Goal: Task Accomplishment & Management: Manage account settings

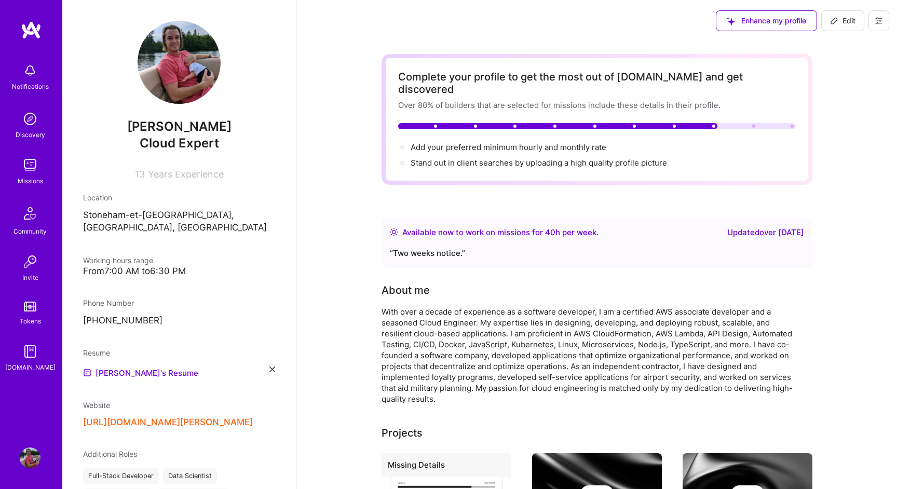
click at [269, 347] on div "Resume [PERSON_NAME]'s Resume" at bounding box center [179, 363] width 192 height 32
click at [271, 354] on div "Resume [PERSON_NAME]'s Resume" at bounding box center [179, 363] width 192 height 32
click at [271, 355] on div "Resume [PERSON_NAME]'s Resume" at bounding box center [179, 363] width 192 height 32
click at [271, 367] on icon at bounding box center [273, 370] width 6 height 6
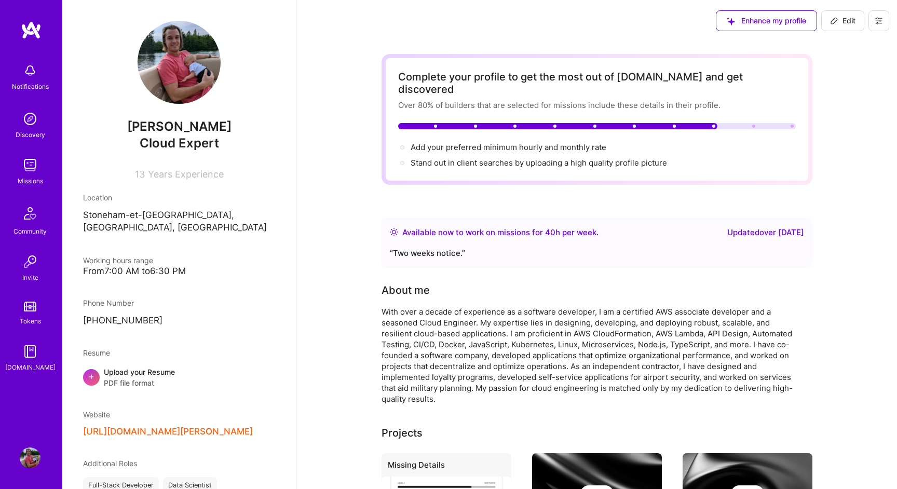
click at [143, 367] on div "Upload your Resume PDF file format" at bounding box center [139, 378] width 71 height 22
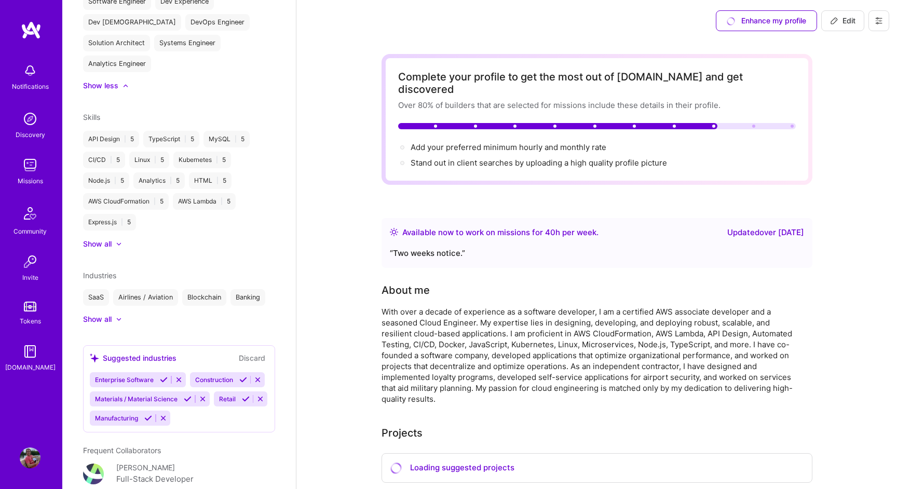
scroll to position [556, 0]
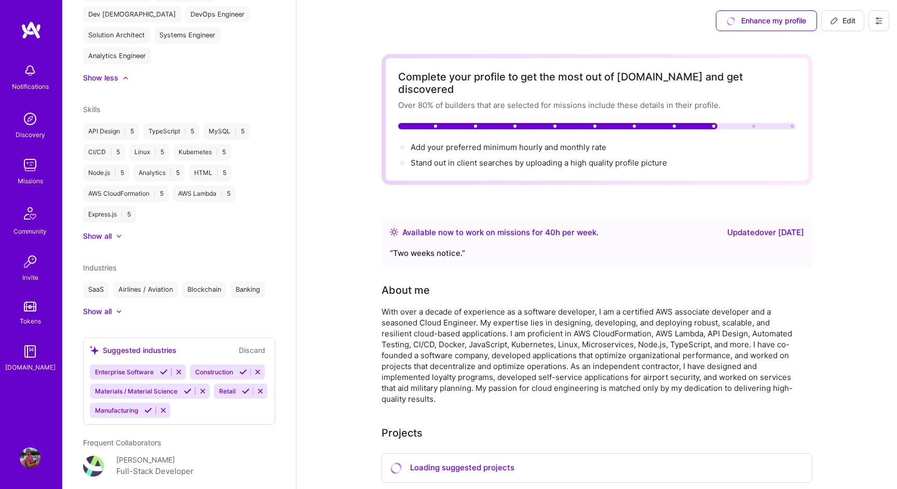
click at [123, 236] on div "Show all" at bounding box center [179, 236] width 192 height 10
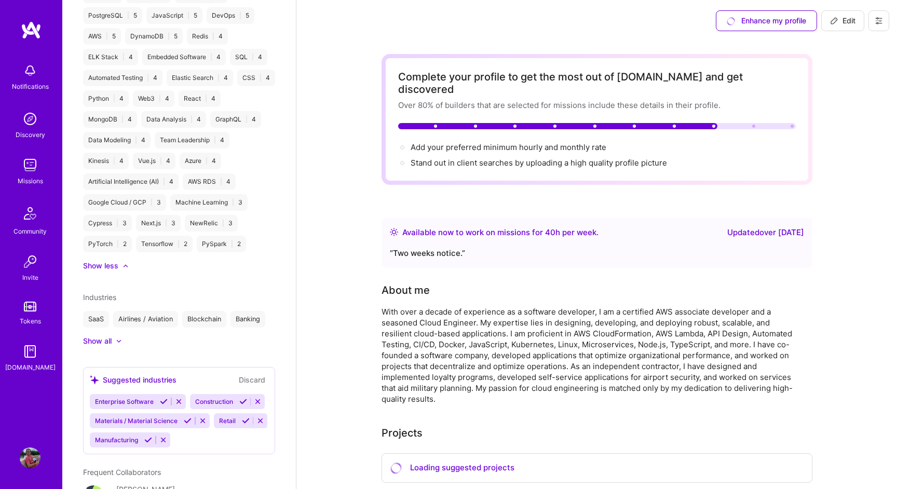
scroll to position [822, 0]
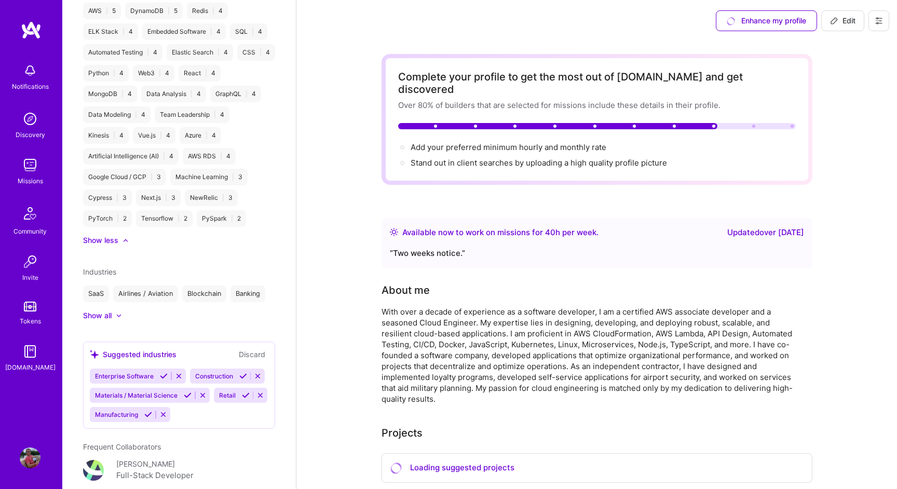
click at [163, 375] on icon at bounding box center [164, 376] width 8 height 8
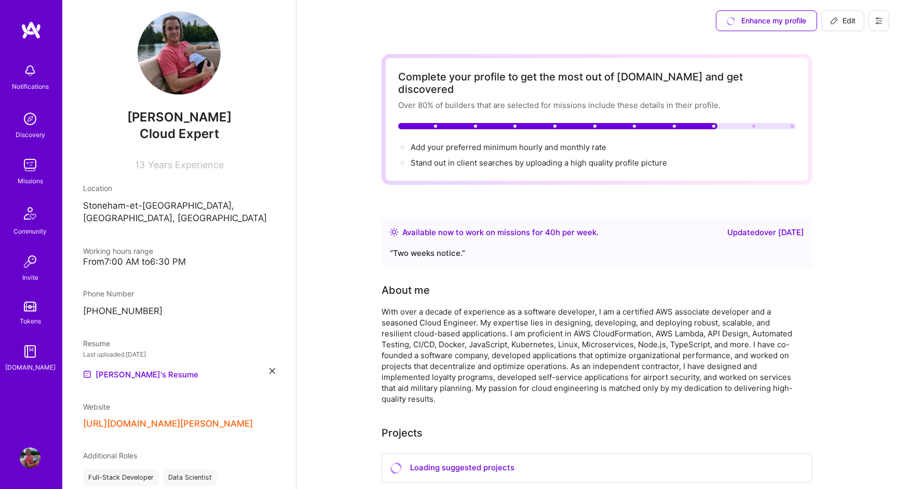
scroll to position [0, 0]
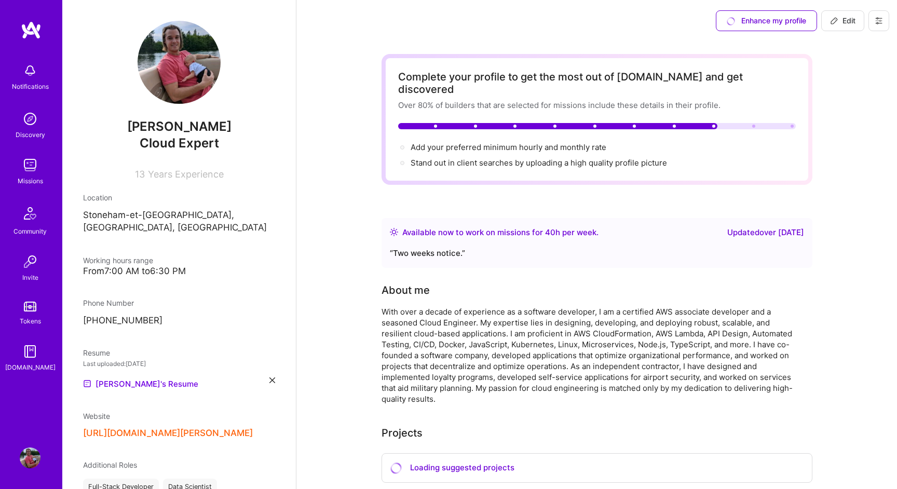
click at [25, 69] on img at bounding box center [30, 70] width 21 height 21
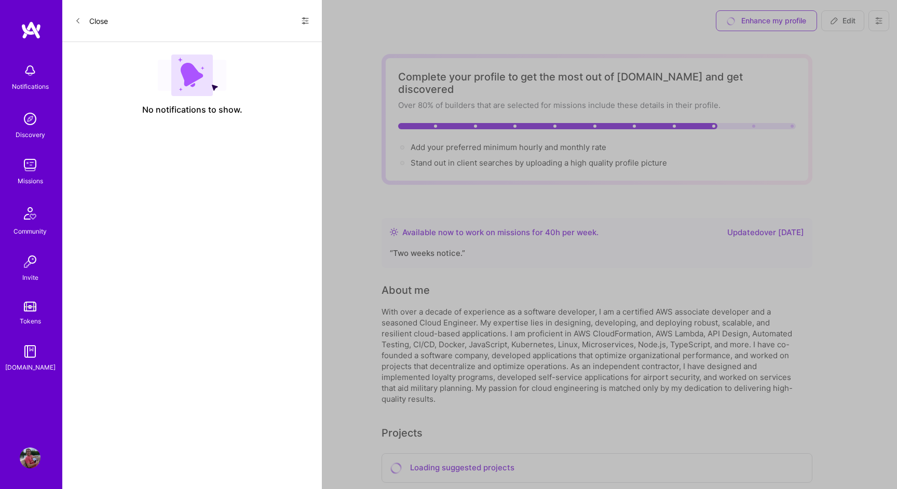
click at [95, 19] on button "Close" at bounding box center [91, 20] width 33 height 17
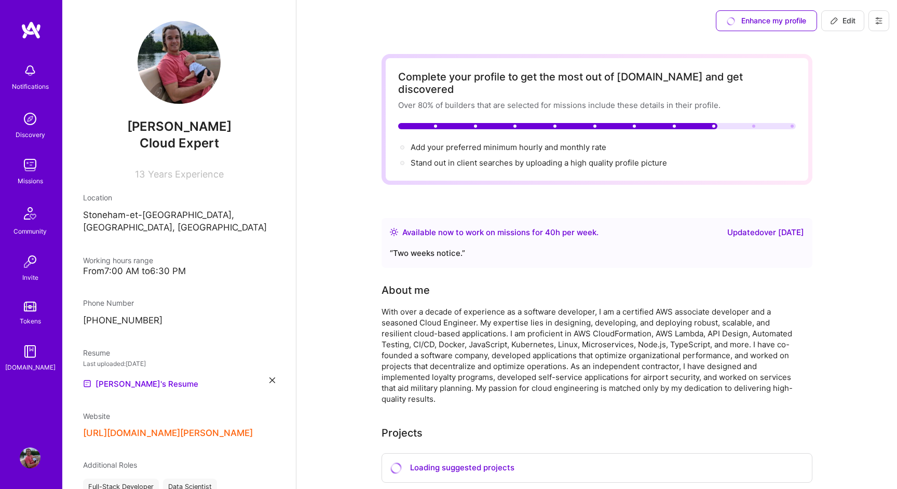
click at [36, 167] on img at bounding box center [30, 165] width 21 height 21
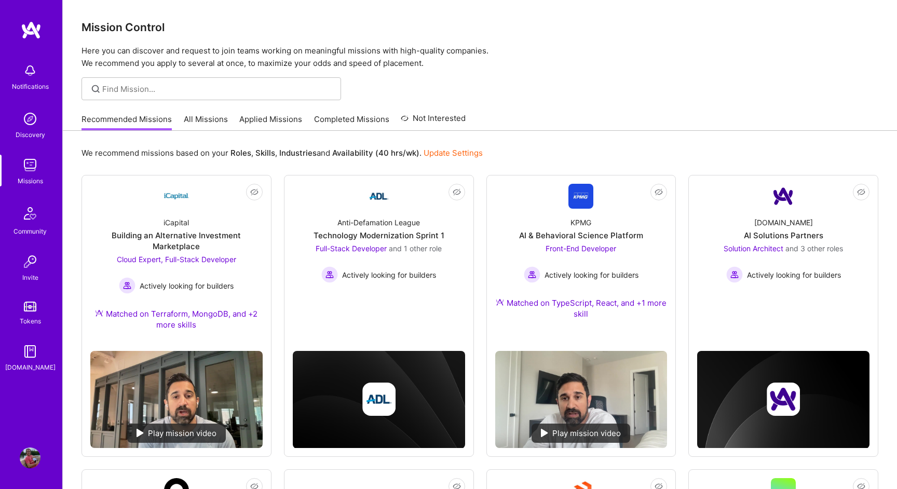
click at [463, 151] on link "Update Settings" at bounding box center [453, 153] width 59 height 10
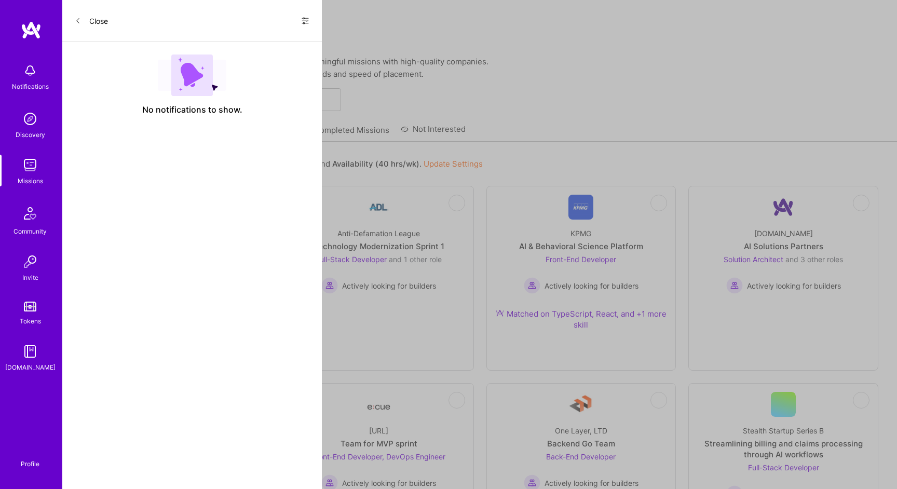
select select "CA"
select select "Right Now"
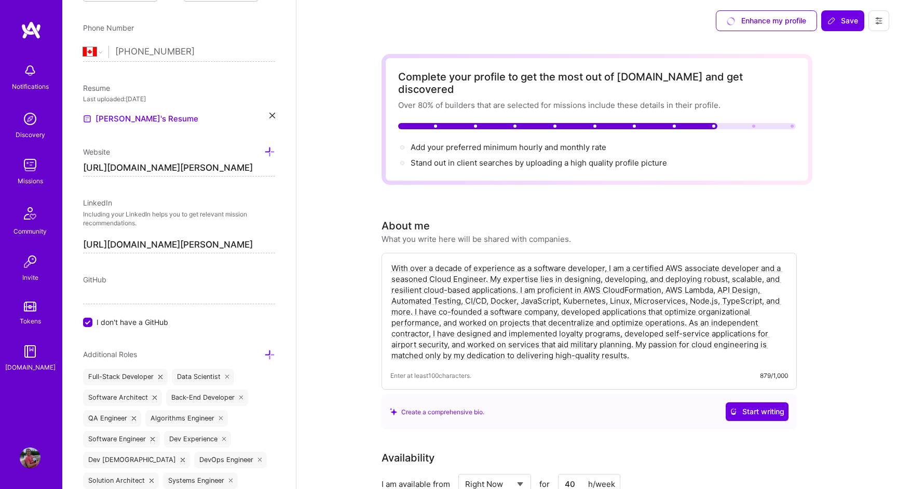
click at [767, 22] on div "Enhance my profile" at bounding box center [766, 20] width 101 height 21
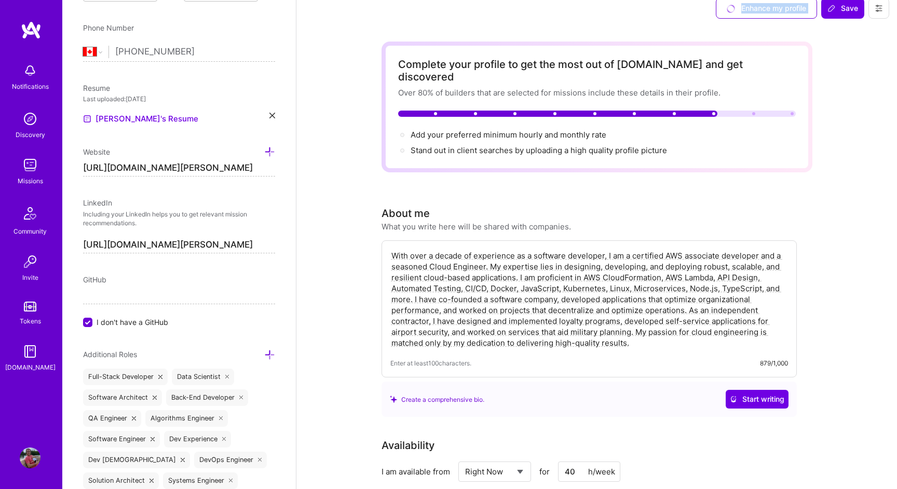
scroll to position [14, 0]
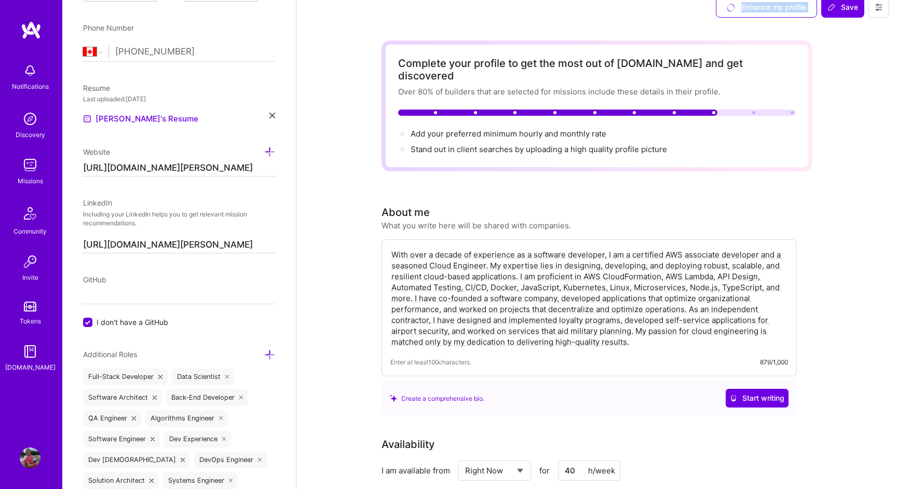
click at [646, 265] on textarea "With over a decade of experience as a software developer, I am a certified AWS …" at bounding box center [590, 298] width 398 height 100
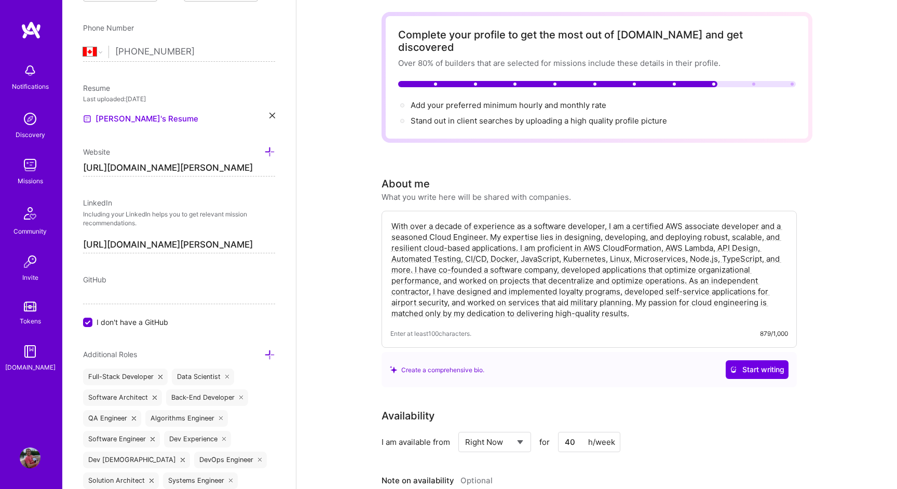
click at [646, 265] on textarea "With over a decade of experience as a software developer, I am a certified AWS …" at bounding box center [590, 270] width 398 height 100
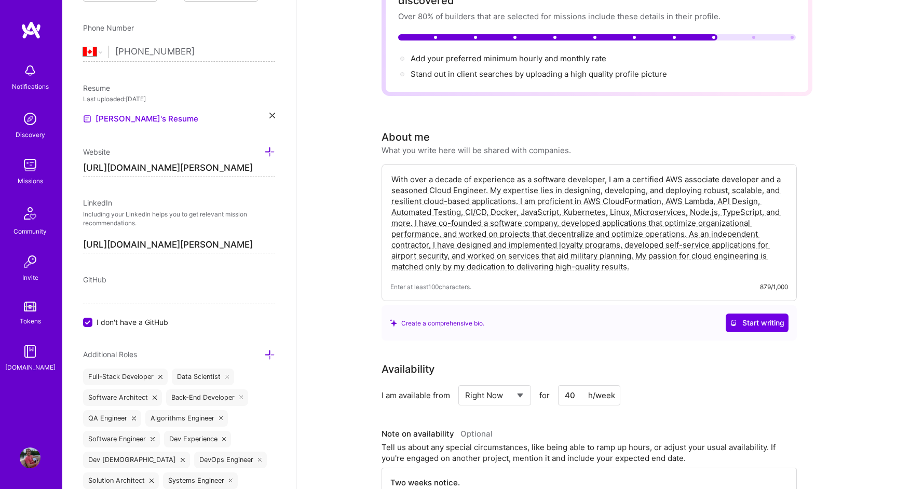
scroll to position [97, 0]
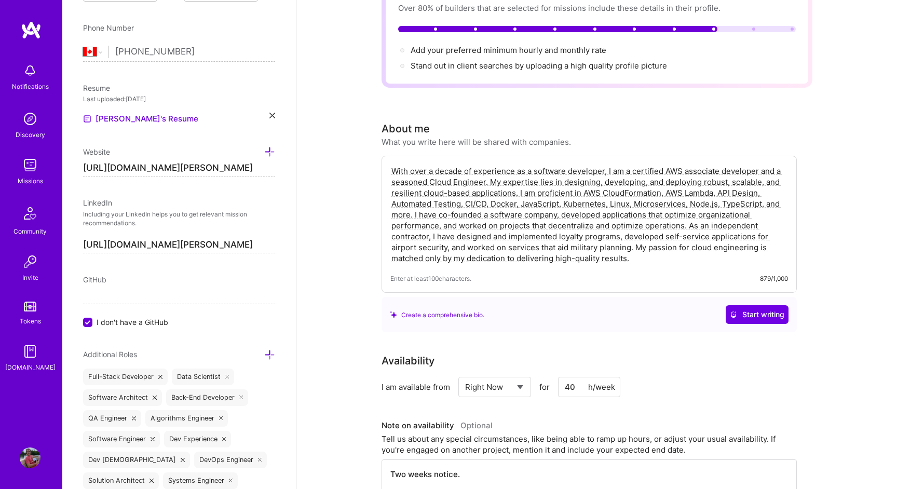
paste textarea "Seasoned Engineering Leader and AWS-certified Cloud Engineer with 10+ years of …"
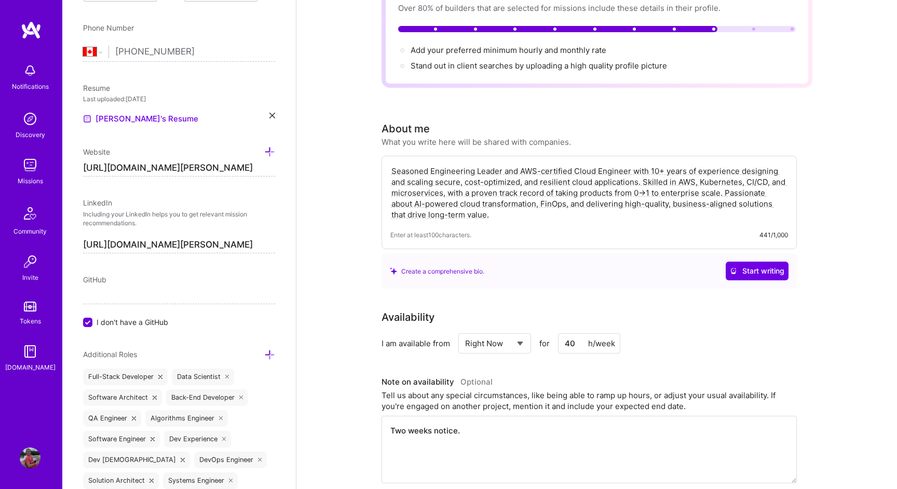
click at [699, 168] on textarea "Seasoned Engineering Leader and AWS-certified Cloud Engineer with 10+ years of …" at bounding box center [590, 193] width 398 height 57
type textarea "Seasoned Engineering Leader and AWS-certified Cloud Engineer with 10+ years of …"
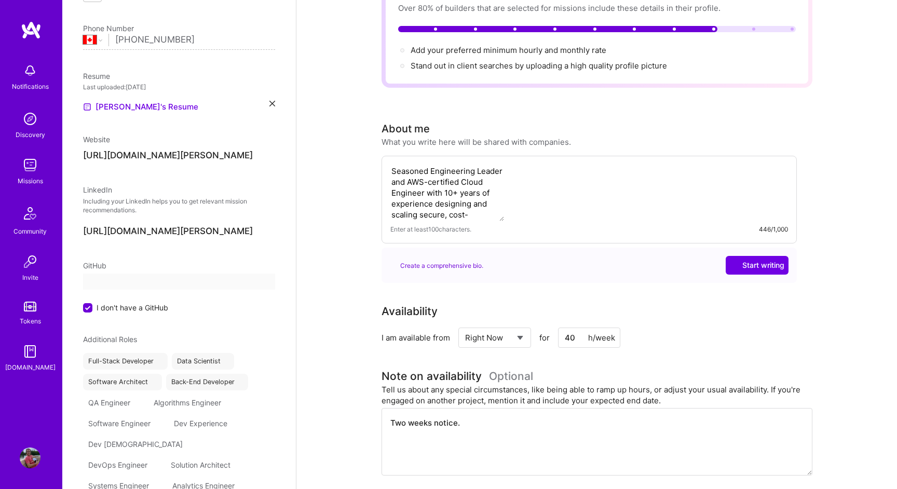
scroll to position [274, 0]
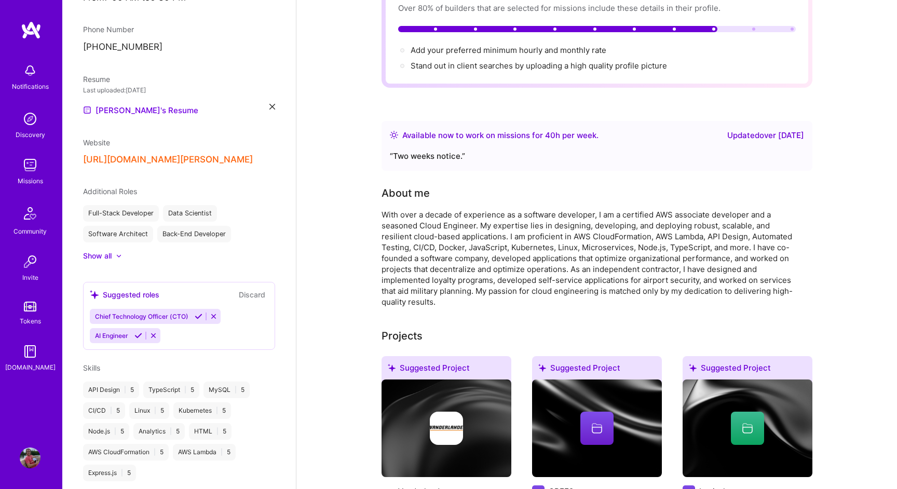
click at [650, 233] on div "With over a decade of experience as a software developer, I am a certified AWS …" at bounding box center [589, 258] width 415 height 98
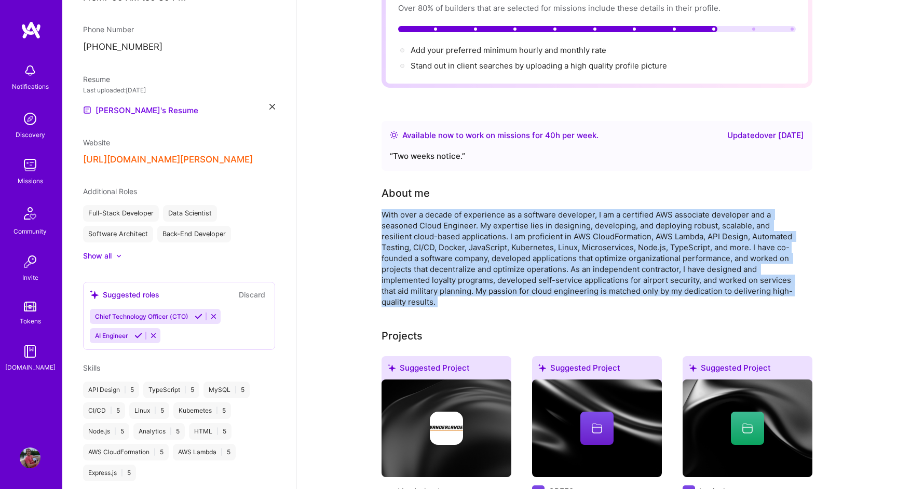
copy div "With over a decade of experience as a software developer, I am a certified AWS …"
click at [582, 256] on div "With over a decade of experience as a software developer, I am a certified AWS …" at bounding box center [589, 258] width 415 height 98
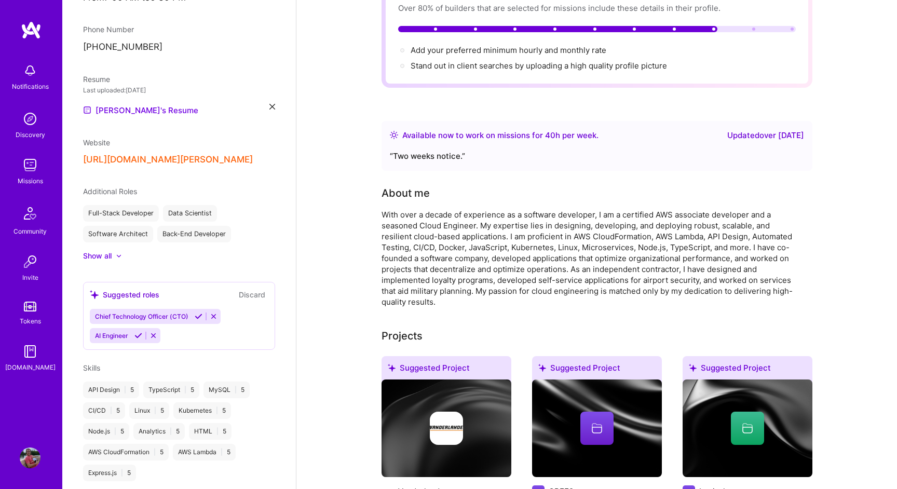
click at [582, 256] on div "With over a decade of experience as a software developer, I am a certified AWS …" at bounding box center [589, 258] width 415 height 98
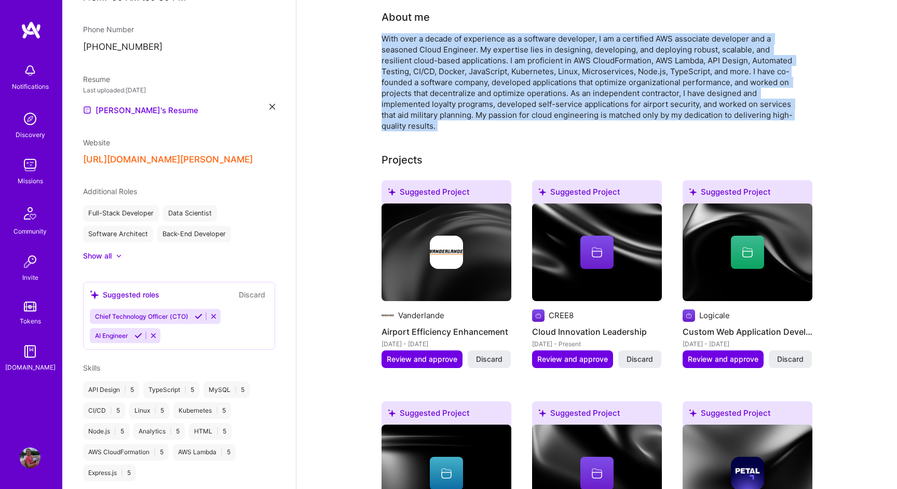
scroll to position [284, 0]
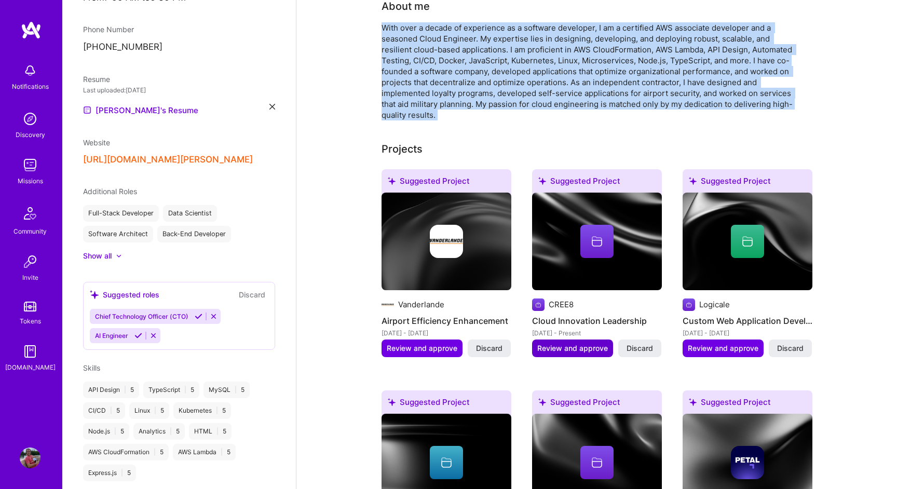
click at [579, 343] on span "Review and approve" at bounding box center [573, 348] width 71 height 10
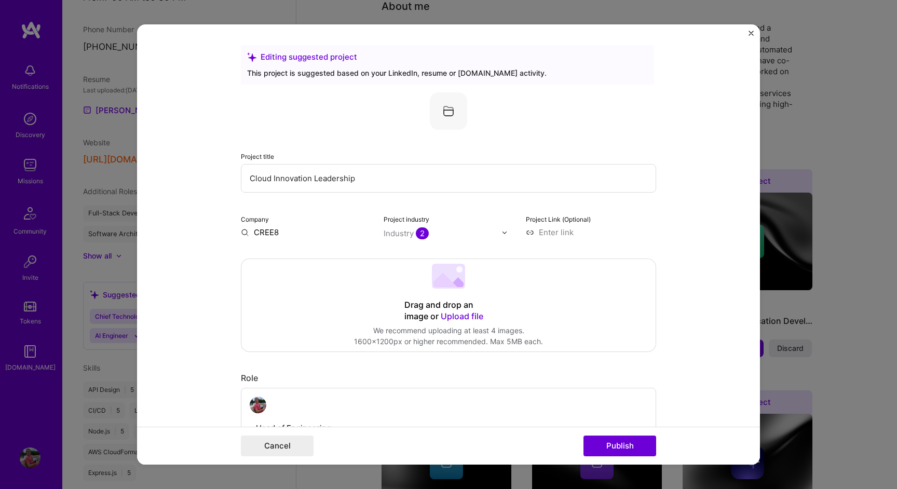
click at [482, 286] on div "Drag and drop an image or Upload file Upload file We recommend uploading at lea…" at bounding box center [449, 305] width 414 height 92
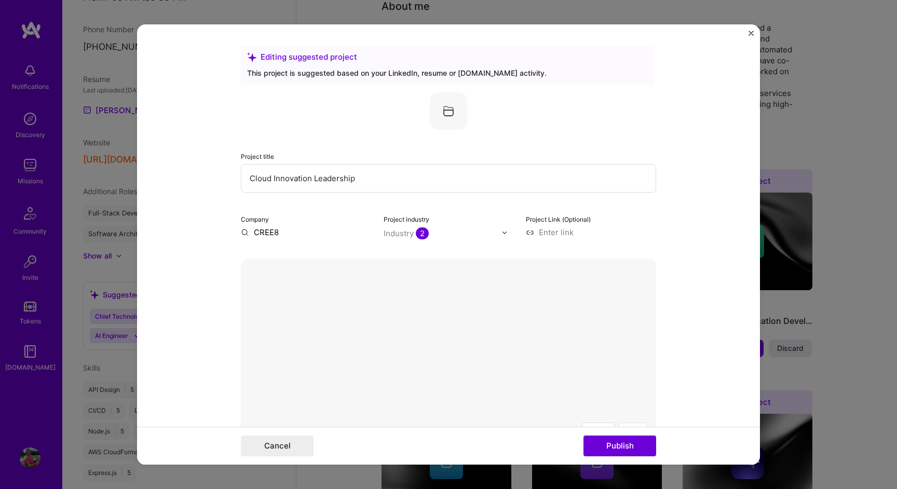
click at [631, 423] on button "Done" at bounding box center [633, 432] width 29 height 18
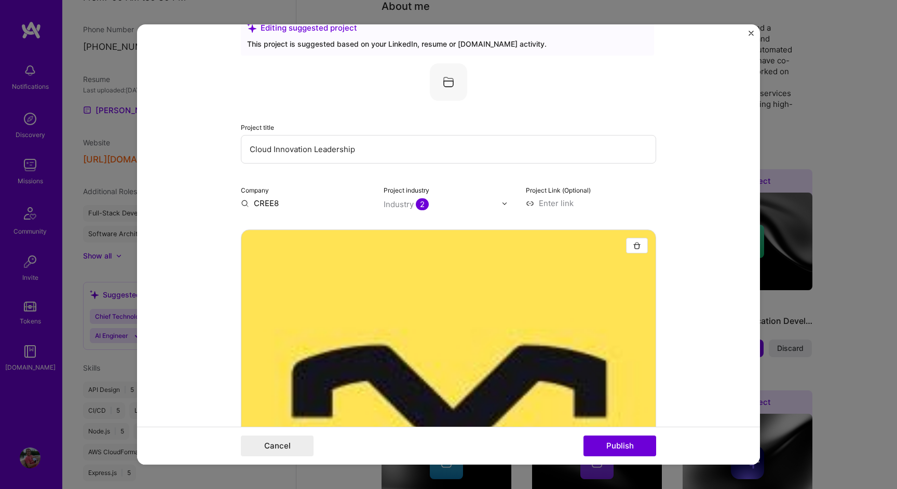
scroll to position [0, 0]
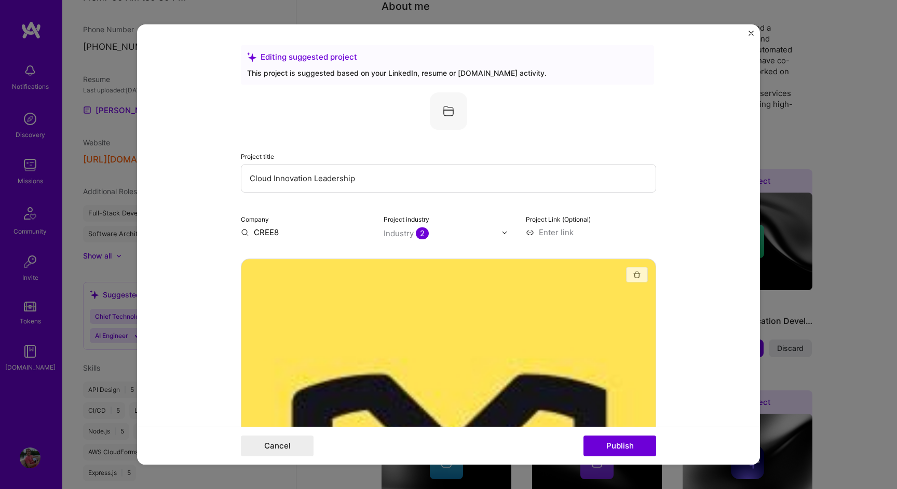
click at [634, 279] on img "button" at bounding box center [637, 275] width 8 height 8
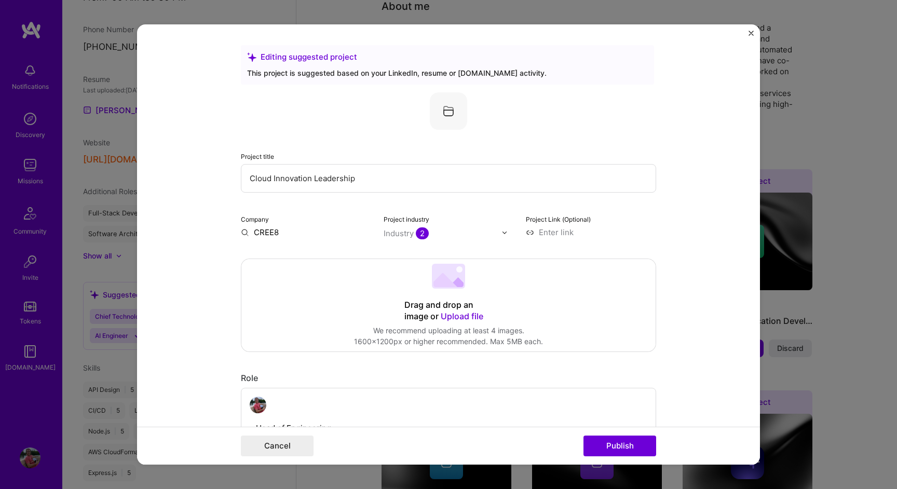
click at [447, 297] on div "Drag and drop an image or Upload file Upload file We recommend uploading at lea…" at bounding box center [449, 305] width 414 height 92
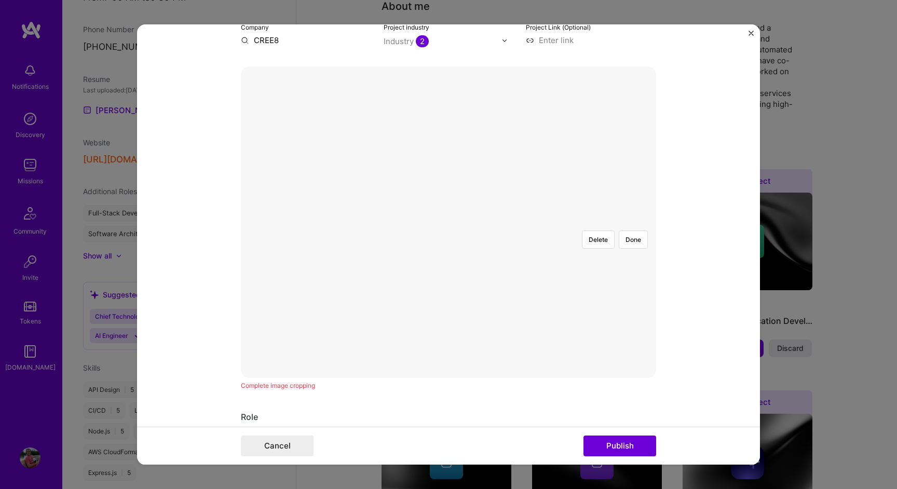
scroll to position [244, 0]
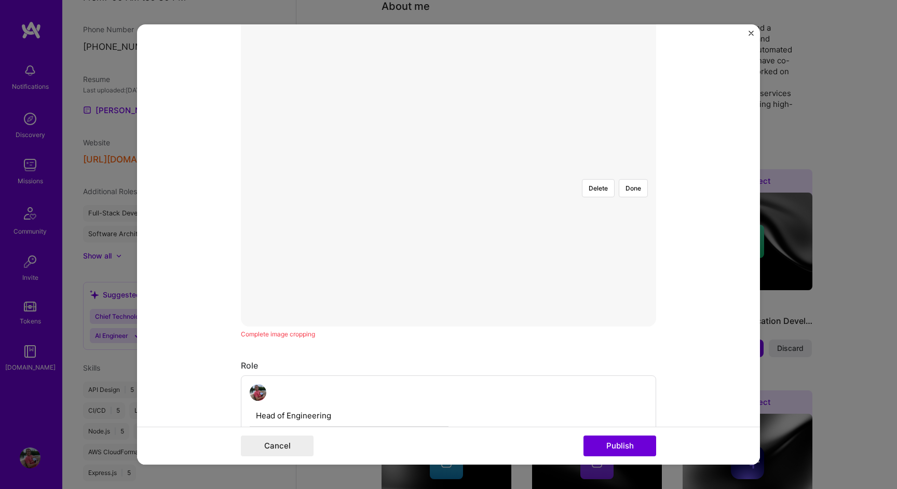
click at [461, 178] on div at bounding box center [507, 206] width 93 height 70
click at [449, 181] on div at bounding box center [495, 206] width 93 height 70
click at [449, 171] on div at bounding box center [449, 171] width 0 height 0
click at [456, 181] on div at bounding box center [491, 205] width 71 height 53
click at [449, 171] on div at bounding box center [449, 171] width 0 height 0
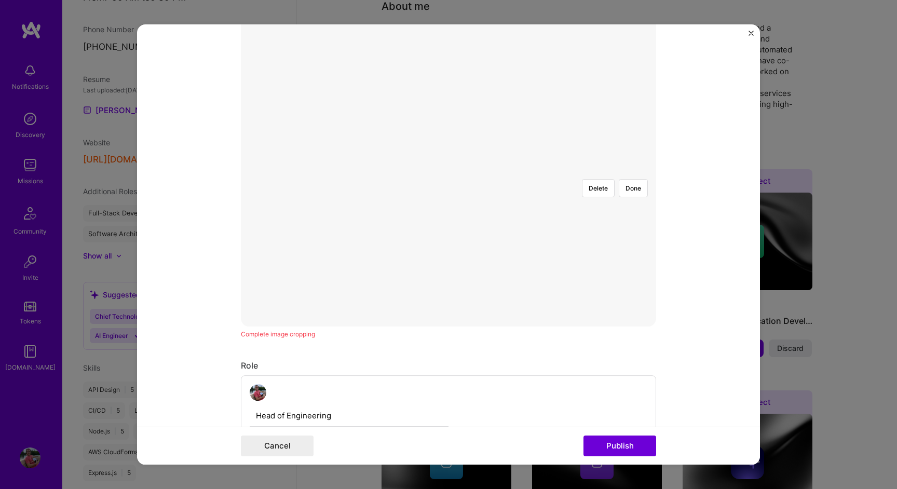
click at [462, 182] on div at bounding box center [493, 205] width 62 height 46
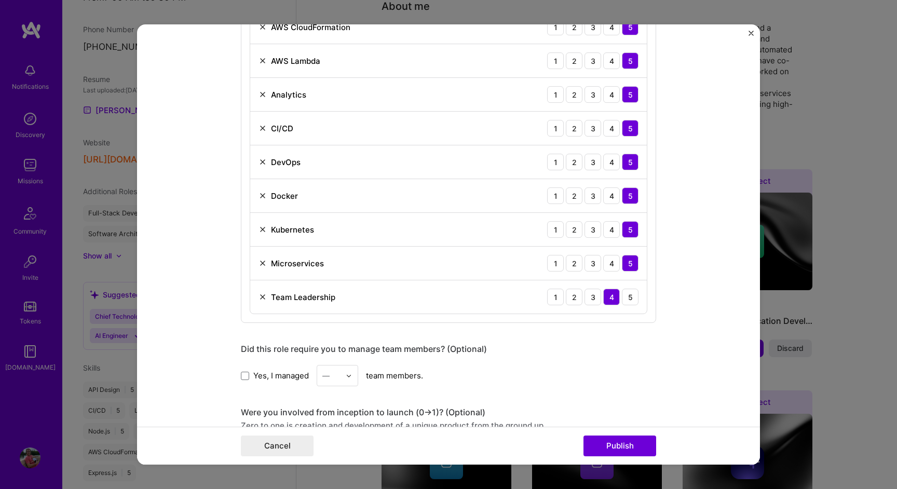
scroll to position [899, 0]
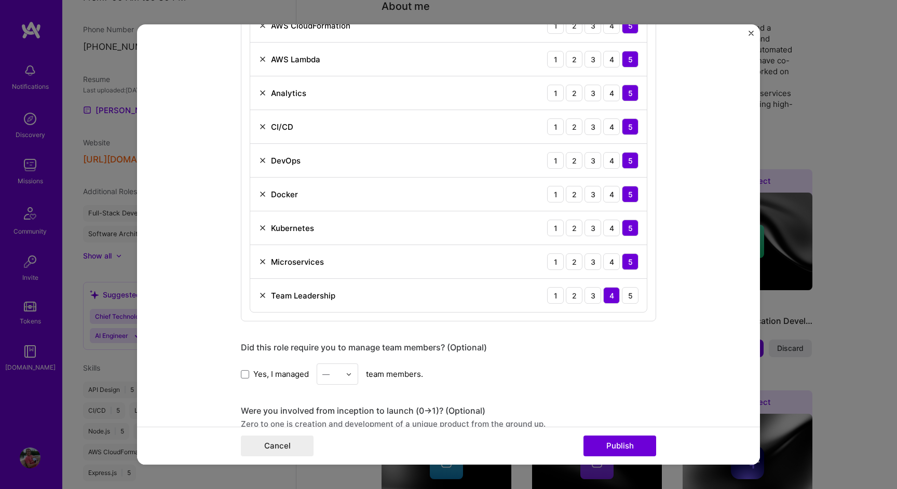
click at [240, 372] on form "Editing suggested project This project is suggested based on your LinkedIn, res…" at bounding box center [448, 244] width 623 height 440
click at [242, 371] on span at bounding box center [245, 374] width 8 height 8
click at [0, 0] on input "Yes, I managed" at bounding box center [0, 0] width 0 height 0
click at [355, 363] on div "Did this role require you to manage team members? (Optional) Yes, I managed — t…" at bounding box center [448, 363] width 415 height 43
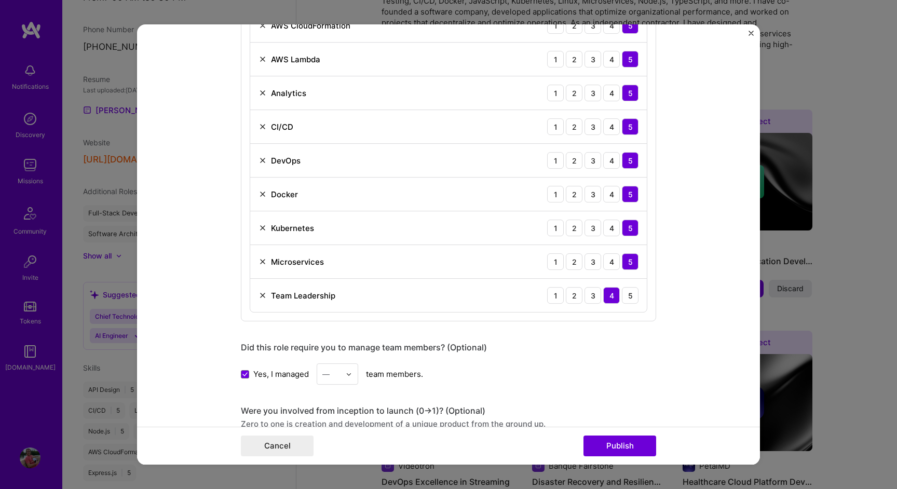
click at [352, 370] on div at bounding box center [352, 374] width 12 height 20
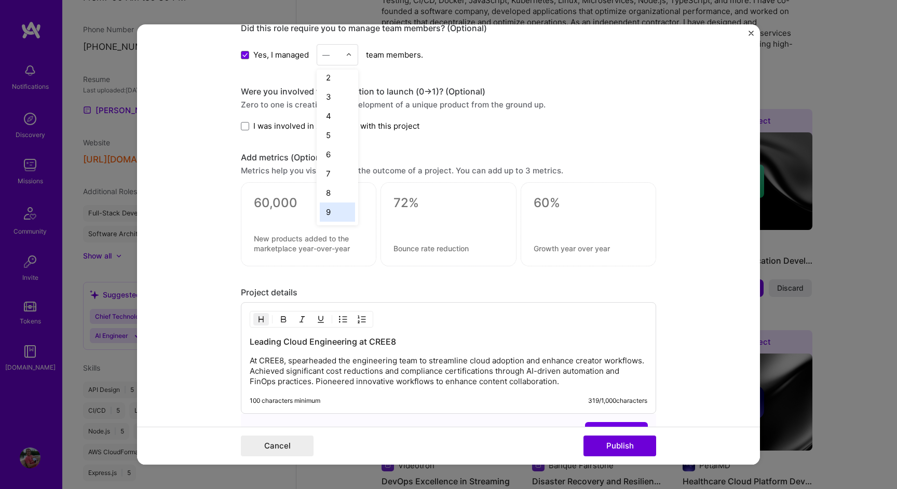
scroll to position [43, 0]
click at [333, 208] on div "10" at bounding box center [337, 212] width 35 height 19
click at [306, 130] on span "I was involved in zero to one with this project" at bounding box center [336, 125] width 166 height 11
click at [0, 0] on input "I was involved in zero to one with this project" at bounding box center [0, 0] width 0 height 0
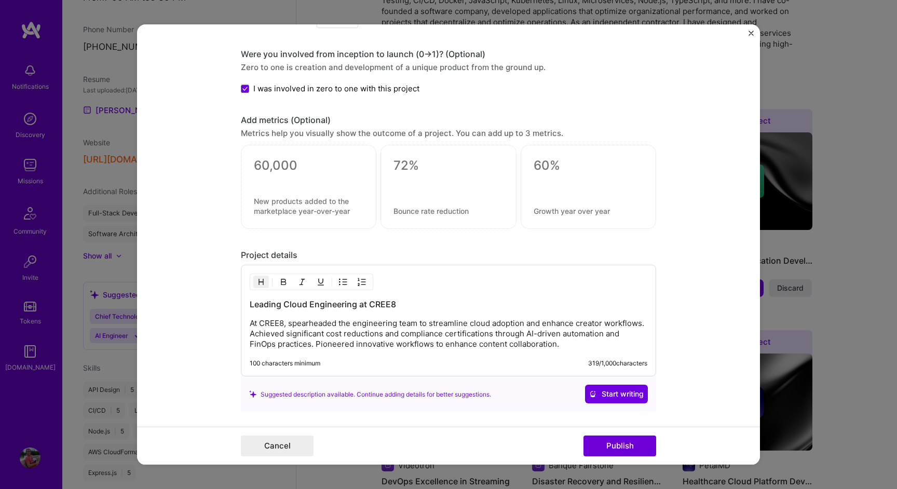
scroll to position [1280, 0]
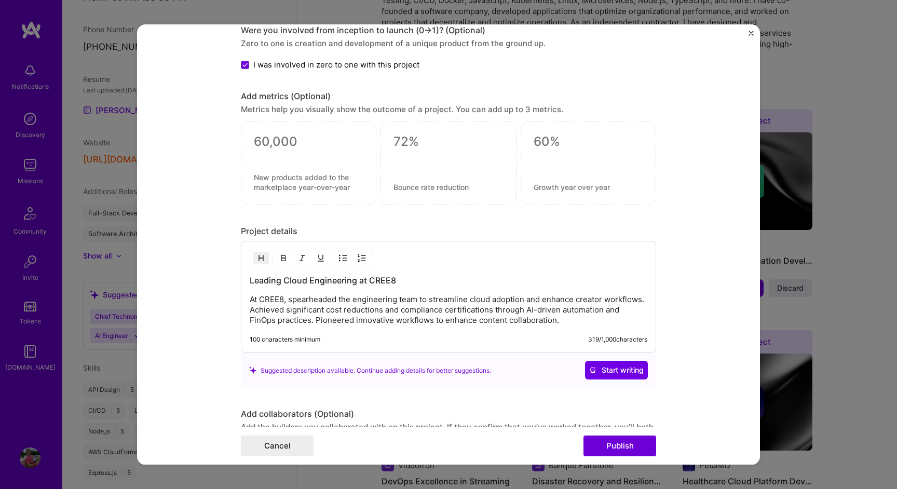
click at [309, 151] on div at bounding box center [309, 155] width 110 height 11
click at [282, 136] on textarea at bounding box center [309, 143] width 110 height 16
click at [581, 144] on textarea at bounding box center [589, 143] width 110 height 16
type textarea "5"
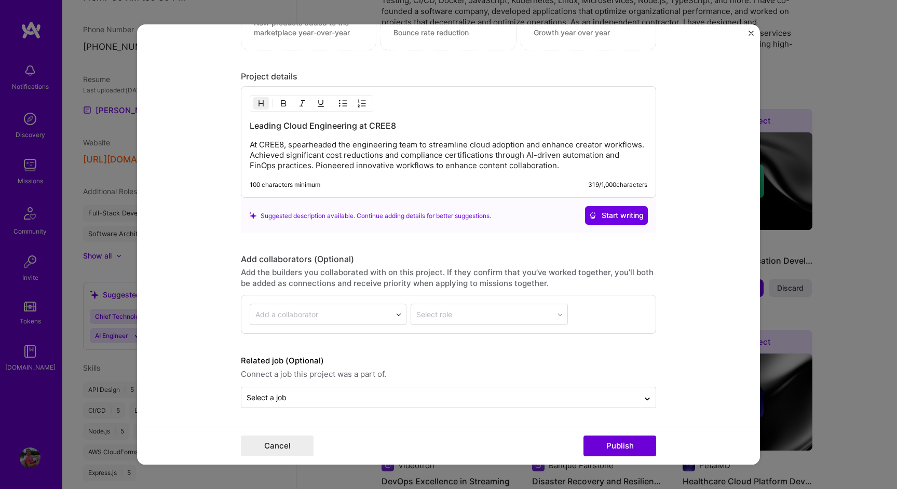
scroll to position [1436, 0]
click at [391, 313] on div "Add a collaborator" at bounding box center [320, 314] width 141 height 20
click at [351, 396] on input "text" at bounding box center [440, 397] width 387 height 11
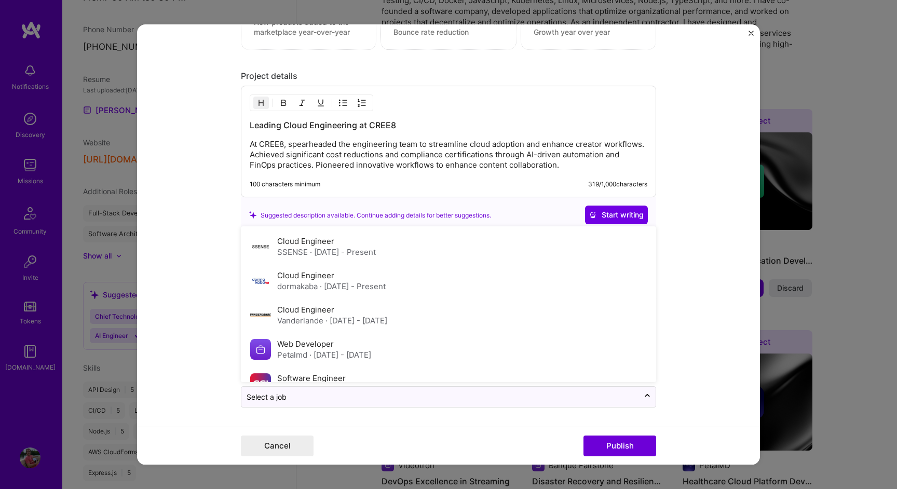
click at [159, 410] on form "Editing suggested project This project is suggested based on your LinkedIn, res…" at bounding box center [448, 244] width 623 height 440
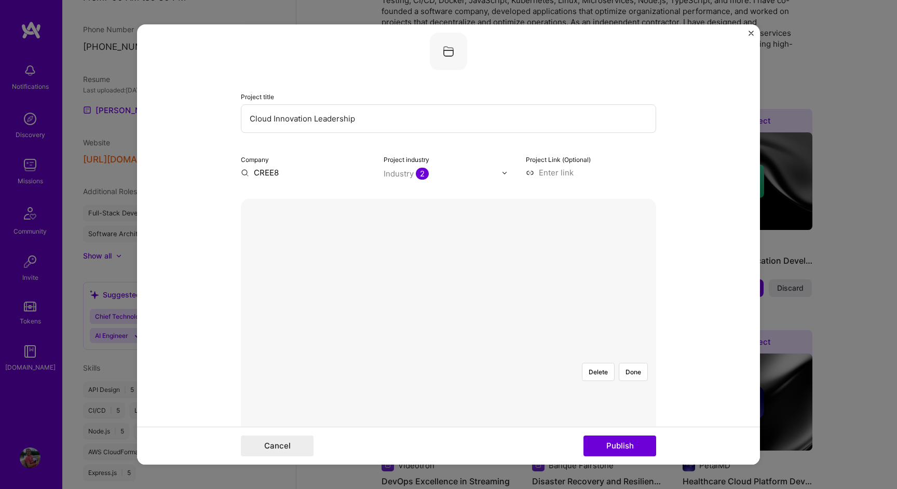
scroll to position [0, 0]
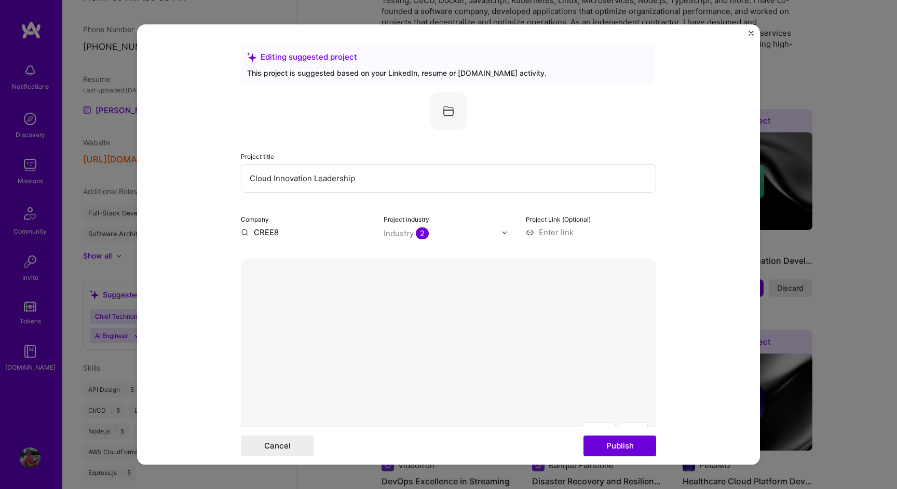
click at [387, 178] on input "Cloud Innovation Leadership" at bounding box center [448, 178] width 415 height 29
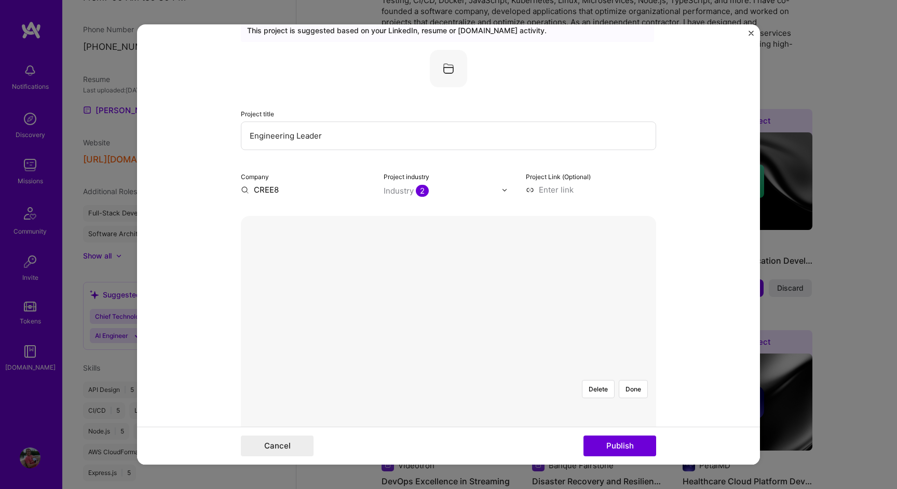
scroll to position [48, 0]
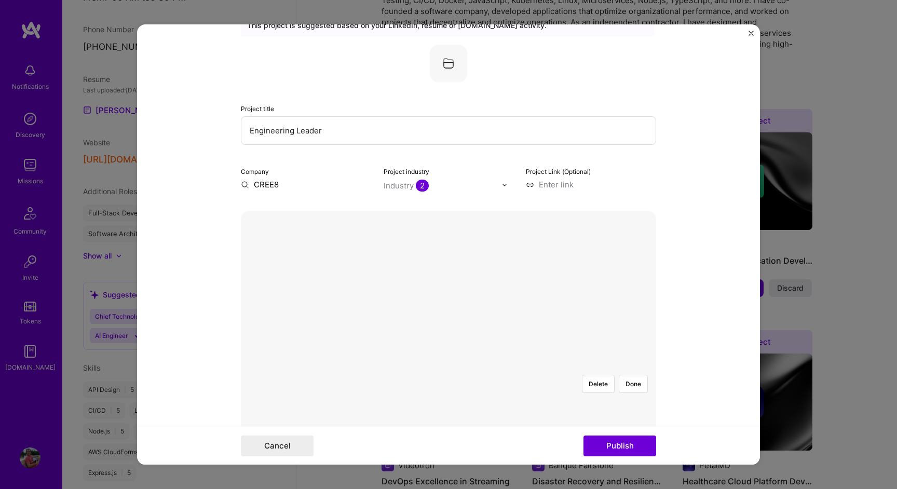
type input "Engineering Leader"
click at [434, 185] on input "text" at bounding box center [443, 185] width 118 height 11
click at [395, 225] on span at bounding box center [397, 226] width 8 height 8
click at [397, 209] on span at bounding box center [397, 207] width 8 height 8
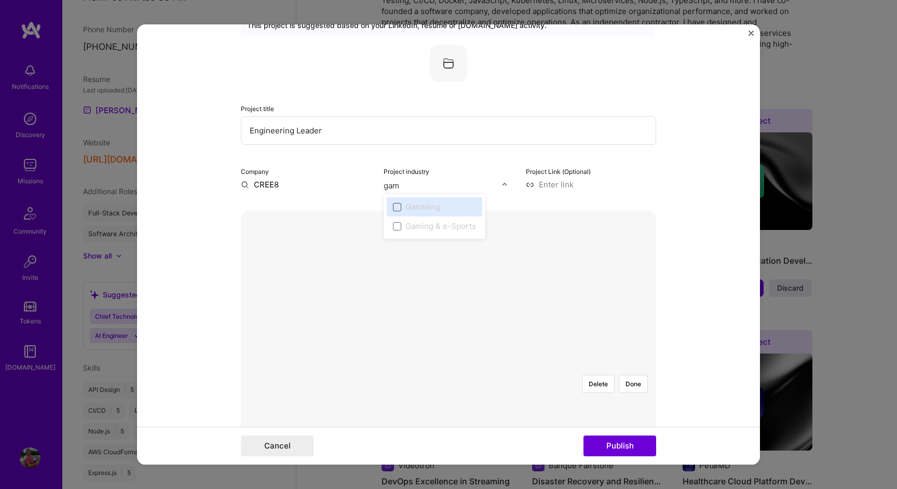
click at [397, 209] on span at bounding box center [397, 207] width 8 height 8
click at [445, 185] on input "gam" at bounding box center [443, 185] width 118 height 11
type input "gam"
click at [560, 180] on input at bounding box center [591, 184] width 130 height 11
paste input "[URL][DOMAIN_NAME]"
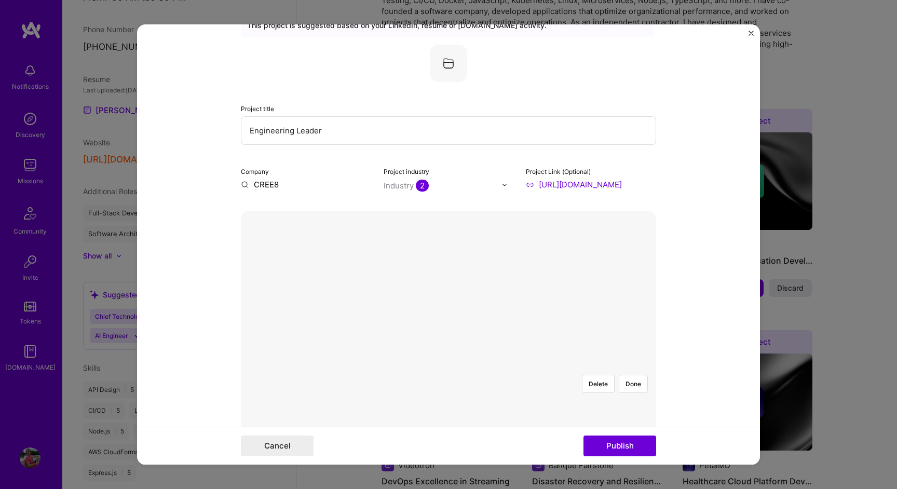
type input "[URL][DOMAIN_NAME]"
click at [438, 190] on input "text" at bounding box center [443, 185] width 118 height 11
click at [395, 242] on span at bounding box center [397, 241] width 8 height 8
click at [401, 242] on label "Sports" at bounding box center [473, 241] width 160 height 11
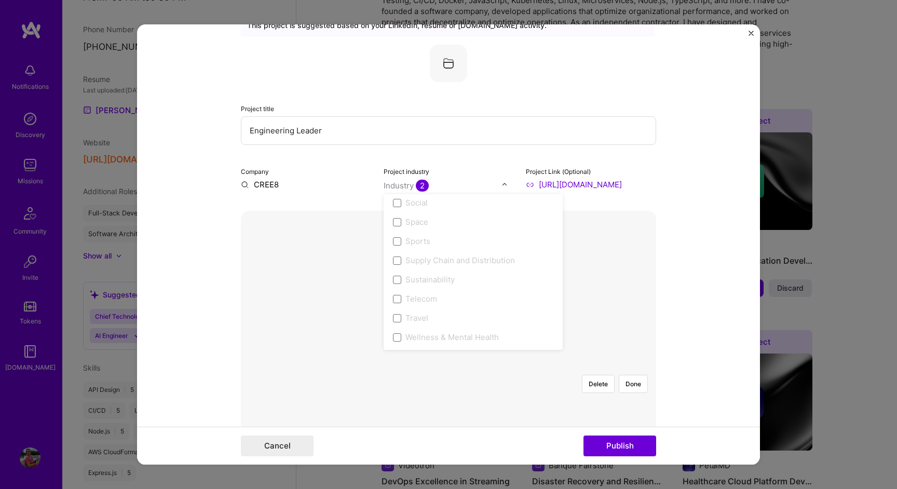
click at [283, 276] on div "Delete Done" at bounding box center [448, 367] width 415 height 312
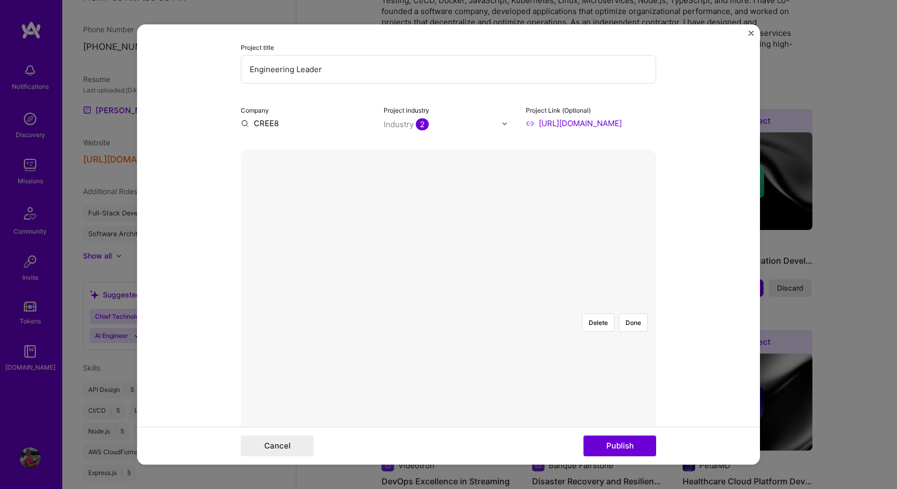
scroll to position [113, 0]
click at [634, 310] on button "Done" at bounding box center [633, 319] width 29 height 18
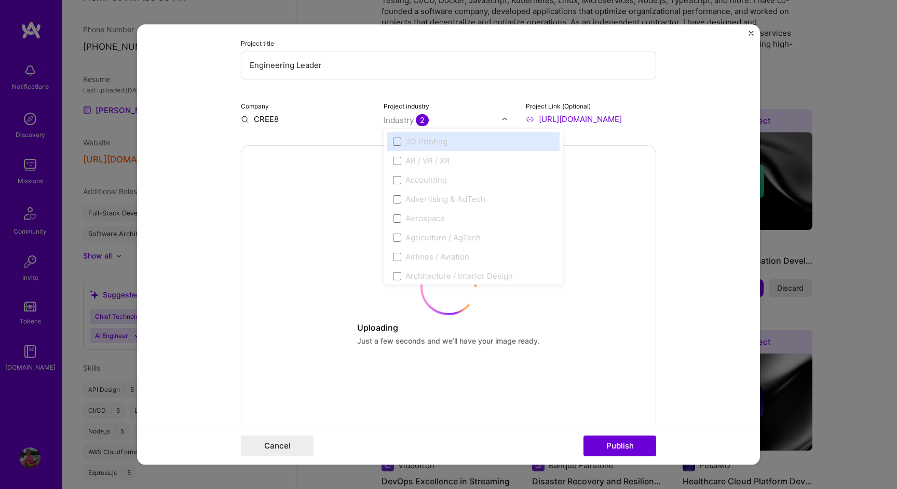
click at [446, 119] on input "text" at bounding box center [443, 120] width 118 height 11
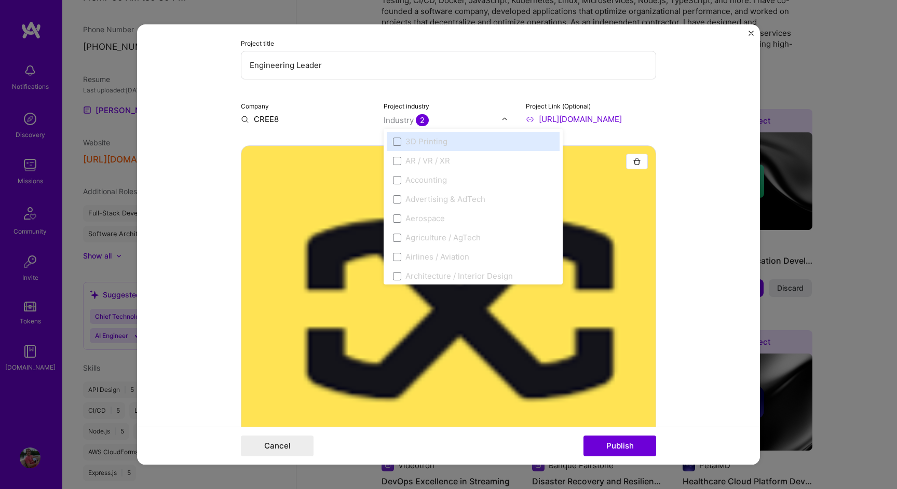
click at [390, 142] on div "3D Printing" at bounding box center [473, 141] width 173 height 19
click at [387, 138] on div "3D Printing" at bounding box center [473, 141] width 173 height 19
click at [208, 225] on form "Editing suggested project This project is suggested based on your LinkedIn, res…" at bounding box center [448, 244] width 623 height 440
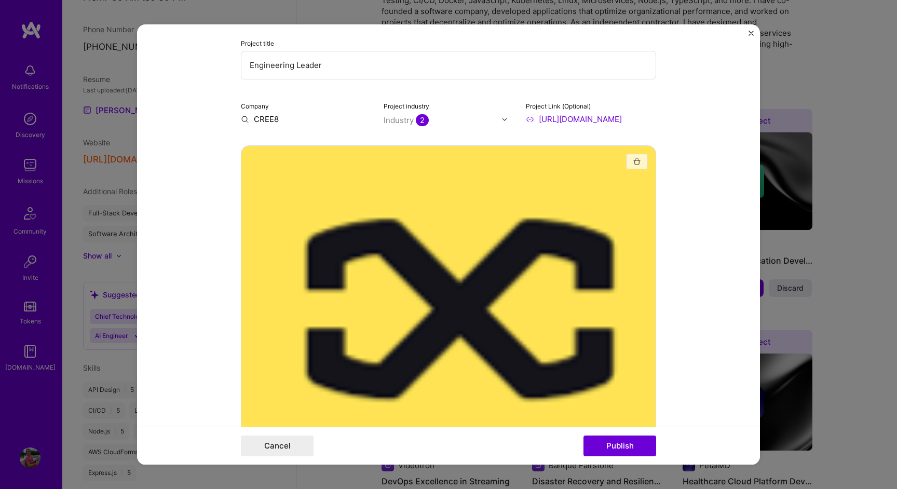
click at [635, 160] on img "button" at bounding box center [637, 161] width 8 height 8
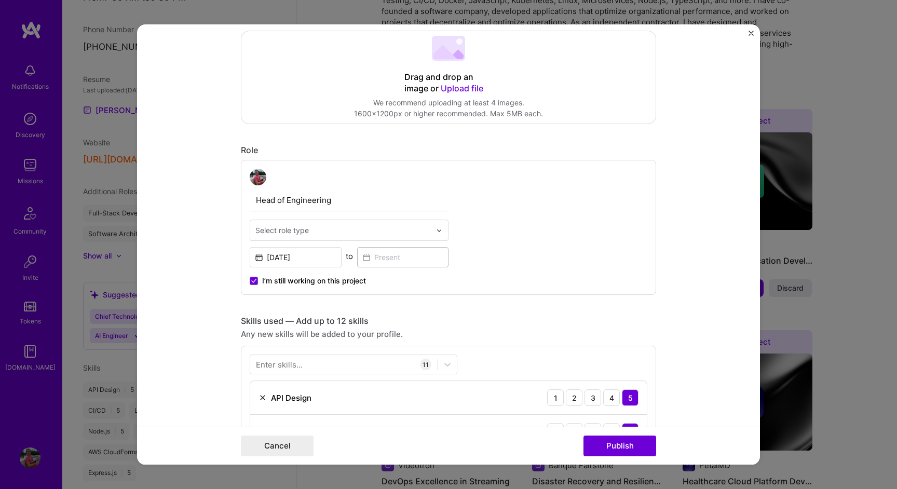
scroll to position [229, 0]
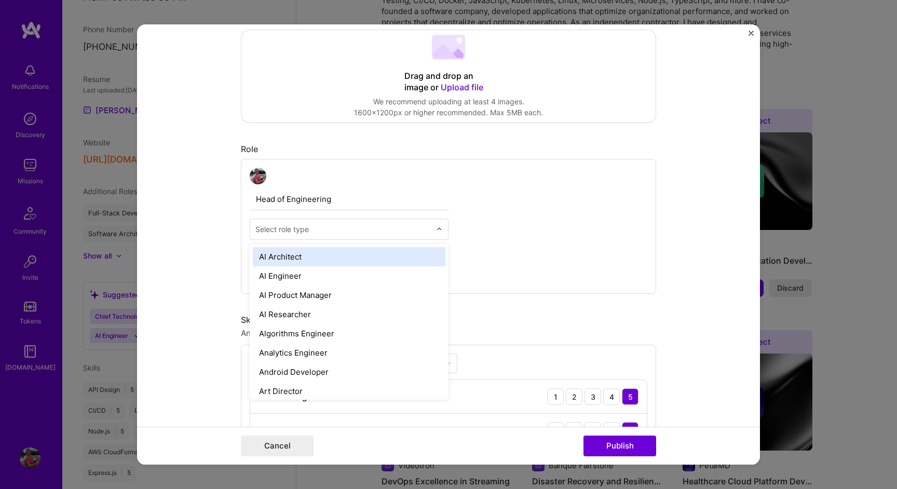
click at [398, 235] on div at bounding box center [344, 229] width 176 height 13
click at [398, 266] on div "AI Architect" at bounding box center [349, 256] width 193 height 19
click at [368, 235] on input "text" at bounding box center [344, 229] width 176 height 11
type input "eng"
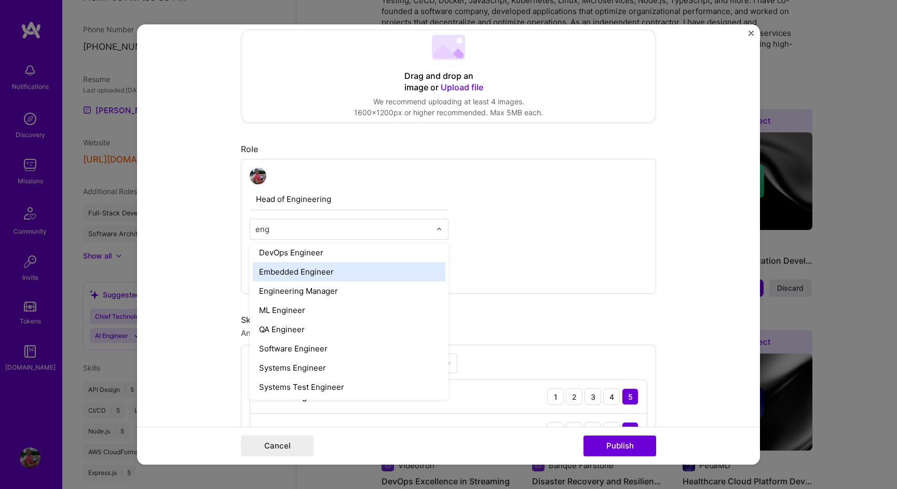
scroll to position [0, 0]
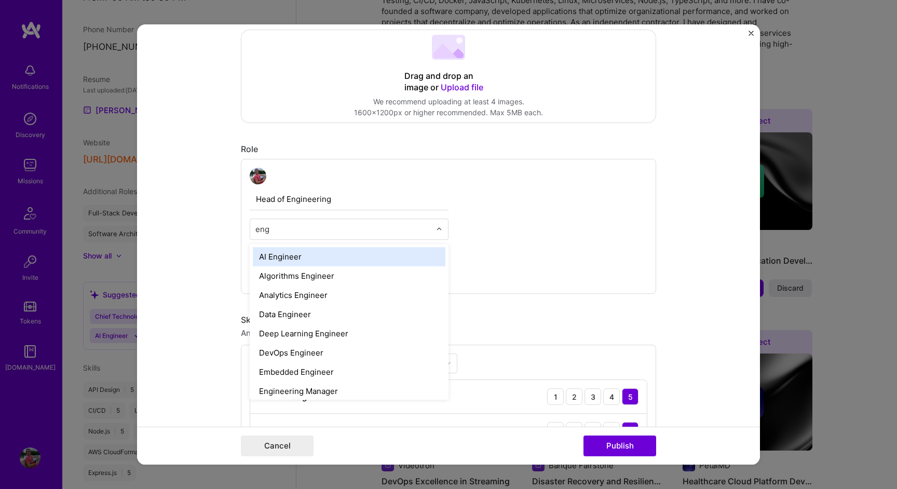
click at [321, 259] on div "AI Engineer" at bounding box center [349, 256] width 193 height 19
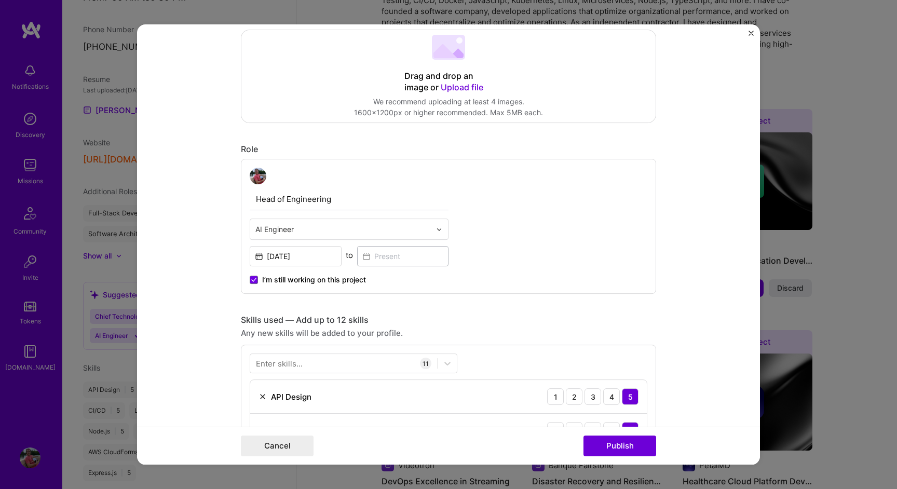
click at [411, 331] on div "Any new skills will be added to your profile." at bounding box center [448, 333] width 415 height 11
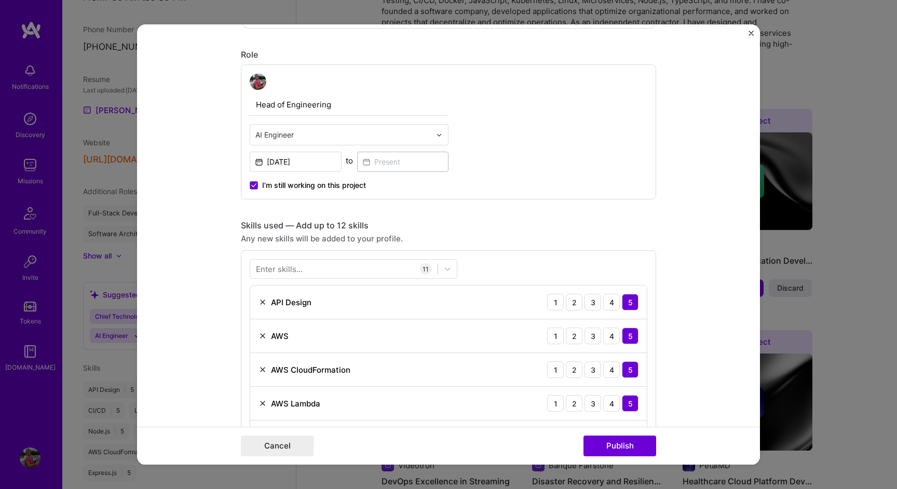
scroll to position [345, 0]
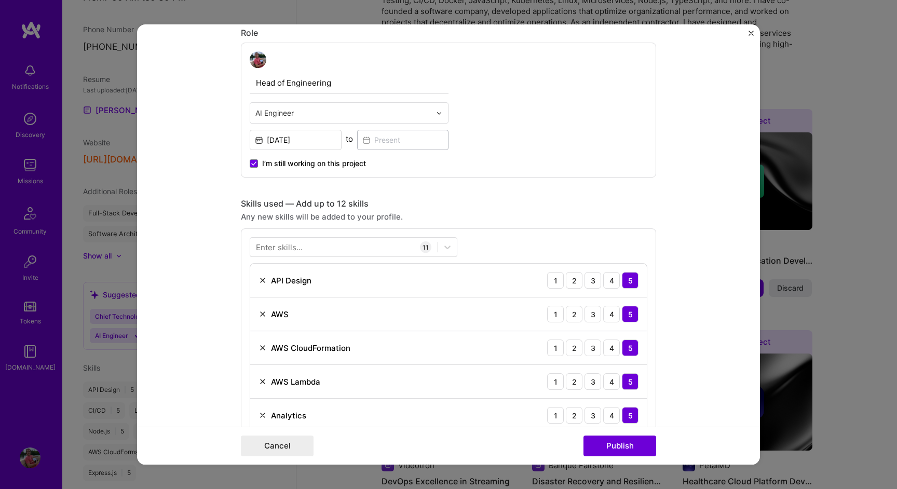
click at [261, 350] on img at bounding box center [263, 348] width 8 height 8
click at [265, 346] on img at bounding box center [263, 348] width 8 height 8
click at [264, 348] on img at bounding box center [263, 348] width 8 height 8
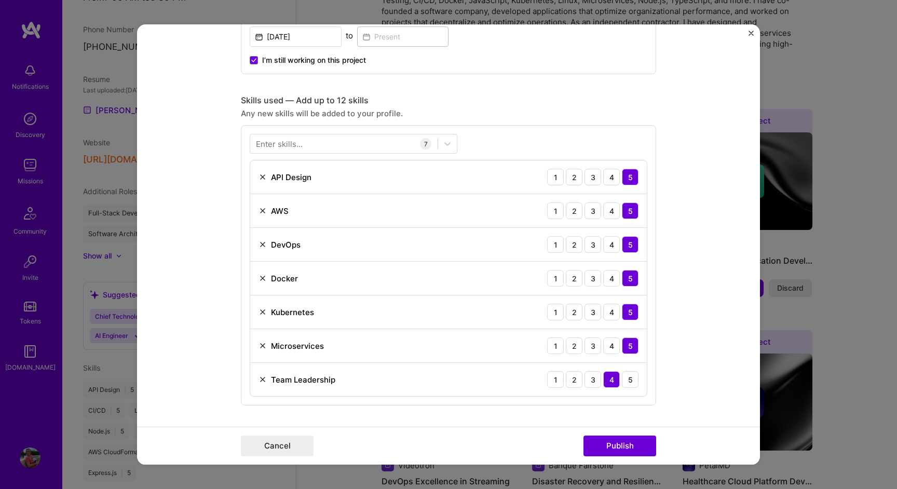
scroll to position [451, 0]
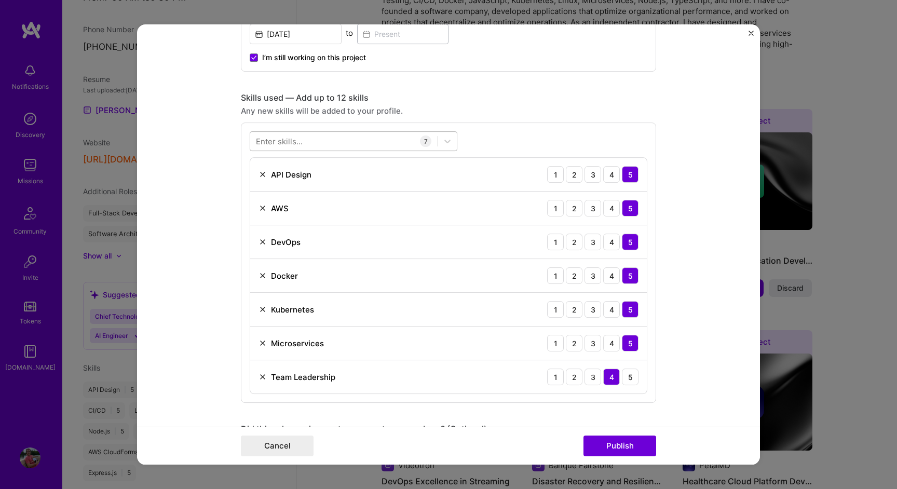
click at [328, 148] on div at bounding box center [343, 141] width 187 height 17
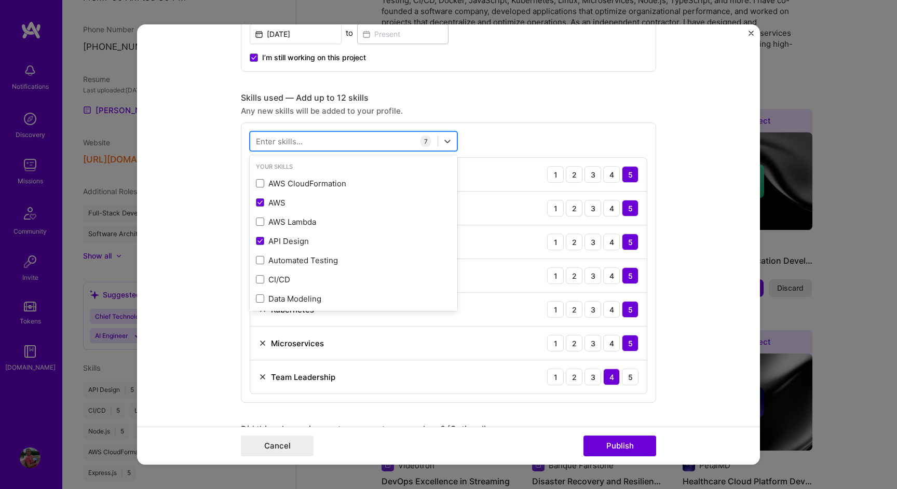
click at [328, 148] on div at bounding box center [343, 141] width 187 height 17
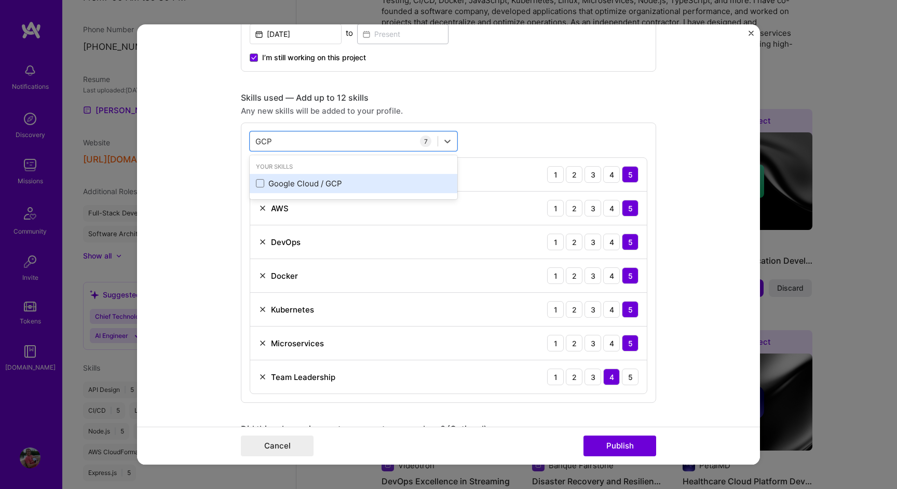
click at [306, 183] on div "Google Cloud / GCP" at bounding box center [353, 183] width 195 height 11
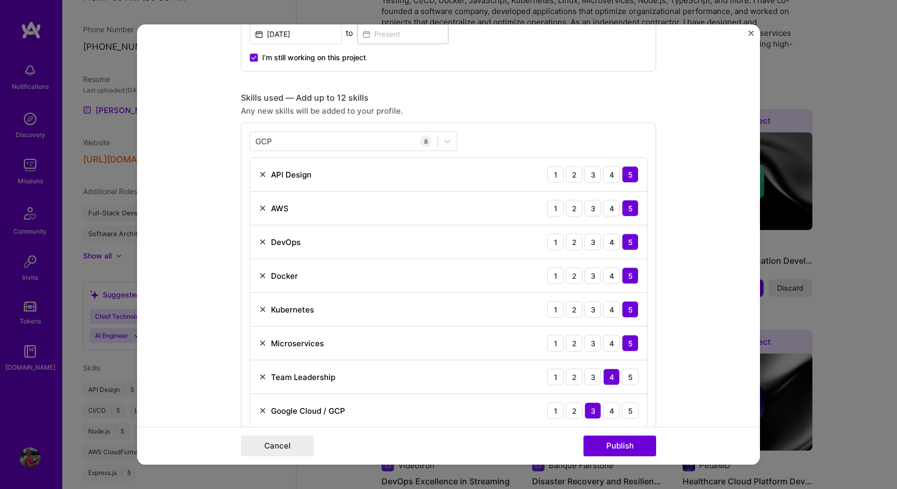
click at [240, 266] on form "Editing suggested project This project is suggested based on your LinkedIn, res…" at bounding box center [448, 244] width 623 height 440
click at [320, 137] on div "GCP GCP" at bounding box center [343, 141] width 187 height 17
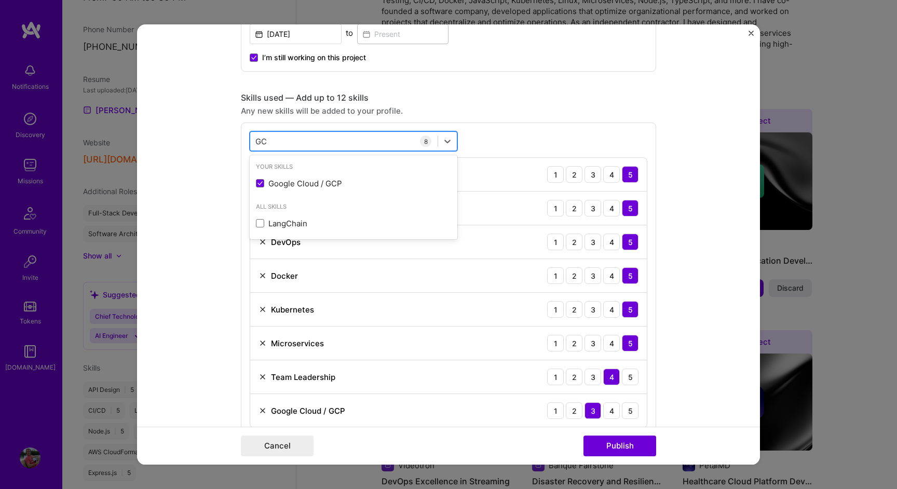
type input "G"
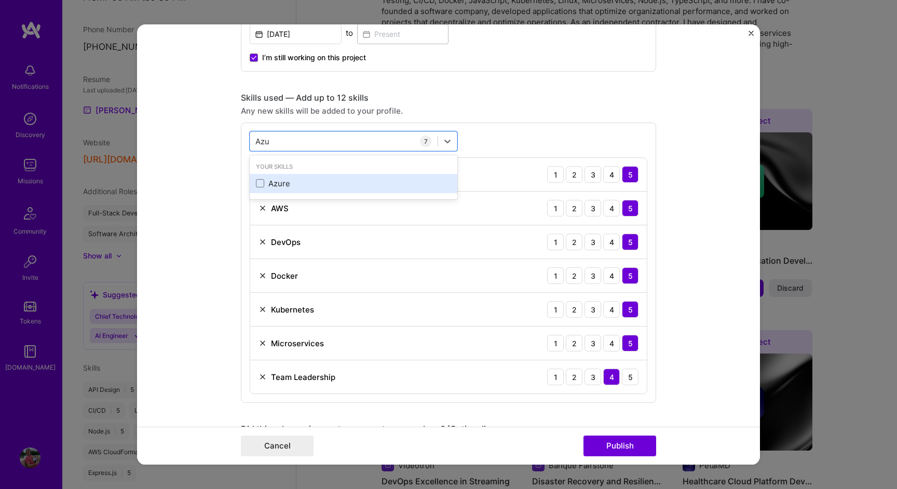
click at [317, 181] on div "Azure" at bounding box center [353, 183] width 195 height 11
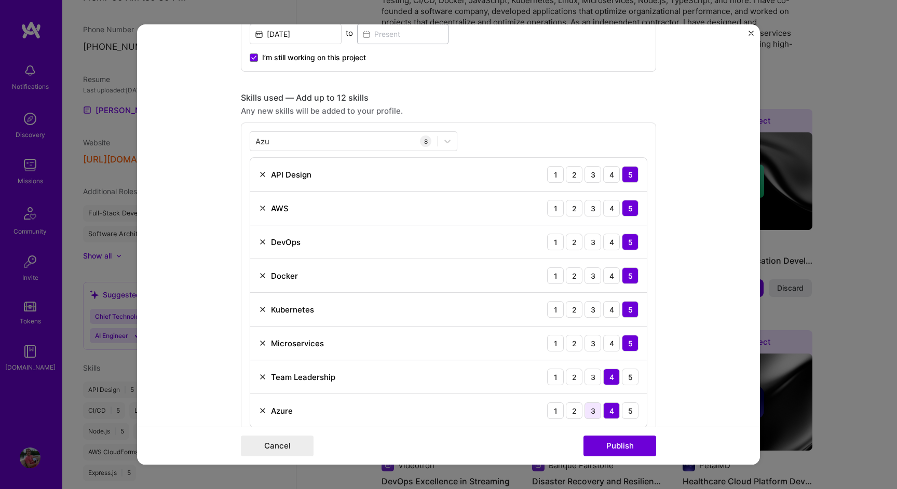
click at [595, 410] on div "3" at bounding box center [593, 411] width 17 height 17
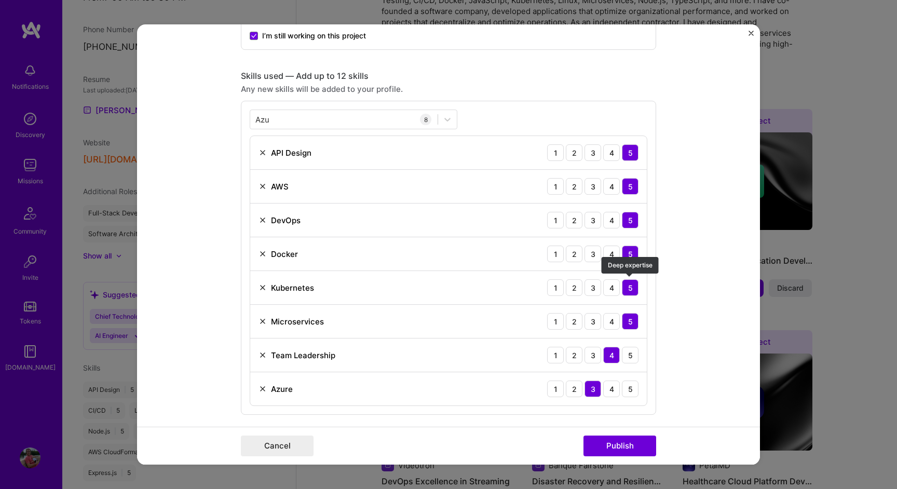
scroll to position [474, 0]
click at [629, 350] on div "5" at bounding box center [630, 354] width 17 height 17
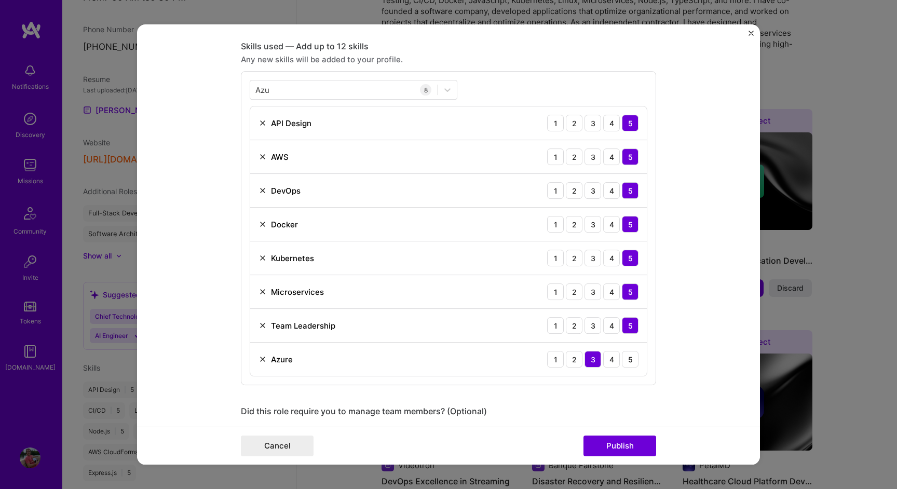
scroll to position [502, 0]
click at [354, 96] on div "[PERSON_NAME]" at bounding box center [343, 91] width 187 height 17
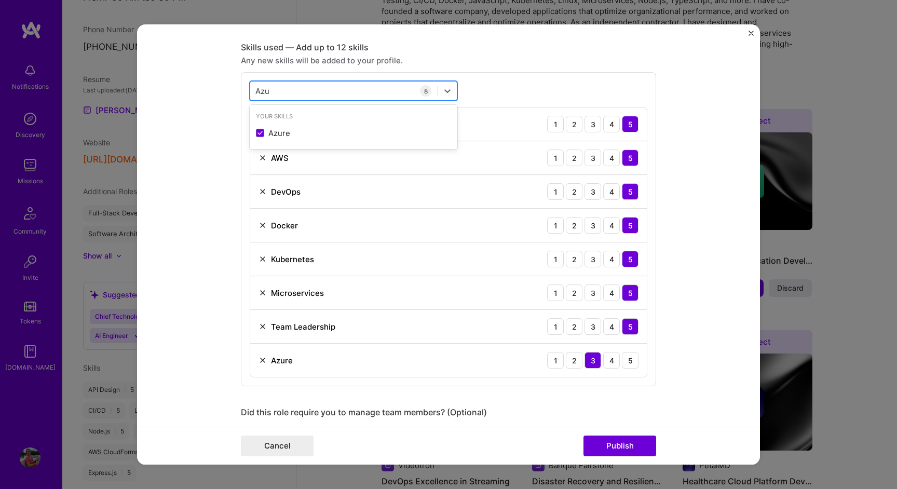
click at [354, 96] on div "[PERSON_NAME]" at bounding box center [343, 91] width 187 height 17
click at [361, 92] on div "[PERSON_NAME]" at bounding box center [343, 91] width 187 height 17
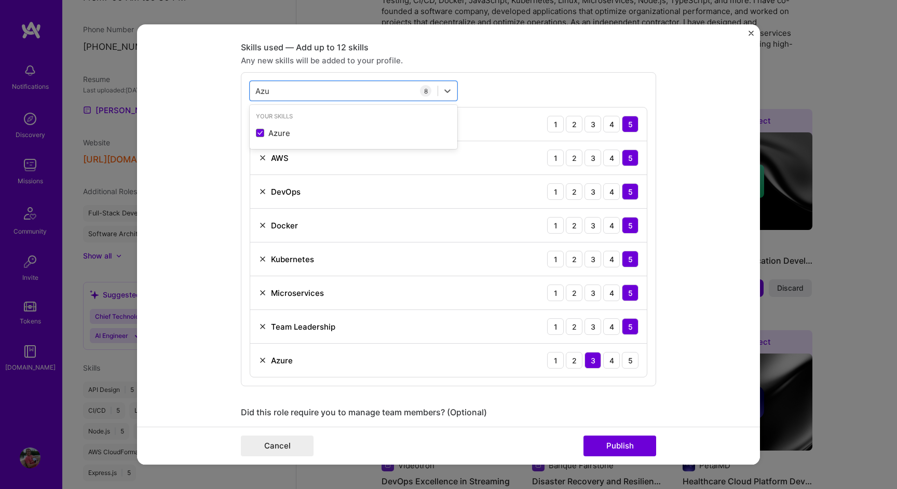
drag, startPoint x: 361, startPoint y: 92, endPoint x: 197, endPoint y: 80, distance: 164.1
click at [197, 80] on form "Editing suggested project This project is suggested based on your LinkedIn, res…" at bounding box center [448, 244] width 623 height 440
type input "A"
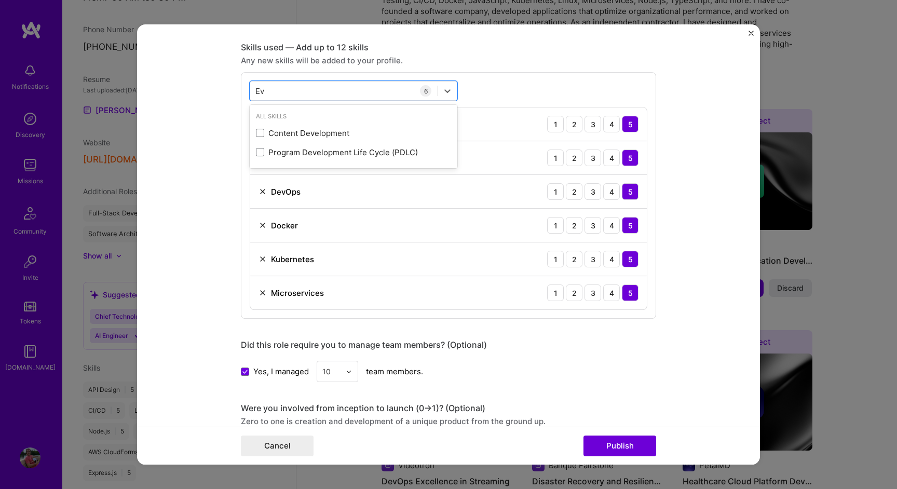
type input "E"
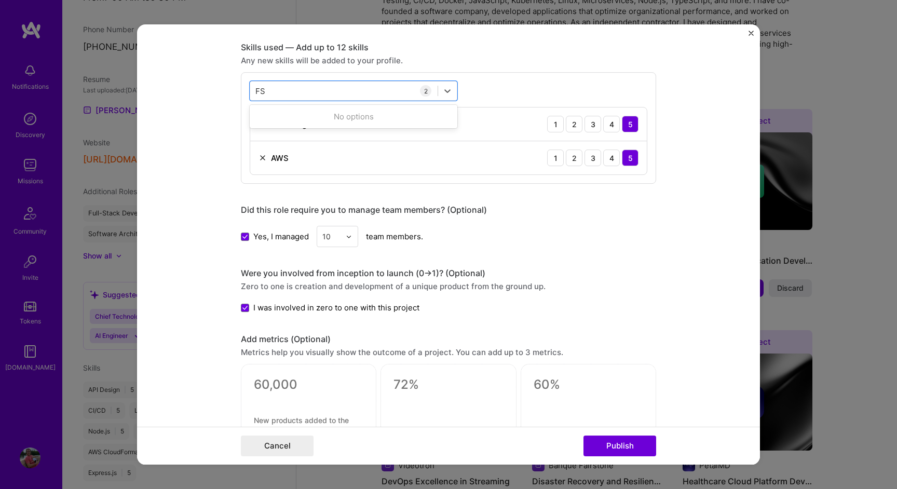
type input "F"
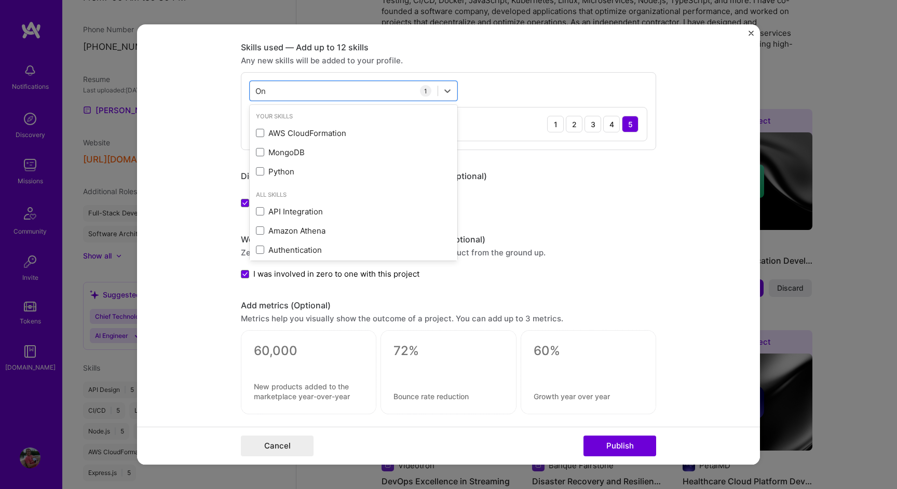
type input "O"
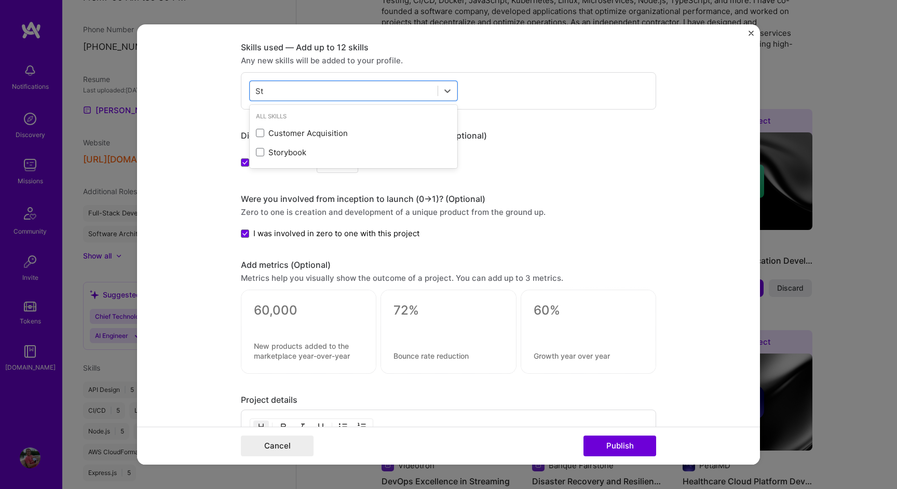
type input "S"
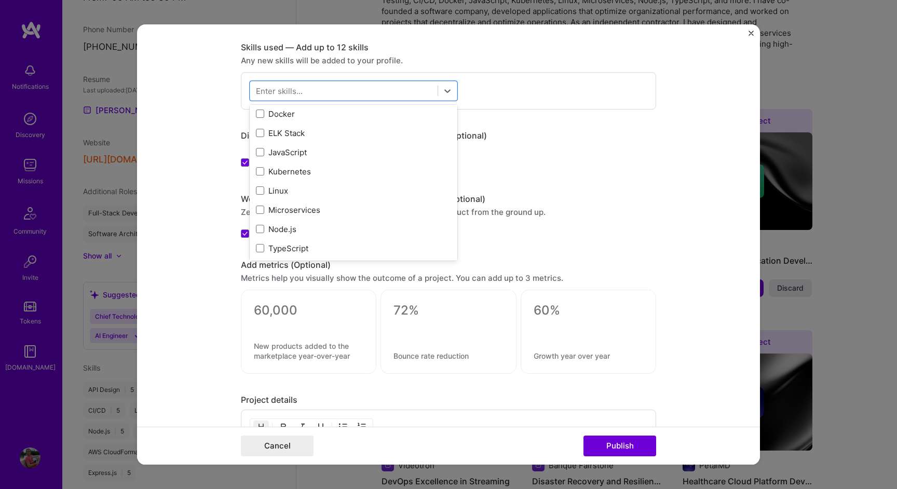
scroll to position [158, 0]
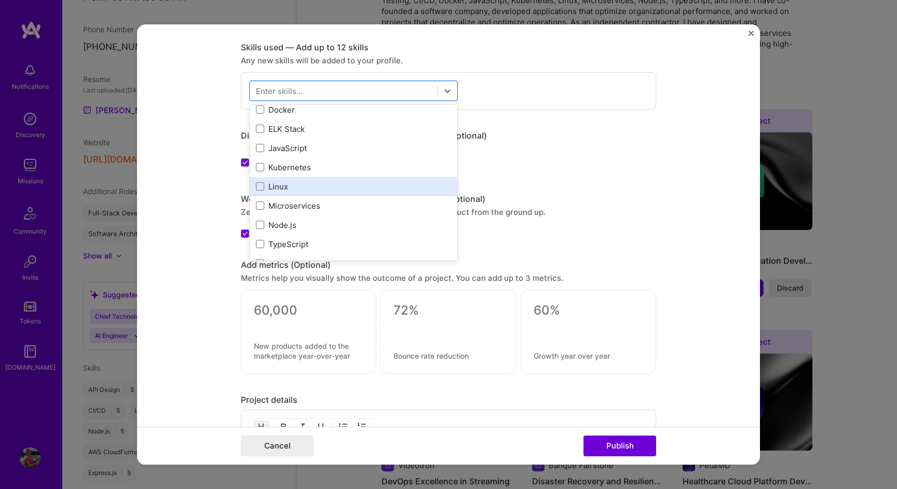
click at [266, 193] on div "Linux" at bounding box center [354, 186] width 208 height 19
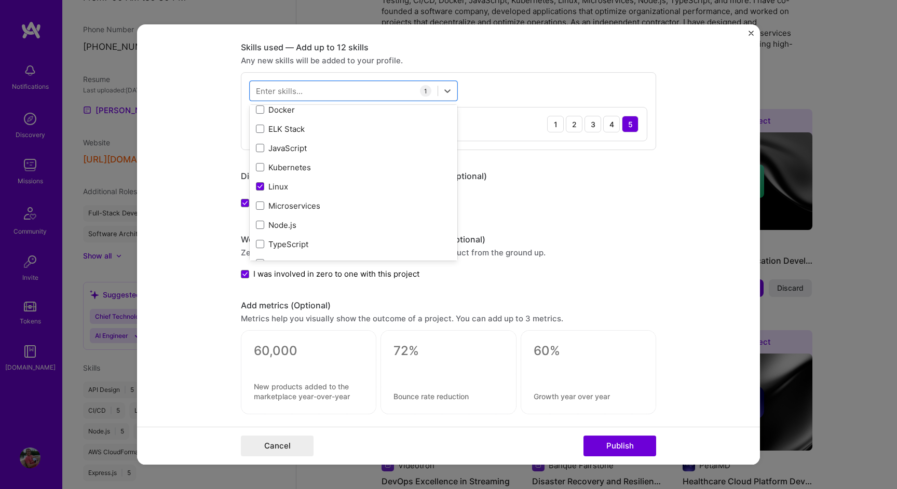
click at [173, 277] on form "Editing suggested project This project is suggested based on your LinkedIn, res…" at bounding box center [448, 244] width 623 height 440
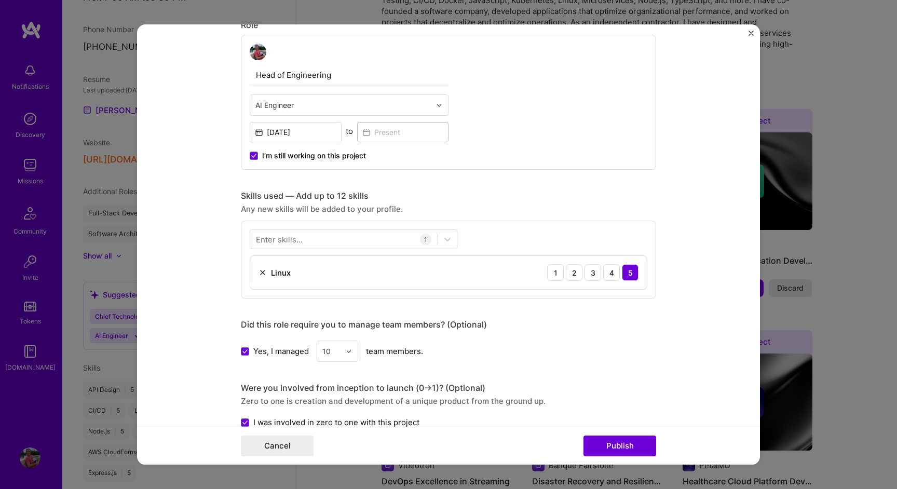
scroll to position [330, 0]
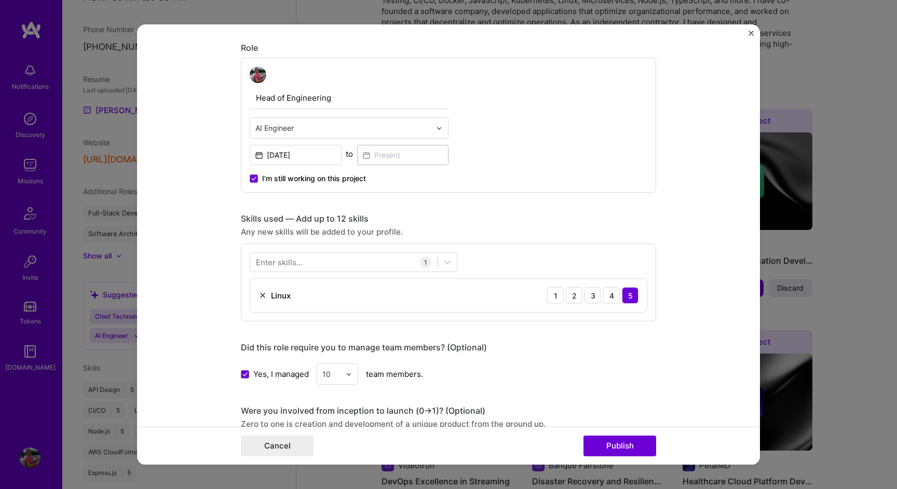
click at [282, 263] on div "Enter skills..." at bounding box center [279, 262] width 47 height 11
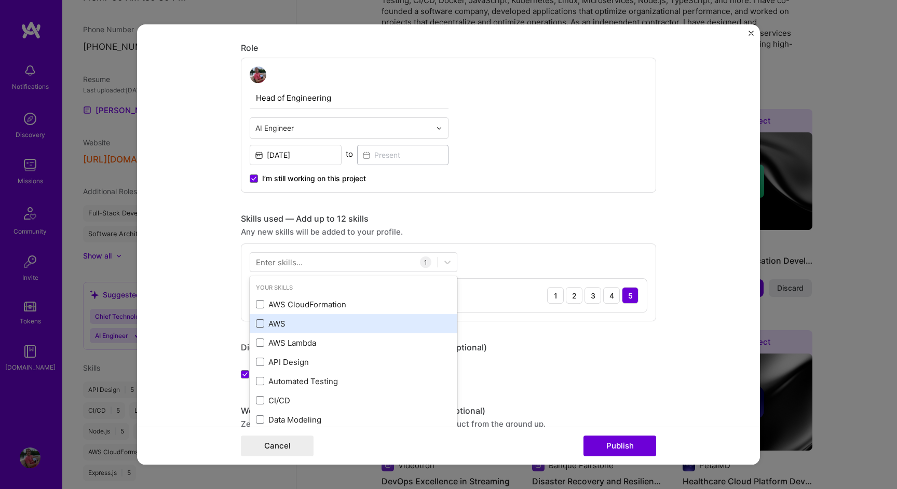
click at [259, 322] on span at bounding box center [260, 323] width 8 height 8
click at [0, 0] on input "checkbox" at bounding box center [0, 0] width 0 height 0
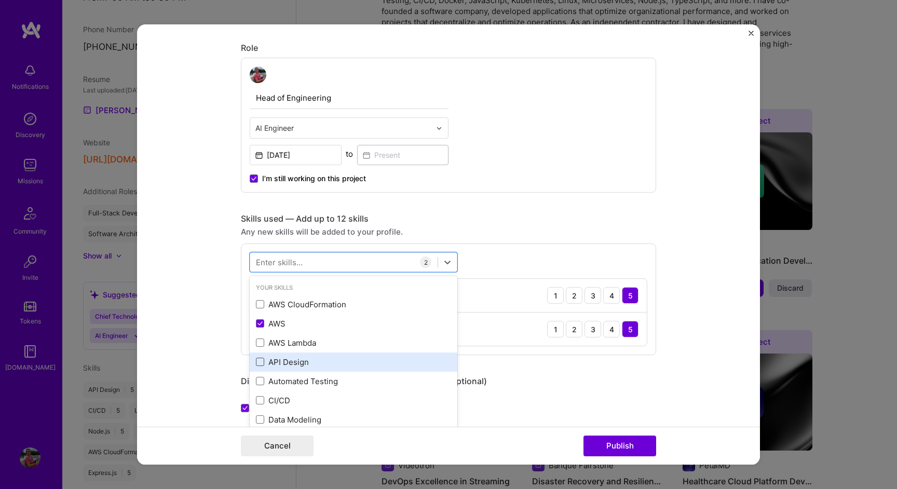
click at [258, 361] on span at bounding box center [260, 362] width 8 height 8
click at [0, 0] on input "checkbox" at bounding box center [0, 0] width 0 height 0
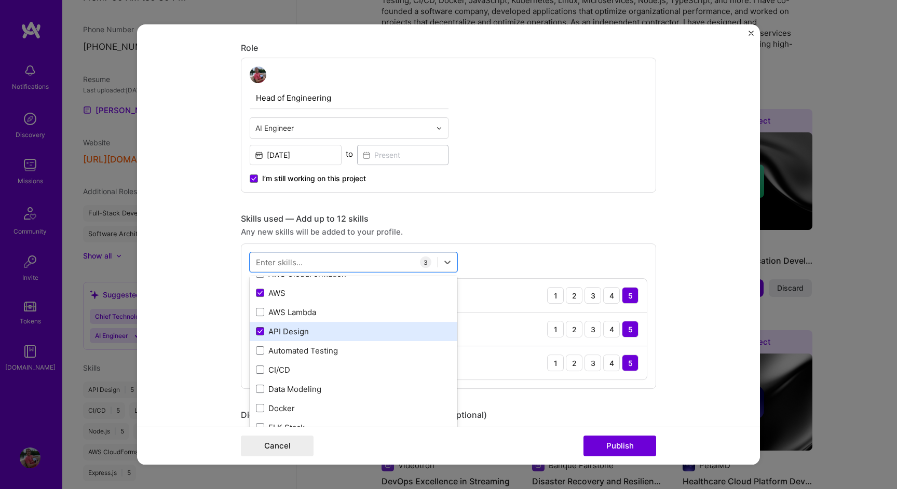
scroll to position [34, 0]
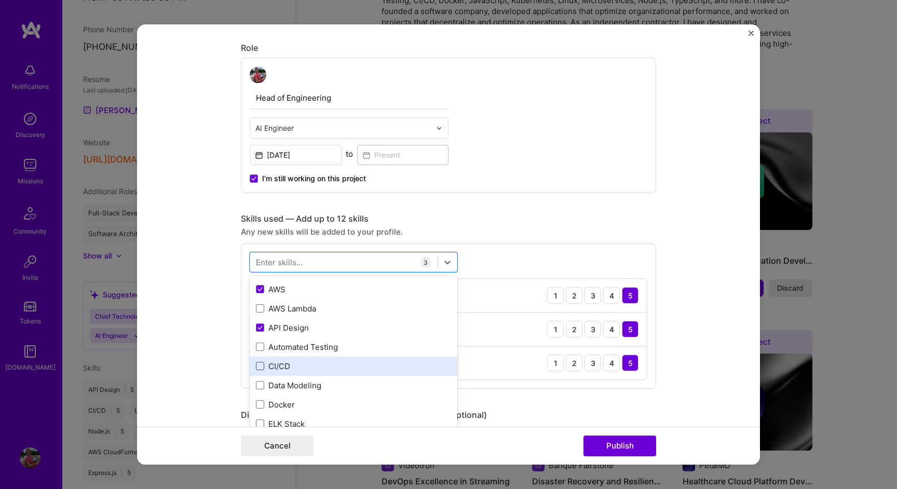
click at [258, 366] on span at bounding box center [260, 366] width 8 height 8
click at [0, 0] on input "checkbox" at bounding box center [0, 0] width 0 height 0
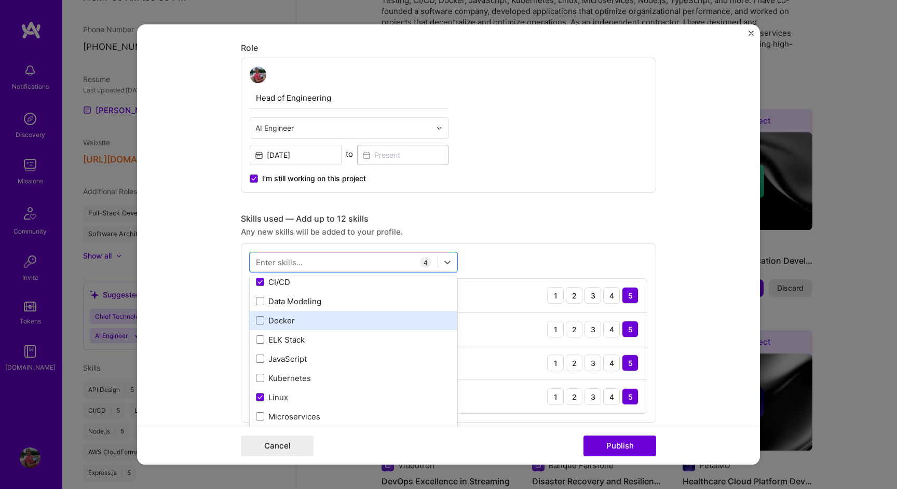
scroll to position [119, 0]
click at [260, 319] on span at bounding box center [260, 319] width 8 height 8
click at [0, 0] on input "checkbox" at bounding box center [0, 0] width 0 height 0
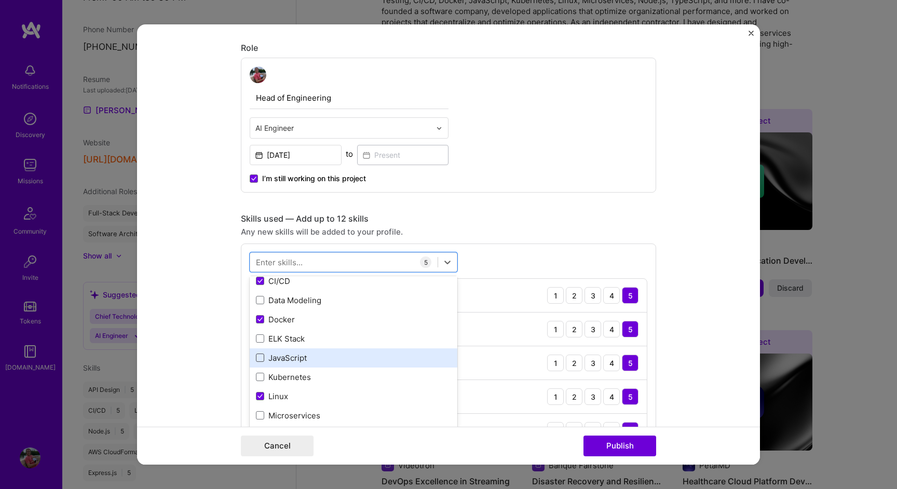
click at [261, 358] on span at bounding box center [260, 358] width 8 height 8
click at [0, 0] on input "checkbox" at bounding box center [0, 0] width 0 height 0
click at [261, 354] on span at bounding box center [260, 356] width 8 height 8
click at [0, 0] on input "checkbox" at bounding box center [0, 0] width 0 height 0
click at [259, 356] on span at bounding box center [260, 356] width 8 height 8
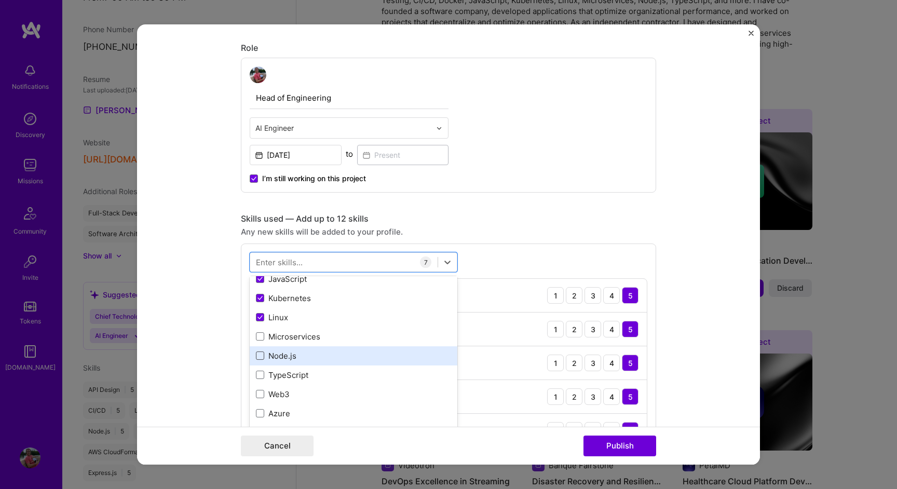
click at [0, 0] on input "checkbox" at bounding box center [0, 0] width 0 height 0
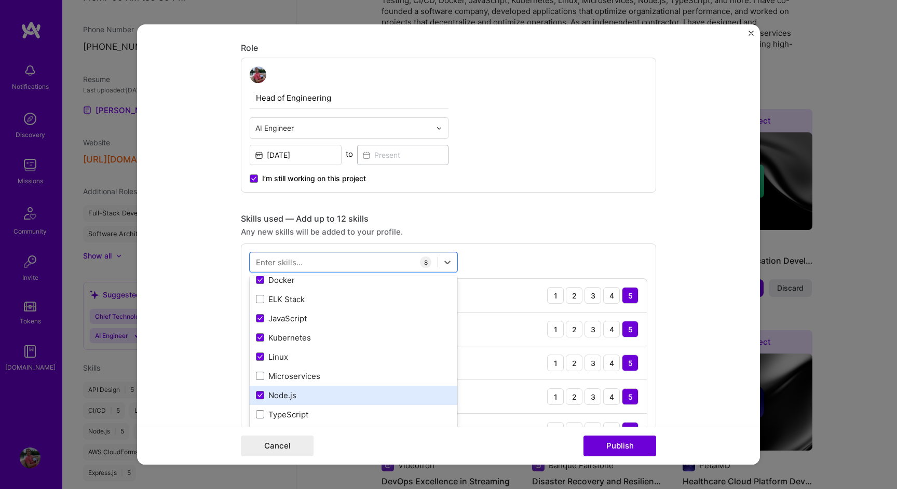
scroll to position [142, 0]
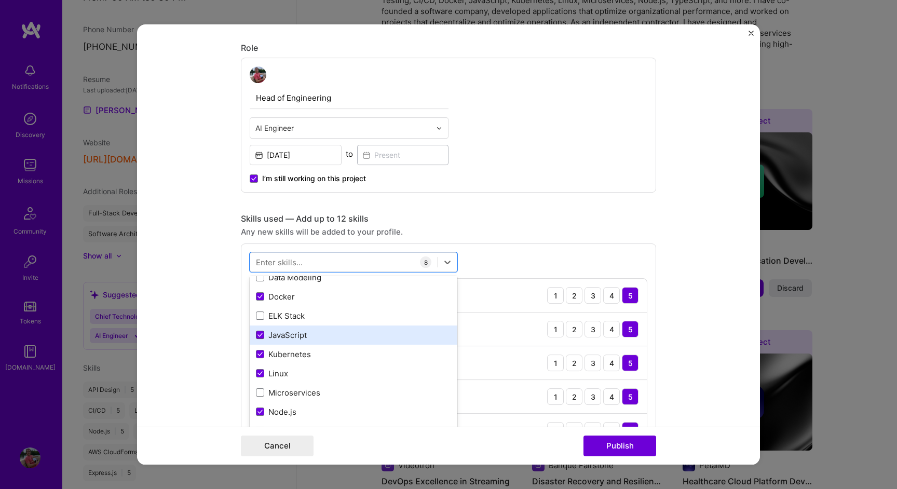
click at [260, 336] on icon at bounding box center [260, 334] width 4 height 3
click at [0, 0] on input "checkbox" at bounding box center [0, 0] width 0 height 0
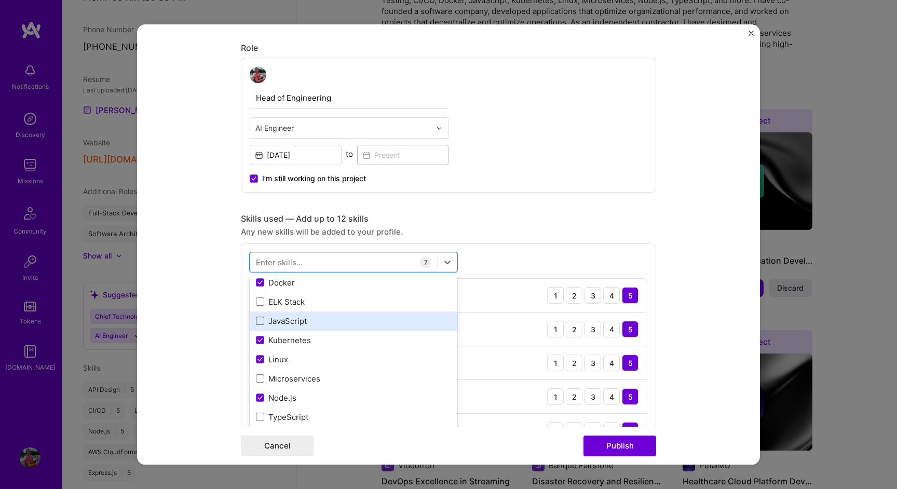
scroll to position [163, 0]
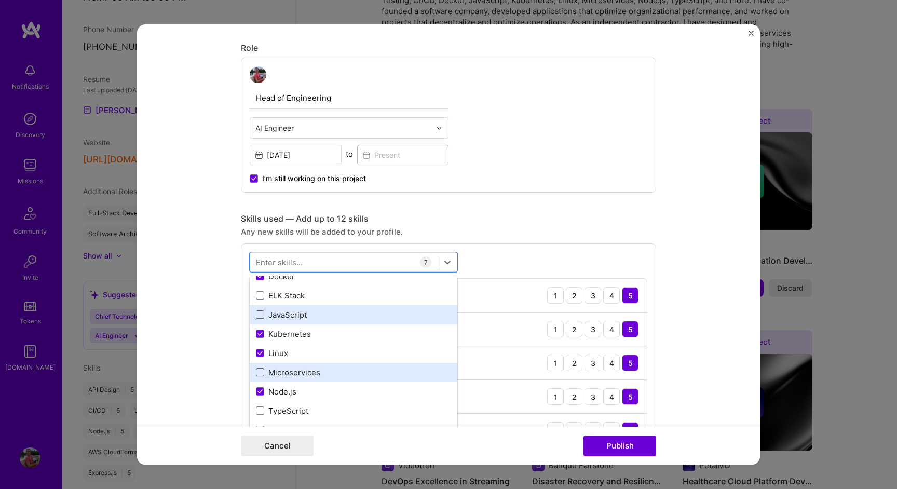
click at [260, 370] on span at bounding box center [260, 372] width 8 height 8
click at [0, 0] on input "checkbox" at bounding box center [0, 0] width 0 height 0
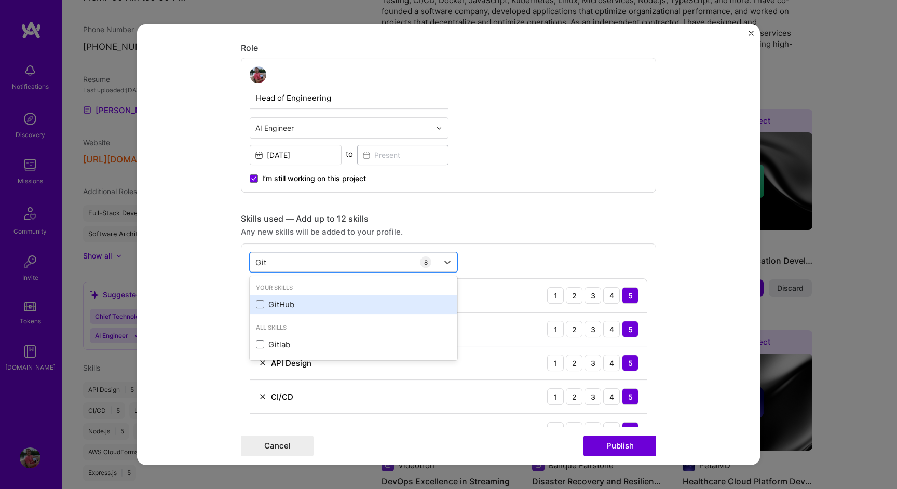
scroll to position [0, 0]
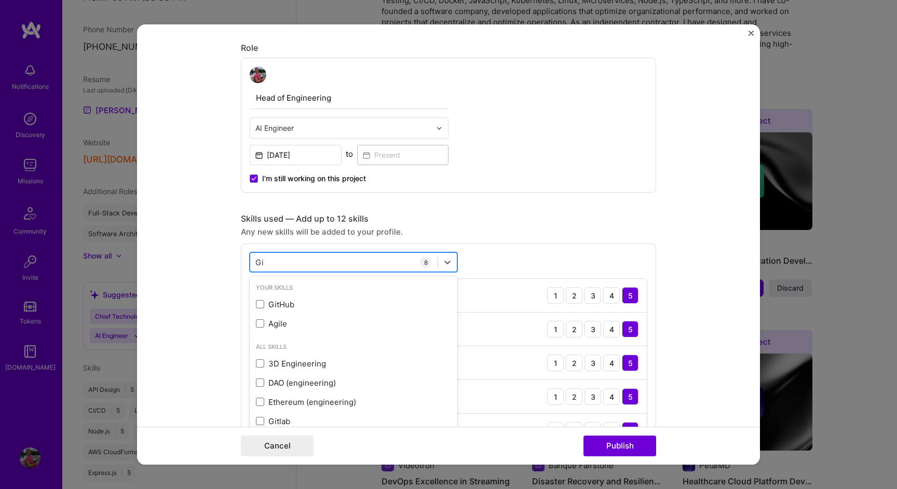
type input "G"
click at [222, 297] on form "Editing suggested project This project is suggested based on your LinkedIn, res…" at bounding box center [448, 244] width 623 height 440
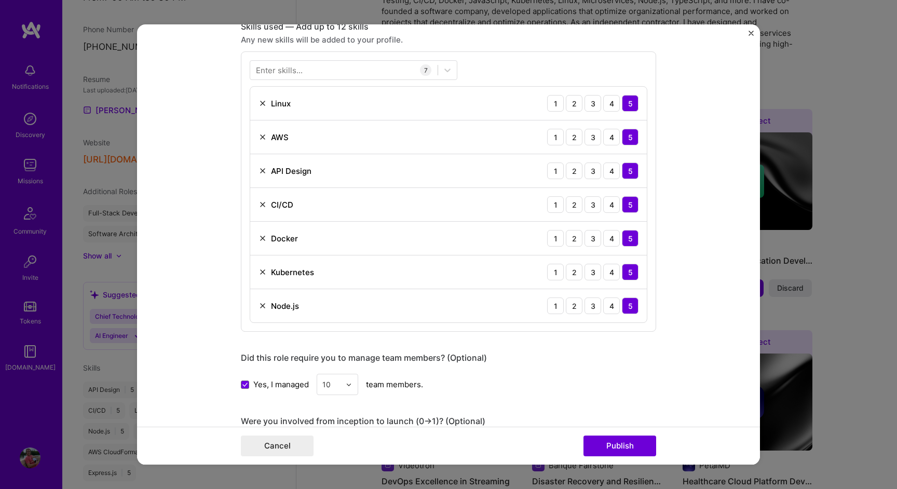
click at [230, 296] on form "Editing suggested project This project is suggested based on your LinkedIn, res…" at bounding box center [448, 244] width 623 height 440
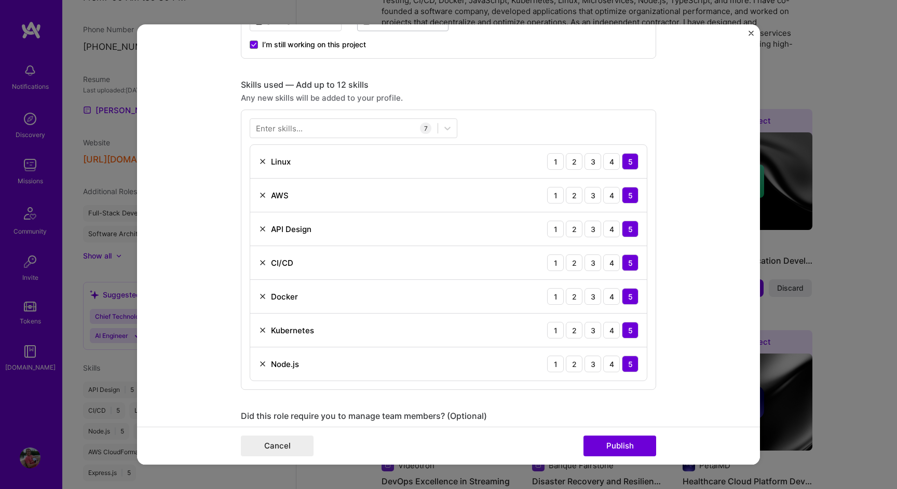
scroll to position [463, 0]
click at [331, 129] on div at bounding box center [343, 129] width 187 height 17
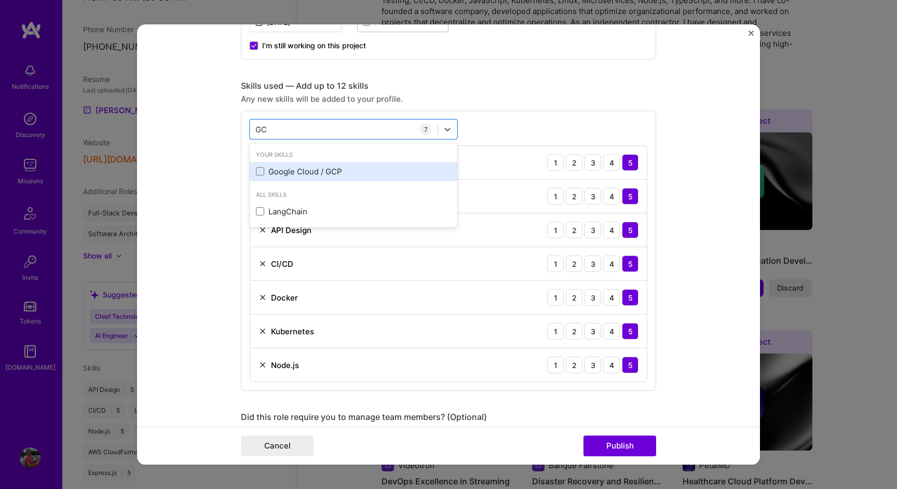
click at [330, 172] on div "Google Cloud / GCP" at bounding box center [353, 171] width 195 height 11
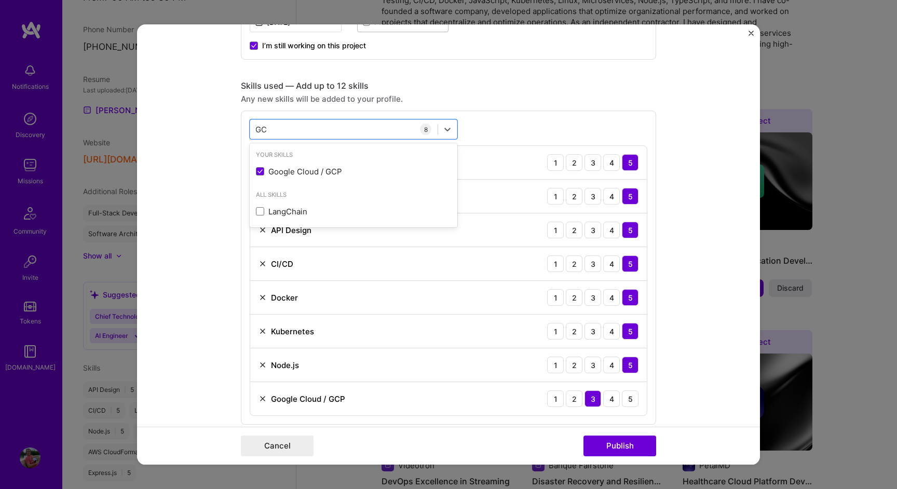
type input "GC"
click at [214, 248] on form "Editing suggested project This project is suggested based on your LinkedIn, res…" at bounding box center [448, 244] width 623 height 440
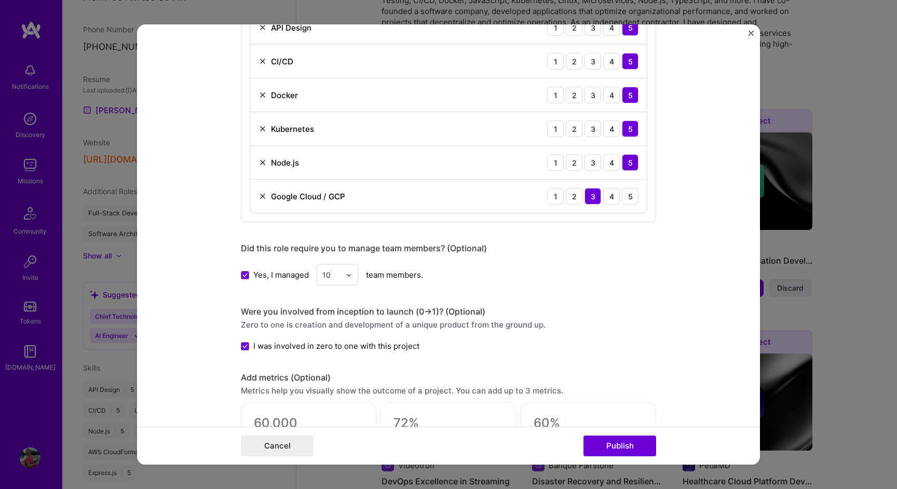
scroll to position [673, 0]
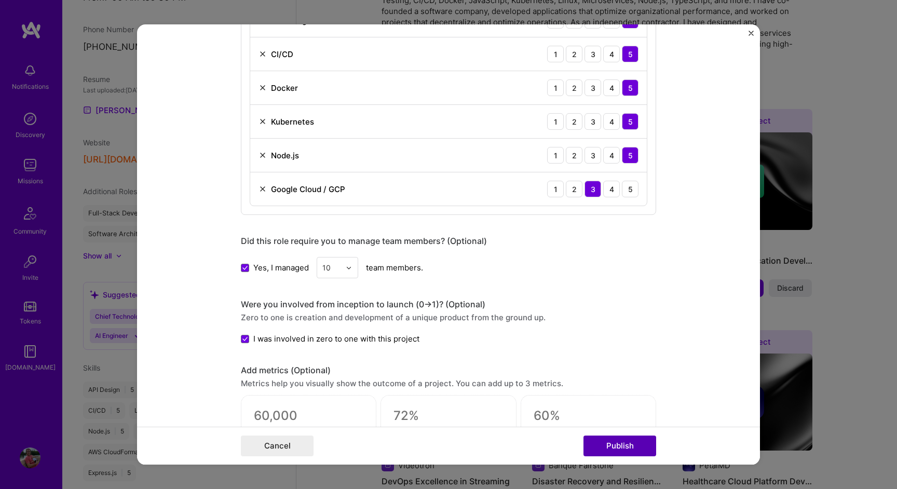
click at [641, 451] on button "Publish" at bounding box center [620, 446] width 73 height 21
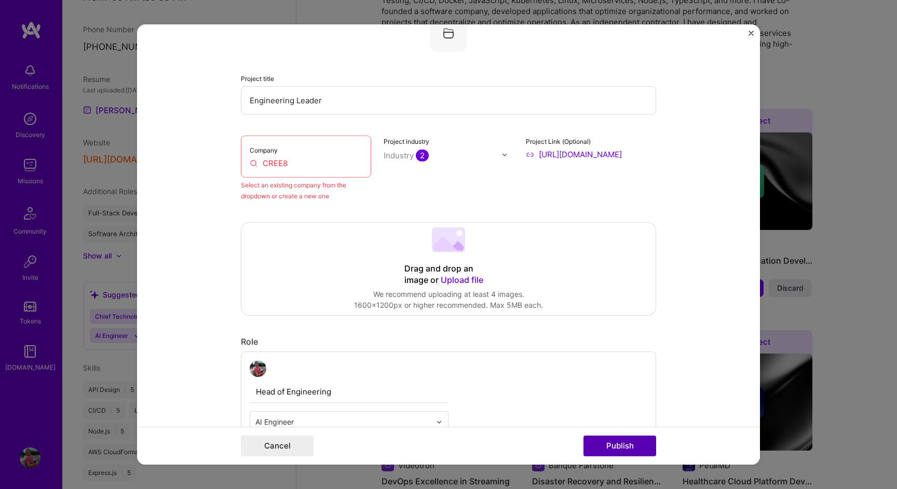
scroll to position [68, 0]
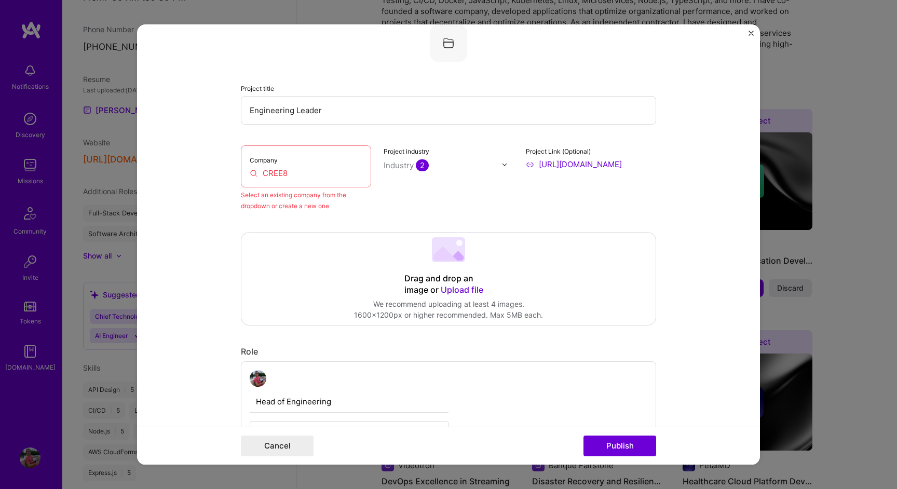
click at [277, 170] on input "CREE8" at bounding box center [306, 173] width 113 height 11
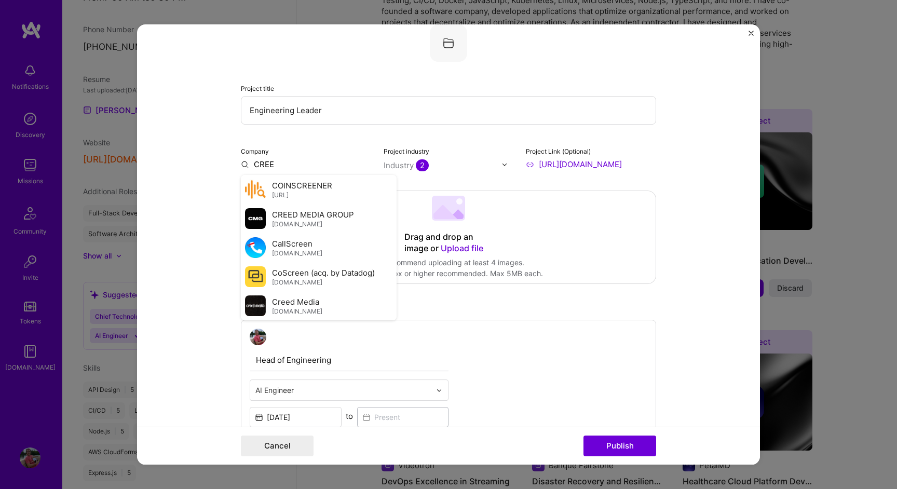
type input "CREE8"
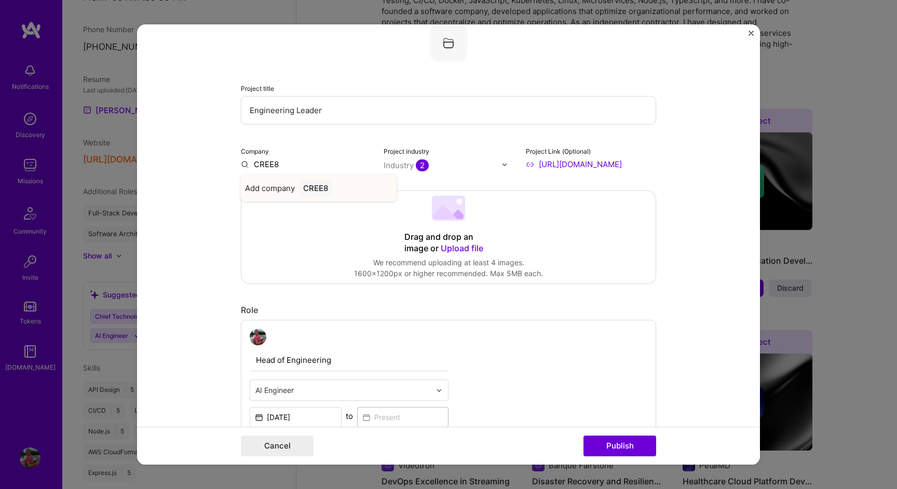
click at [318, 189] on div "CREE8" at bounding box center [315, 188] width 33 height 18
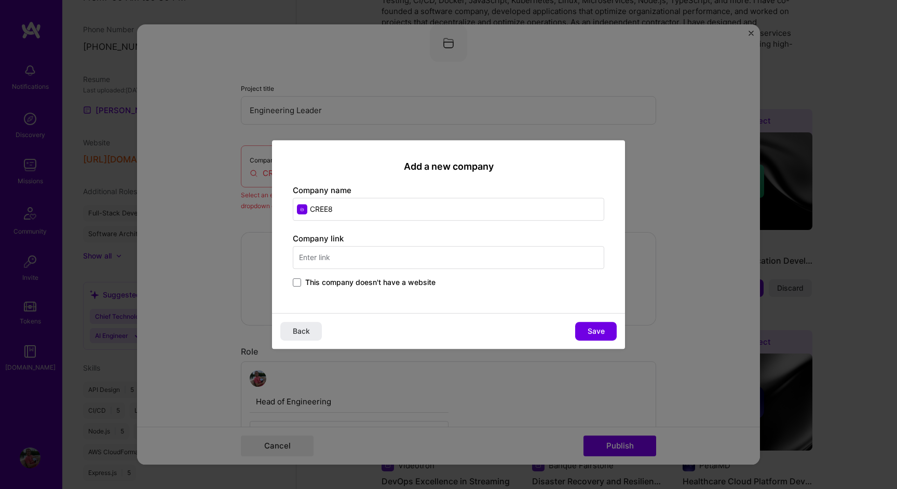
click at [328, 253] on input "text" at bounding box center [449, 257] width 312 height 23
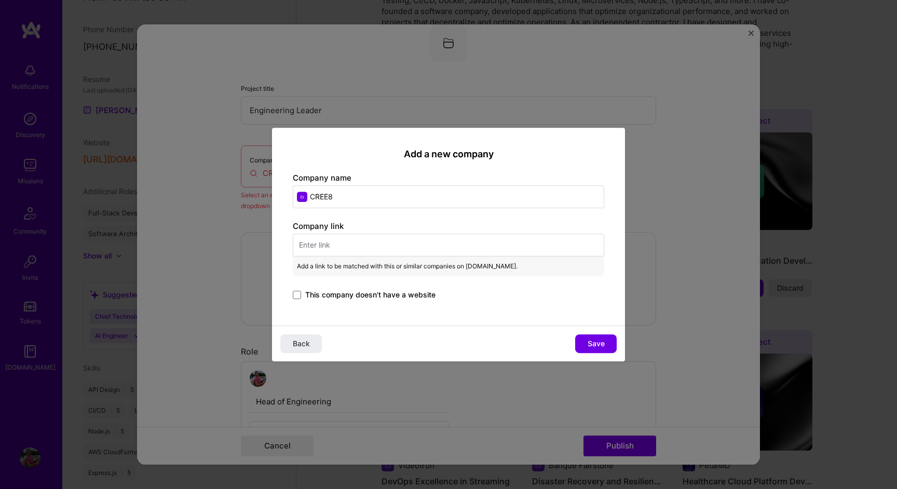
paste input "[URL][DOMAIN_NAME]"
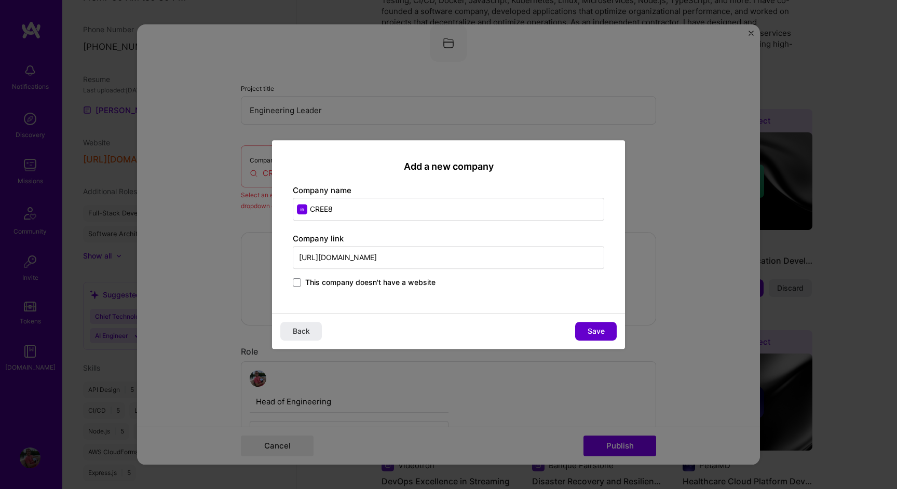
type input "[URL][DOMAIN_NAME]"
click at [600, 329] on span "Save" at bounding box center [596, 331] width 17 height 10
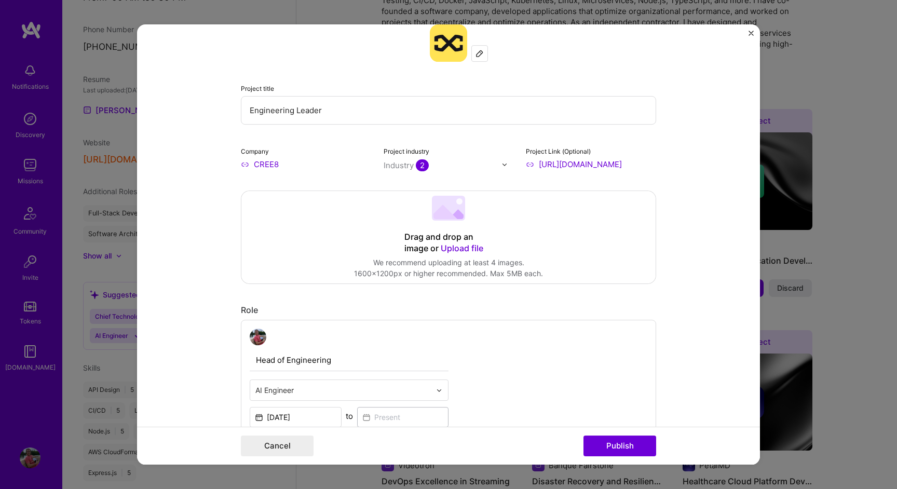
scroll to position [0, 0]
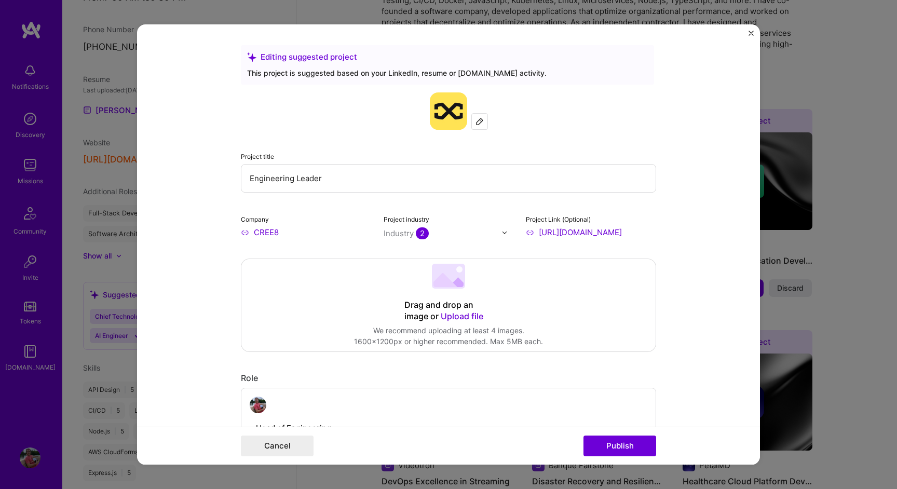
click at [427, 231] on span "2" at bounding box center [422, 233] width 13 height 12
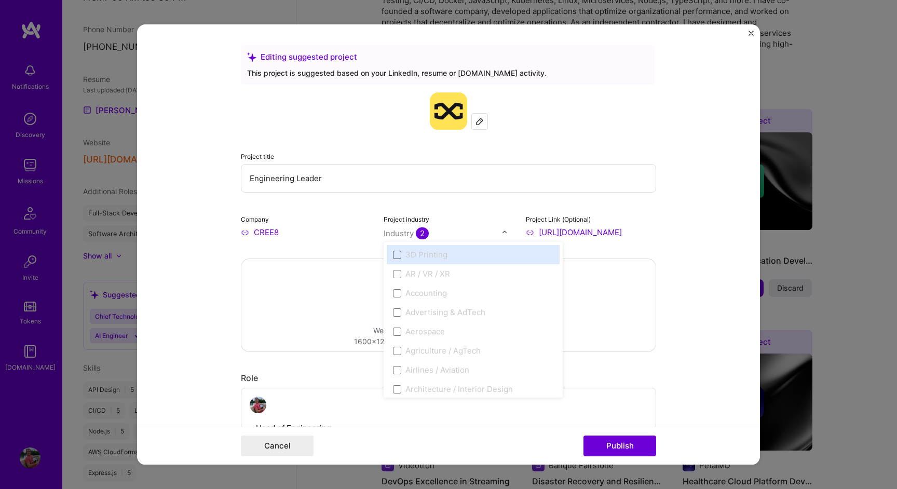
click at [399, 257] on span at bounding box center [397, 255] width 8 height 8
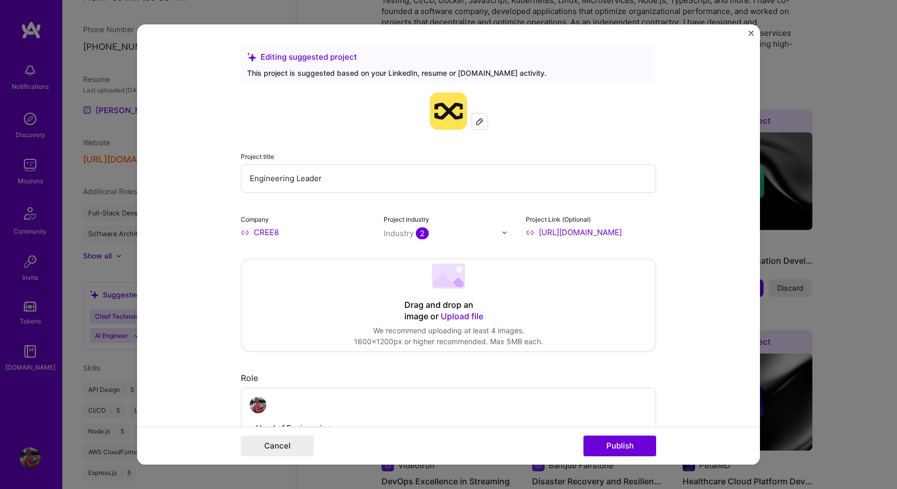
click at [459, 226] on div "Project industry Industry 2" at bounding box center [449, 225] width 130 height 24
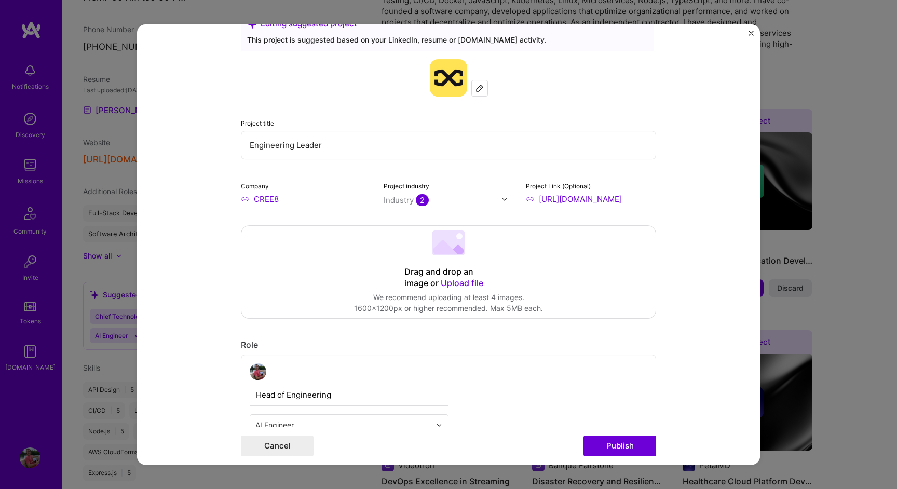
scroll to position [38, 0]
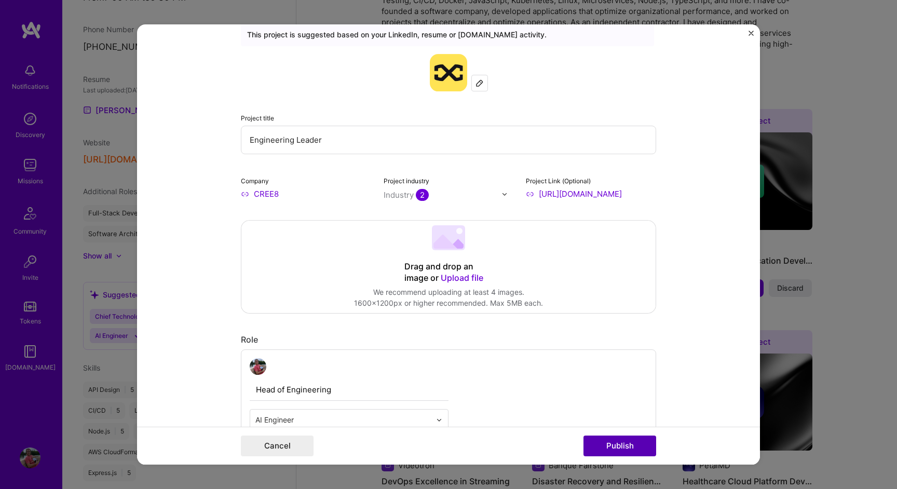
click at [624, 443] on button "Publish" at bounding box center [620, 446] width 73 height 21
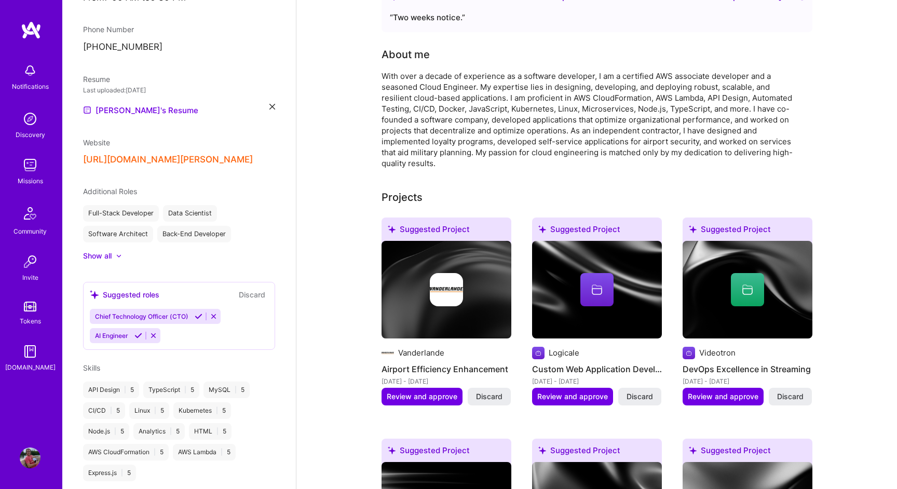
scroll to position [238, 0]
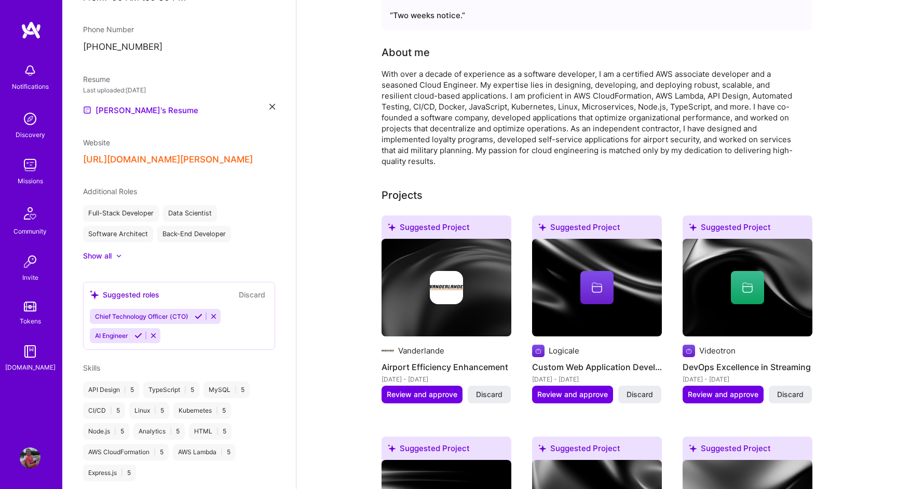
click at [435, 91] on div "With over a decade of experience as a software developer, I am a certified AWS …" at bounding box center [589, 118] width 415 height 98
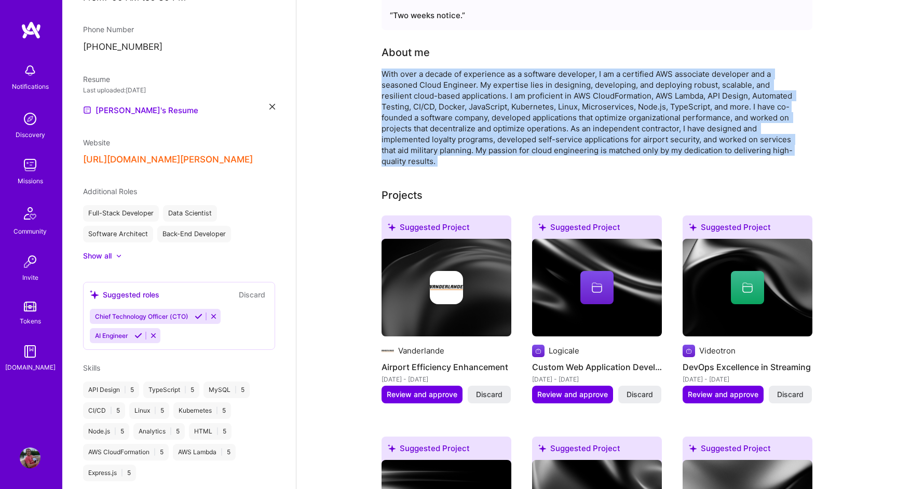
click at [435, 91] on div "With over a decade of experience as a software developer, I am a certified AWS …" at bounding box center [589, 118] width 415 height 98
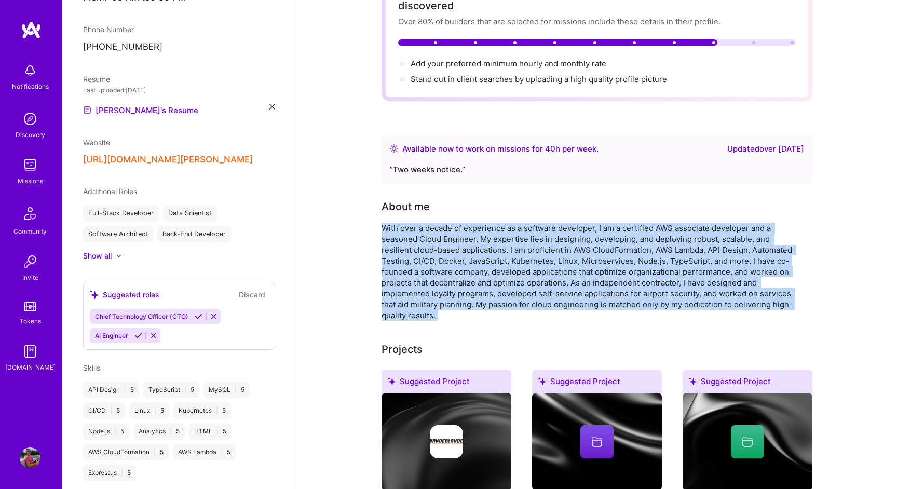
scroll to position [0, 0]
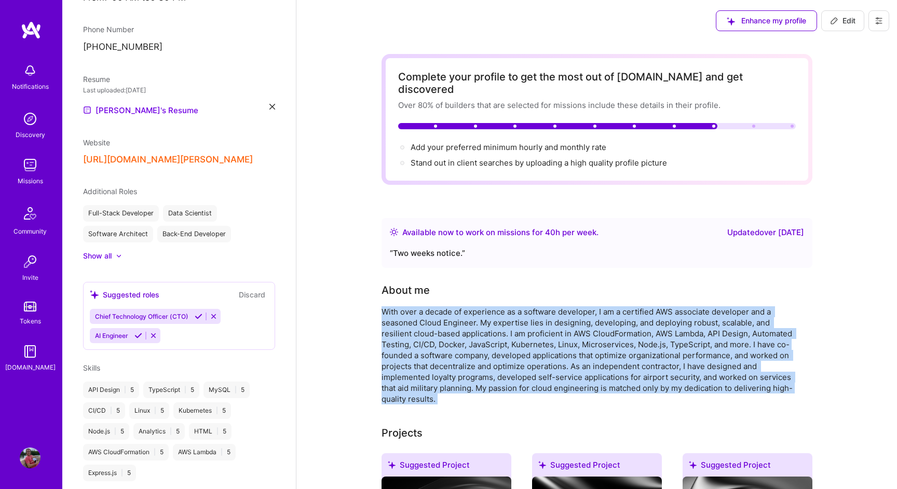
click at [840, 24] on span "Edit" at bounding box center [842, 21] width 25 height 10
select select "CA"
select select "Right Now"
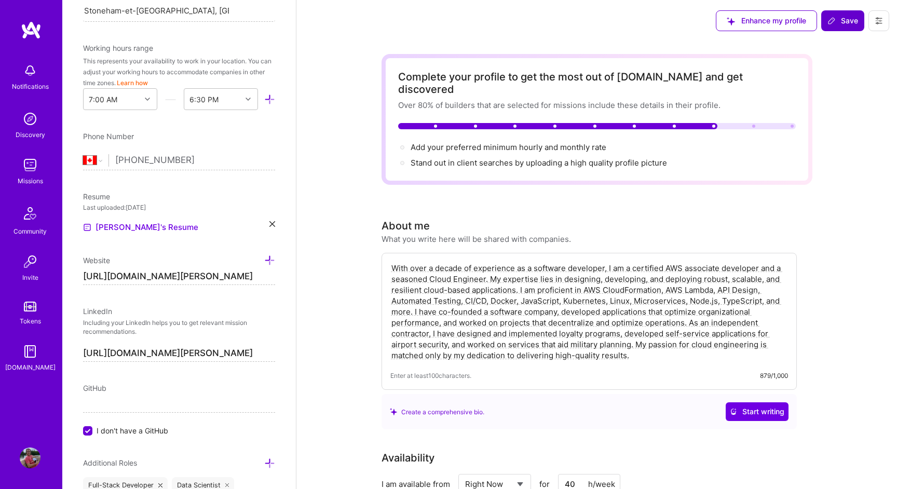
scroll to position [382, 0]
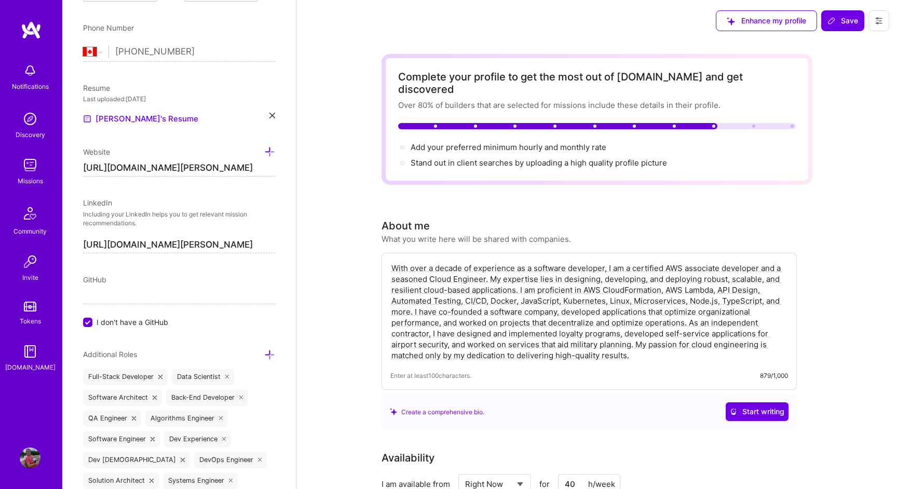
click at [531, 274] on textarea "With over a decade of experience as a software developer, I am a certified AWS …" at bounding box center [590, 312] width 398 height 100
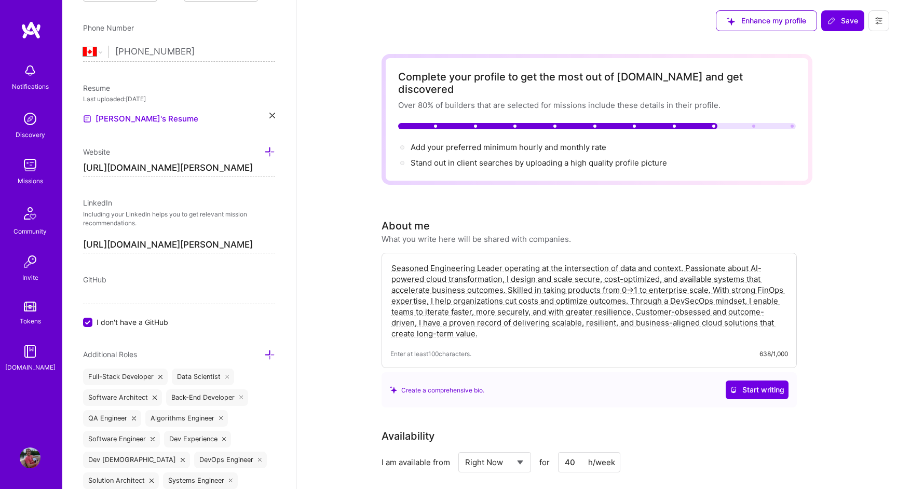
click at [531, 277] on textarea "Seasoned Engineering Leader operating at the intersection of data and context. …" at bounding box center [590, 301] width 398 height 78
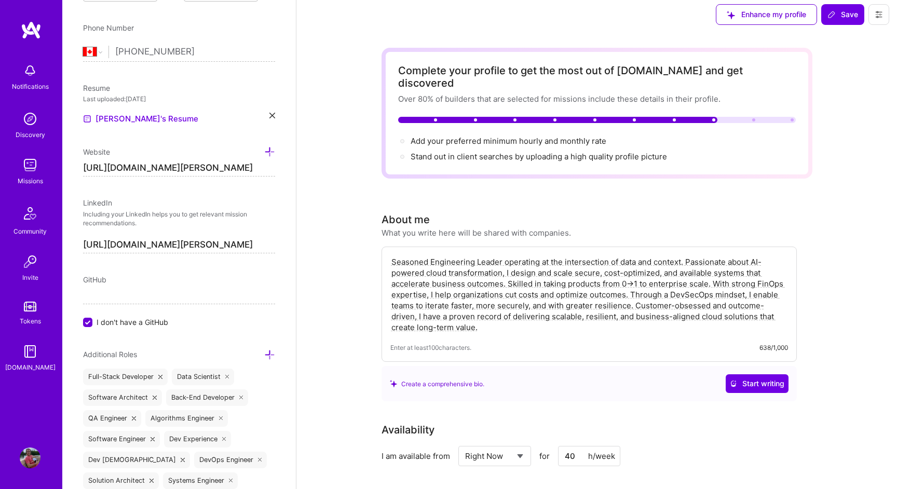
click at [510, 318] on textarea "Seasoned Engineering Leader operating at the intersection of data and context. …" at bounding box center [590, 295] width 398 height 78
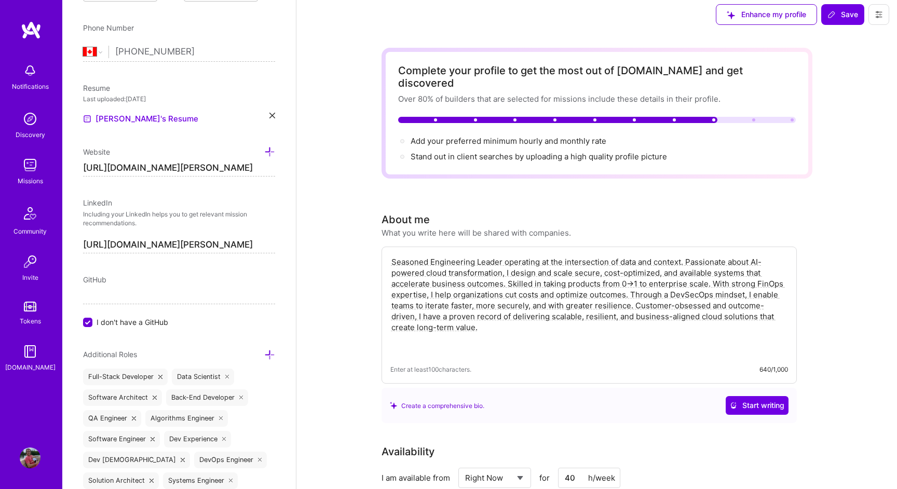
paste textarea "- 10+ years as a developer, devops and architect - Certified AWS associate arch…"
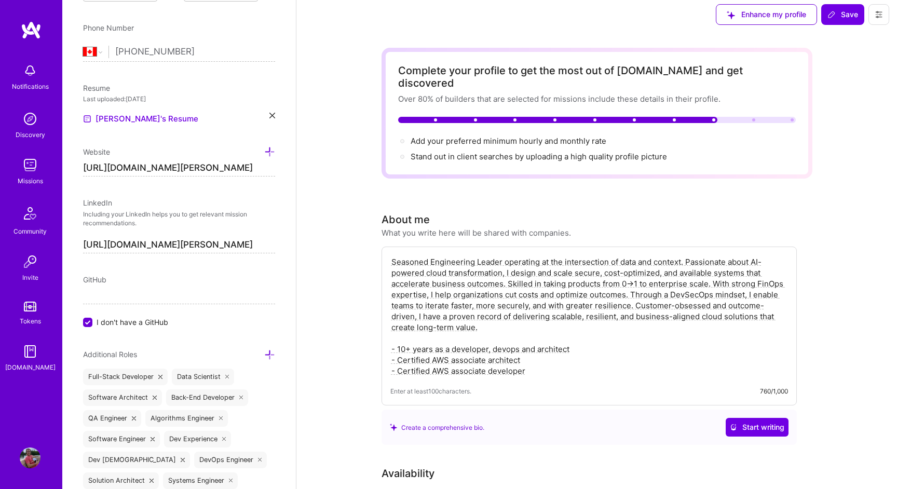
drag, startPoint x: 491, startPoint y: 315, endPoint x: 298, endPoint y: 216, distance: 217.2
paste textarea "Visionary Engineering Leader operating where data meets context, accelerating i…"
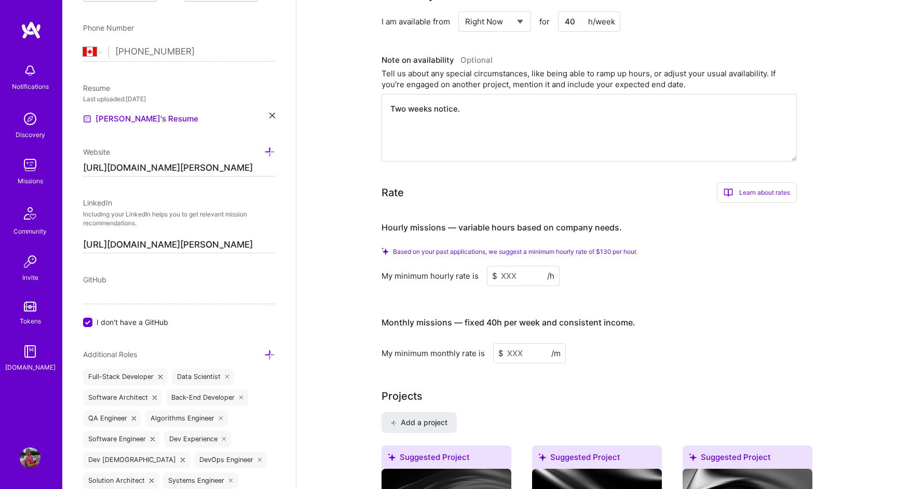
scroll to position [485, 0]
type textarea "Visionary Engineering Leader operating where data meets context, accelerating i…"
click at [519, 265] on input at bounding box center [523, 275] width 73 height 20
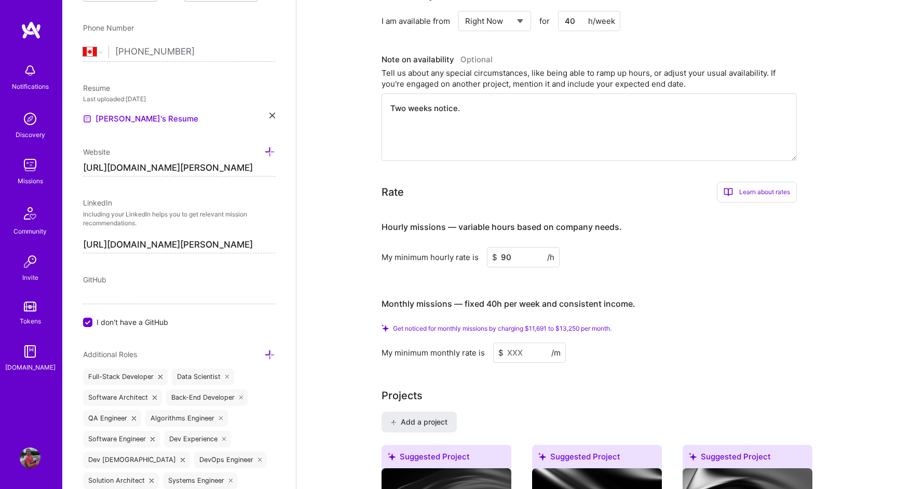
click at [526, 343] on input at bounding box center [529, 353] width 73 height 20
click at [522, 247] on input "90" at bounding box center [523, 257] width 73 height 20
type input "110"
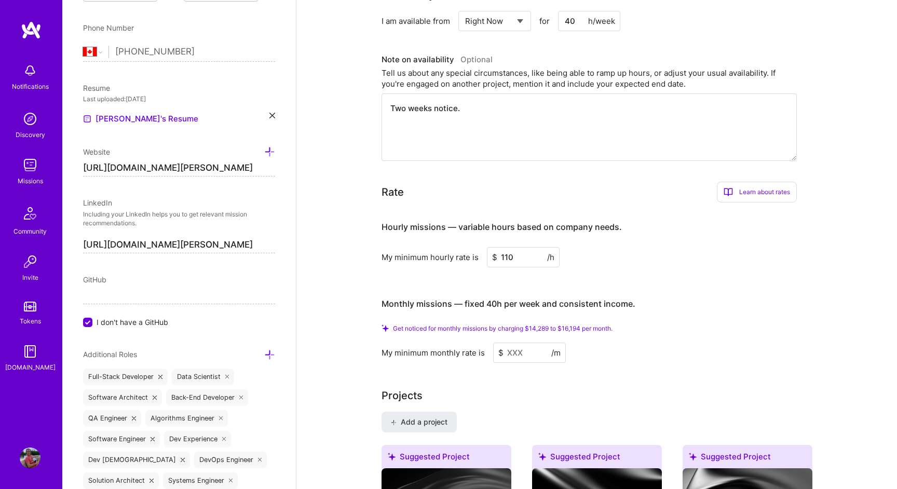
click at [513, 344] on input at bounding box center [529, 353] width 73 height 20
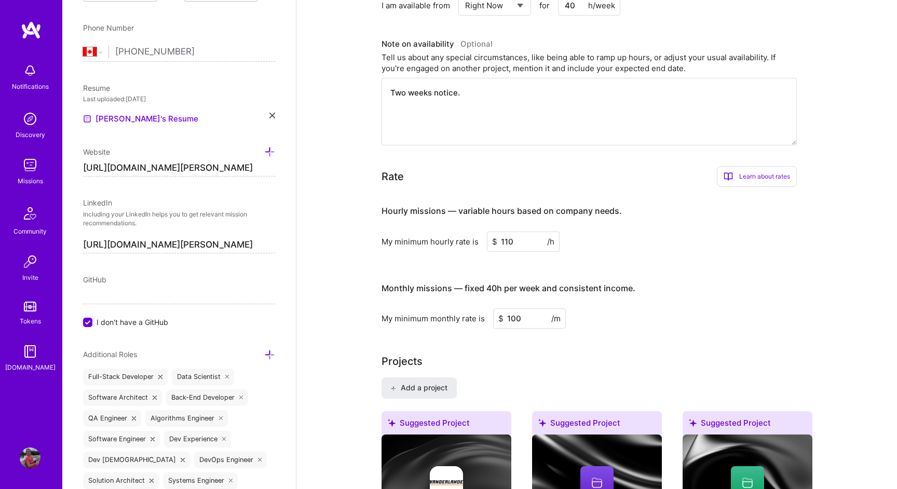
click at [558, 313] on span "/m" at bounding box center [556, 318] width 9 height 11
click at [522, 309] on input "100" at bounding box center [529, 319] width 73 height 20
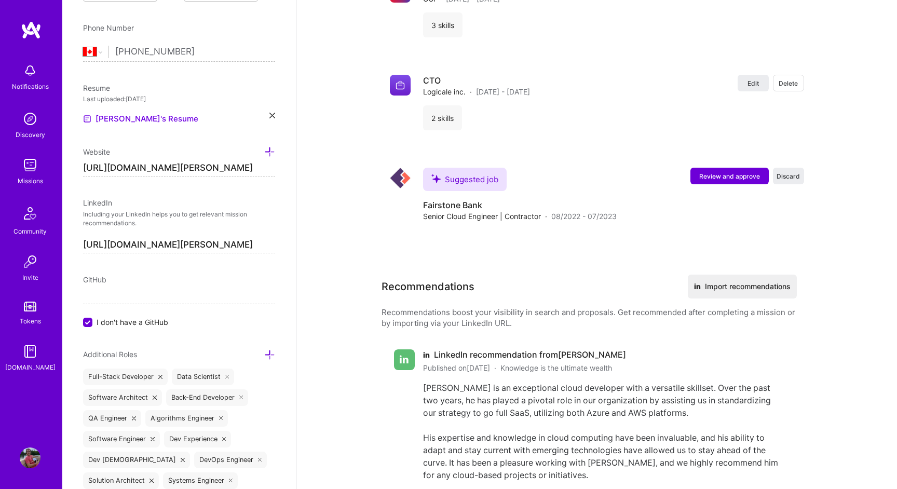
scroll to position [2457, 0]
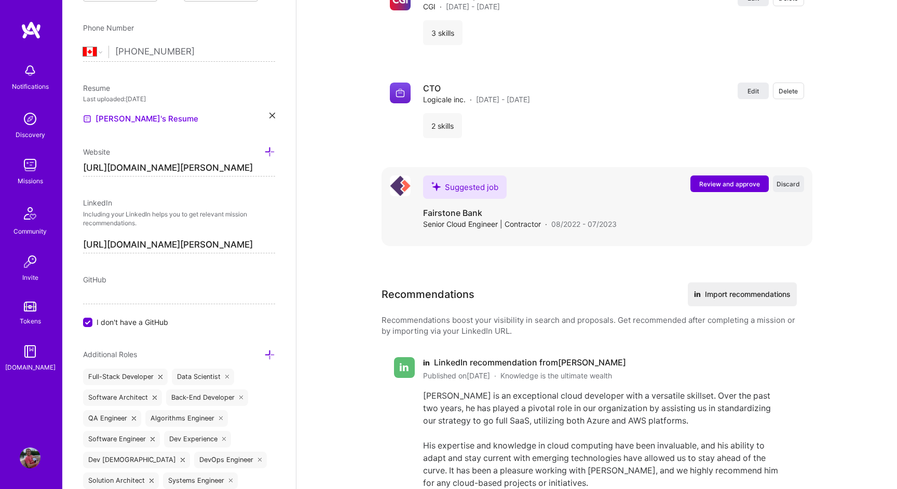
type input "18000"
click at [732, 176] on button "Review and approve" at bounding box center [730, 184] width 78 height 17
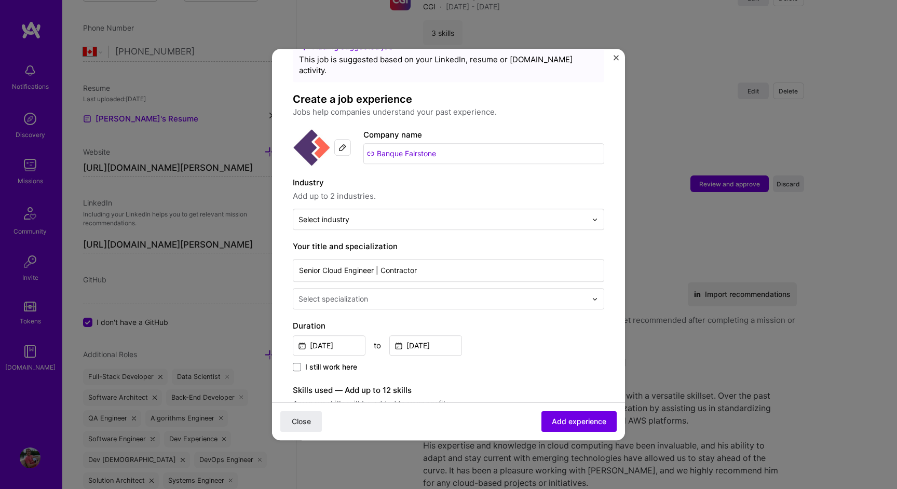
scroll to position [46, 0]
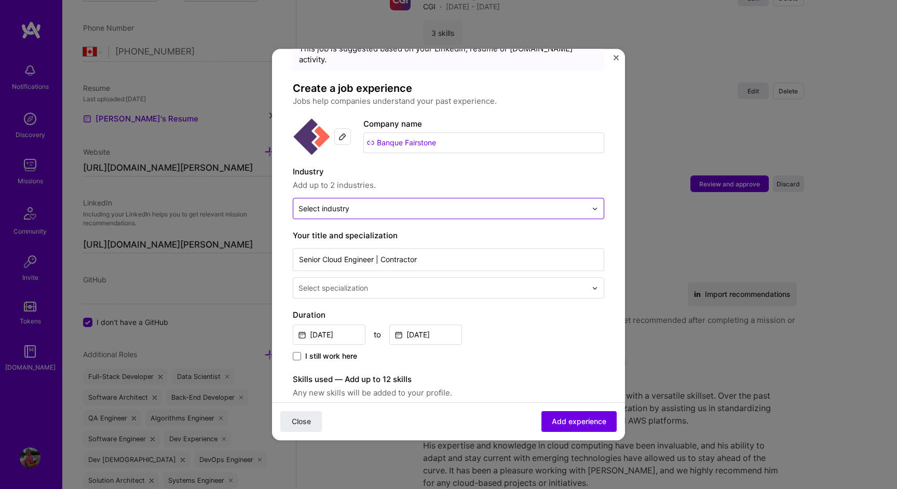
click at [461, 203] on input "text" at bounding box center [443, 208] width 288 height 11
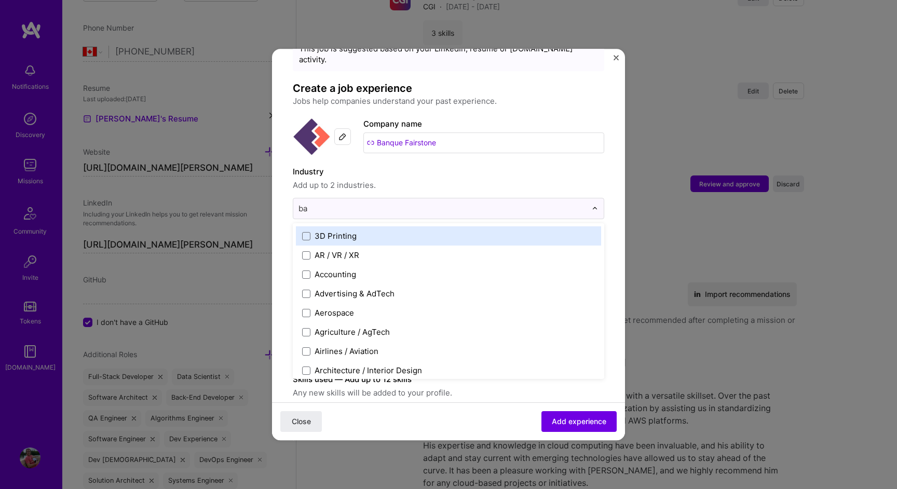
type input "ban"
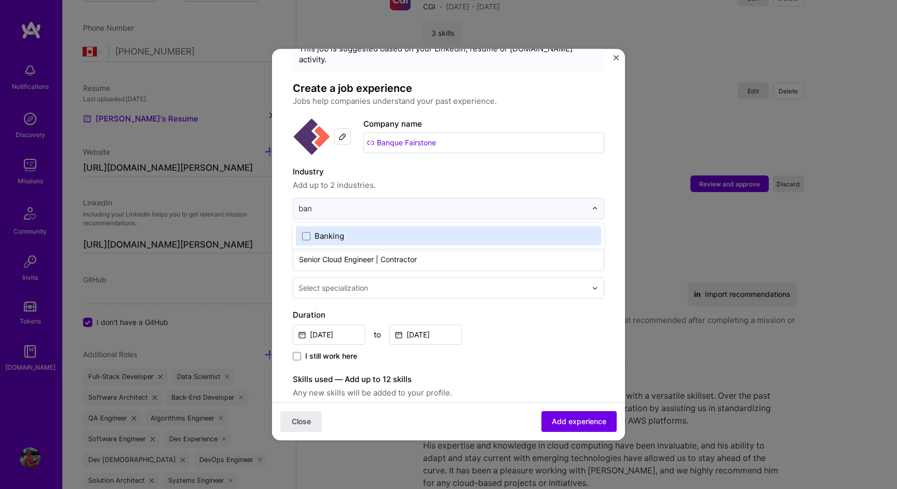
click at [337, 231] on div "Banking" at bounding box center [330, 236] width 30 height 11
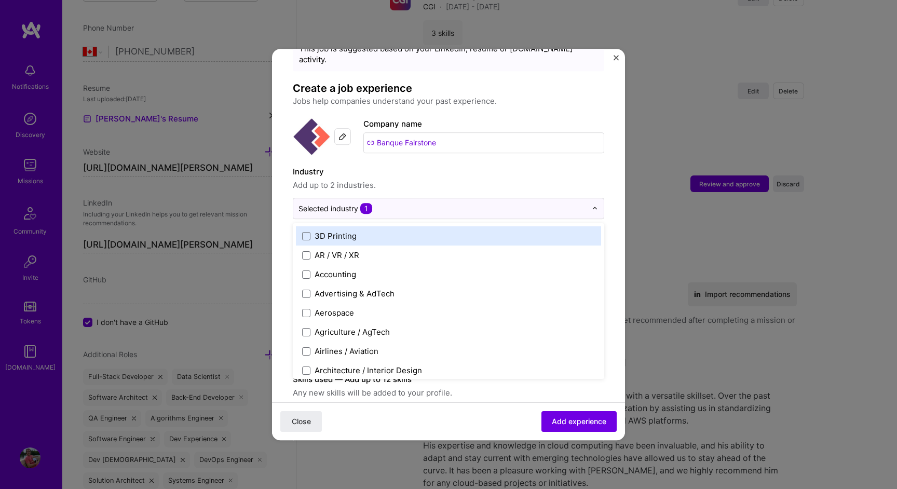
click at [427, 166] on label "Industry" at bounding box center [449, 172] width 312 height 12
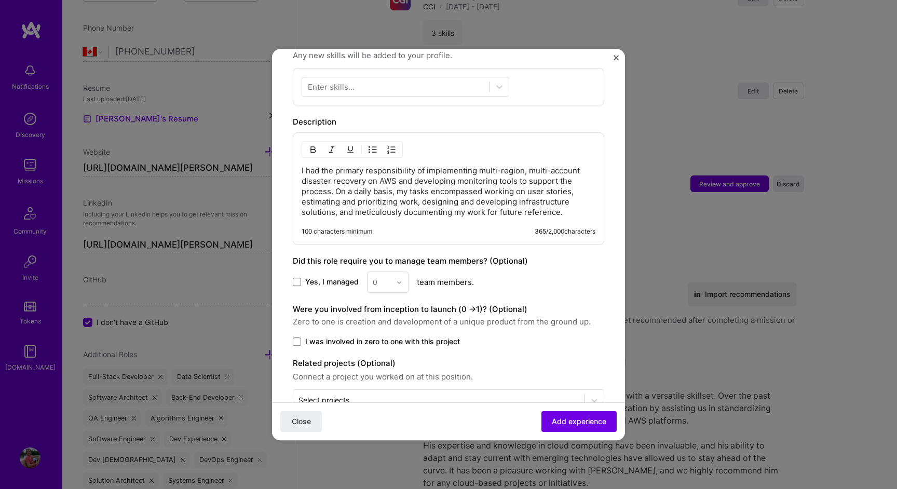
scroll to position [401, 0]
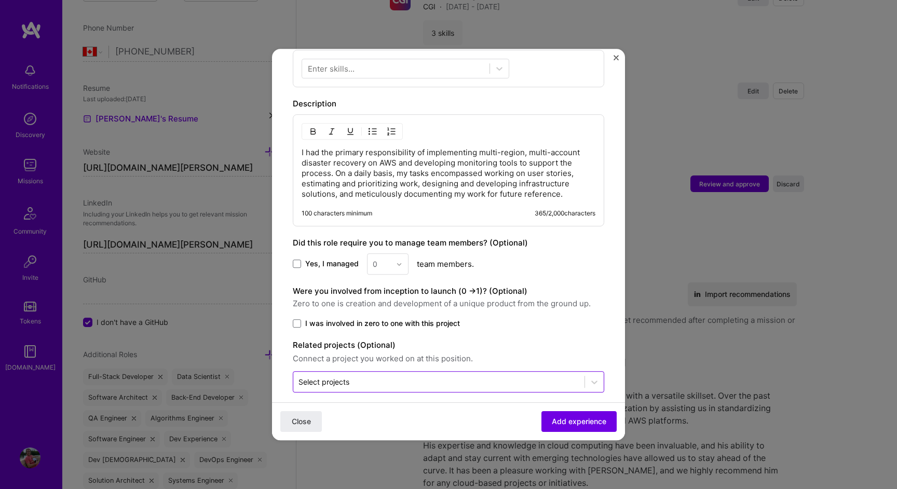
click at [434, 377] on input "text" at bounding box center [439, 382] width 281 height 11
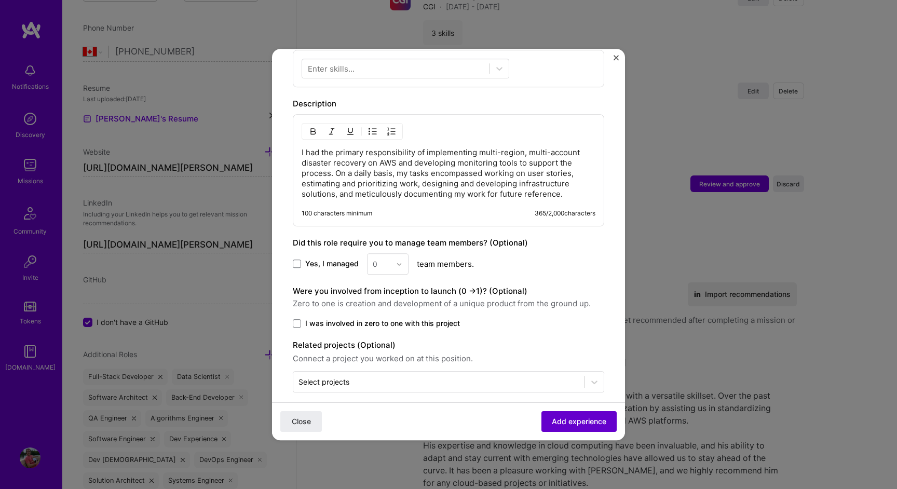
click at [554, 418] on span "Add experience" at bounding box center [579, 422] width 55 height 10
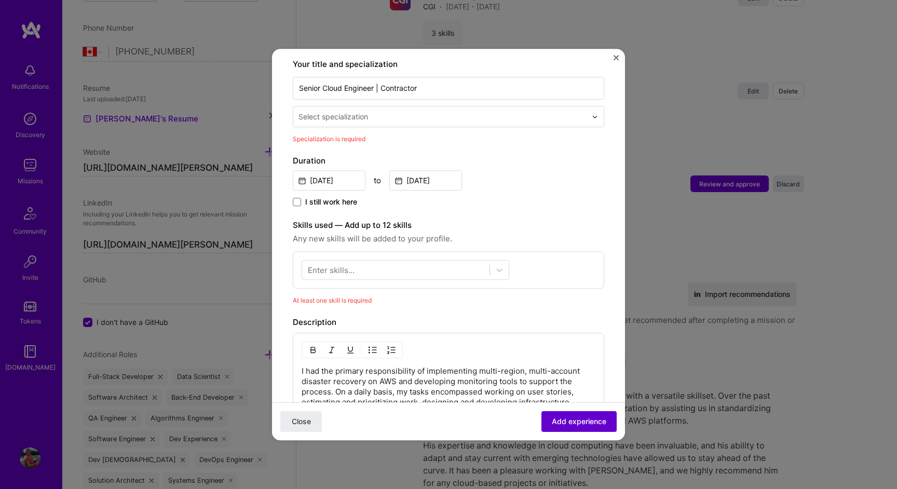
scroll to position [216, 0]
click at [466, 113] on input "text" at bounding box center [444, 118] width 290 height 11
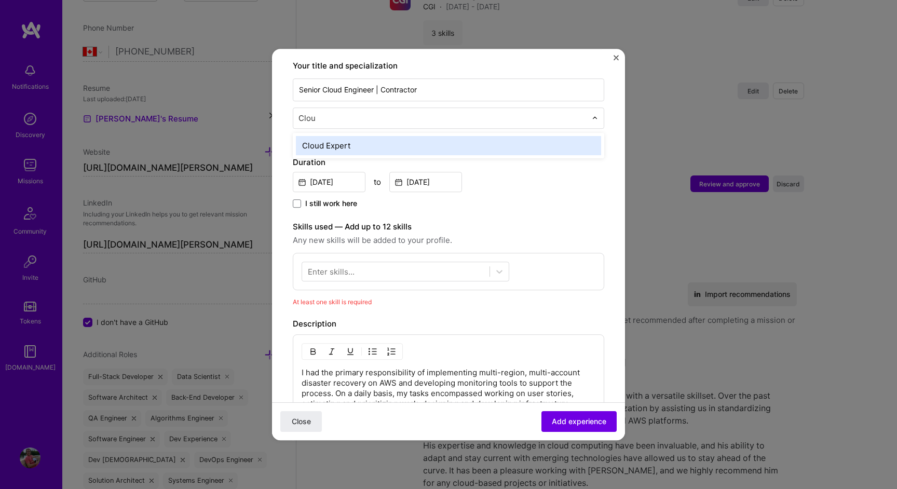
type input "Cloud"
click at [447, 136] on div "Cloud Expert" at bounding box center [448, 145] width 305 height 19
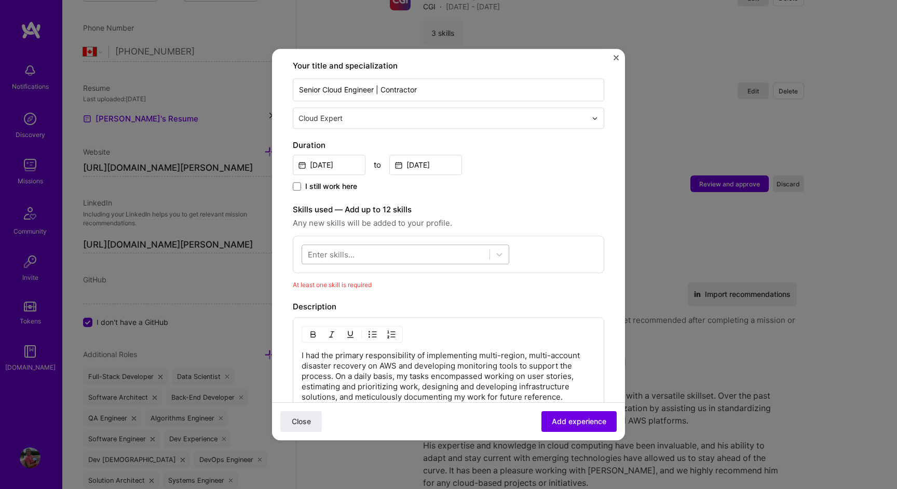
click at [372, 247] on div at bounding box center [395, 254] width 187 height 17
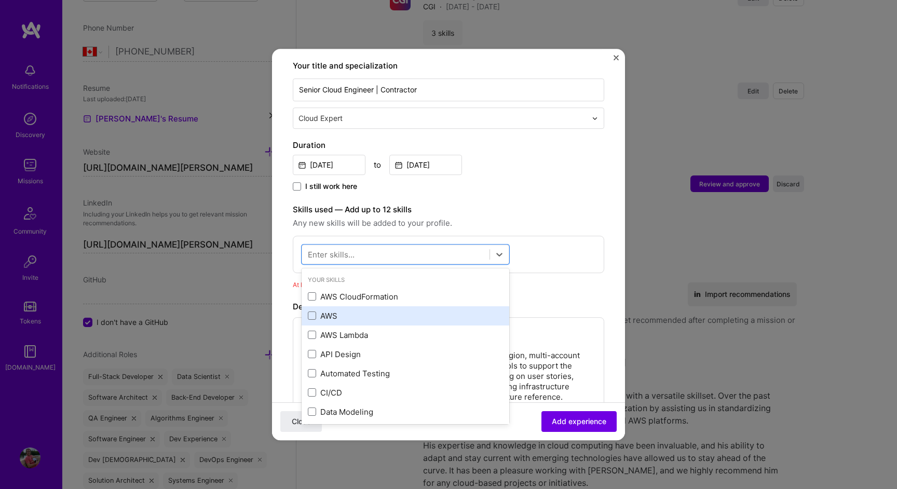
click at [336, 311] on div "AWS" at bounding box center [405, 316] width 195 height 11
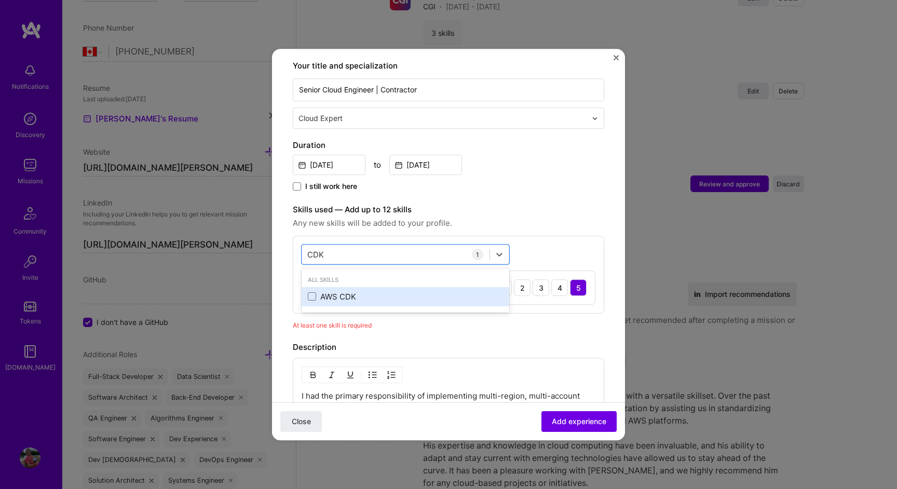
click at [370, 293] on div "AWS CDK" at bounding box center [406, 296] width 208 height 19
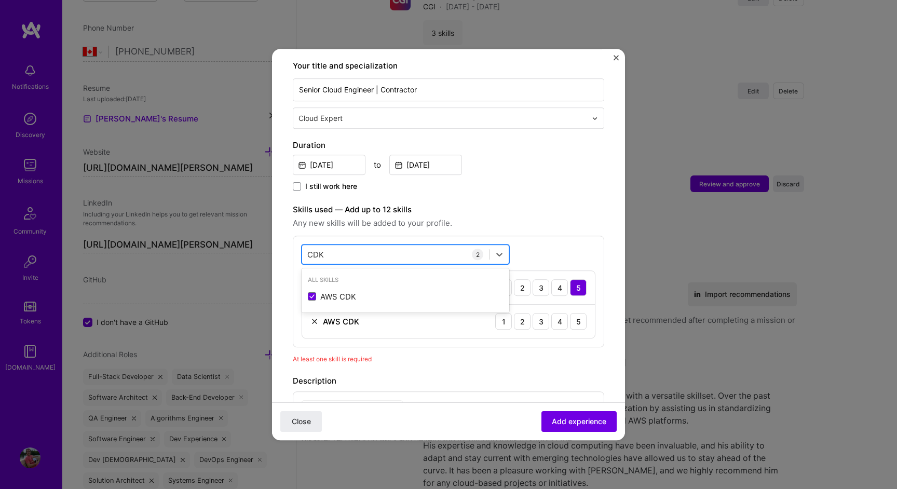
click at [360, 246] on div "CDK CDK" at bounding box center [395, 254] width 187 height 17
type input "C"
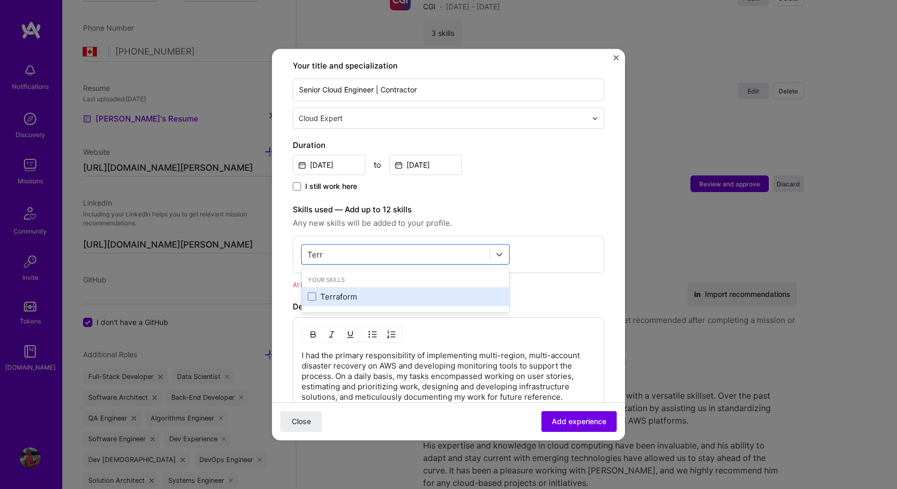
click at [355, 291] on div "Terraform" at bounding box center [405, 296] width 195 height 11
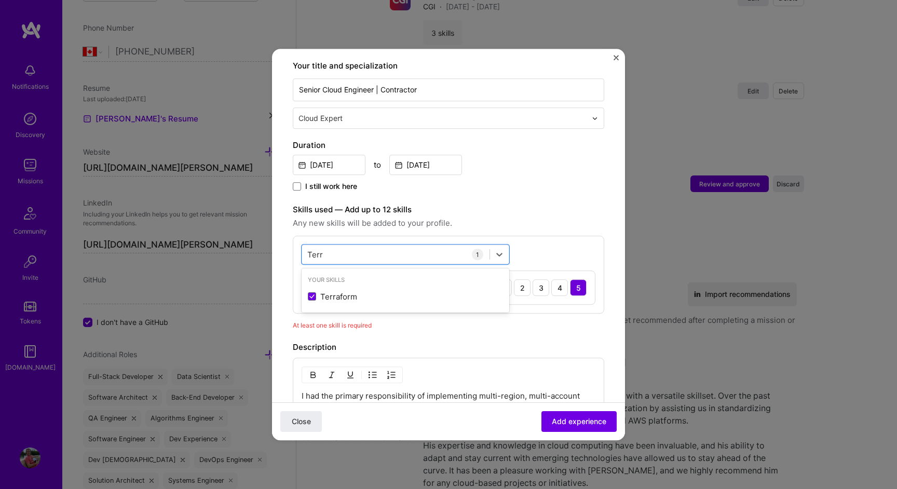
click at [520, 328] on div "Adding suggested job This job is suggested based on your LinkedIn, resume or [D…" at bounding box center [449, 245] width 312 height 782
click at [339, 246] on div "Terr Terr" at bounding box center [395, 254] width 187 height 17
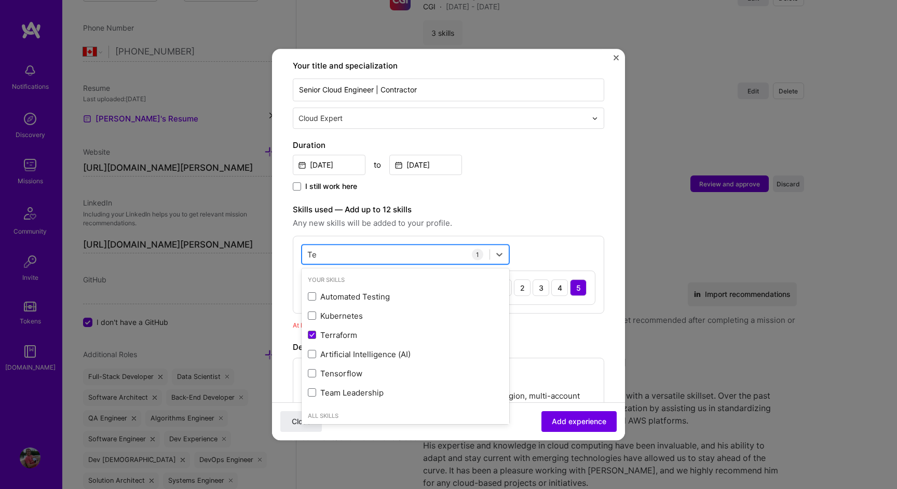
type input "T"
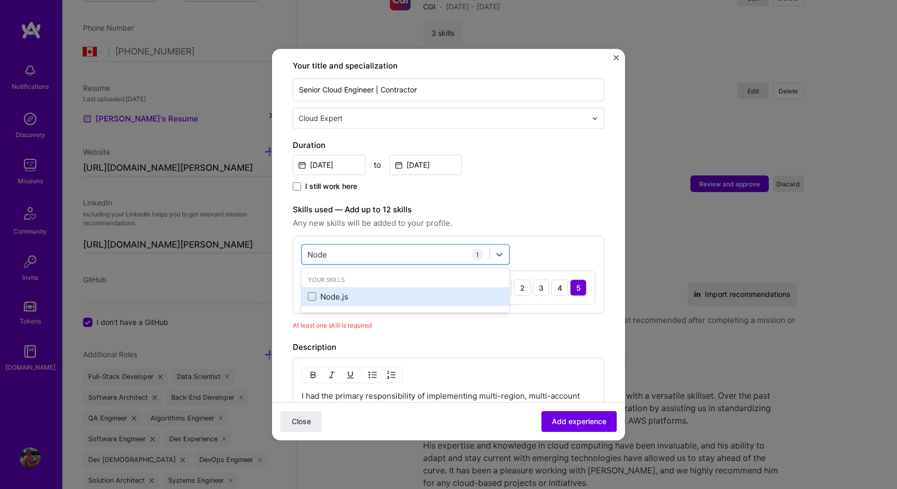
click at [319, 291] on div "Node.js" at bounding box center [405, 296] width 195 height 11
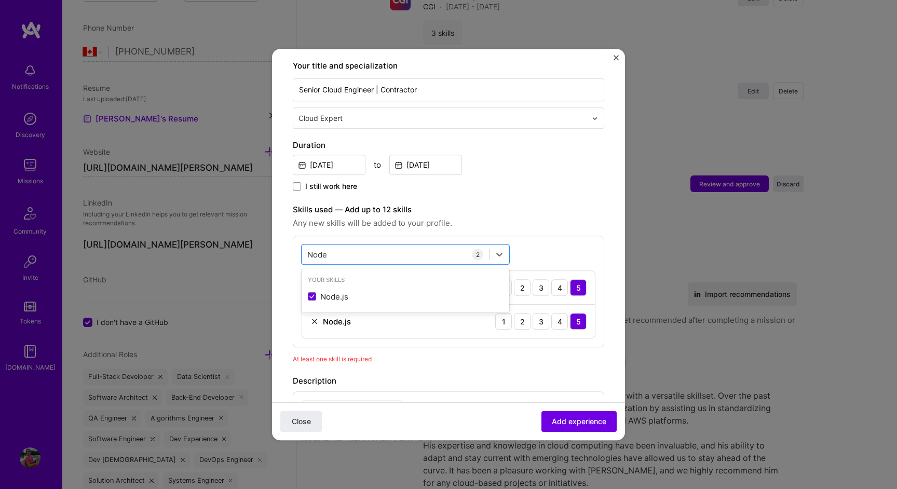
type input "Node"
click at [417, 328] on div "option Node.js, selected. option Node.js selected, 0 of 2. 1 result available f…" at bounding box center [449, 292] width 312 height 112
click at [376, 246] on div "Node Node" at bounding box center [395, 254] width 187 height 17
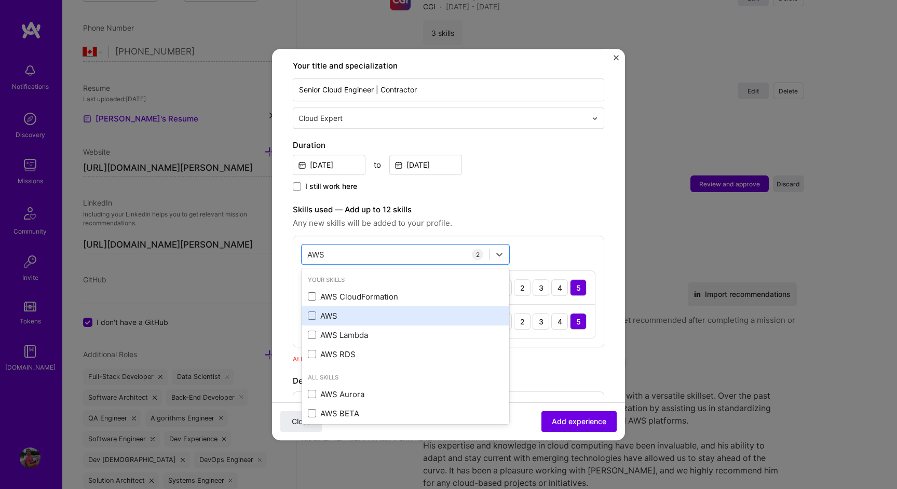
click at [307, 311] on div "AWS" at bounding box center [406, 315] width 208 height 19
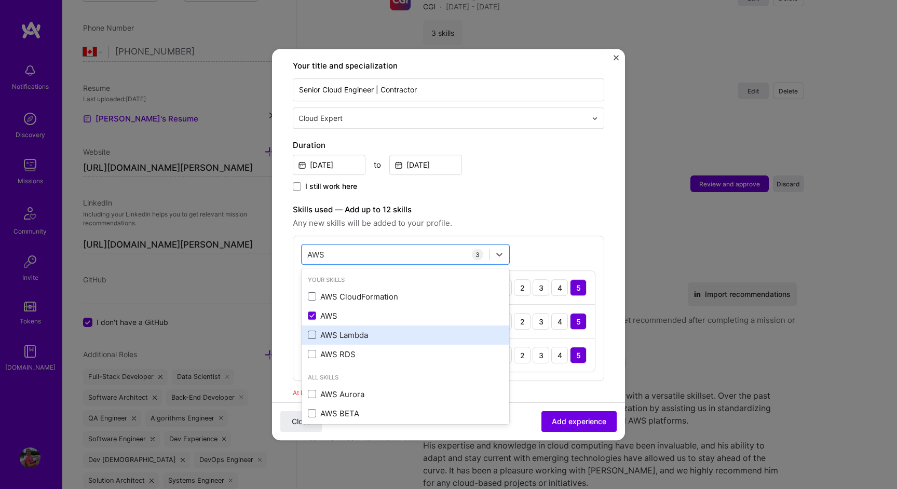
click at [311, 331] on span at bounding box center [312, 335] width 8 height 8
click at [0, 0] on input "checkbox" at bounding box center [0, 0] width 0 height 0
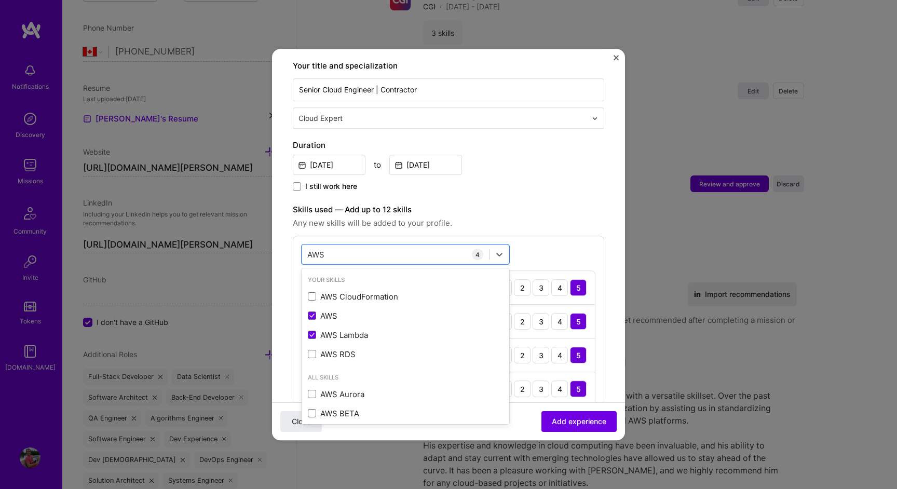
click at [531, 217] on span "Any new skills will be added to your profile." at bounding box center [449, 223] width 312 height 12
click at [368, 246] on div "AWS AWS" at bounding box center [395, 254] width 187 height 17
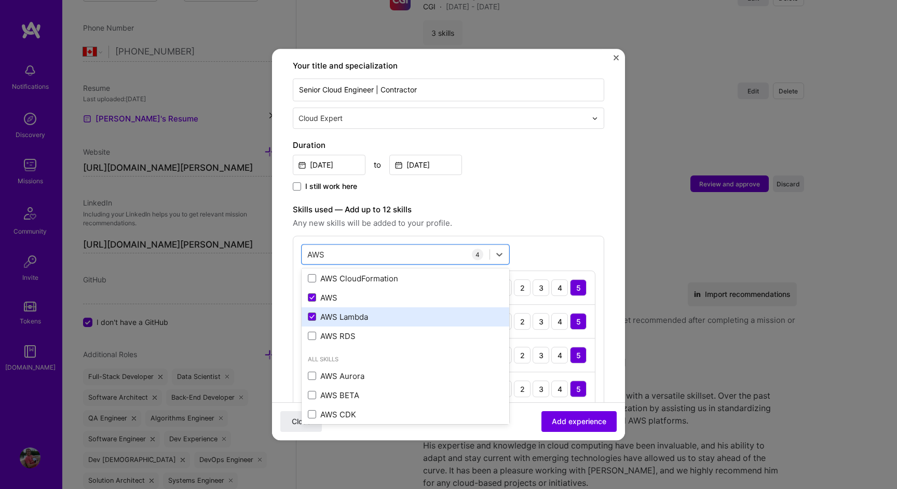
scroll to position [43, 0]
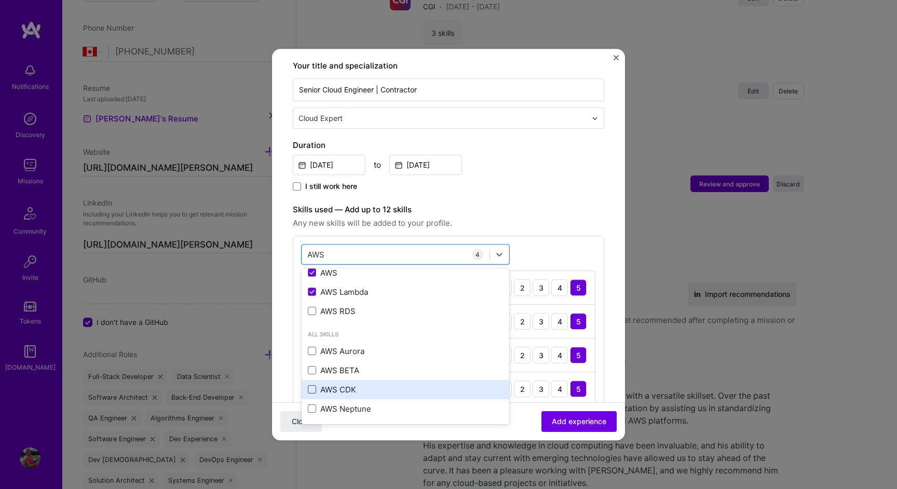
click at [312, 385] on span at bounding box center [312, 389] width 8 height 8
click at [0, 0] on input "checkbox" at bounding box center [0, 0] width 0 height 0
click at [373, 246] on div "AWS AWS" at bounding box center [395, 254] width 187 height 17
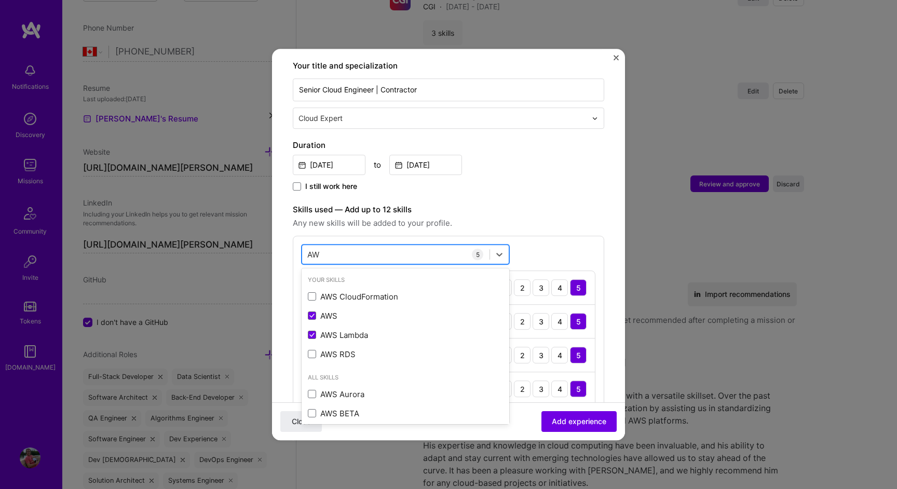
type input "A"
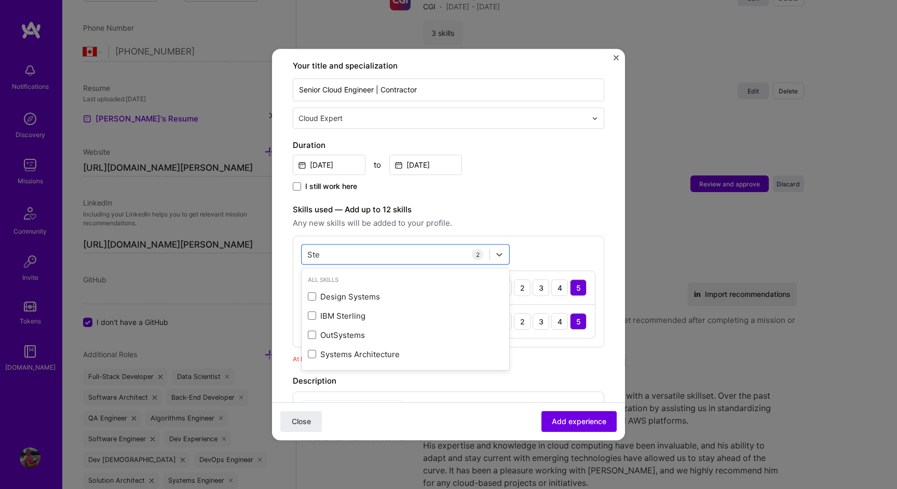
click at [564, 181] on div "I still work here" at bounding box center [449, 187] width 312 height 12
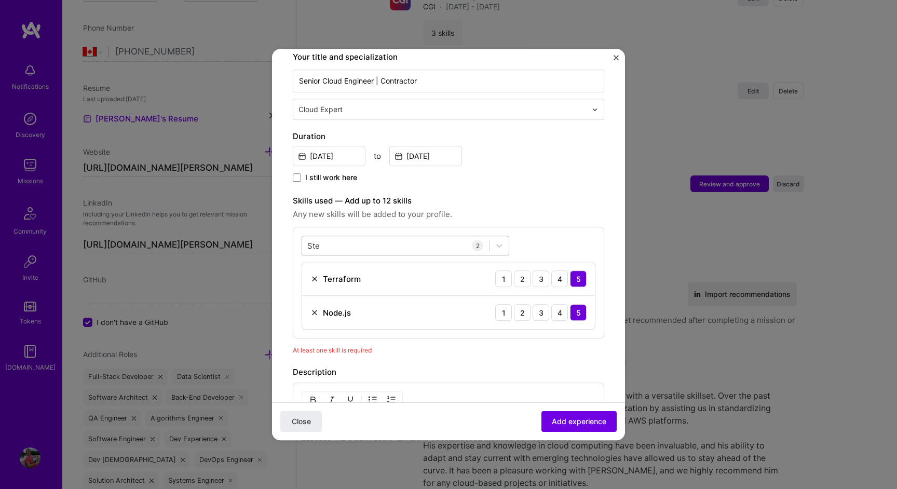
click at [345, 237] on div "Ste Ste" at bounding box center [395, 245] width 187 height 17
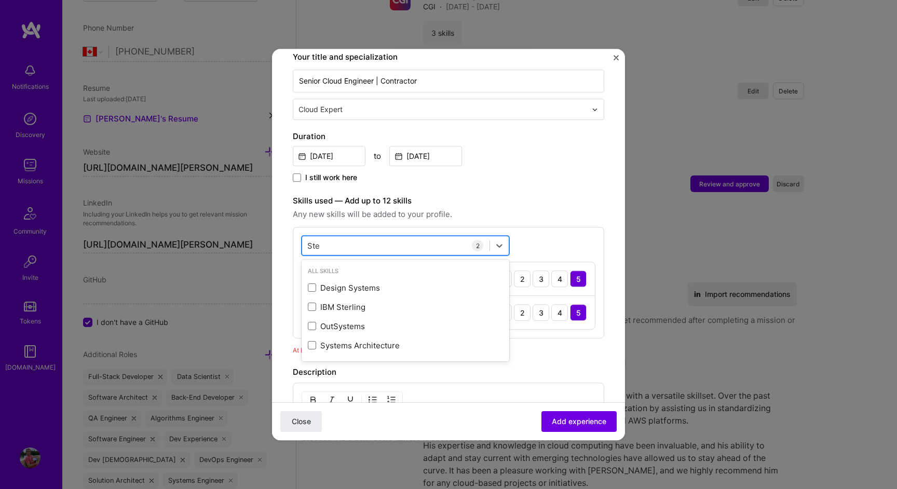
click at [345, 237] on div "Ste Ste" at bounding box center [395, 245] width 187 height 17
type input "S"
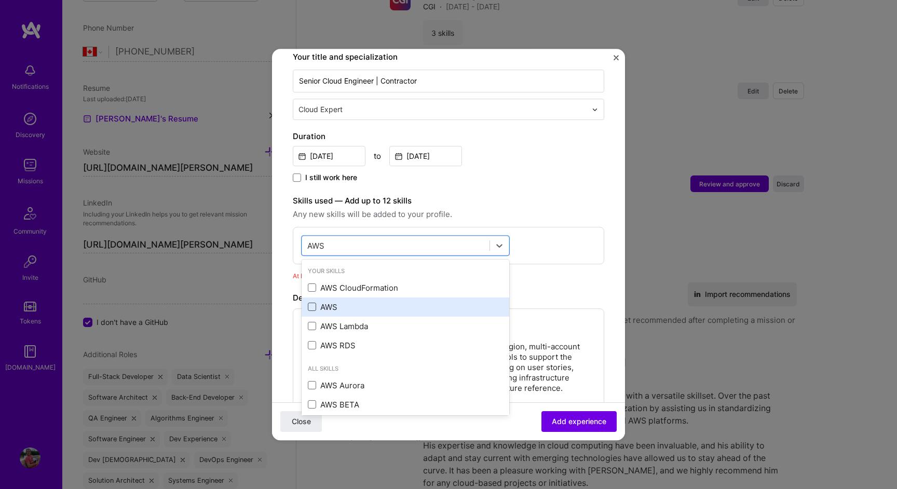
click at [314, 303] on span at bounding box center [312, 307] width 8 height 8
click at [0, 0] on input "checkbox" at bounding box center [0, 0] width 0 height 0
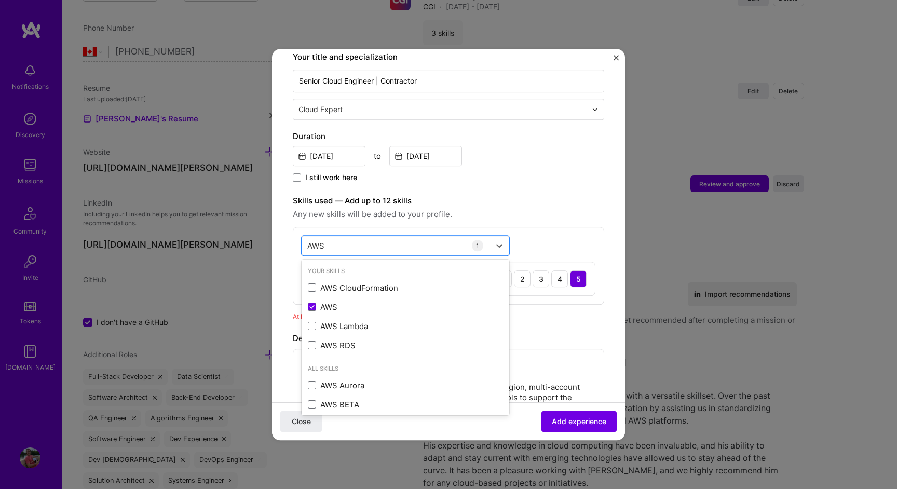
type input "AWS"
click at [577, 172] on div "I still work here" at bounding box center [449, 178] width 312 height 12
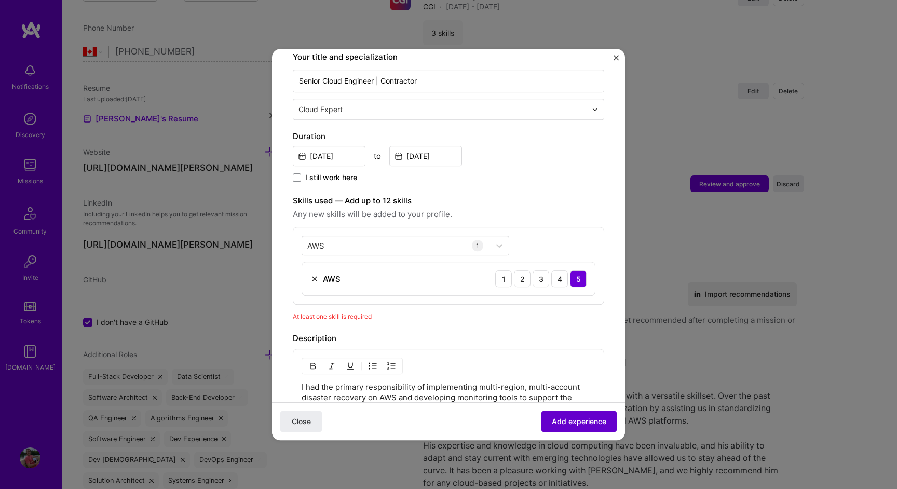
click at [574, 420] on span "Add experience" at bounding box center [579, 422] width 55 height 10
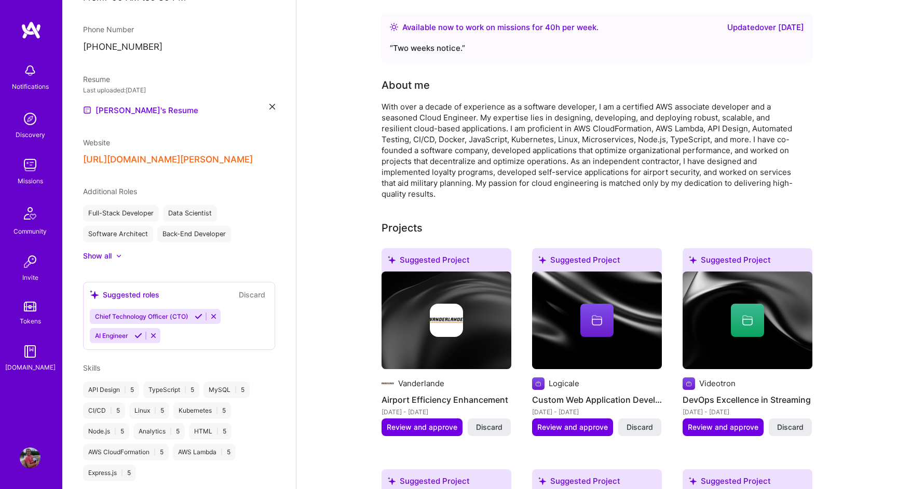
scroll to position [206, 0]
click at [483, 330] on img at bounding box center [447, 320] width 130 height 98
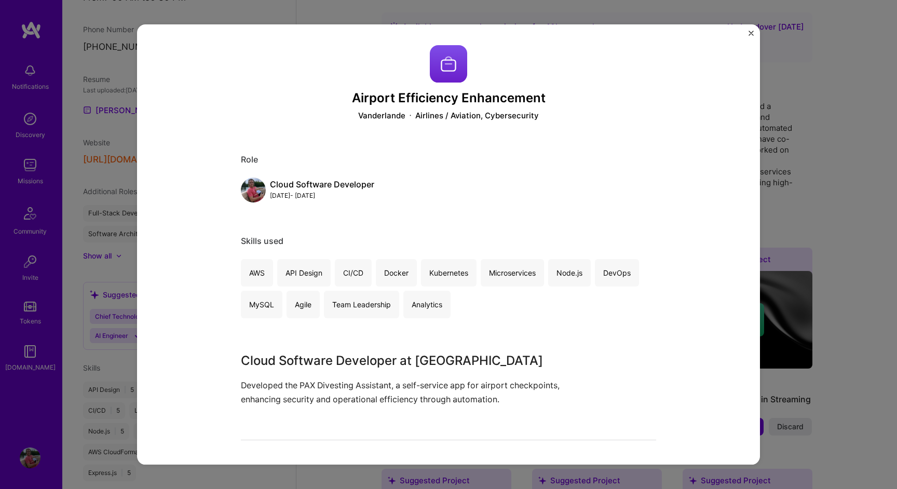
click at [753, 33] on img "Close" at bounding box center [751, 33] width 5 height 5
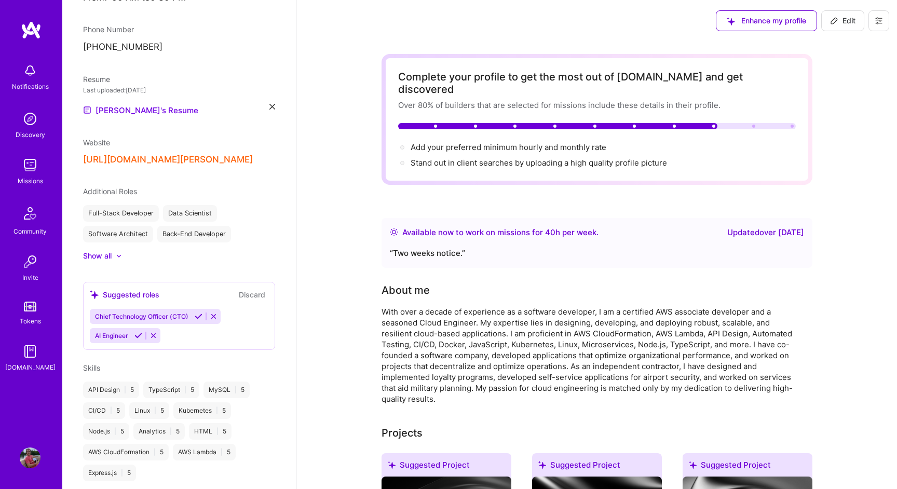
click at [848, 23] on span "Edit" at bounding box center [842, 21] width 25 height 10
select select "CA"
select select "Right Now"
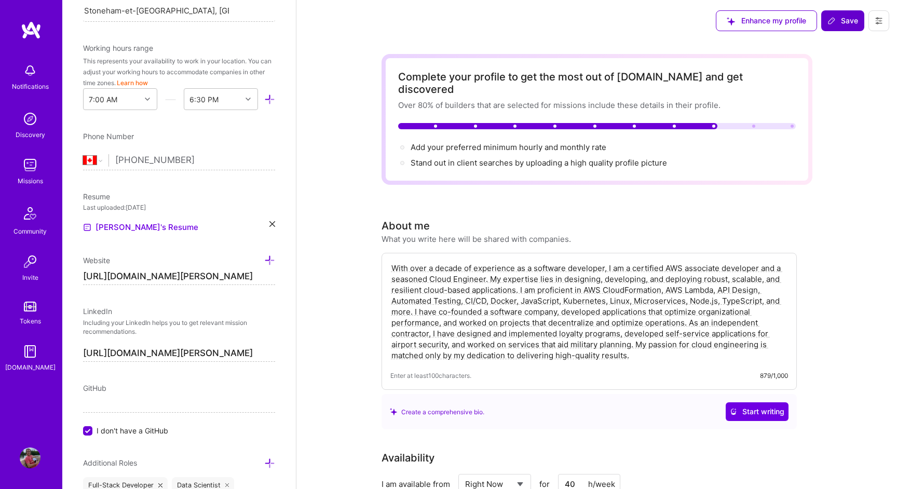
scroll to position [382, 0]
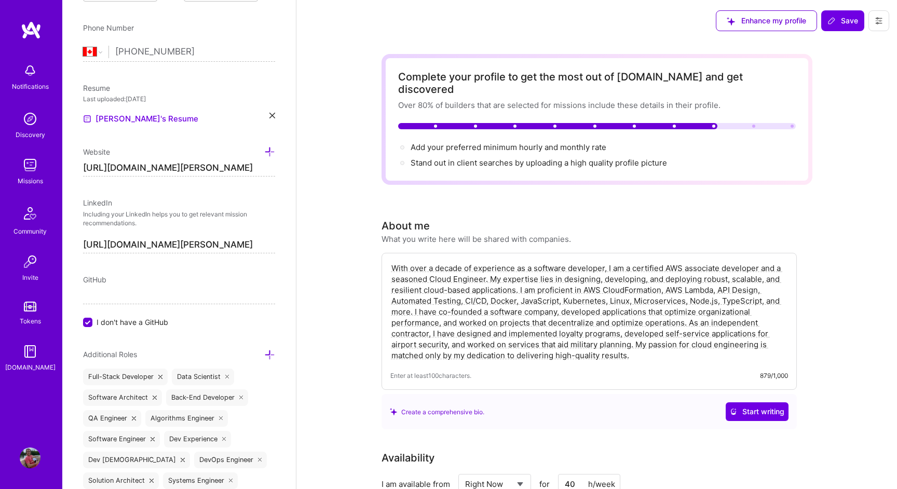
click at [516, 287] on textarea "With over a decade of experience as a software developer, I am a certified AWS …" at bounding box center [590, 312] width 398 height 100
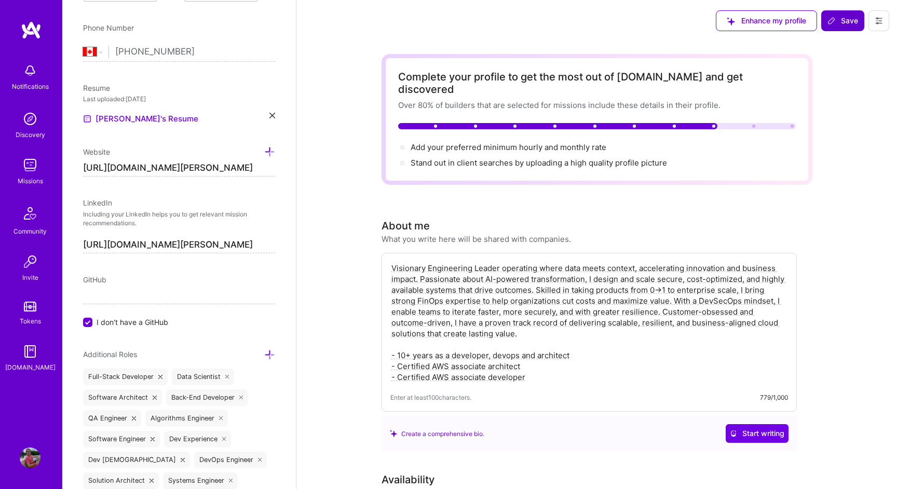
type textarea "Visionary Engineering Leader operating where data meets context, accelerating i…"
click at [848, 20] on span "Save" at bounding box center [843, 21] width 31 height 10
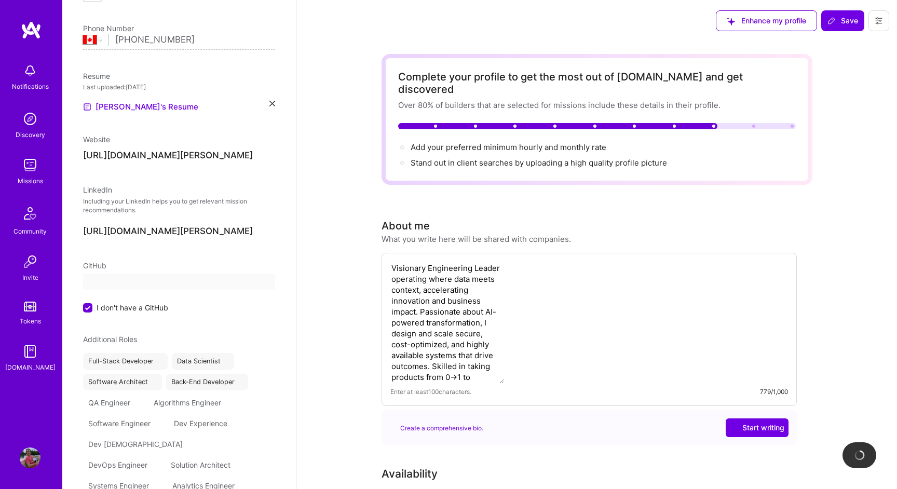
scroll to position [274, 0]
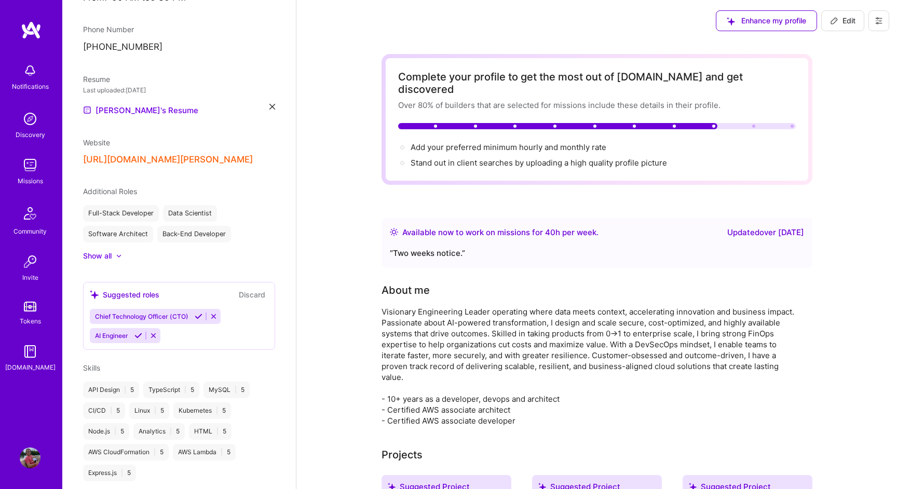
click at [559, 61] on div "Complete your profile to get the most out of [DOMAIN_NAME] and get discovered O…" at bounding box center [597, 119] width 431 height 131
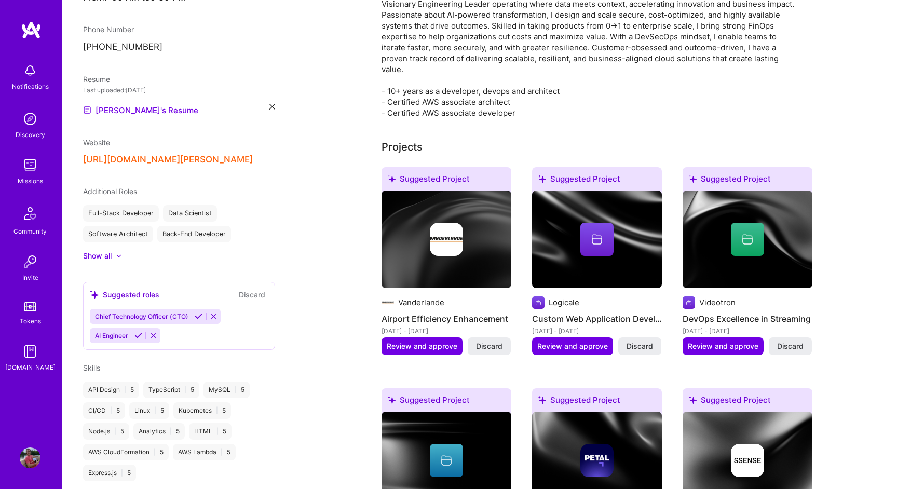
scroll to position [310, 0]
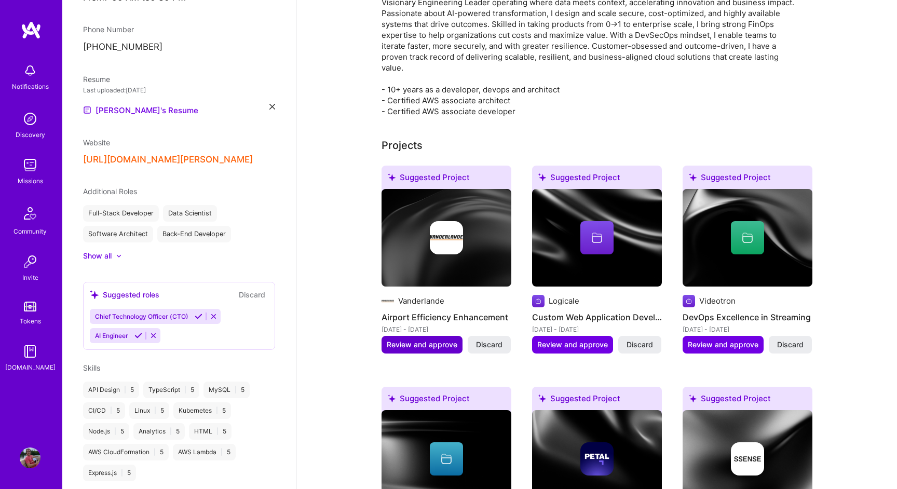
click at [437, 340] on span "Review and approve" at bounding box center [422, 345] width 71 height 10
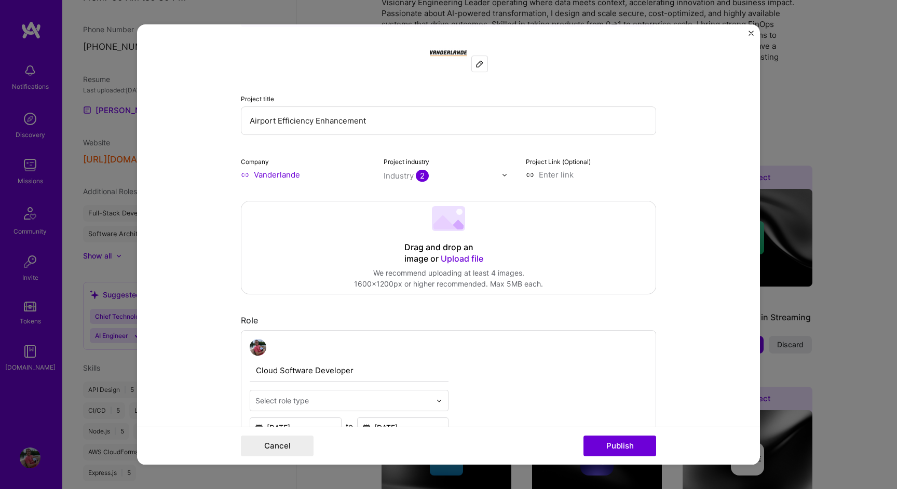
scroll to position [173, 0]
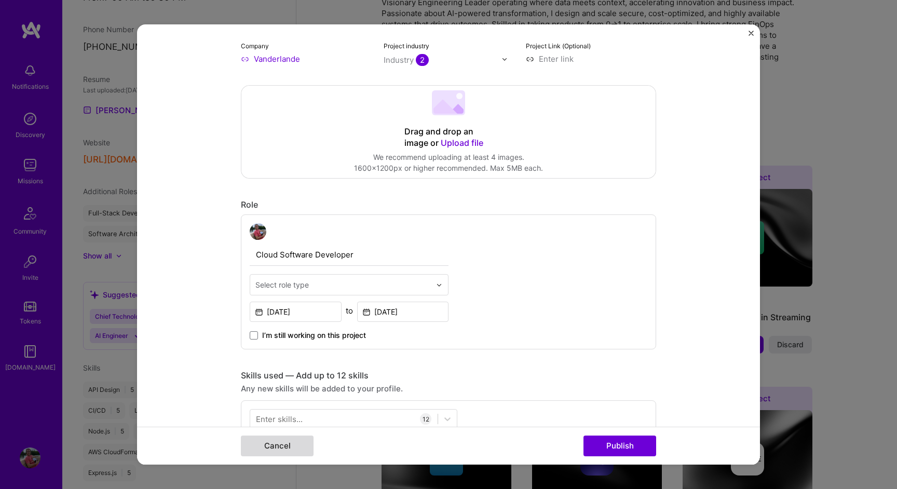
click at [280, 448] on button "Cancel" at bounding box center [277, 446] width 73 height 21
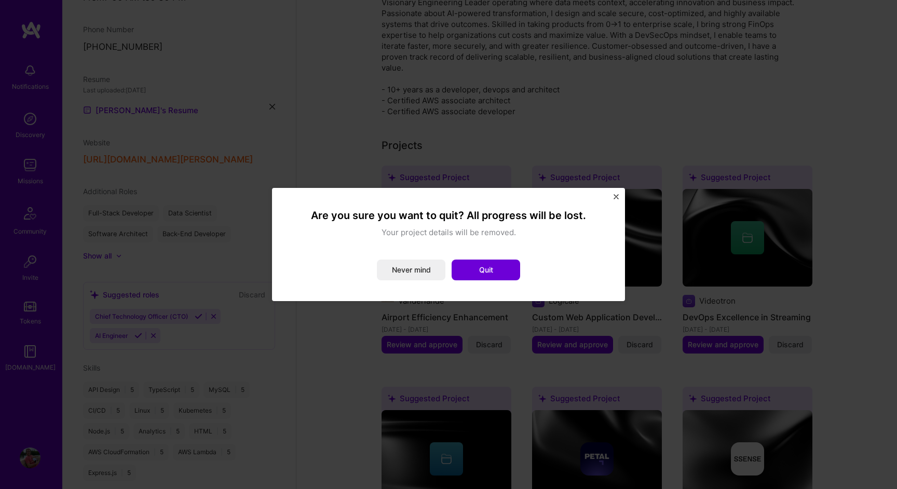
click at [614, 198] on img "Close" at bounding box center [616, 196] width 5 height 5
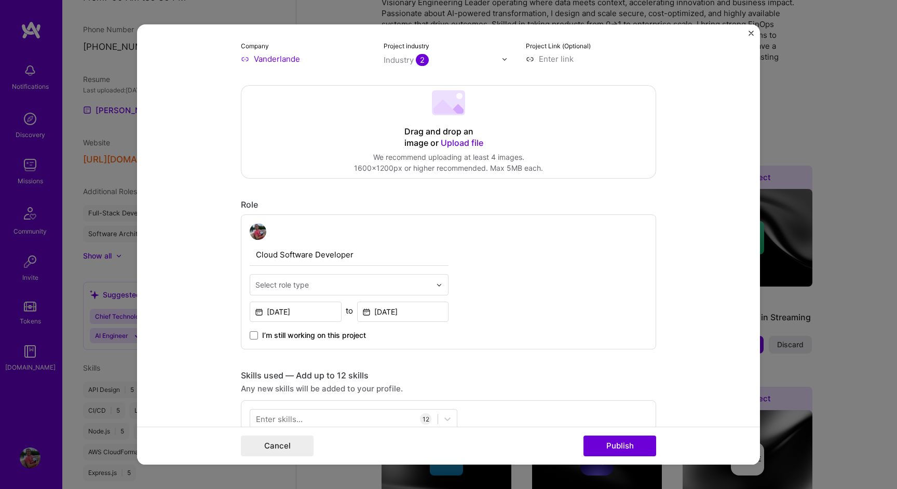
click at [753, 34] on img "Close" at bounding box center [751, 33] width 5 height 5
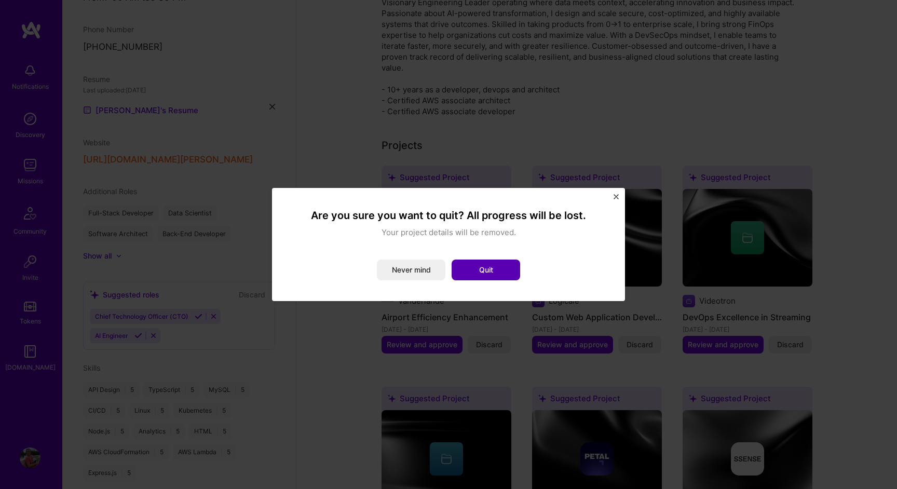
click at [479, 264] on button "Quit" at bounding box center [486, 270] width 69 height 21
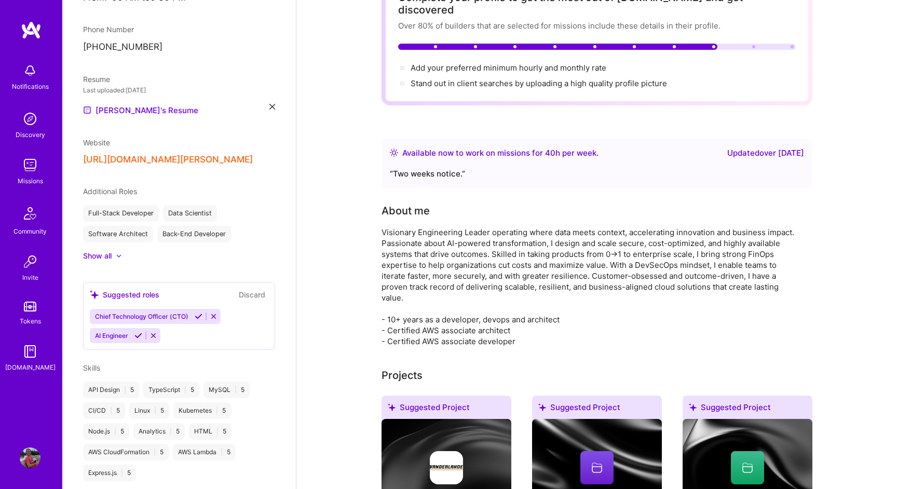
scroll to position [0, 0]
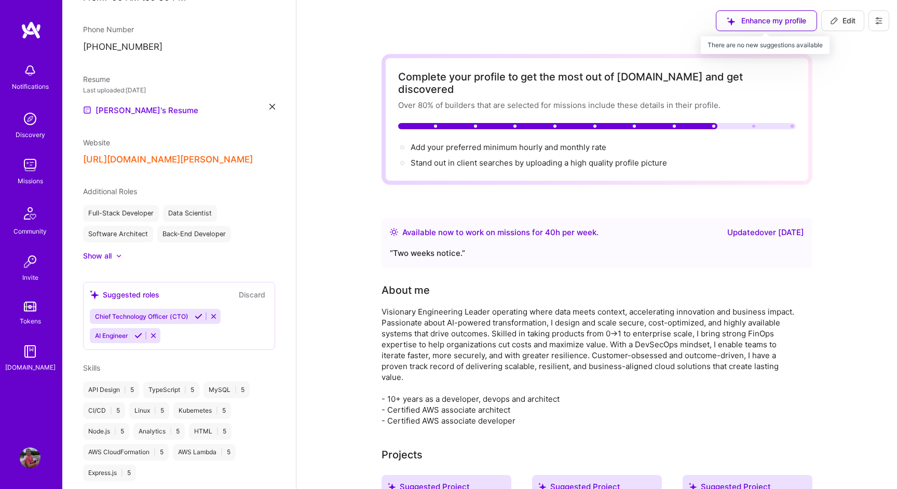
click at [738, 17] on div "Enhance my profile" at bounding box center [766, 20] width 101 height 21
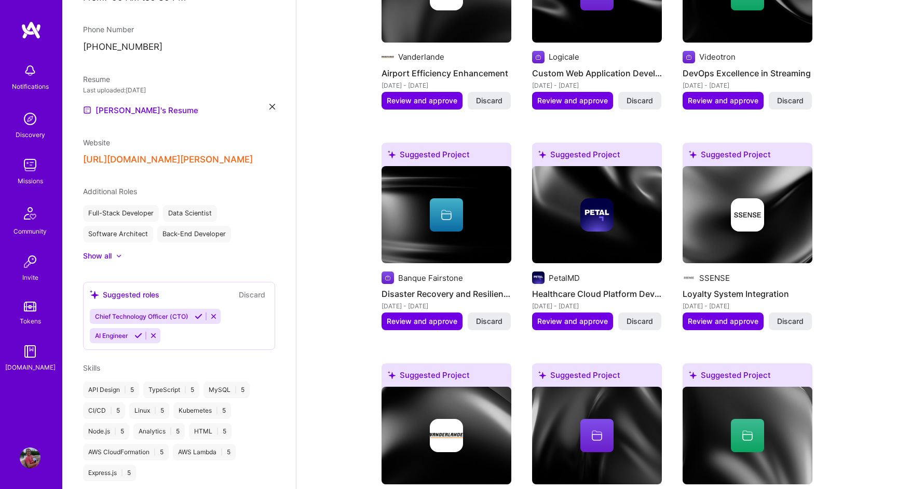
scroll to position [338, 0]
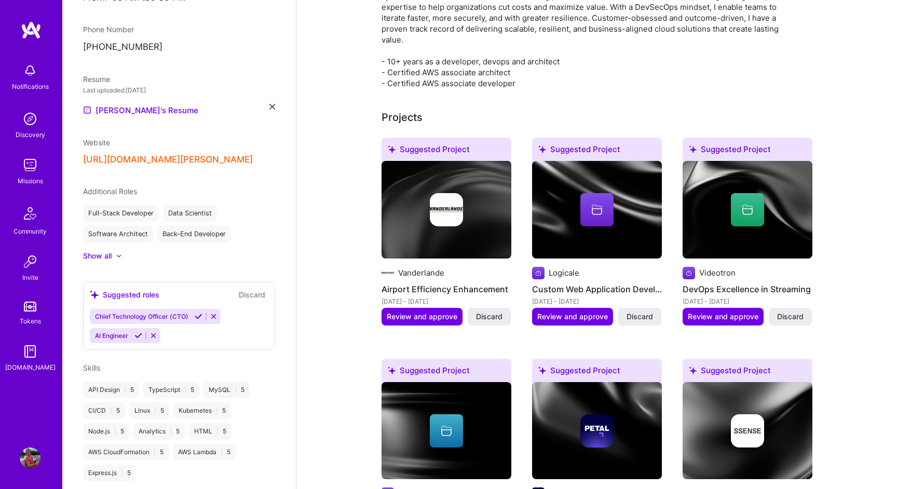
click at [642, 309] on button "Discard" at bounding box center [640, 317] width 43 height 18
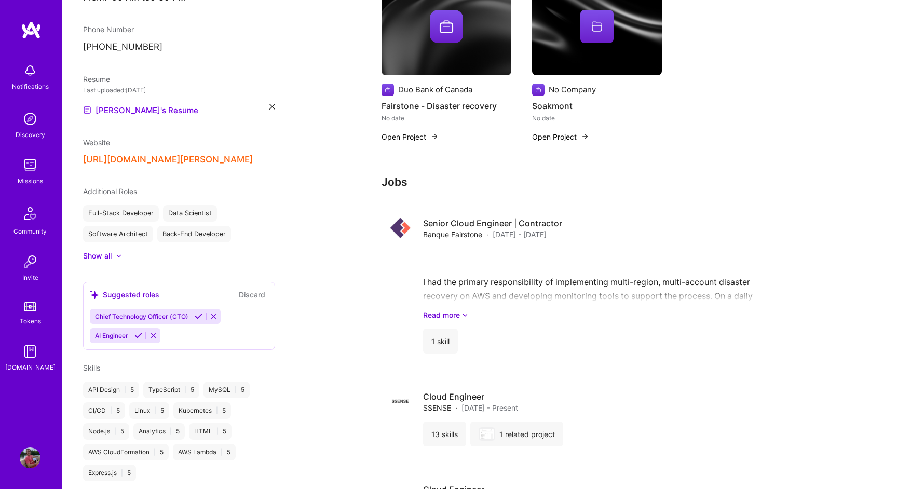
scroll to position [1438, 0]
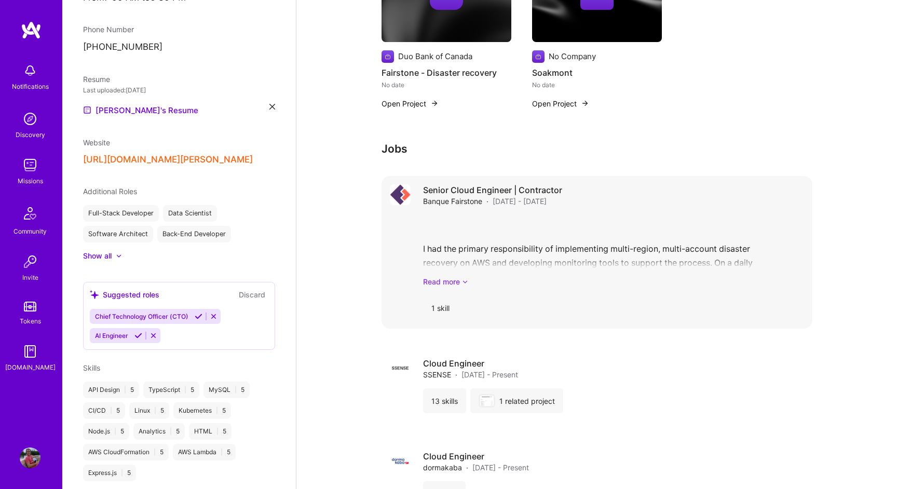
click at [457, 276] on link "Read more" at bounding box center [613, 281] width 381 height 11
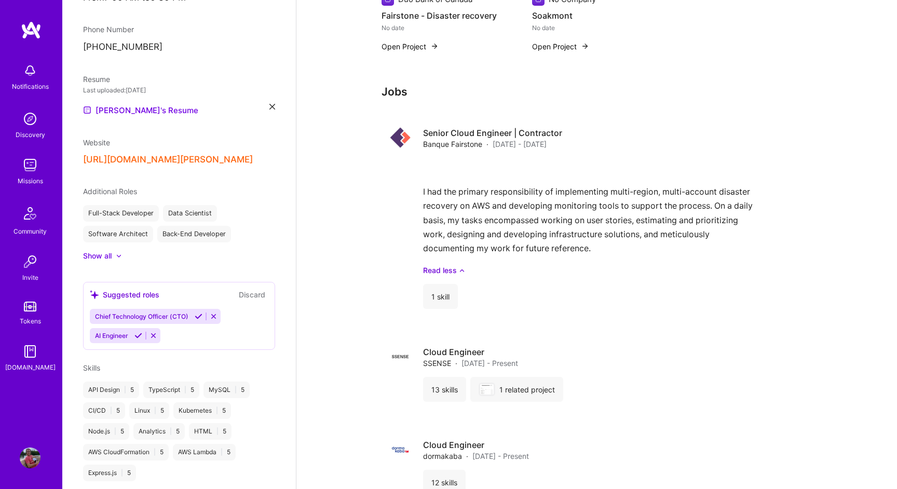
scroll to position [1530, 0]
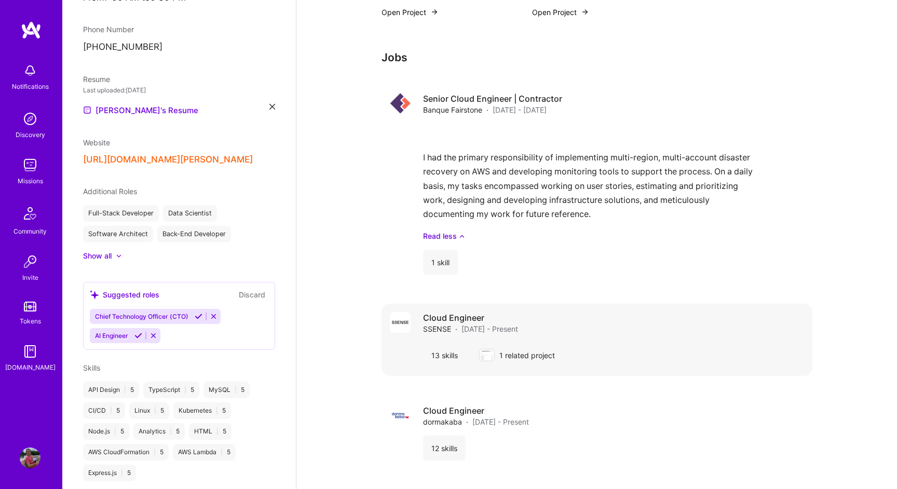
click at [581, 318] on div "Cloud Engineer SSENSE · [DATE] - Present" at bounding box center [613, 323] width 381 height 22
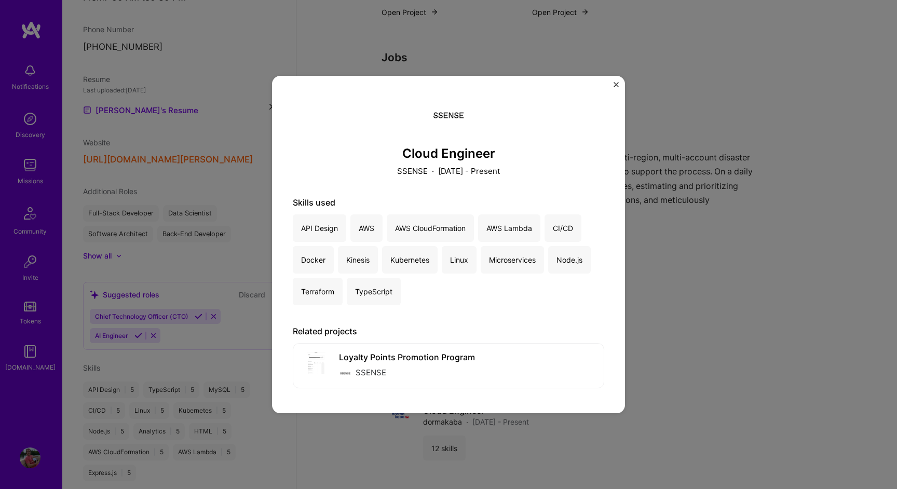
click at [621, 81] on div "Cloud Engineer SSENSE · [DATE] - Present Skills used API Design AWS AWS CloudFo…" at bounding box center [448, 245] width 353 height 338
click at [613, 85] on div "Cloud Engineer SSENSE · [DATE] - Present Skills used API Design AWS AWS CloudFo…" at bounding box center [448, 245] width 353 height 338
click at [616, 83] on img "Close" at bounding box center [616, 84] width 5 height 5
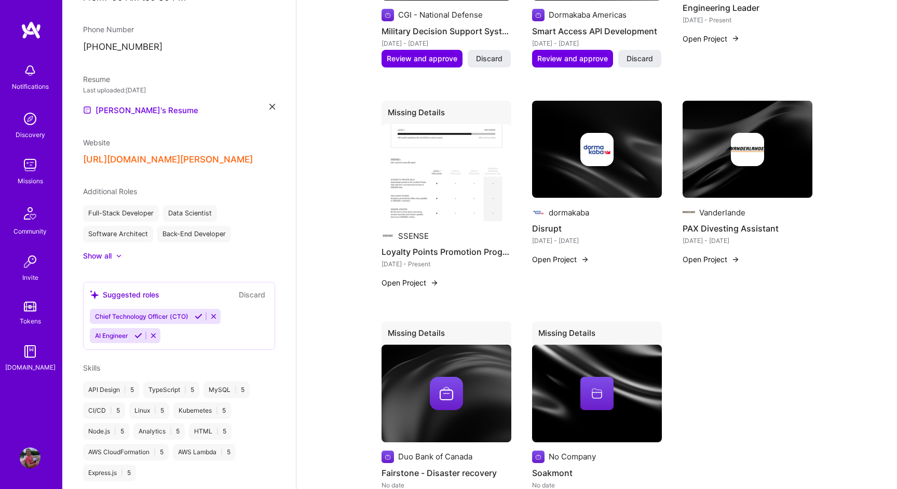
scroll to position [1027, 0]
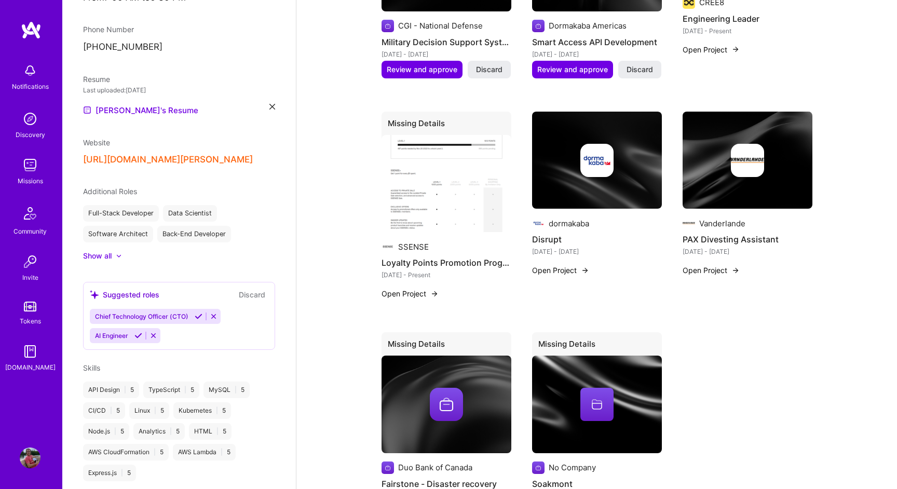
click at [588, 168] on img at bounding box center [597, 161] width 130 height 98
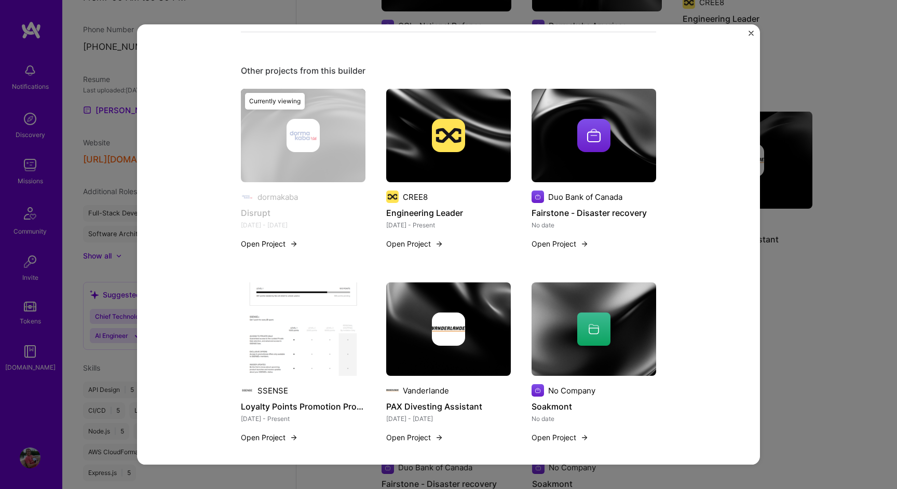
scroll to position [434, 0]
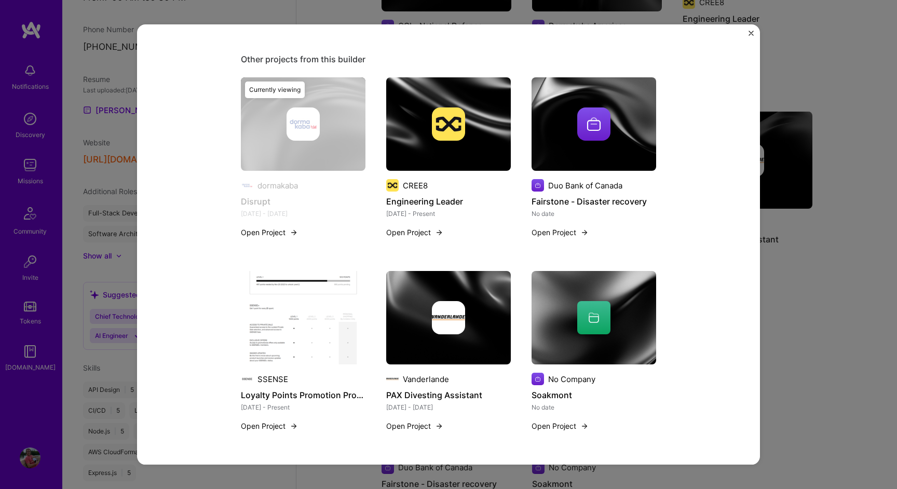
click at [842, 253] on div "Disrupt dormakaba Internet of Things (IoT) Role Cloud engineer [DATE] - [DATE] …" at bounding box center [448, 244] width 897 height 489
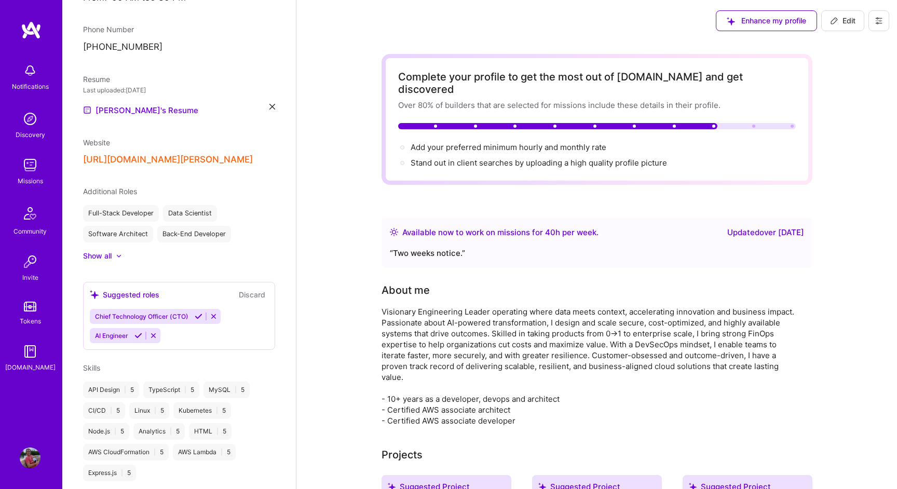
click at [490, 226] on div "Available now to work on missions for 40 h per week ." at bounding box center [501, 232] width 196 height 12
click at [875, 16] on button at bounding box center [879, 20] width 21 height 21
click at [840, 19] on span "Edit" at bounding box center [842, 21] width 25 height 10
select select "CA"
select select "Right Now"
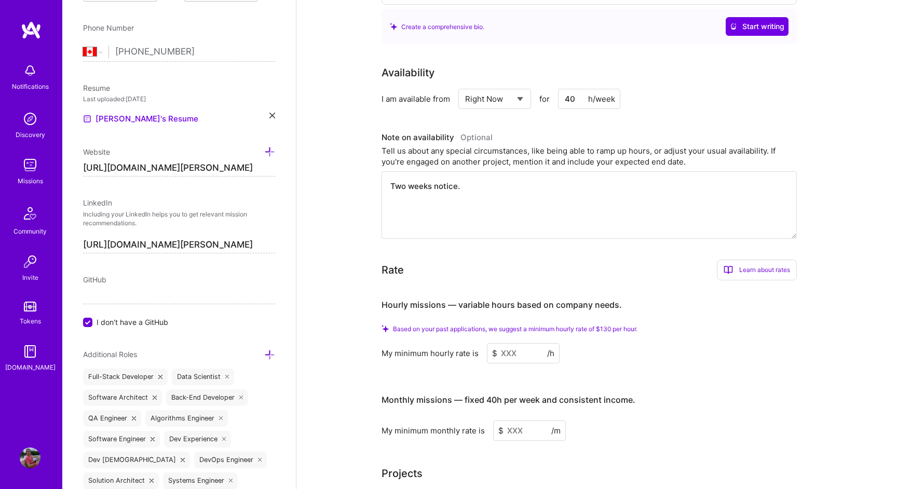
scroll to position [423, 0]
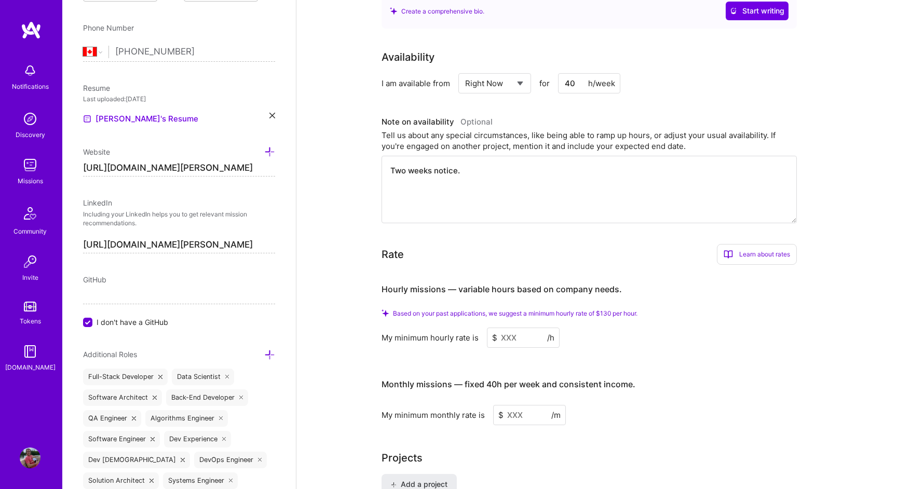
click at [523, 328] on input at bounding box center [523, 338] width 73 height 20
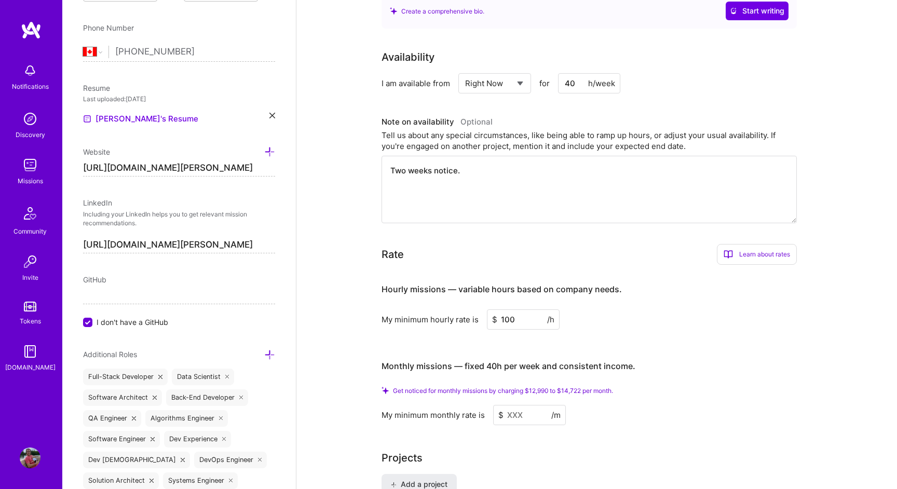
type input "100"
click at [532, 405] on input at bounding box center [529, 415] width 73 height 20
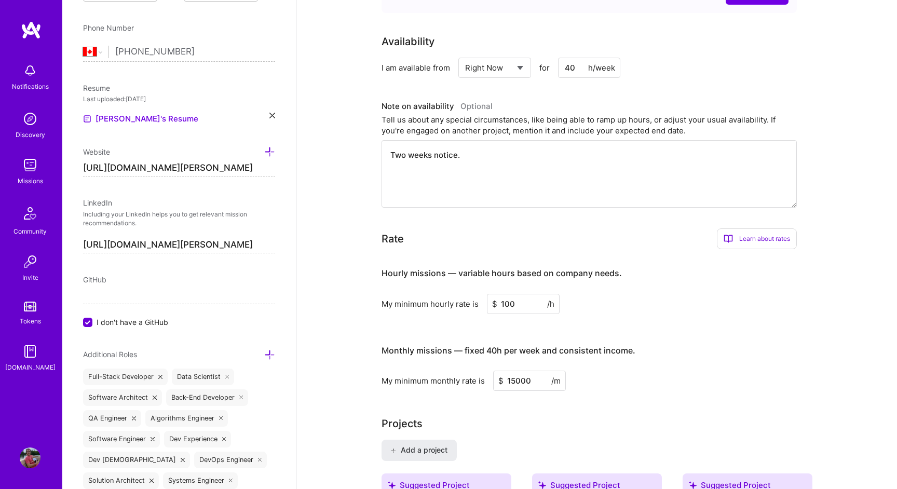
type input "15000"
click at [634, 376] on div "My minimum monthly rate is $ 15000 /m" at bounding box center [589, 381] width 415 height 20
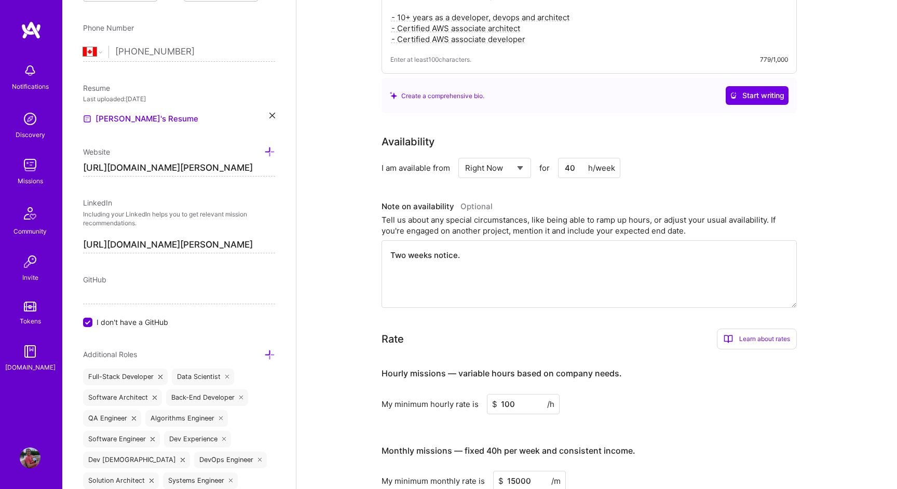
scroll to position [0, 0]
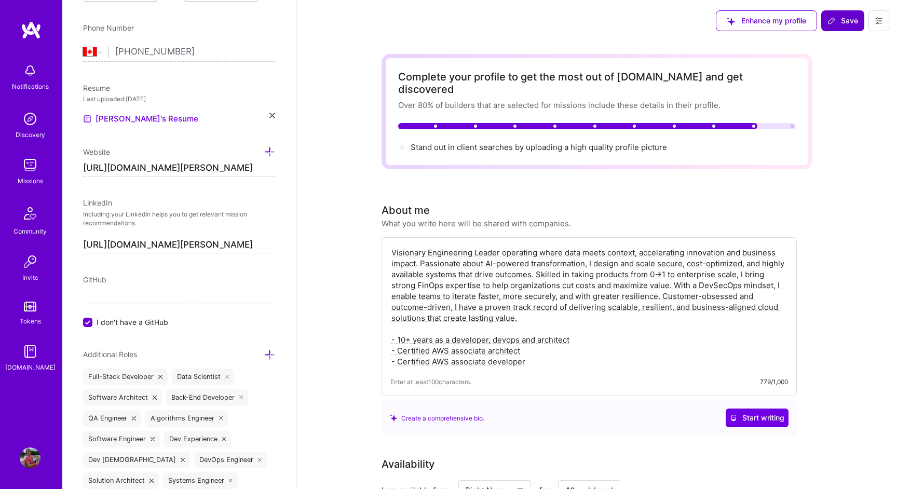
click at [834, 17] on icon at bounding box center [832, 21] width 8 height 8
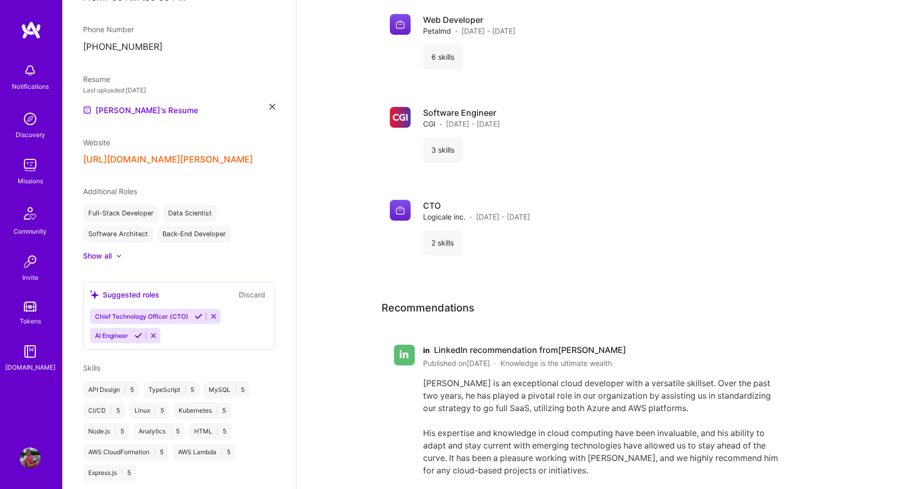
scroll to position [2090, 0]
click at [586, 234] on div "2 skills" at bounding box center [613, 244] width 381 height 25
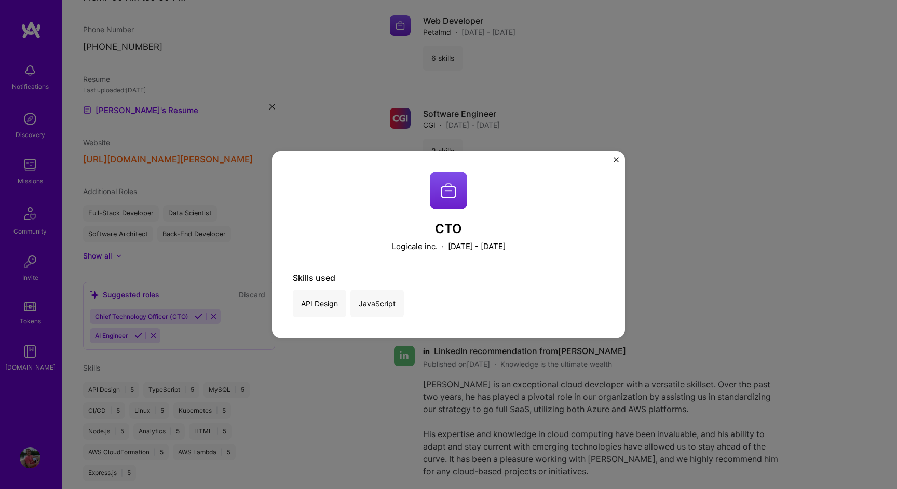
click at [618, 157] on img "Close" at bounding box center [616, 159] width 5 height 5
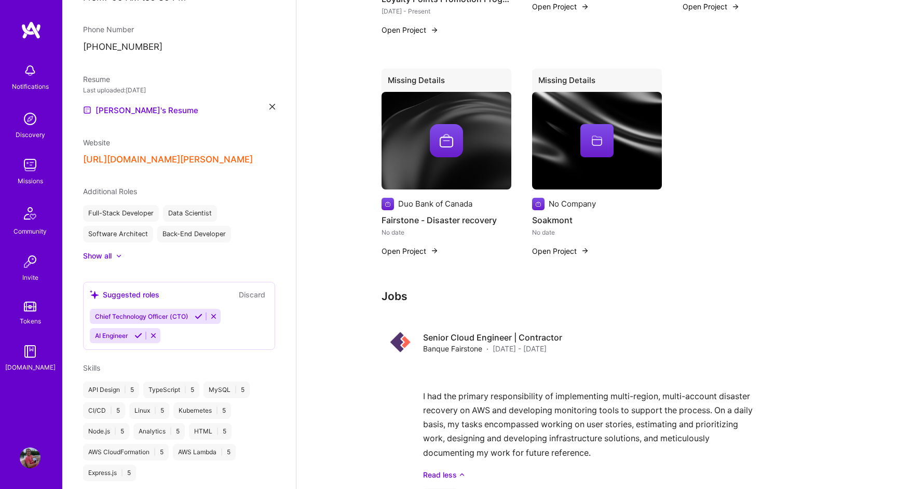
scroll to position [1269, 0]
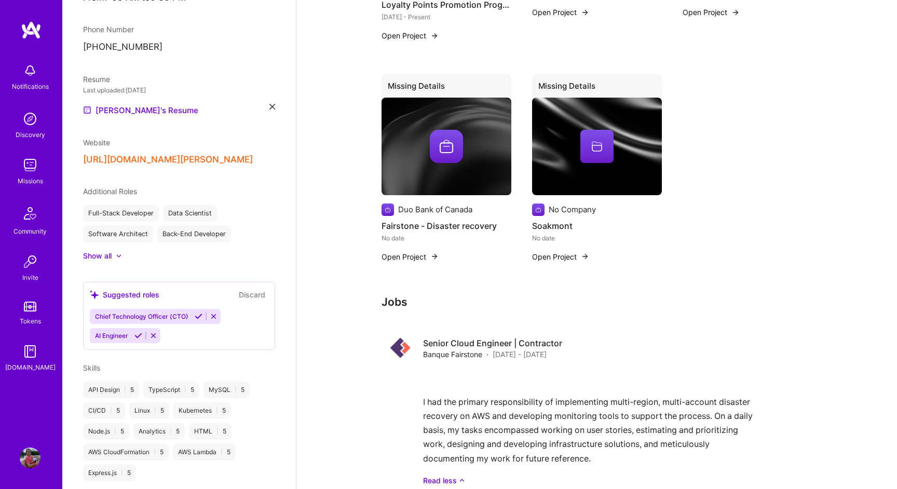
click at [404, 296] on h3 "Jobs" at bounding box center [597, 302] width 431 height 13
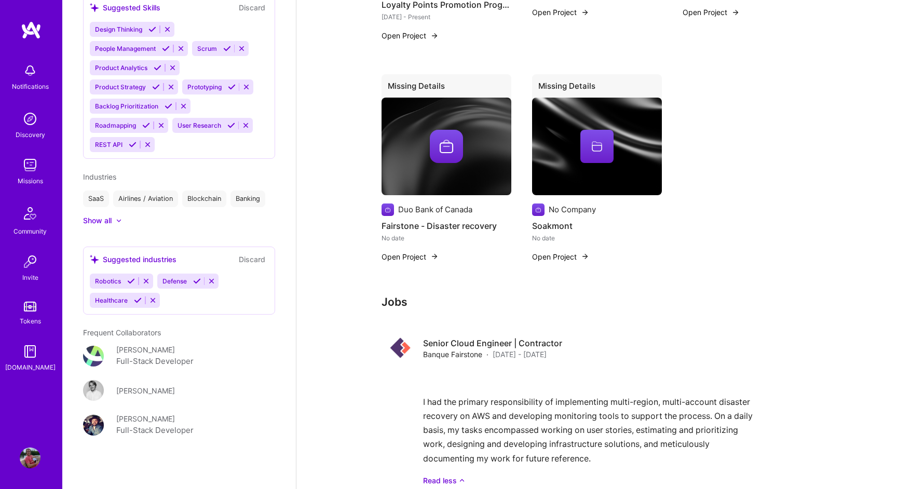
scroll to position [798, 0]
click at [35, 174] on img at bounding box center [30, 165] width 21 height 21
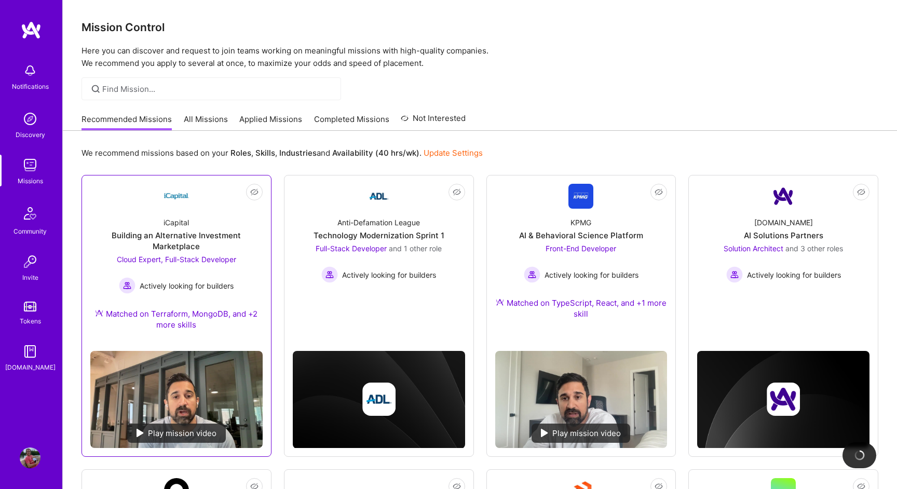
click at [196, 243] on div "Building an Alternative Investment Marketplace" at bounding box center [176, 241] width 172 height 22
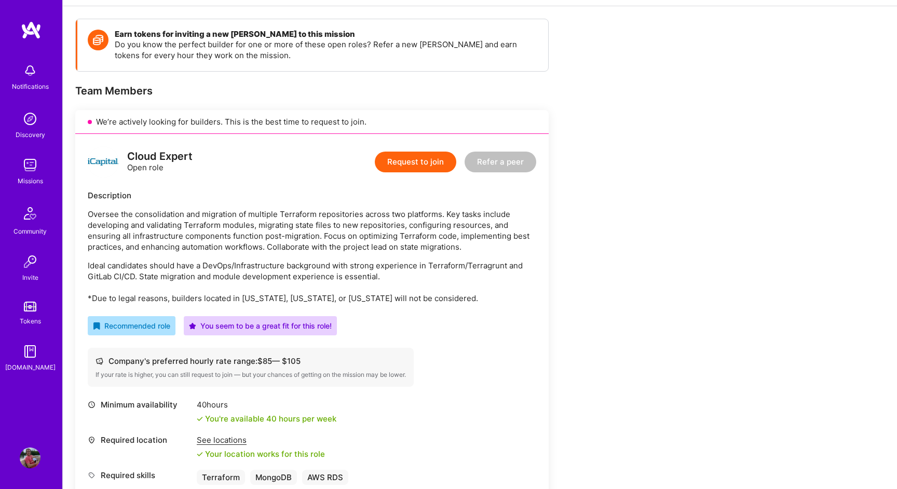
scroll to position [136, 0]
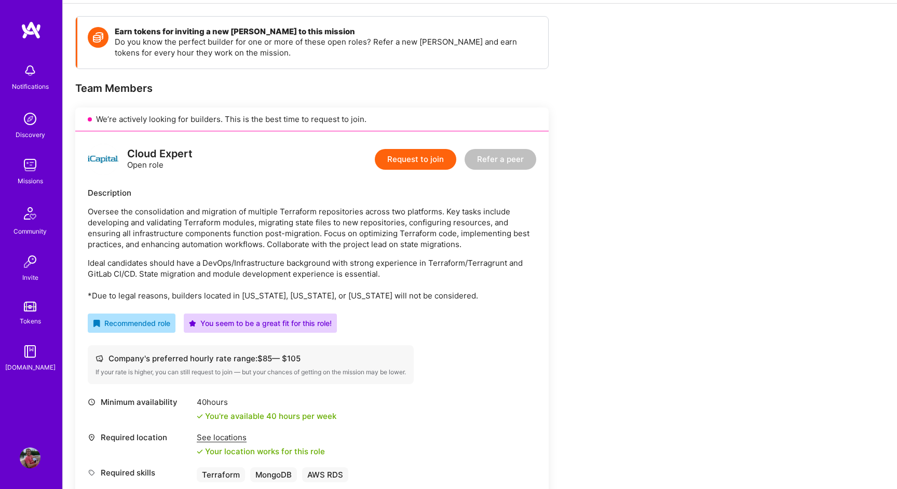
click at [410, 159] on button "Request to join" at bounding box center [416, 159] width 82 height 21
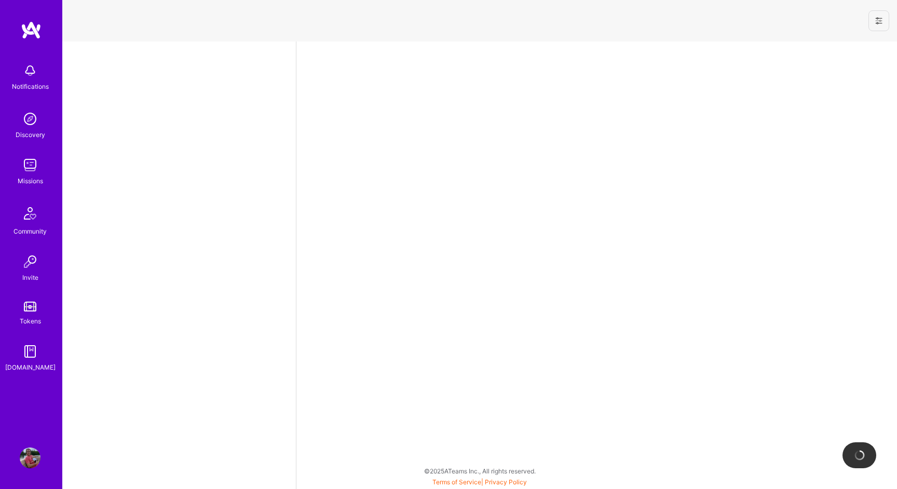
select select "CA"
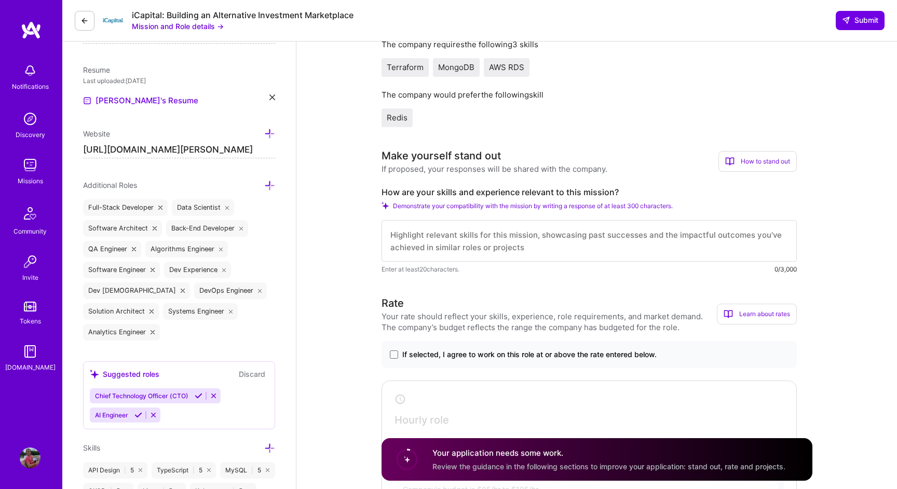
scroll to position [260, 0]
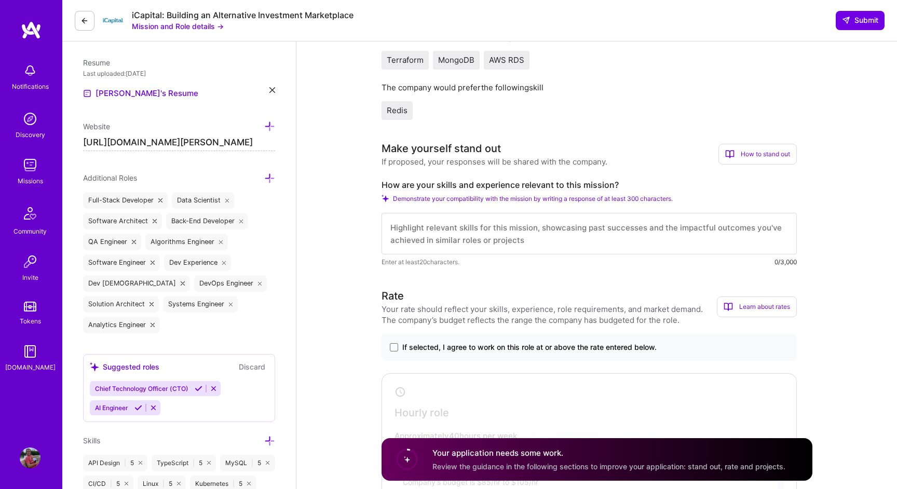
click at [422, 237] on textarea at bounding box center [589, 234] width 415 height 42
click at [514, 229] on textarea at bounding box center [589, 234] width 415 height 42
click at [444, 350] on span "If selected, I agree to work on this role at or above the rate entered below." at bounding box center [530, 347] width 254 height 10
click at [0, 0] on input "If selected, I agree to work on this role at or above the rate entered below." at bounding box center [0, 0] width 0 height 0
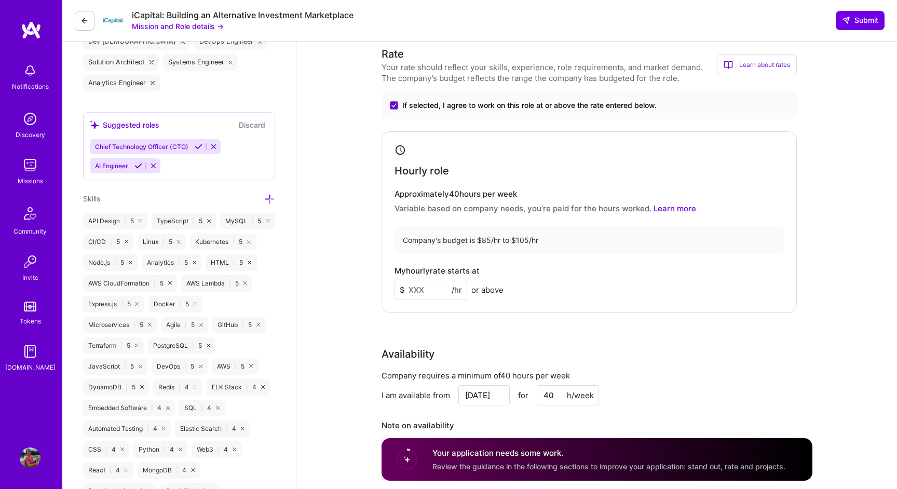
scroll to position [516, 0]
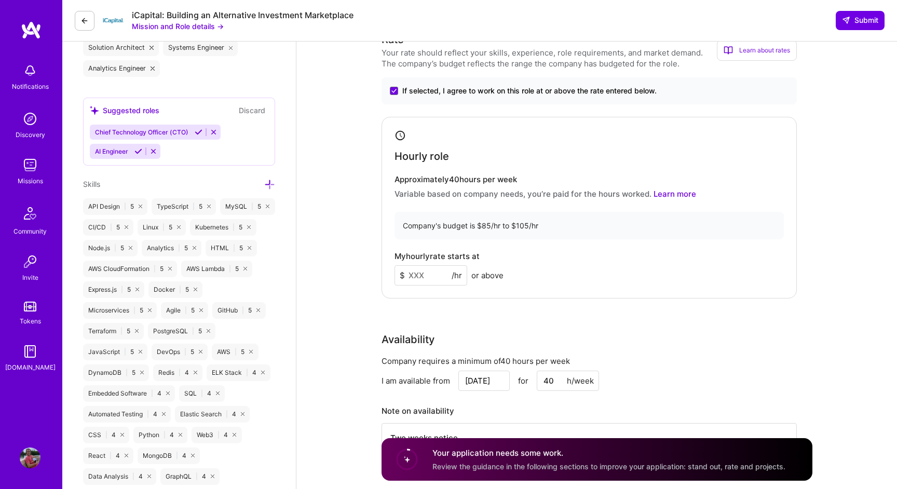
click at [425, 275] on input at bounding box center [431, 275] width 73 height 20
type input "100"
click at [567, 315] on div "Rate Your rate should reflect your skills, experience, role requirements, and m…" at bounding box center [597, 255] width 431 height 447
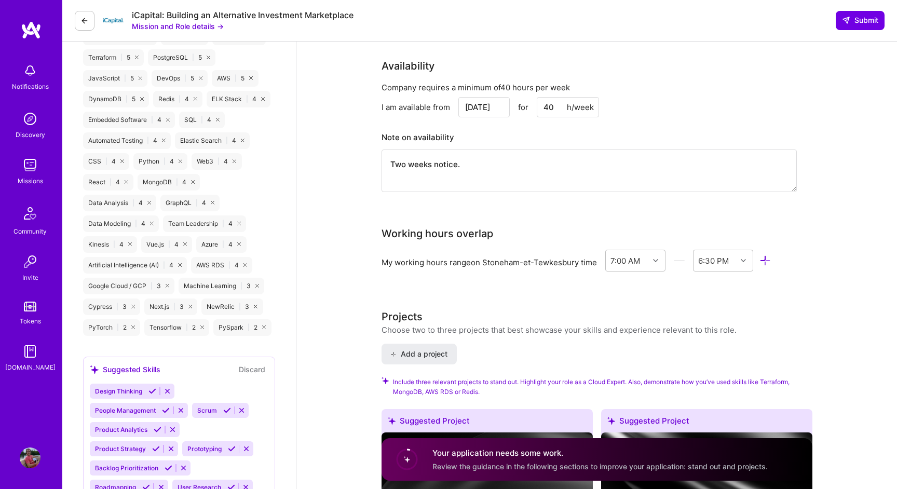
scroll to position [787, 0]
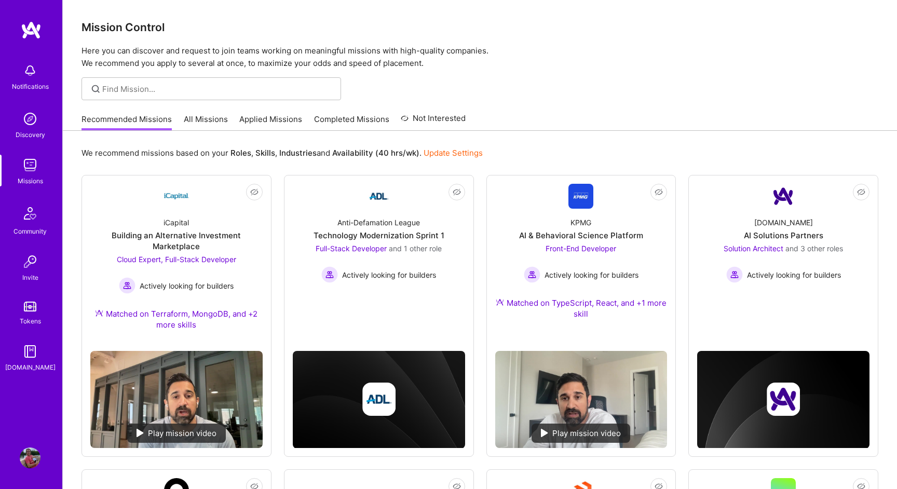
click at [25, 457] on img at bounding box center [30, 458] width 21 height 21
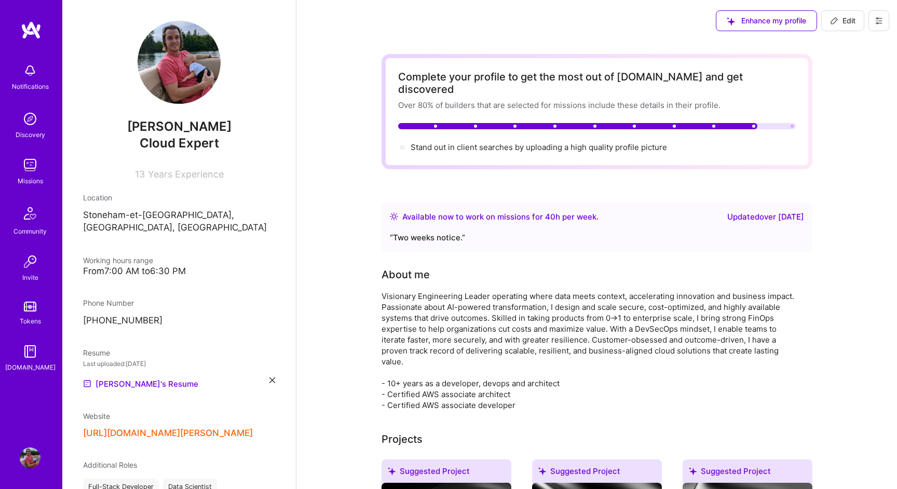
click at [850, 20] on span "Edit" at bounding box center [842, 21] width 25 height 10
select select "CA"
select select "Right Now"
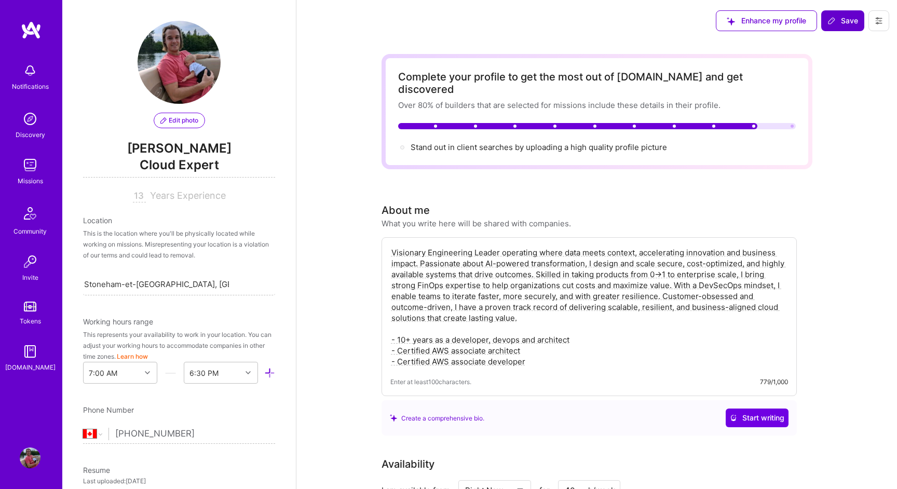
scroll to position [382, 0]
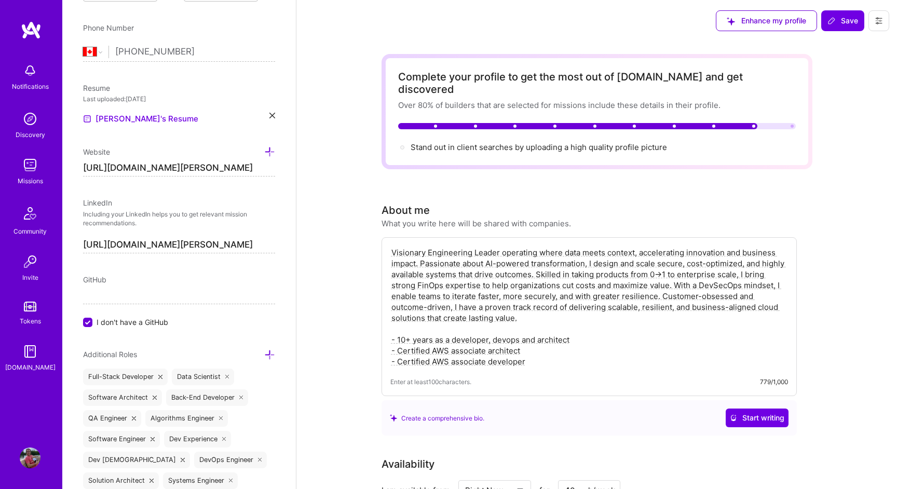
drag, startPoint x: 551, startPoint y: 307, endPoint x: 377, endPoint y: 242, distance: 185.7
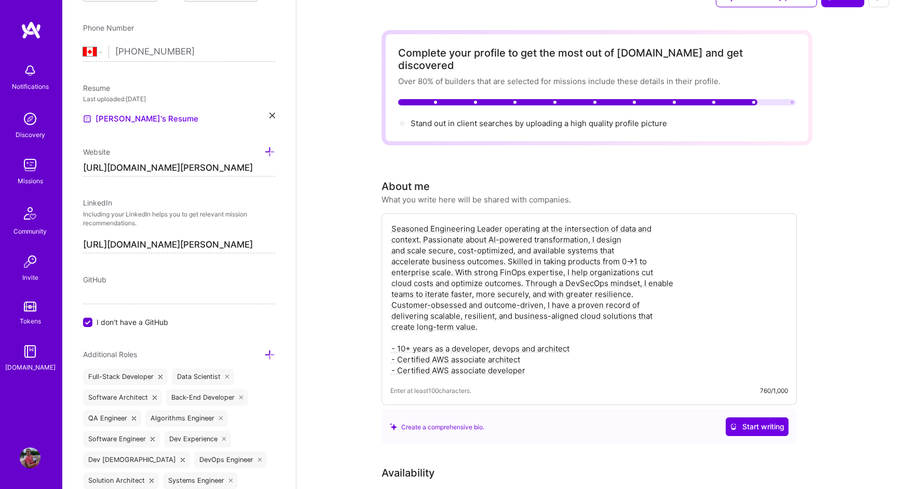
scroll to position [25, 0]
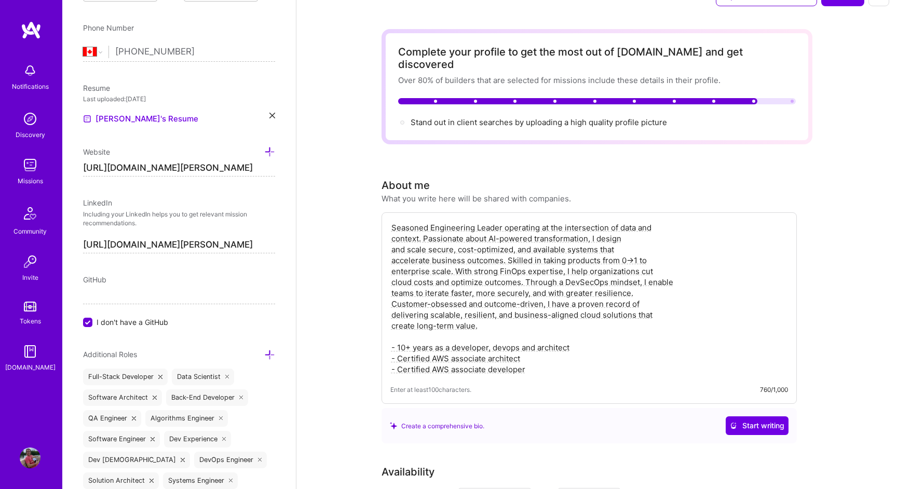
click at [434, 339] on textarea "Seasoned Engineering Leader operating at the intersection of data and context. …" at bounding box center [590, 298] width 398 height 155
paste textarea "Developer, DevOps and A"
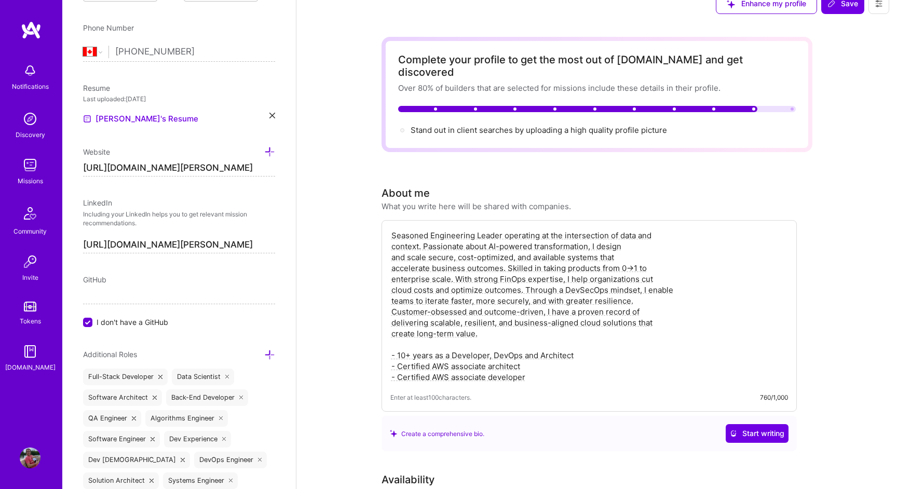
scroll to position [0, 0]
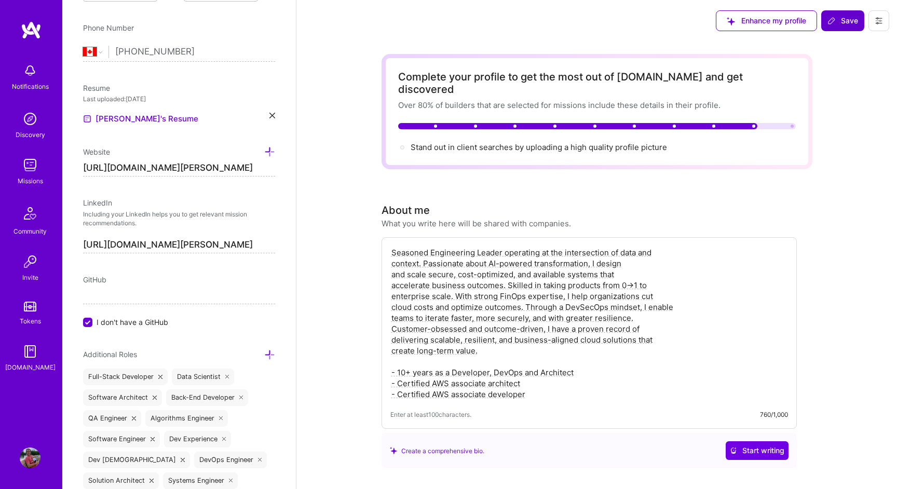
type textarea "Seasoned Engineering Leader operating at the intersection of data and context. …"
click at [841, 19] on span "Save" at bounding box center [843, 21] width 31 height 10
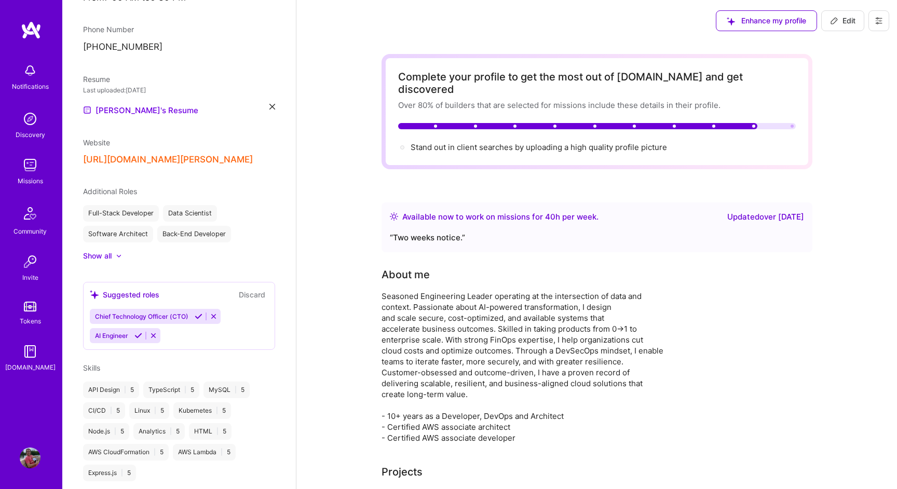
click at [840, 17] on span "Edit" at bounding box center [842, 21] width 25 height 10
select select "CA"
select select "Right Now"
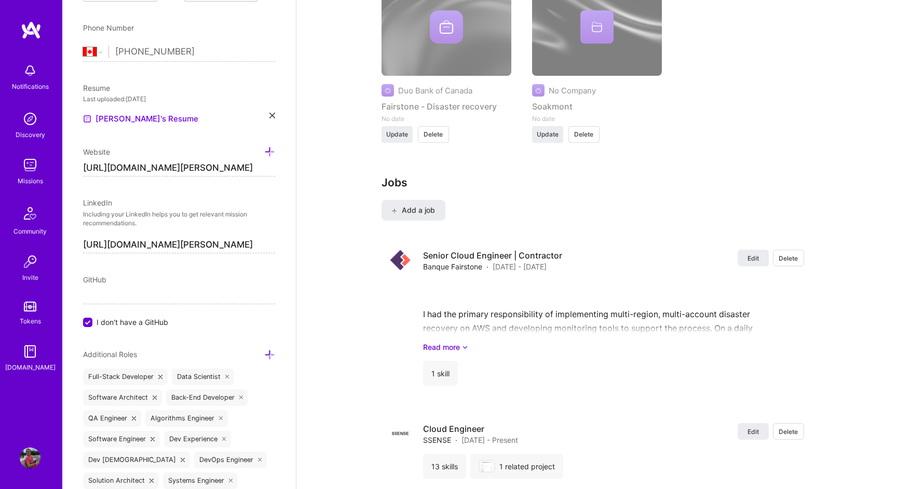
scroll to position [1855, 0]
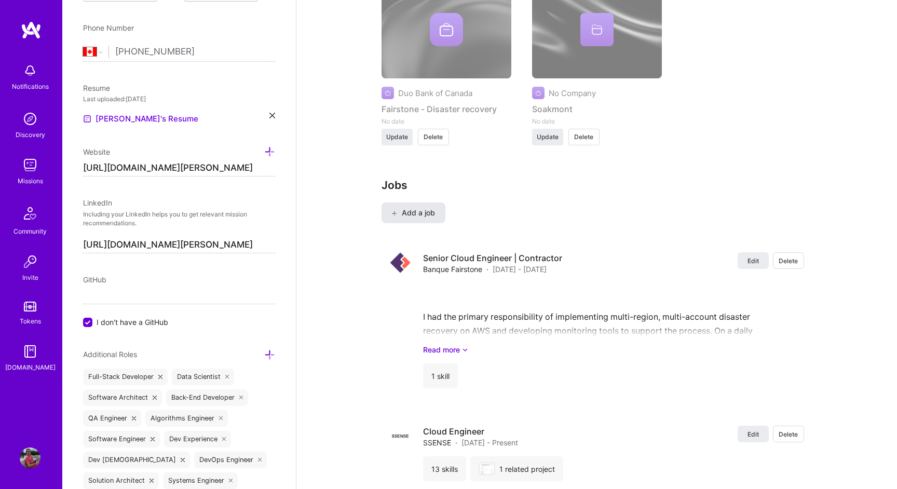
click at [408, 208] on span "Add a job" at bounding box center [413, 213] width 43 height 10
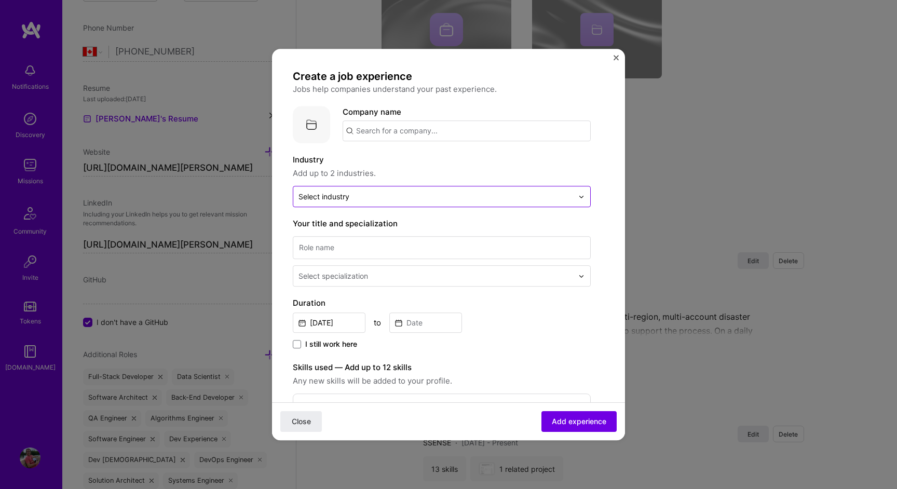
click at [396, 199] on input "text" at bounding box center [436, 196] width 275 height 11
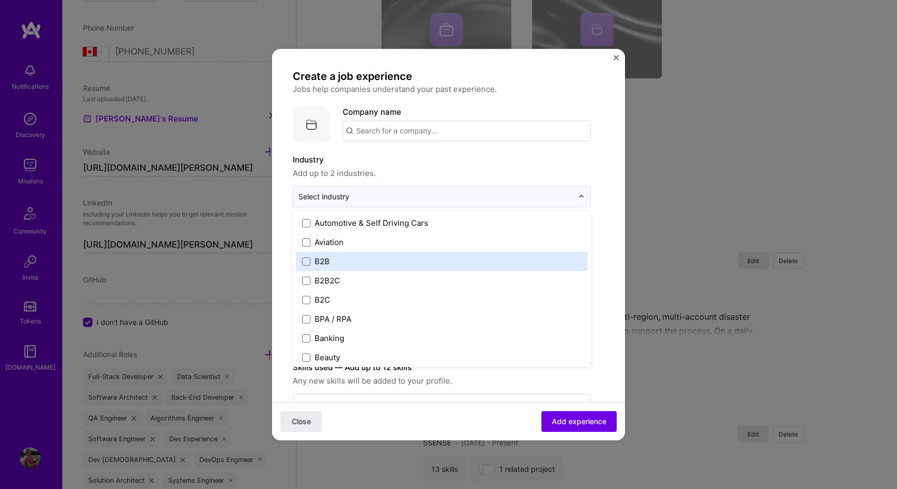
scroll to position [254, 0]
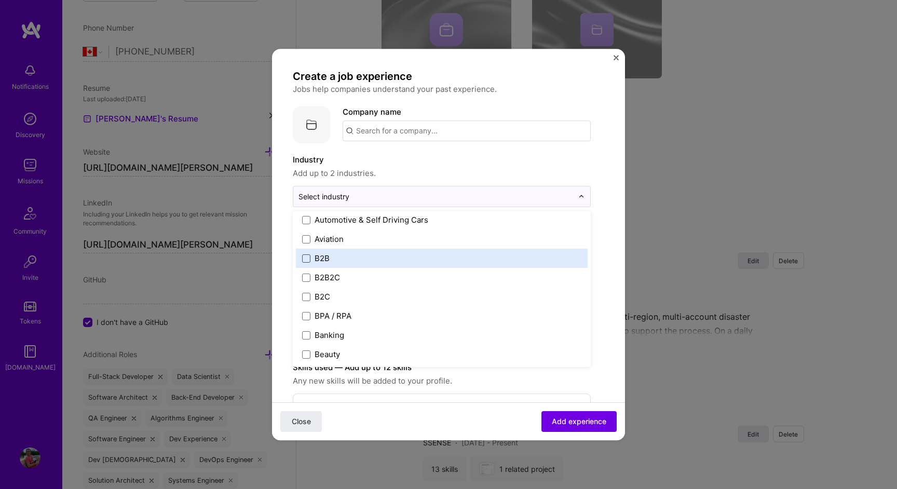
click at [305, 258] on span at bounding box center [306, 258] width 8 height 8
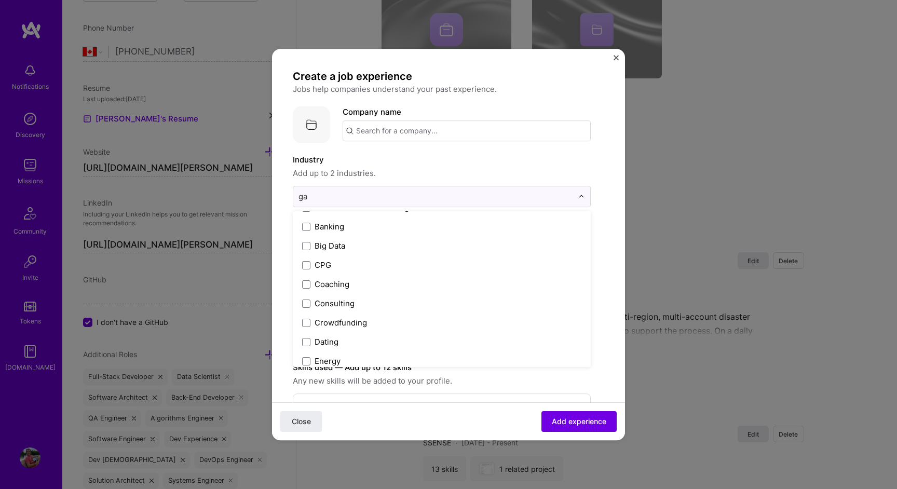
scroll to position [0, 0]
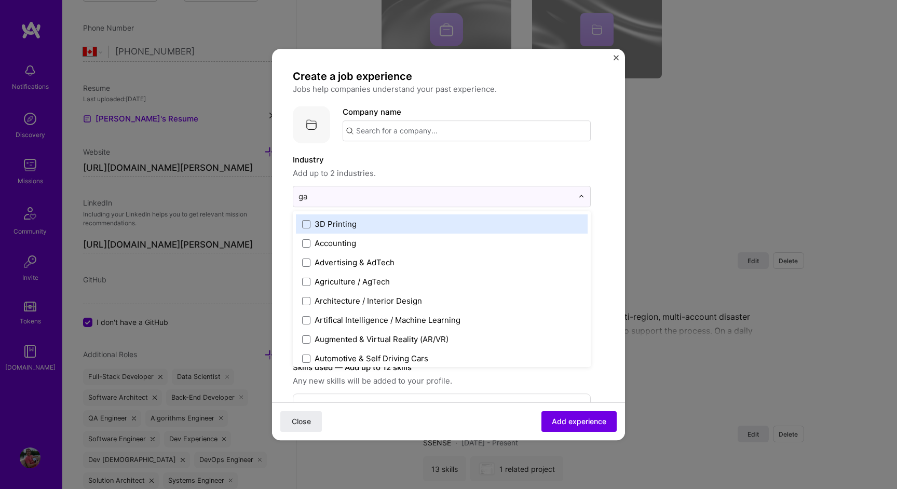
type input "gam"
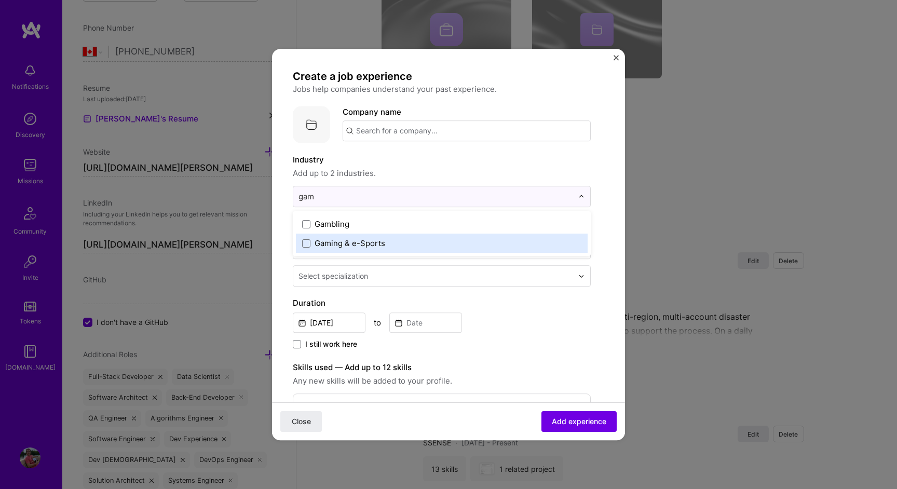
click at [301, 245] on div "Gaming & e-Sports" at bounding box center [442, 243] width 292 height 19
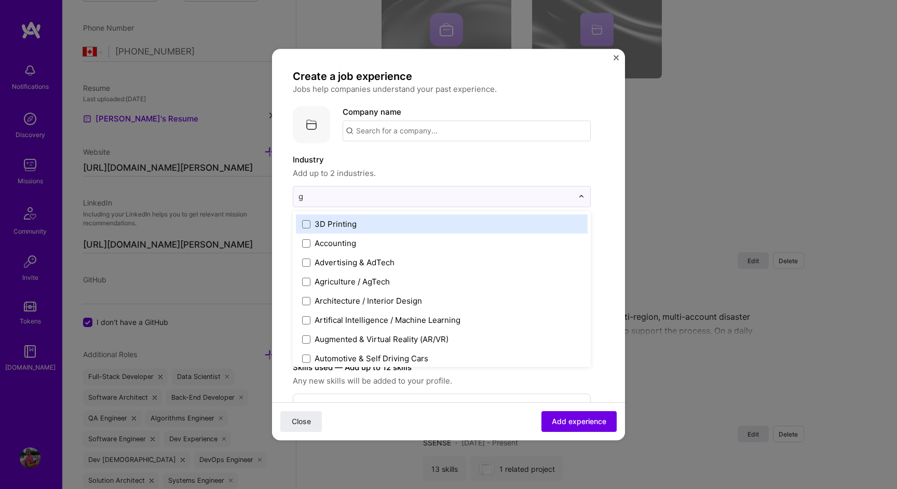
type input "ga"
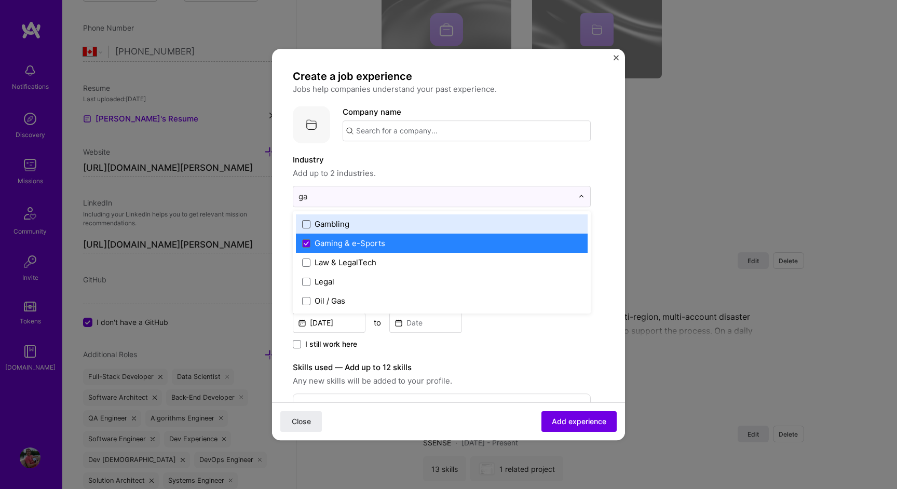
click at [303, 222] on span at bounding box center [306, 224] width 8 height 8
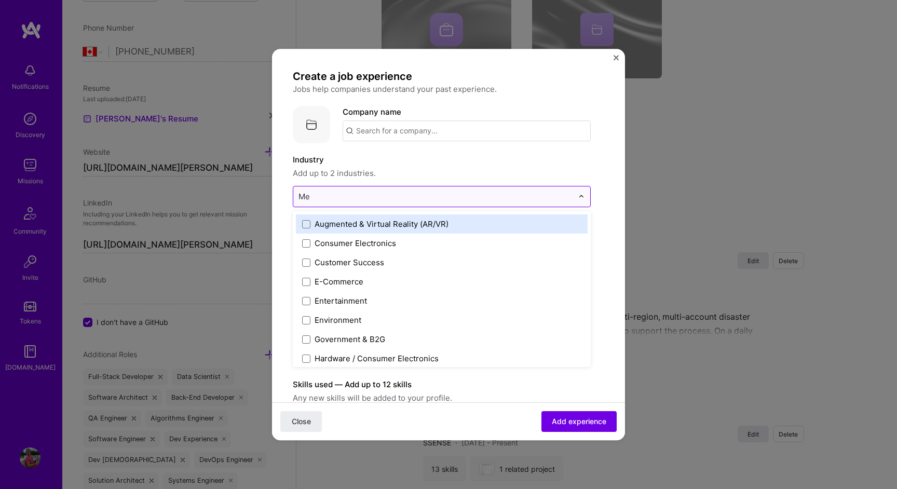
type input "Med"
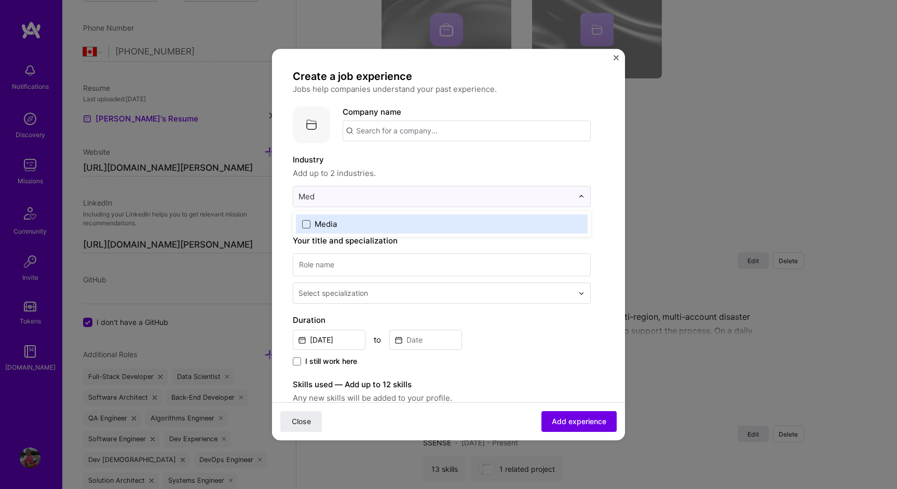
click at [306, 223] on span at bounding box center [306, 224] width 8 height 8
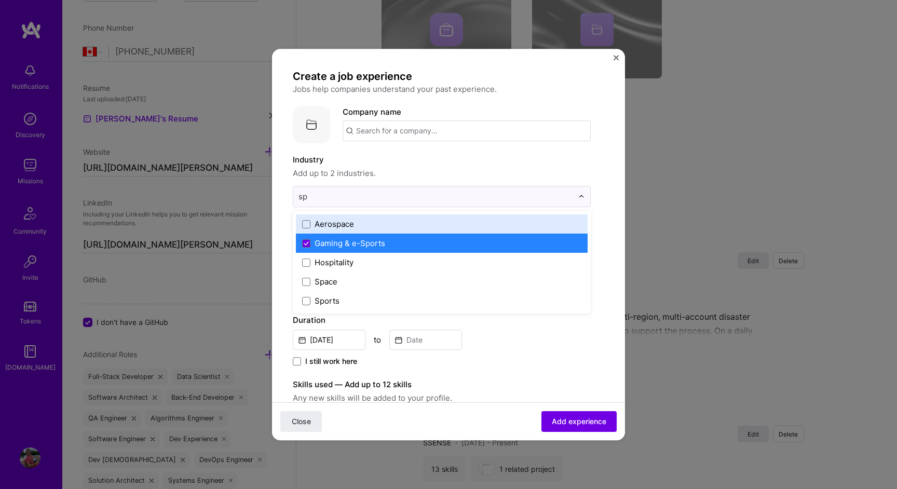
type input "spo"
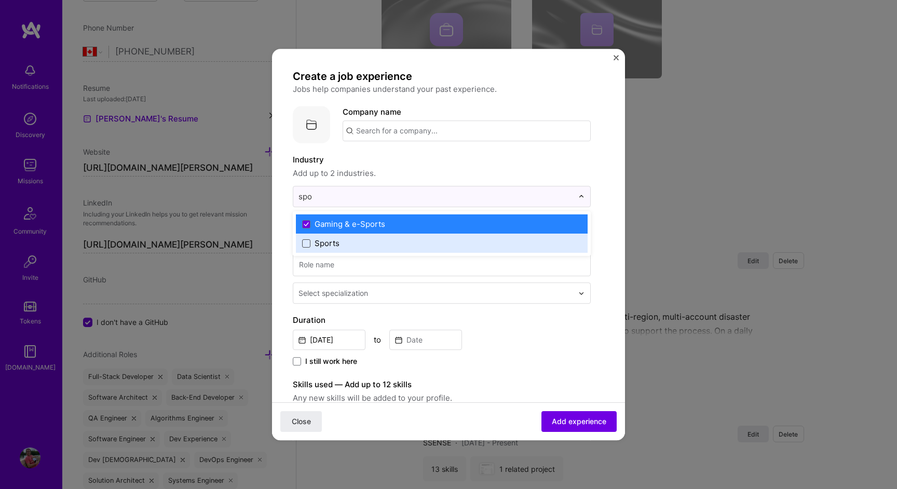
click at [305, 243] on span at bounding box center [306, 243] width 8 height 8
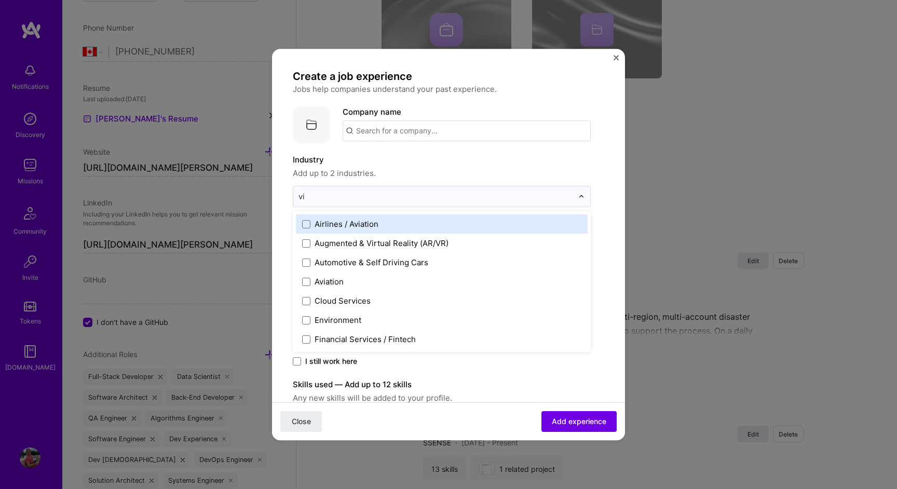
type input "v"
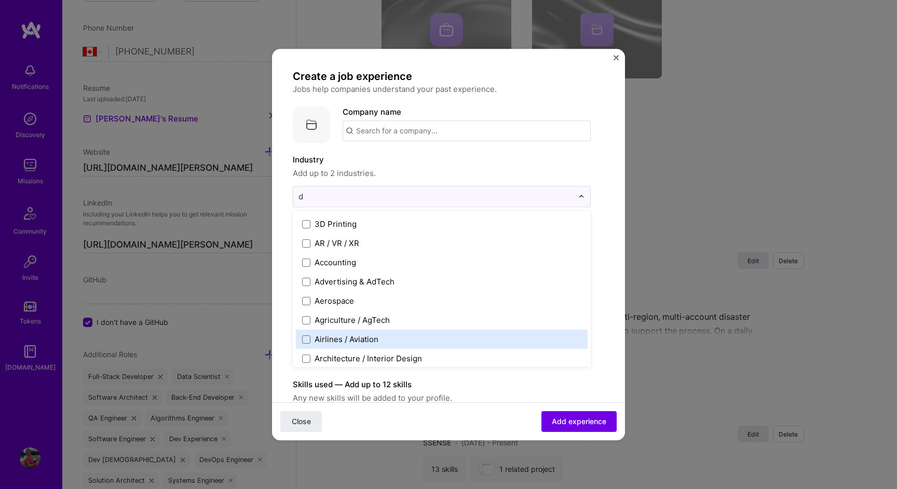
type input "de"
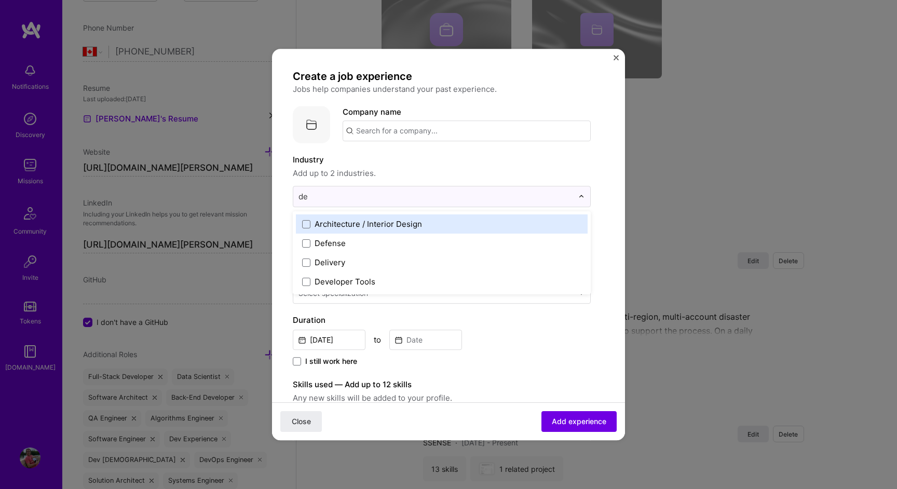
click at [349, 222] on div "Architecture / Interior Design" at bounding box center [369, 224] width 108 height 11
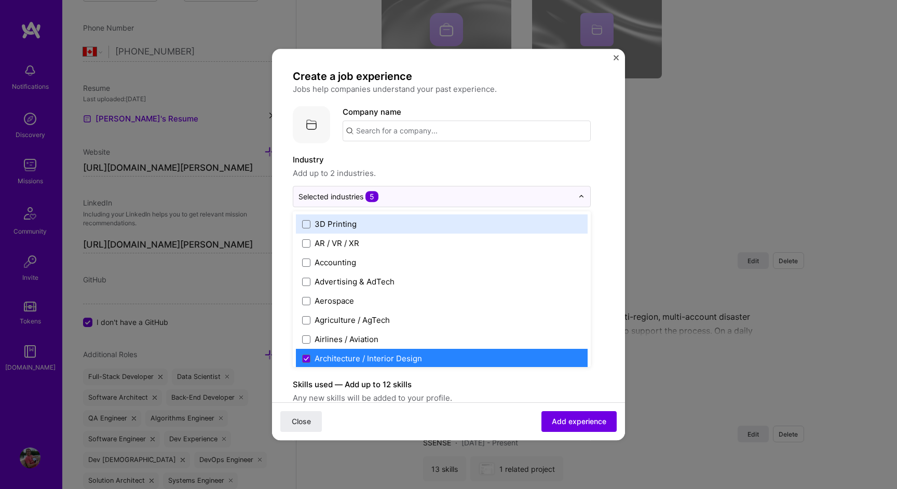
click at [409, 157] on label "Industry" at bounding box center [442, 160] width 298 height 12
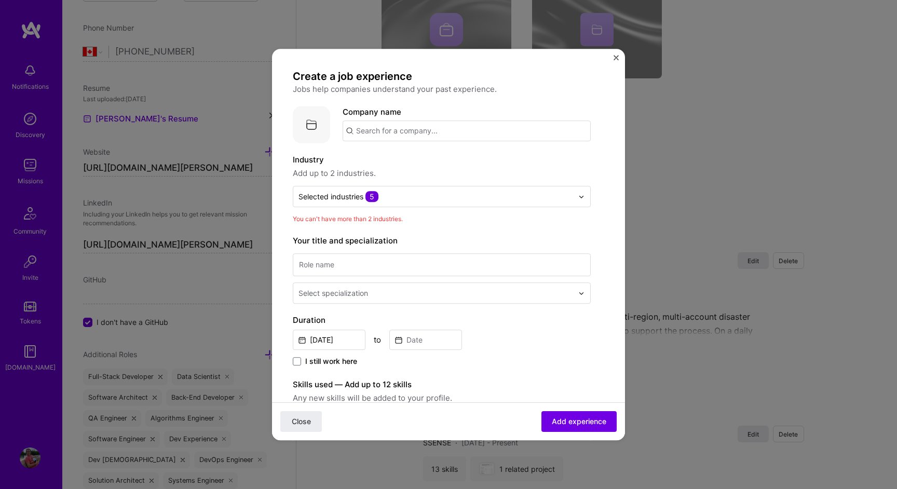
click at [434, 168] on span "Add up to 2 industries." at bounding box center [442, 173] width 298 height 12
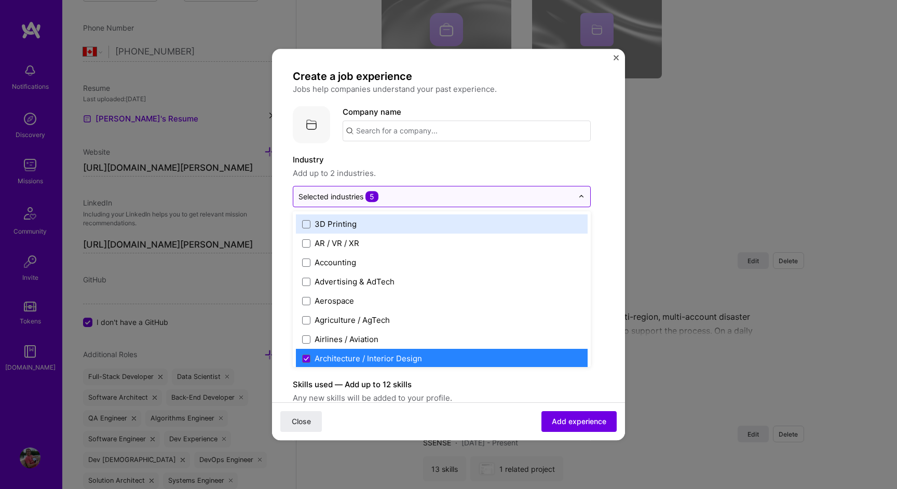
click at [421, 191] on input "text" at bounding box center [436, 196] width 275 height 11
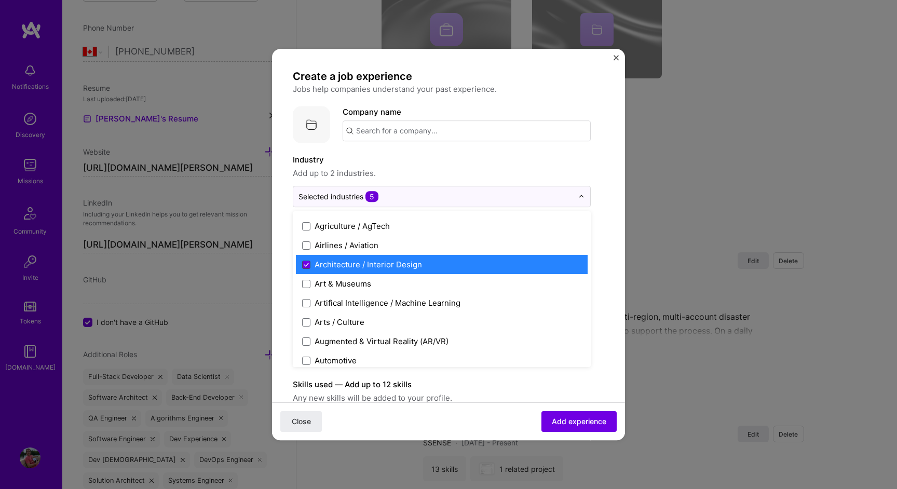
click at [305, 266] on icon at bounding box center [306, 264] width 4 height 3
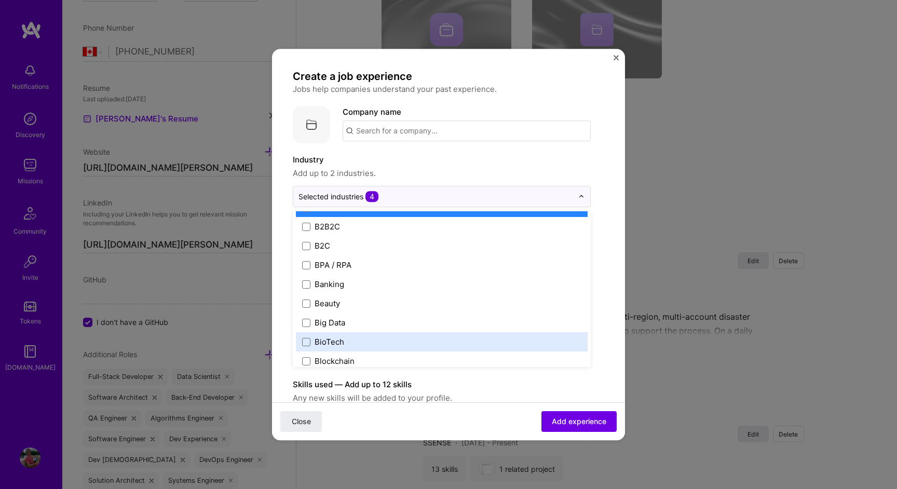
scroll to position [299, 0]
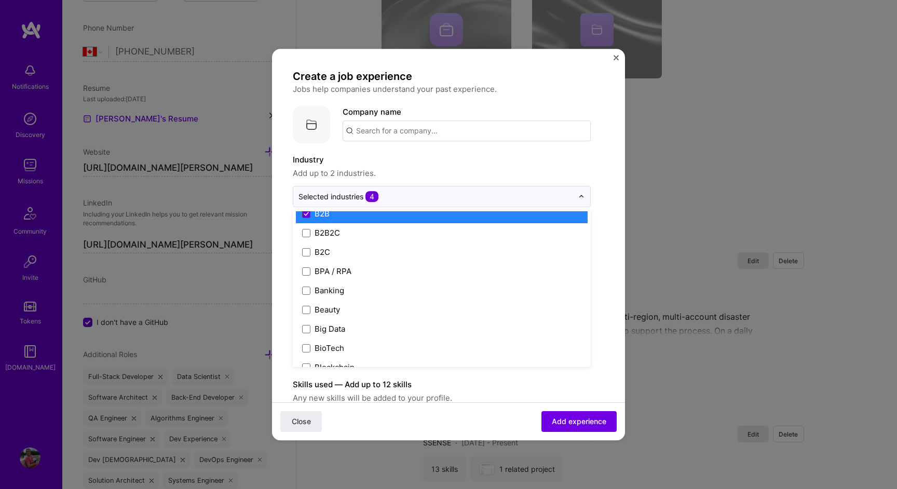
click at [307, 212] on icon at bounding box center [306, 213] width 4 height 3
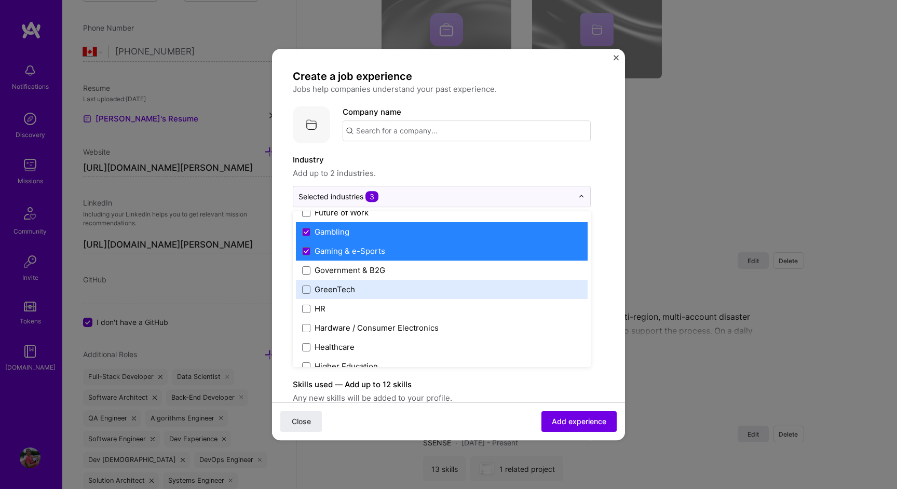
scroll to position [1195, 0]
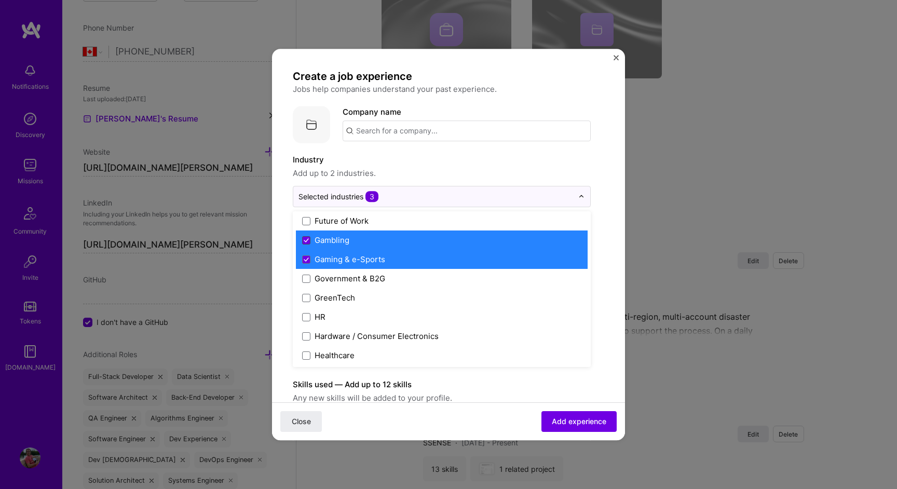
click at [305, 240] on icon at bounding box center [306, 240] width 5 height 4
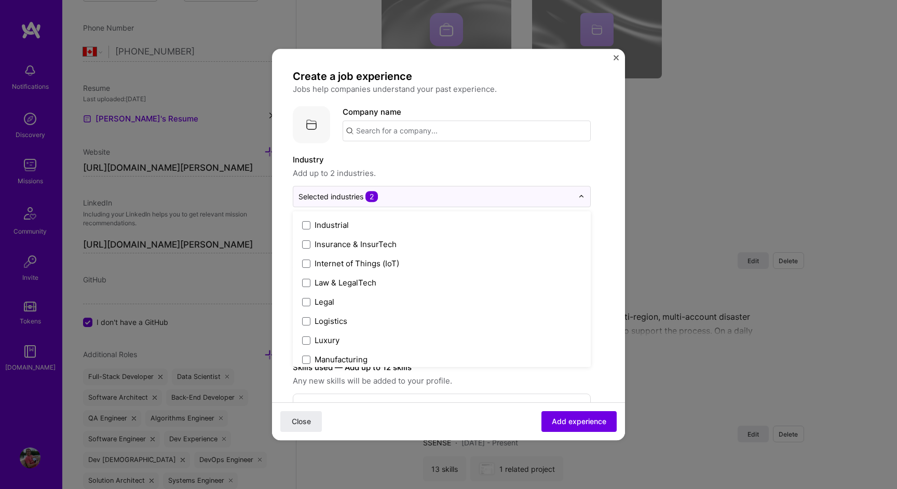
scroll to position [1415, 0]
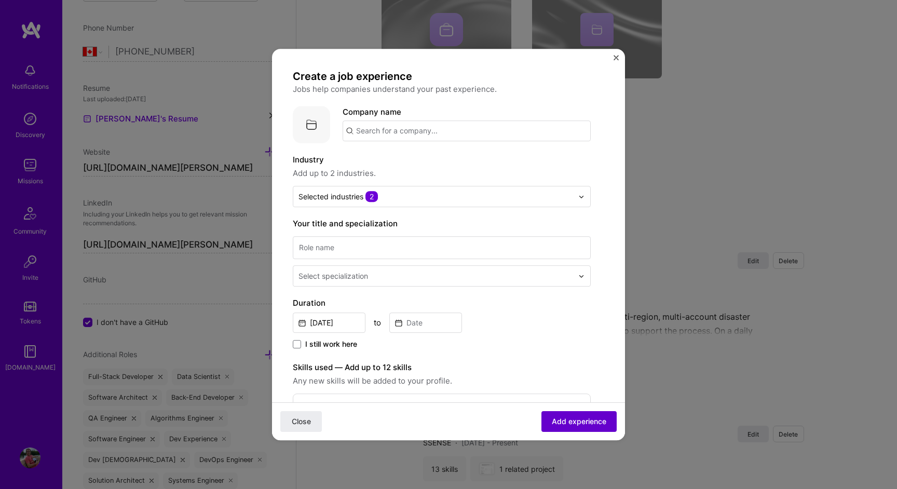
click at [578, 424] on span "Add experience" at bounding box center [579, 422] width 55 height 10
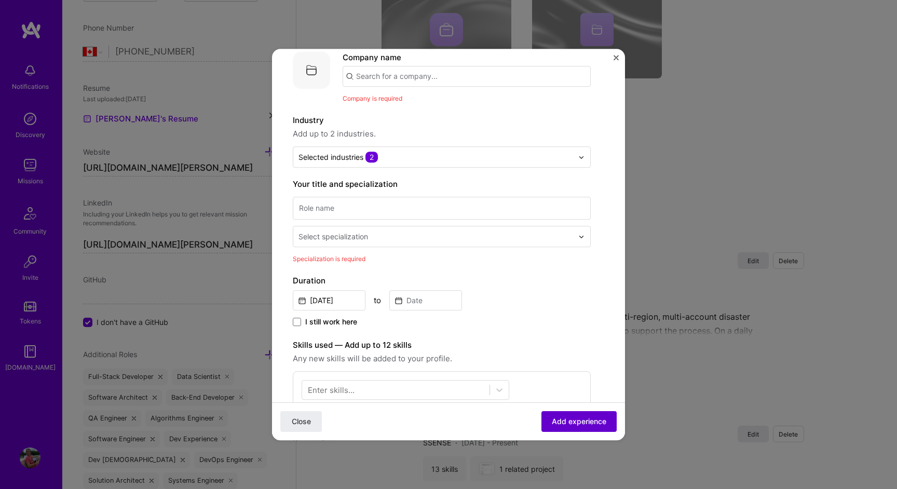
scroll to position [57, 0]
click at [400, 199] on input at bounding box center [442, 205] width 298 height 23
type input "Engineering Leader"
click at [344, 231] on div "Select specialization" at bounding box center [334, 234] width 70 height 11
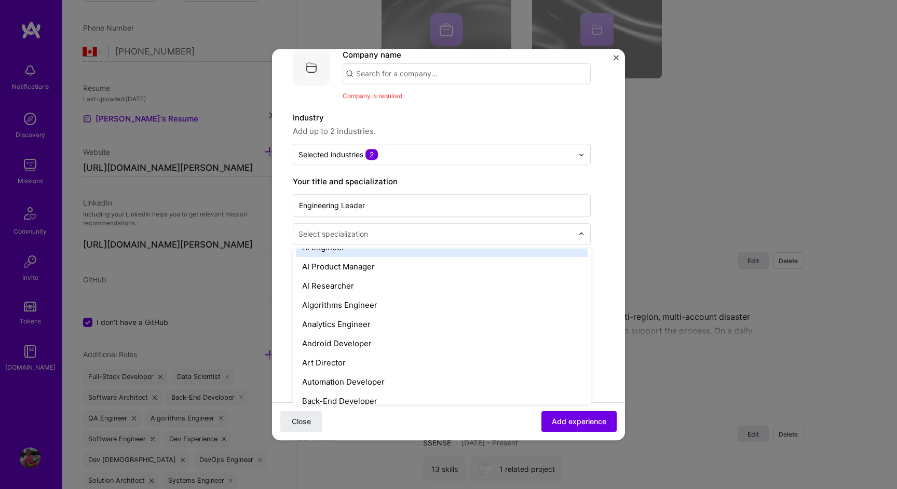
scroll to position [0, 0]
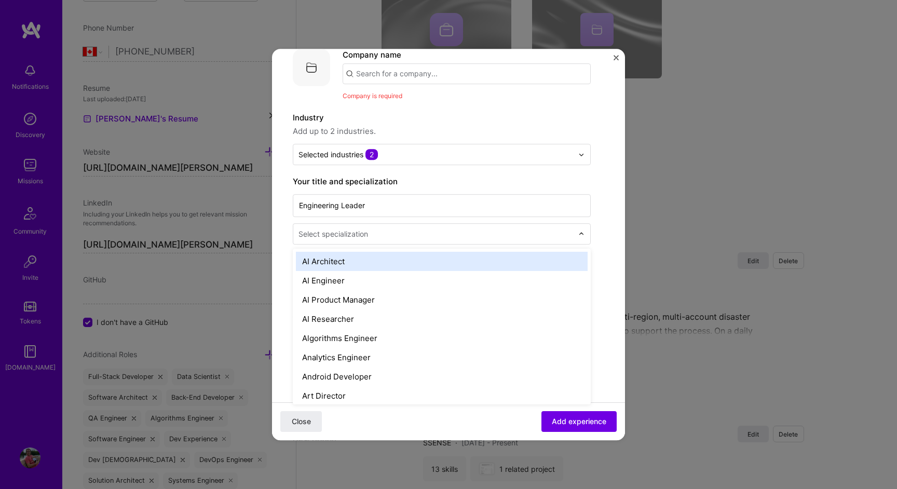
click at [438, 267] on div "AI Architect" at bounding box center [442, 261] width 292 height 19
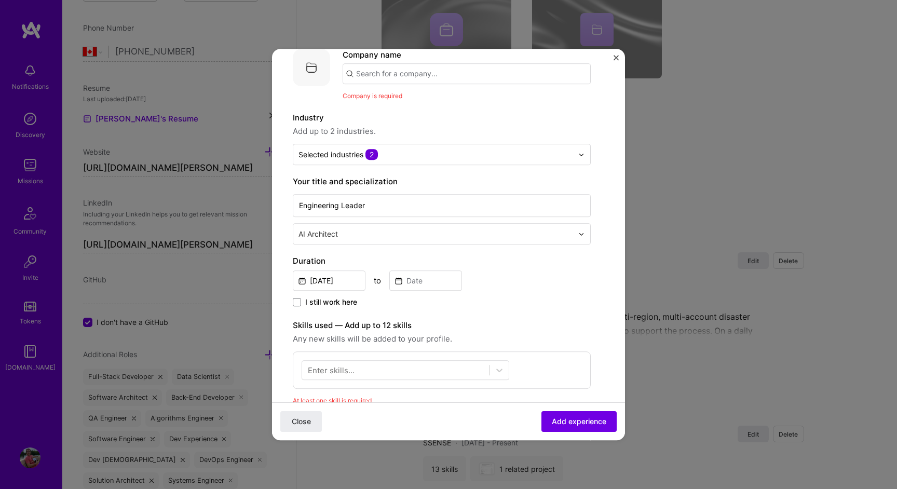
click at [442, 238] on input "text" at bounding box center [437, 234] width 277 height 11
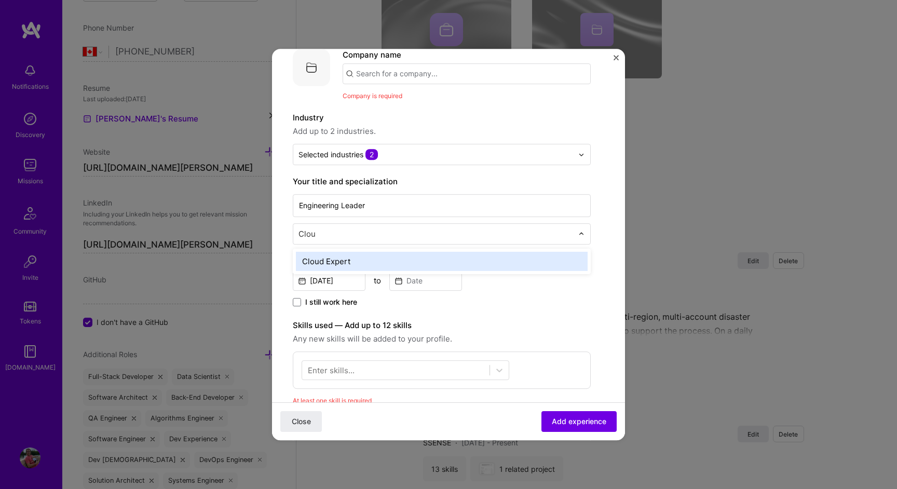
type input "Cloud"
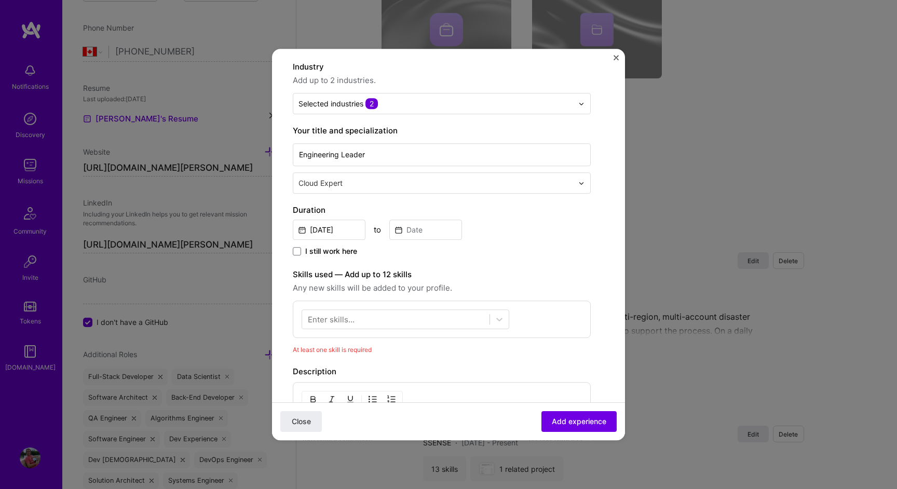
scroll to position [111, 0]
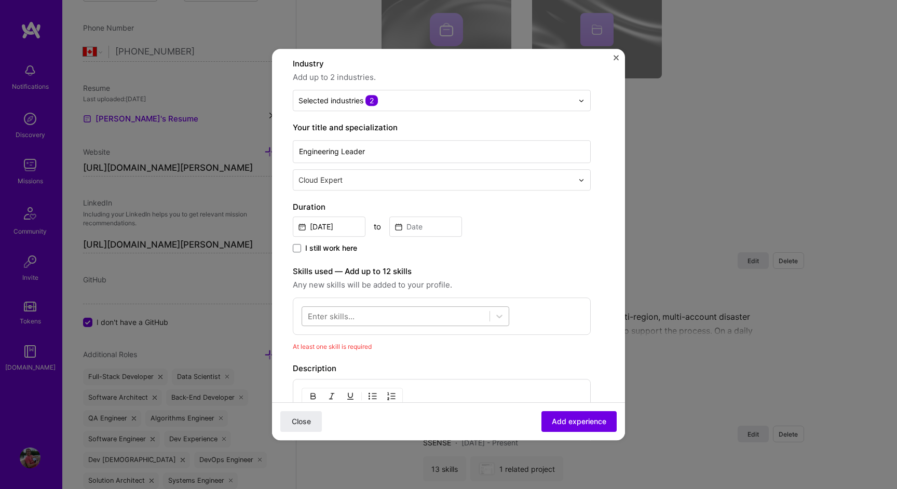
click at [376, 315] on div at bounding box center [395, 316] width 187 height 17
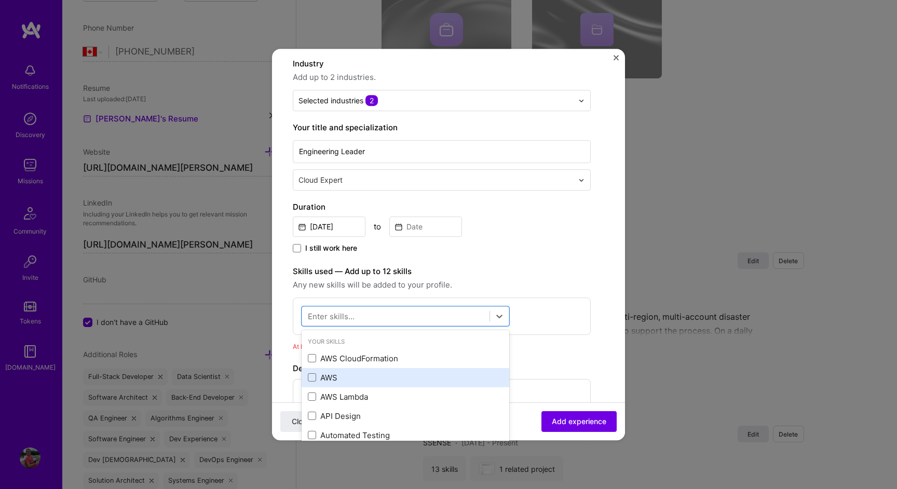
click at [336, 379] on div "AWS" at bounding box center [405, 377] width 195 height 11
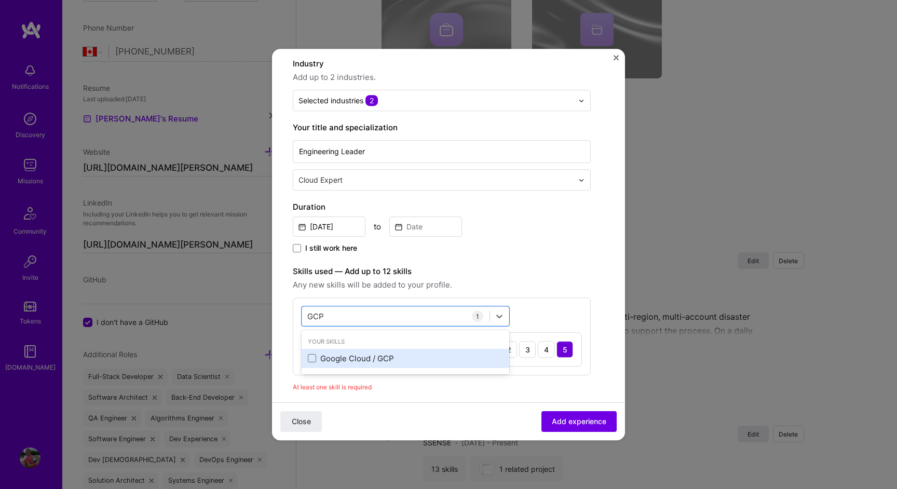
click at [352, 357] on div "Google Cloud / GCP" at bounding box center [405, 358] width 195 height 11
type input "G"
click at [316, 355] on div "Azure" at bounding box center [405, 358] width 195 height 11
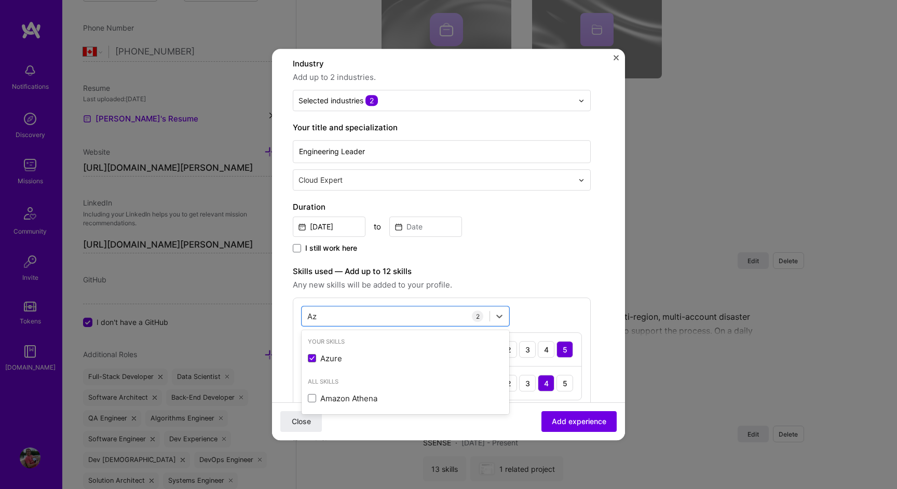
click at [608, 199] on form "Create a job experience Jobs help companies understand your past experience. Co…" at bounding box center [448, 362] width 353 height 808
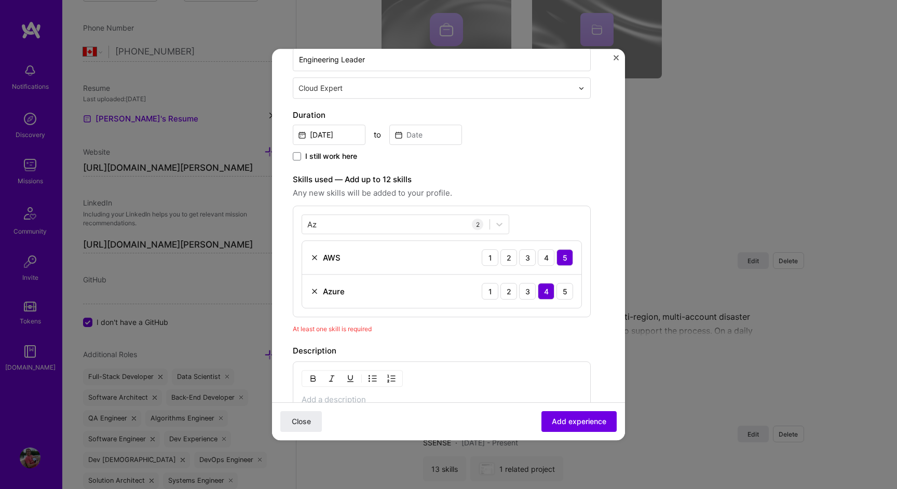
scroll to position [206, 0]
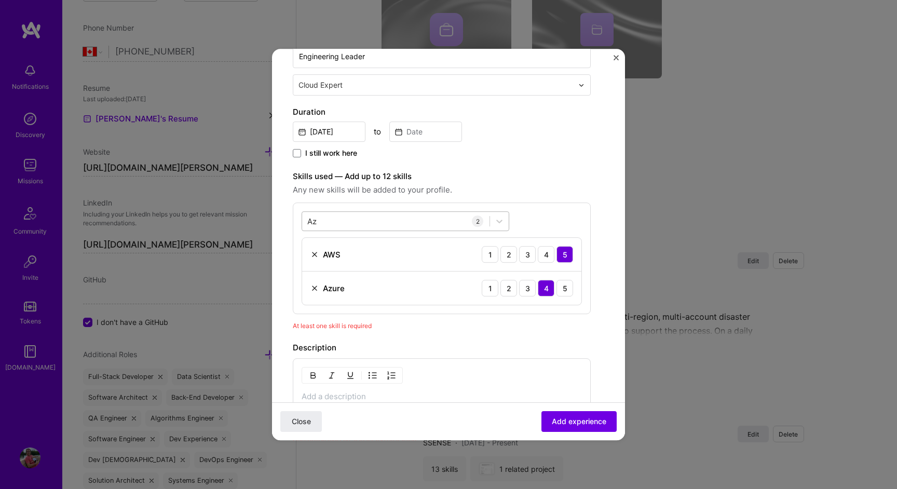
click at [364, 218] on div "Az Az" at bounding box center [395, 221] width 187 height 17
type input "A"
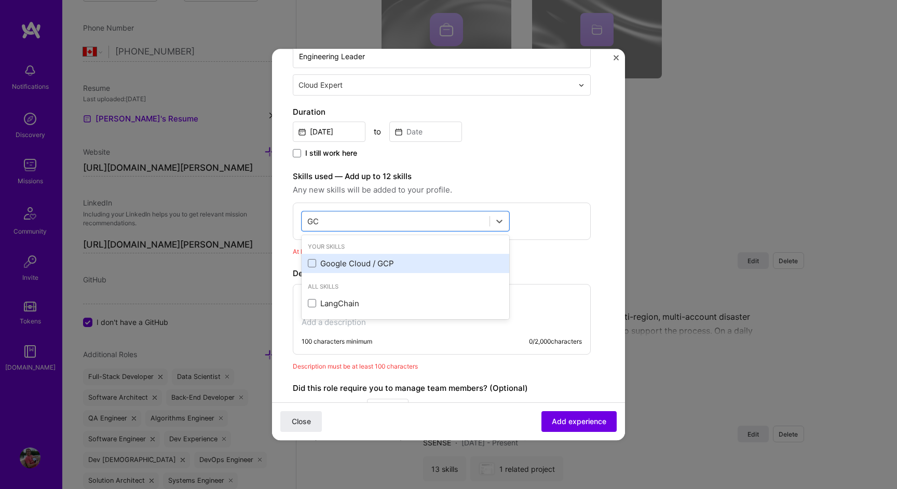
click at [307, 266] on div "Google Cloud / GCP" at bounding box center [406, 263] width 208 height 19
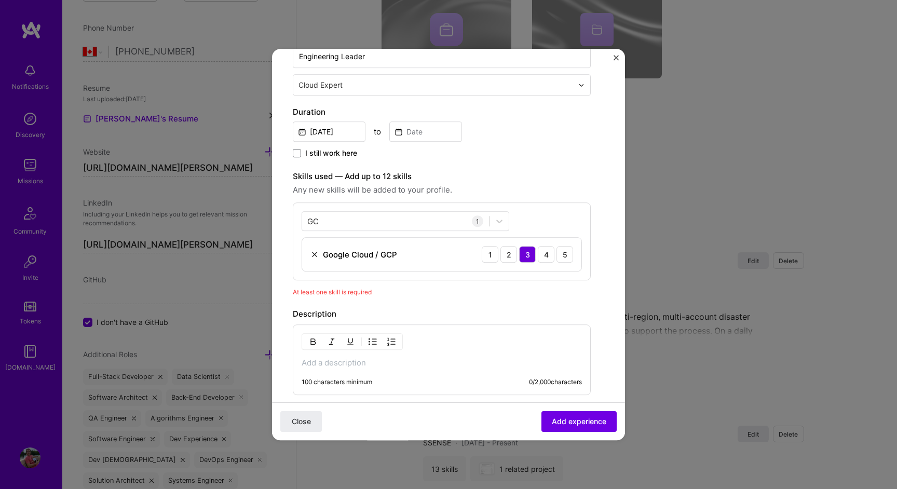
click at [481, 169] on div "Create a job experience Jobs help companies understand your past experience. Co…" at bounding box center [442, 220] width 298 height 715
click at [371, 219] on div "GC GC" at bounding box center [395, 221] width 187 height 17
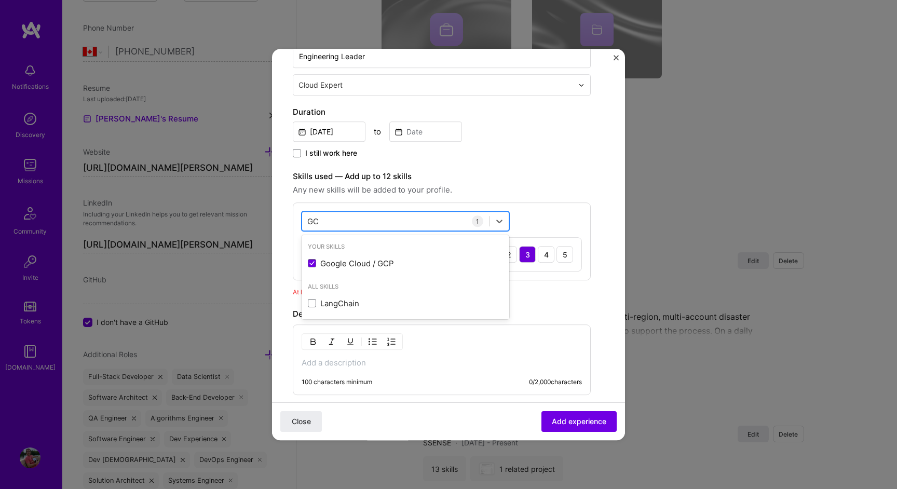
click at [371, 219] on div "GC GC" at bounding box center [395, 221] width 187 height 17
type input "G"
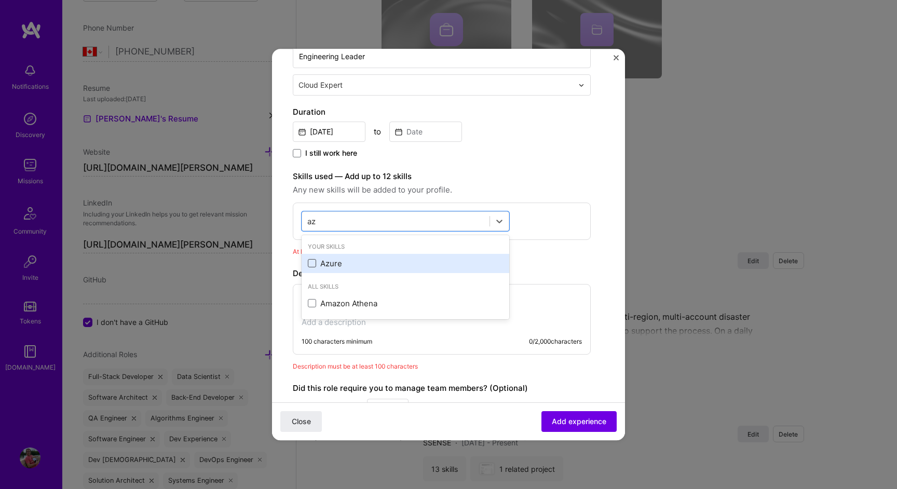
click at [313, 267] on span at bounding box center [312, 264] width 8 height 8
click at [0, 0] on input "checkbox" at bounding box center [0, 0] width 0 height 0
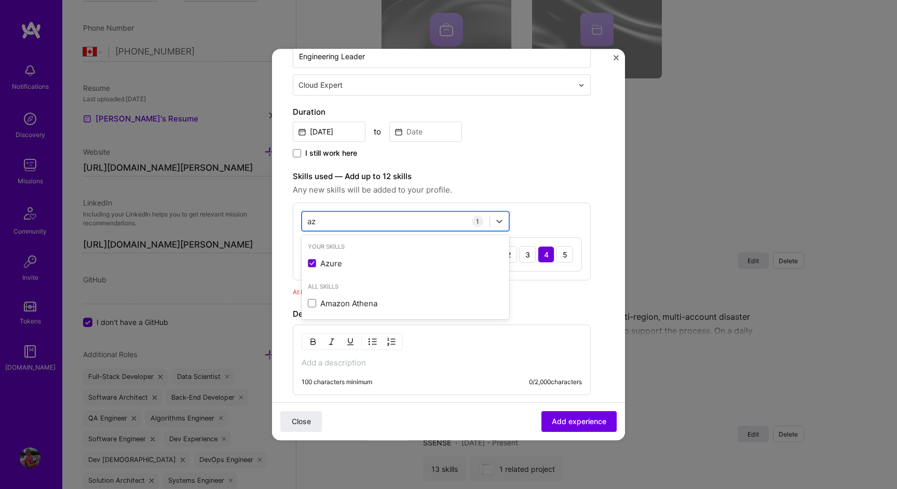
click at [369, 217] on div "az az" at bounding box center [395, 221] width 187 height 17
type input "a"
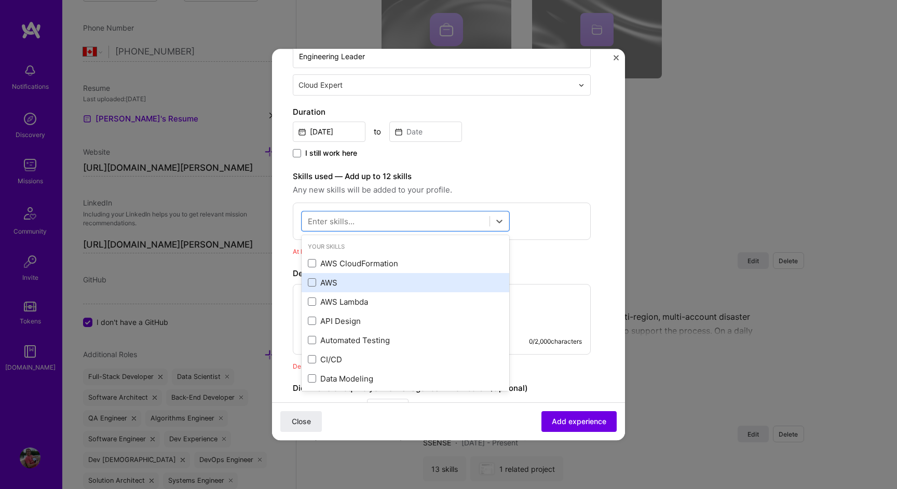
click at [324, 278] on div "AWS" at bounding box center [405, 282] width 195 height 11
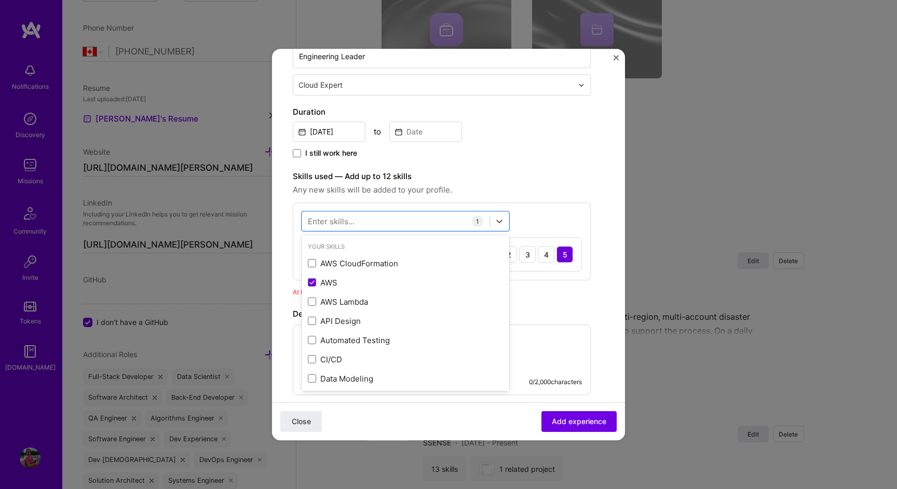
click at [508, 138] on div "Aug, 2025 to" at bounding box center [442, 130] width 298 height 22
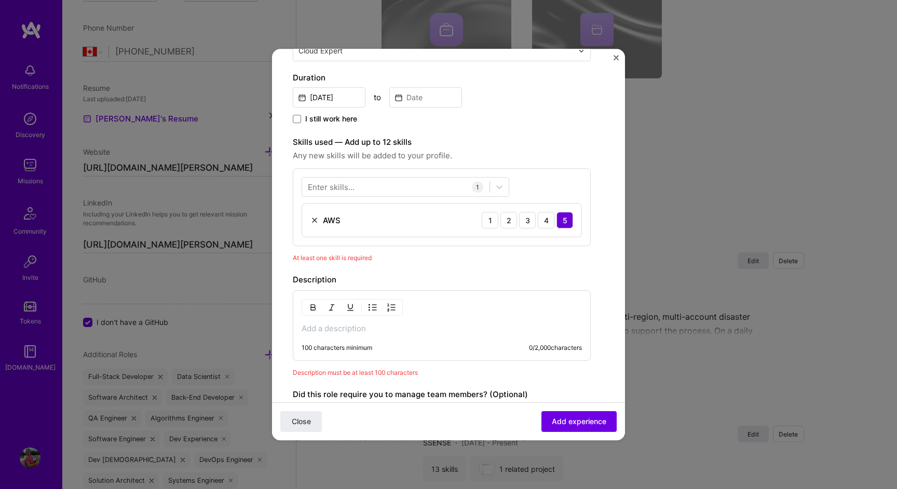
scroll to position [266, 0]
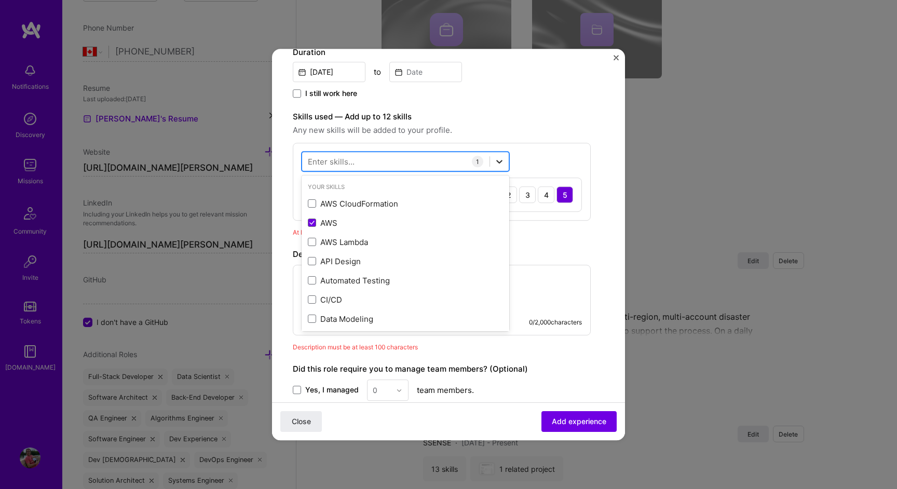
click at [500, 164] on icon at bounding box center [499, 161] width 10 height 10
click at [506, 157] on div at bounding box center [499, 161] width 19 height 19
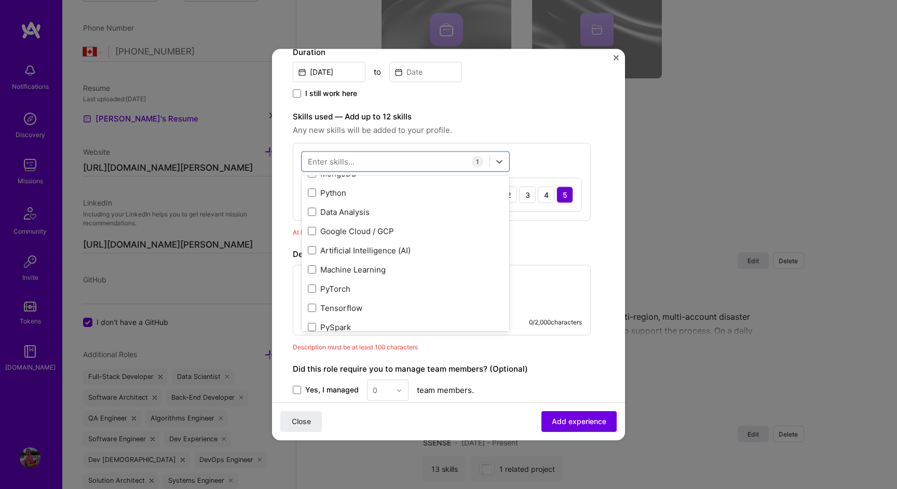
scroll to position [571, 0]
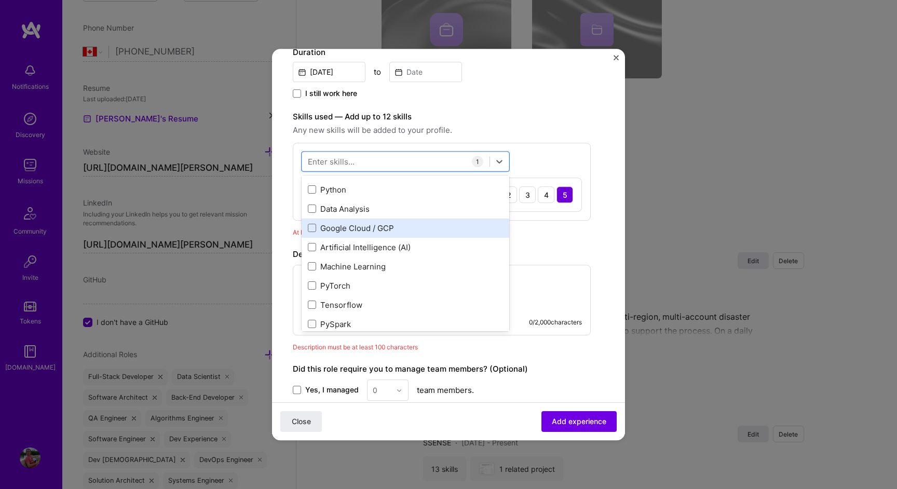
click at [356, 223] on div "Google Cloud / GCP" at bounding box center [405, 228] width 195 height 11
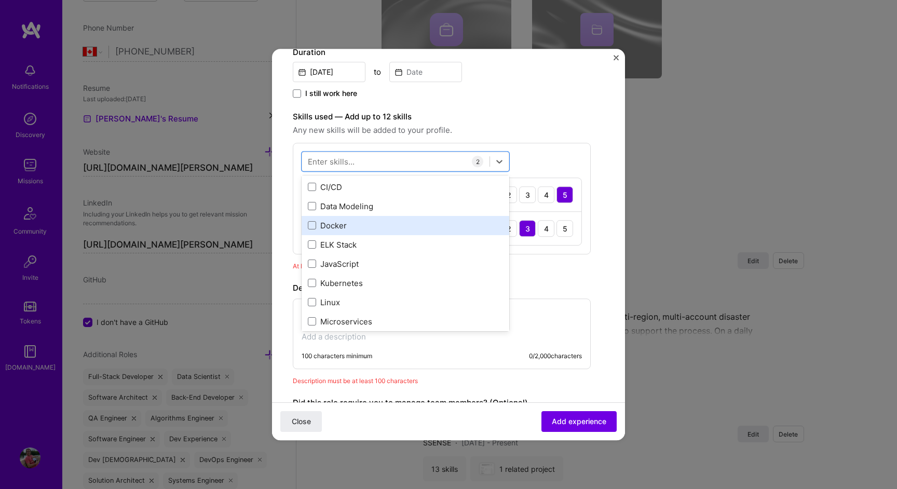
scroll to position [122, 0]
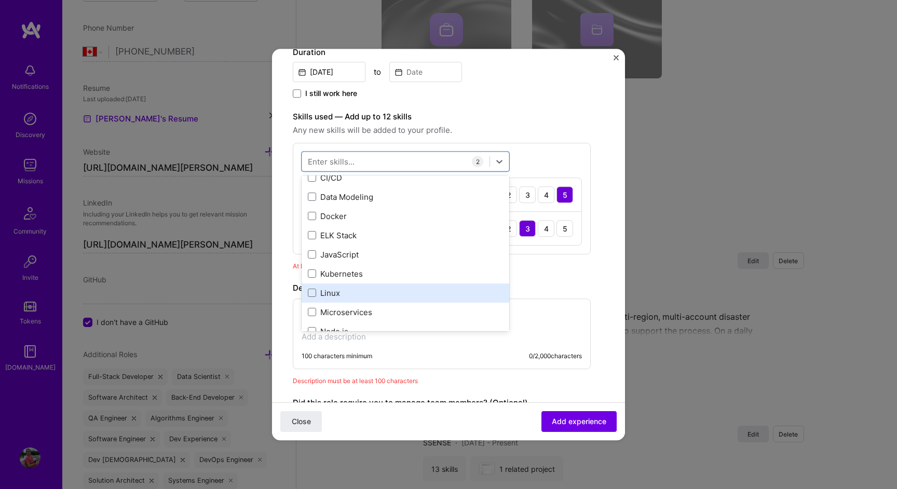
click at [336, 296] on div "Linux" at bounding box center [405, 293] width 195 height 11
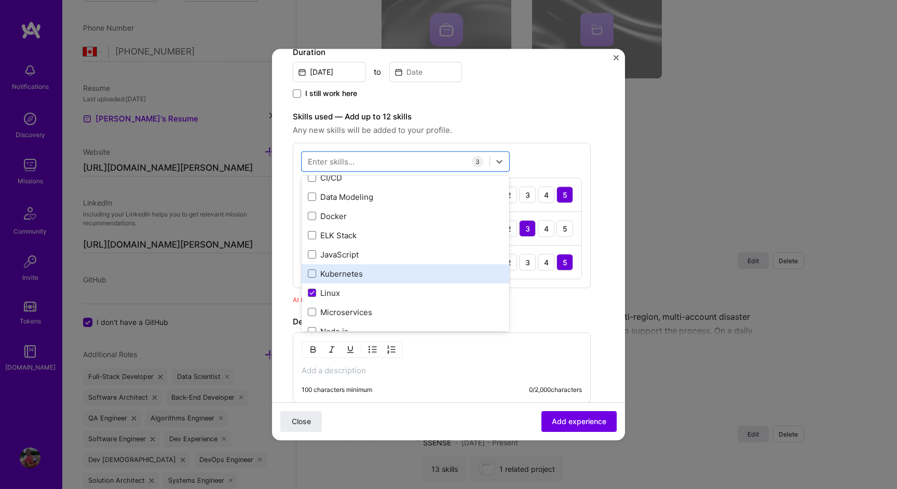
click at [364, 267] on div "Kubernetes" at bounding box center [406, 273] width 208 height 19
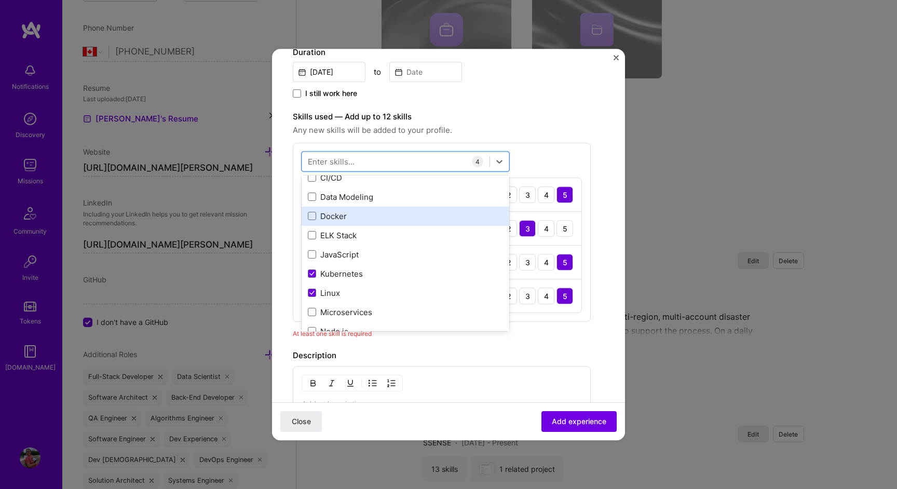
click at [382, 217] on div "Docker" at bounding box center [405, 216] width 195 height 11
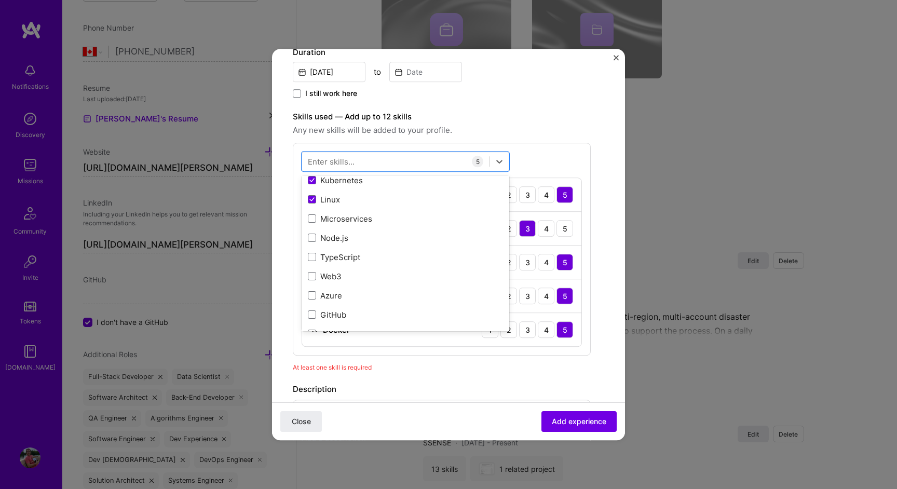
scroll to position [226, 0]
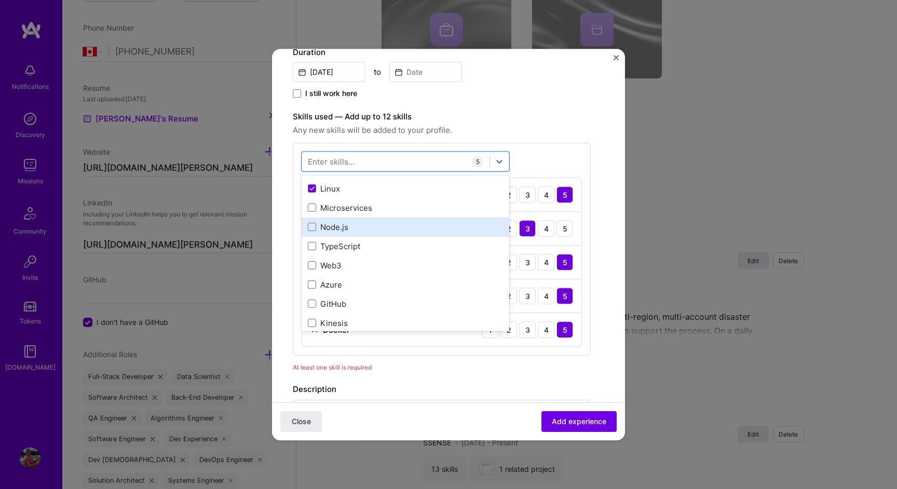
click at [378, 220] on div "Node.js" at bounding box center [406, 227] width 208 height 19
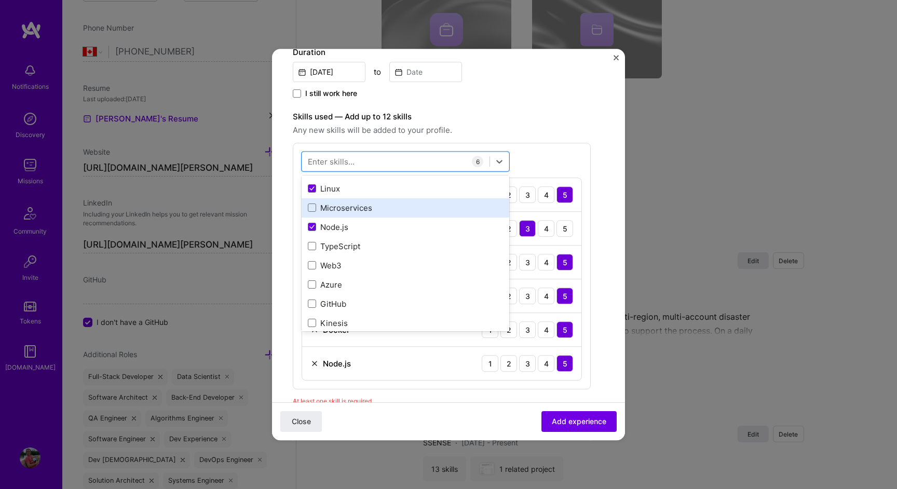
click at [381, 206] on div "Microservices" at bounding box center [405, 208] width 195 height 11
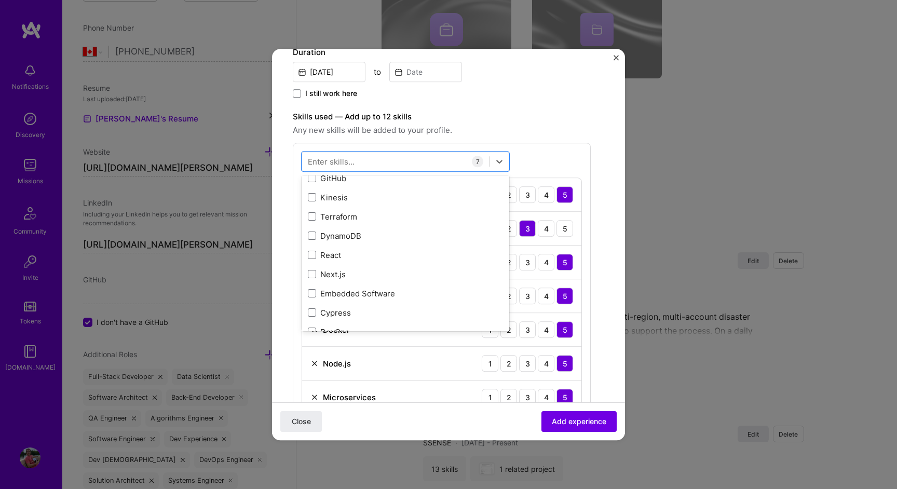
scroll to position [358, 0]
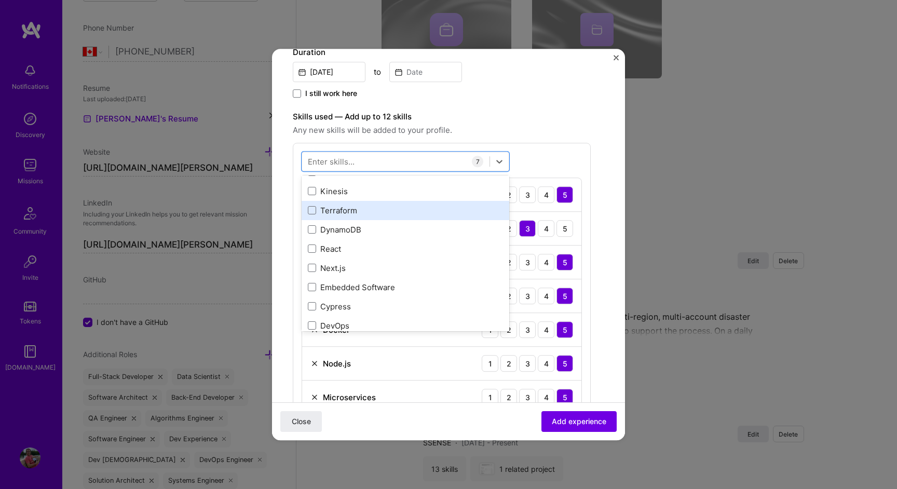
click at [379, 207] on div "Terraform" at bounding box center [405, 210] width 195 height 11
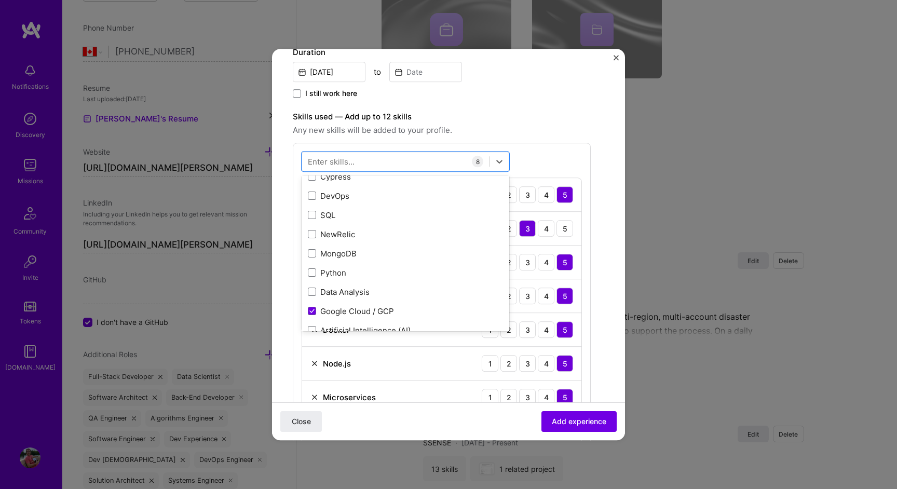
scroll to position [491, 0]
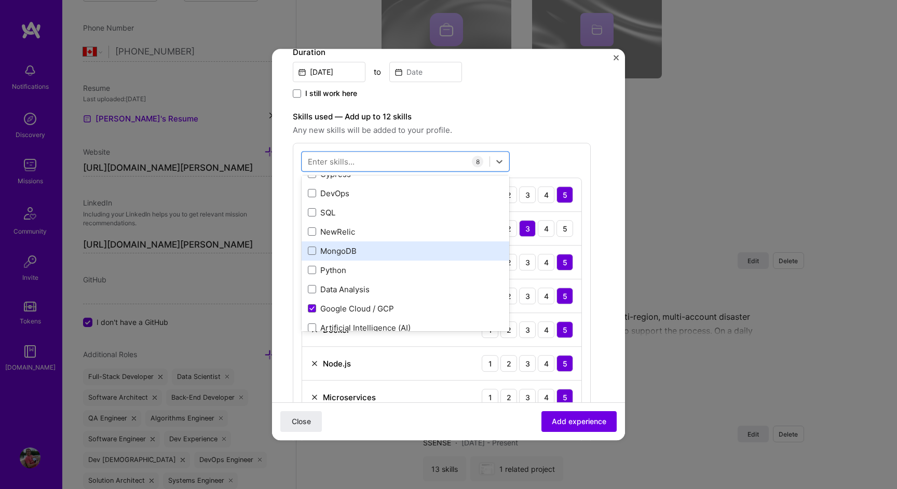
click at [374, 251] on div "MongoDB" at bounding box center [405, 251] width 195 height 11
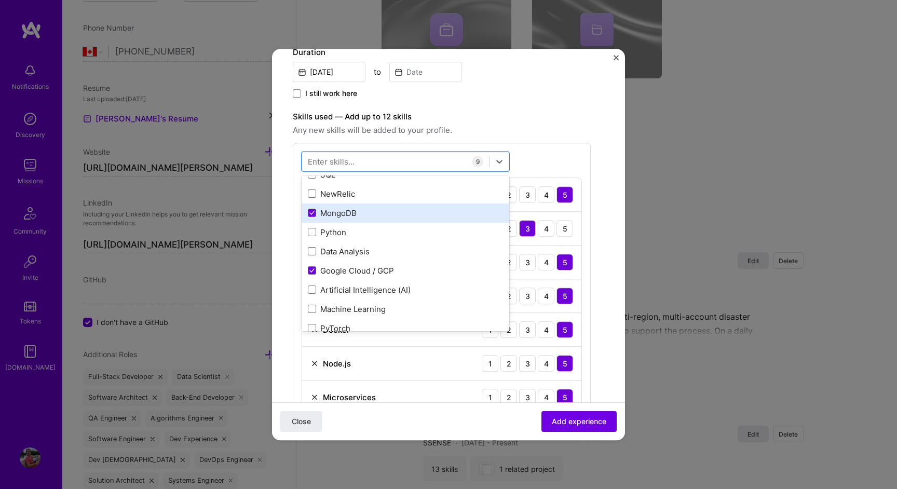
scroll to position [534, 0]
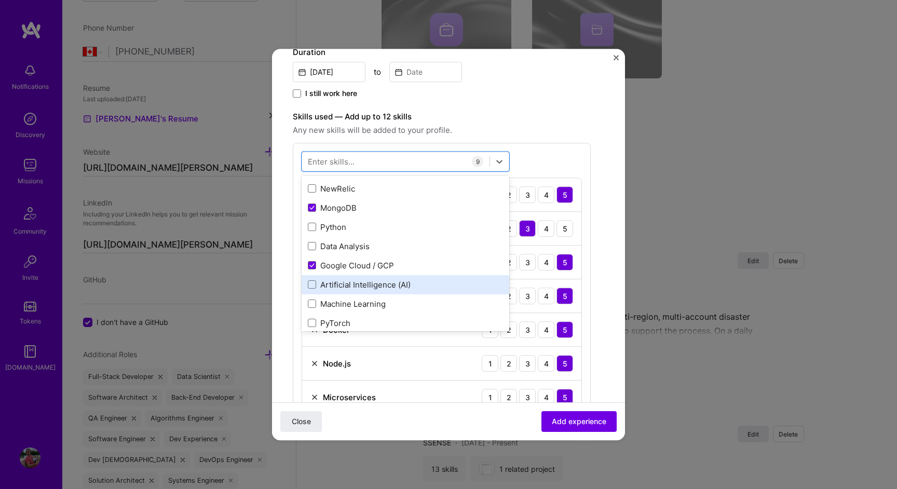
click at [364, 285] on div "Artificial Intelligence (AI)" at bounding box center [405, 284] width 195 height 11
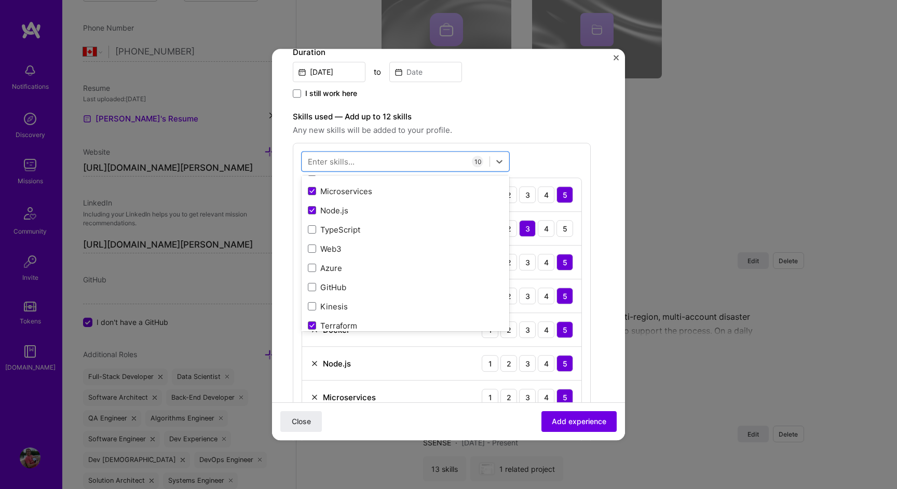
scroll to position [231, 0]
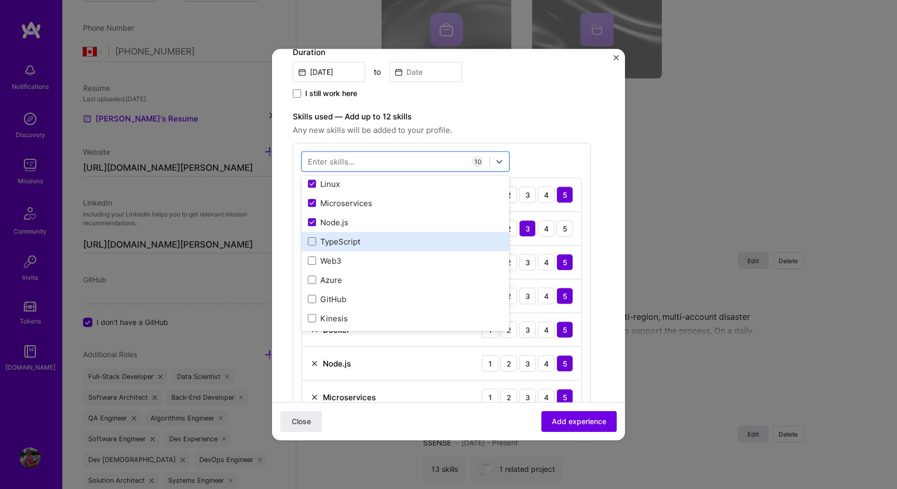
click at [433, 242] on div "TypeScript" at bounding box center [405, 241] width 195 height 11
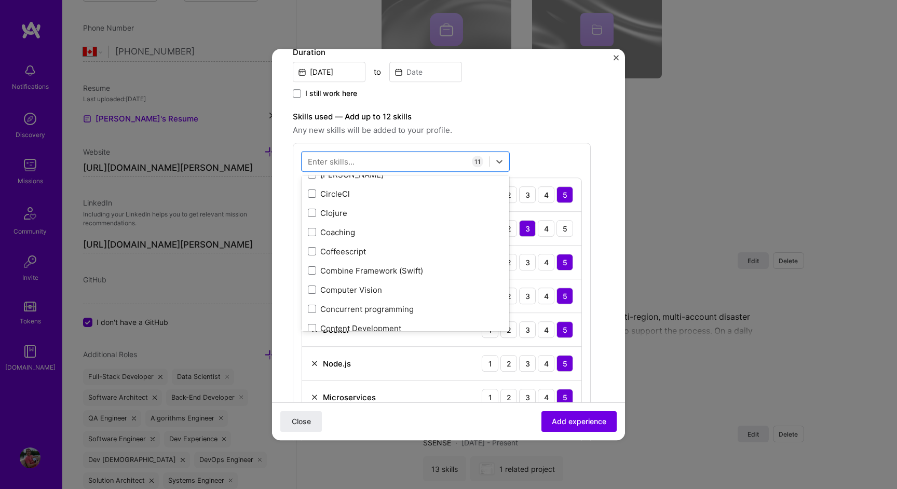
scroll to position [2052, 0]
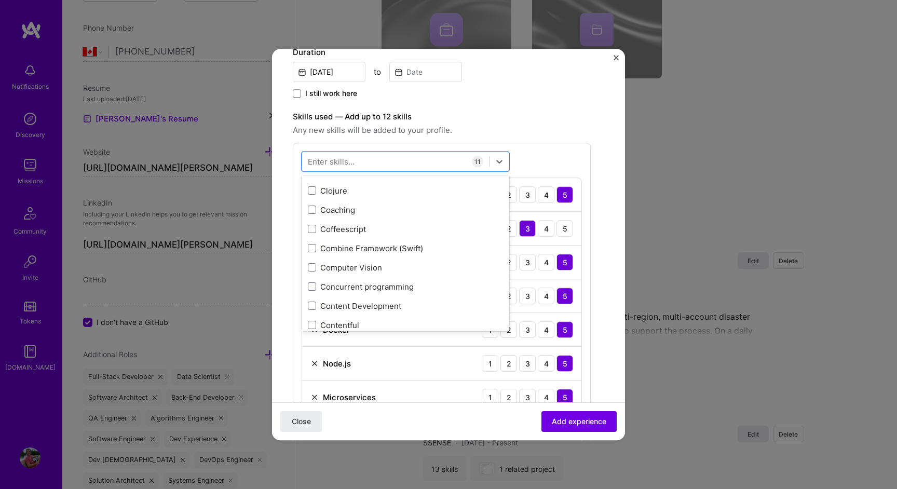
click at [538, 102] on div "Create a job experience Jobs help companies understand your past experience. Co…" at bounding box center [442, 330] width 298 height 1053
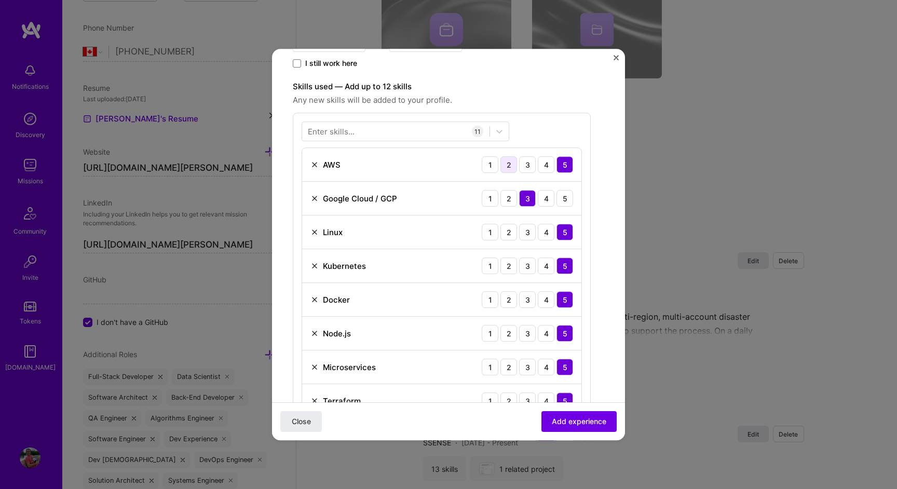
scroll to position [301, 0]
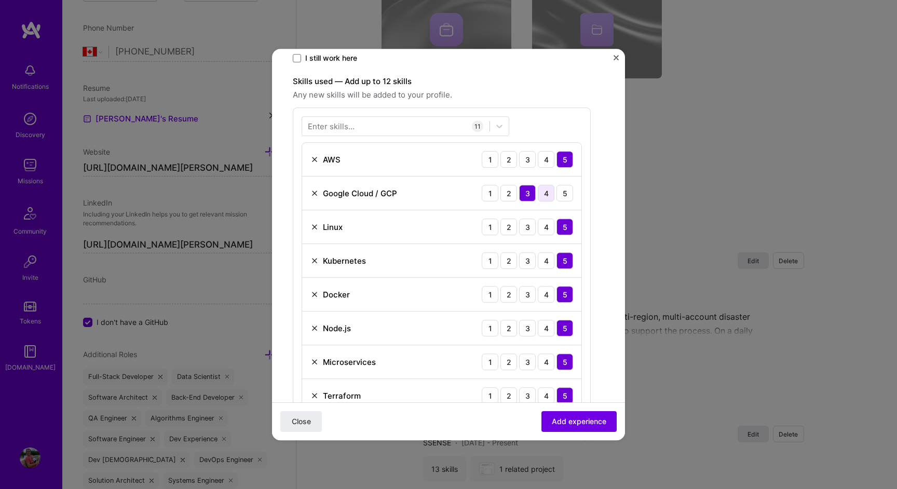
click at [541, 194] on div "4" at bounding box center [546, 193] width 17 height 17
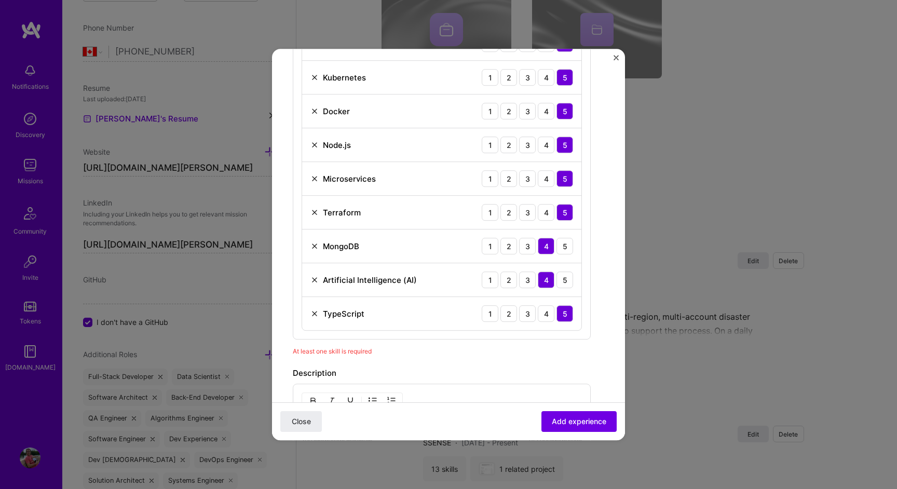
scroll to position [501, 0]
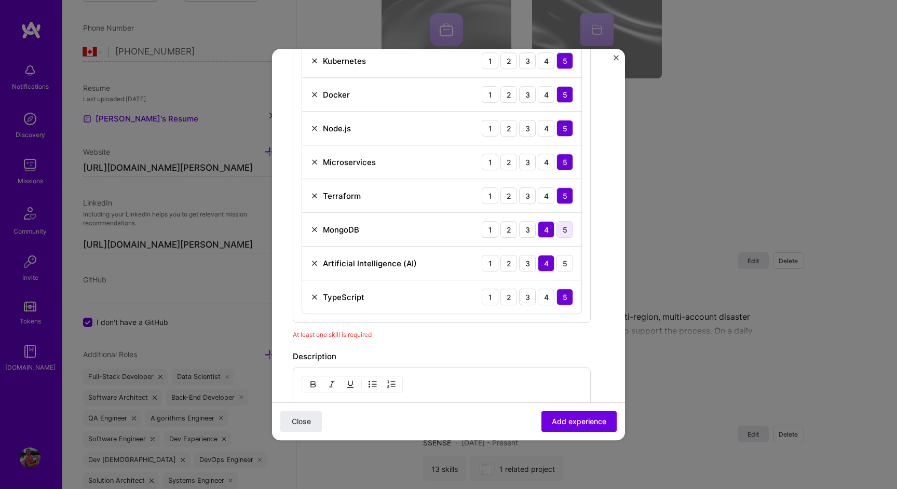
click at [569, 234] on div "5" at bounding box center [565, 229] width 17 height 17
click at [565, 264] on div "5" at bounding box center [565, 263] width 17 height 17
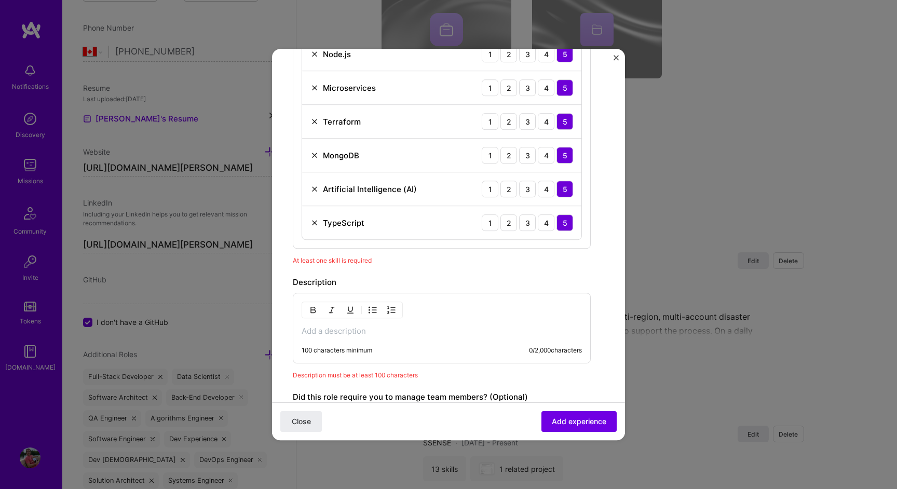
scroll to position [595, 0]
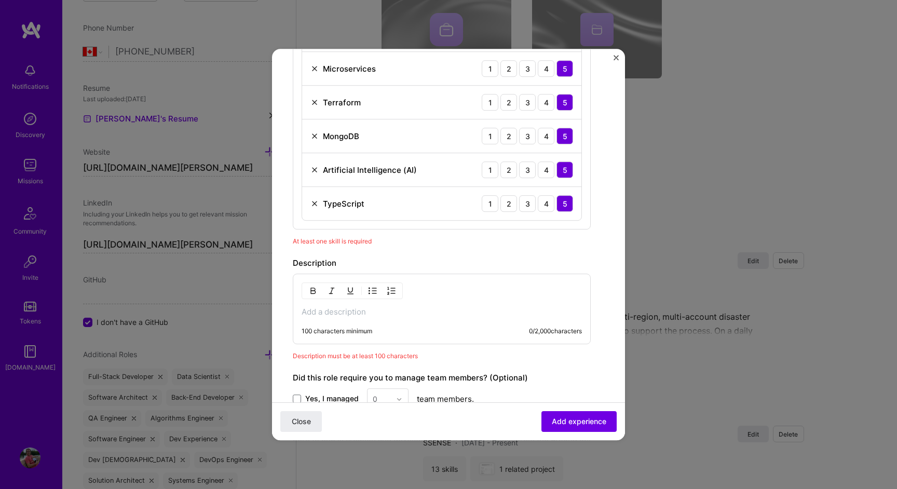
click at [445, 307] on p at bounding box center [442, 312] width 280 height 10
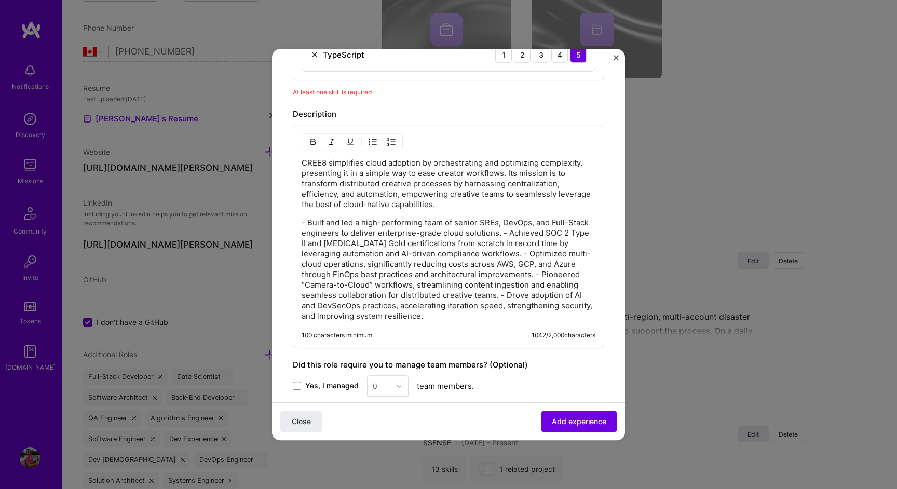
scroll to position [769, 0]
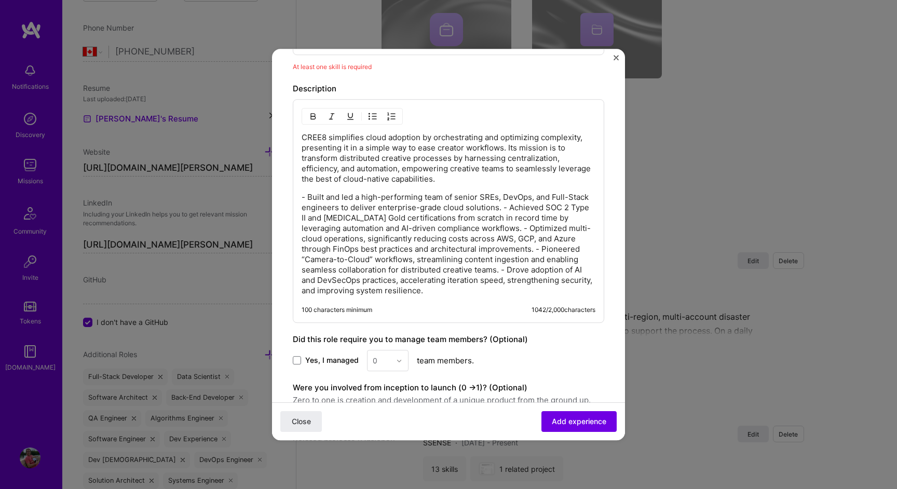
click at [440, 306] on div "100 characters minimum 1042 / 2,000 characters" at bounding box center [449, 310] width 294 height 8
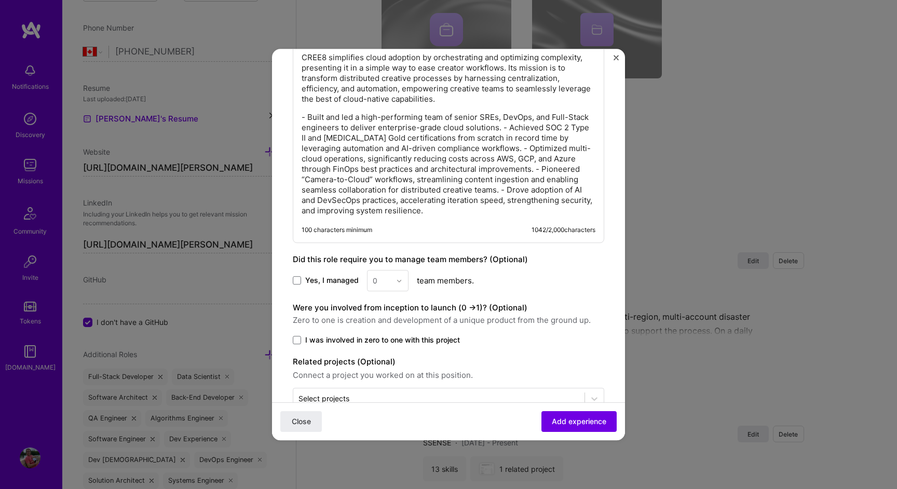
scroll to position [851, 0]
click at [338, 278] on span "Yes, I managed" at bounding box center [331, 279] width 53 height 10
click at [0, 0] on input "Yes, I managed" at bounding box center [0, 0] width 0 height 0
click at [379, 277] on input "text" at bounding box center [382, 278] width 18 height 11
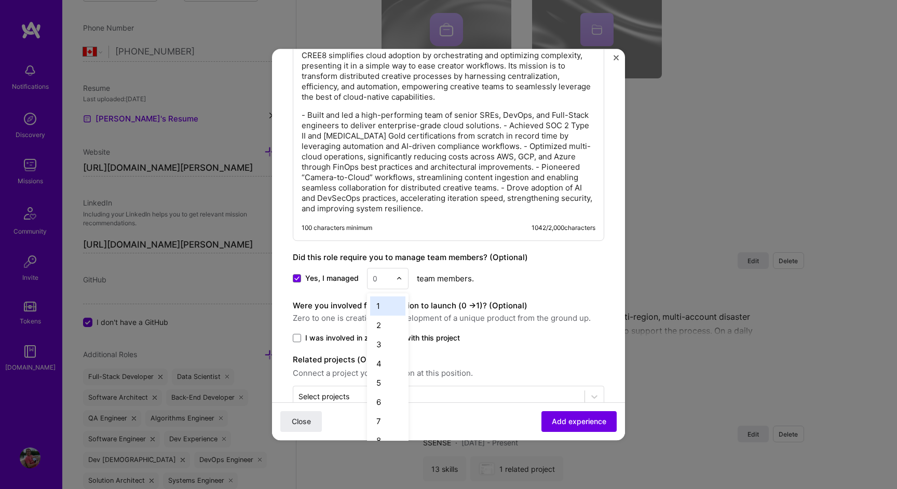
click at [379, 277] on input "text" at bounding box center [382, 278] width 18 height 11
click at [381, 420] on div "10" at bounding box center [387, 420] width 35 height 19
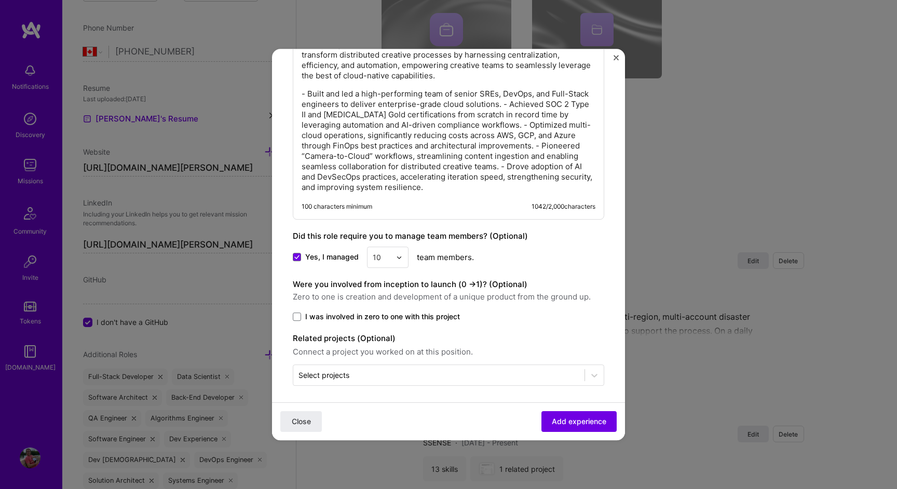
scroll to position [874, 0]
click at [438, 319] on span "I was involved in zero to one with this project" at bounding box center [382, 315] width 155 height 10
click at [0, 0] on input "I was involved in zero to one with this project" at bounding box center [0, 0] width 0 height 0
click at [409, 381] on div "Select projects" at bounding box center [438, 374] width 291 height 20
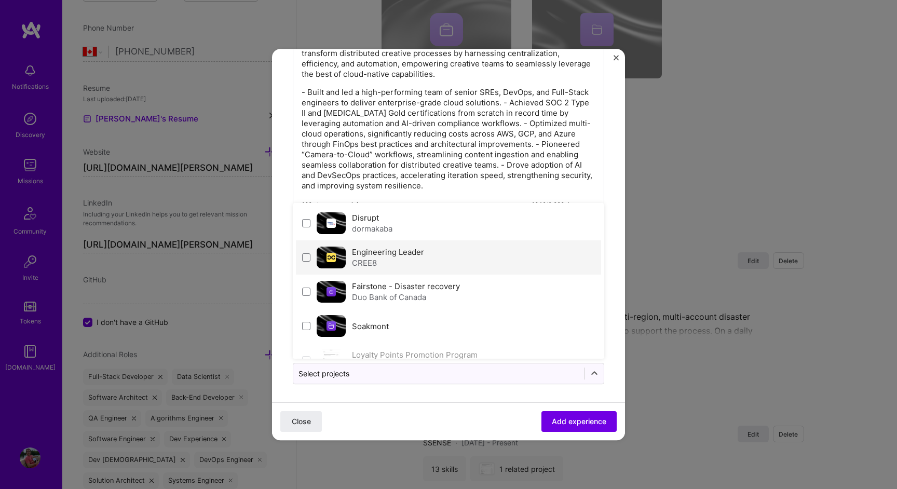
click at [419, 253] on label "Engineering Leader" at bounding box center [388, 252] width 72 height 10
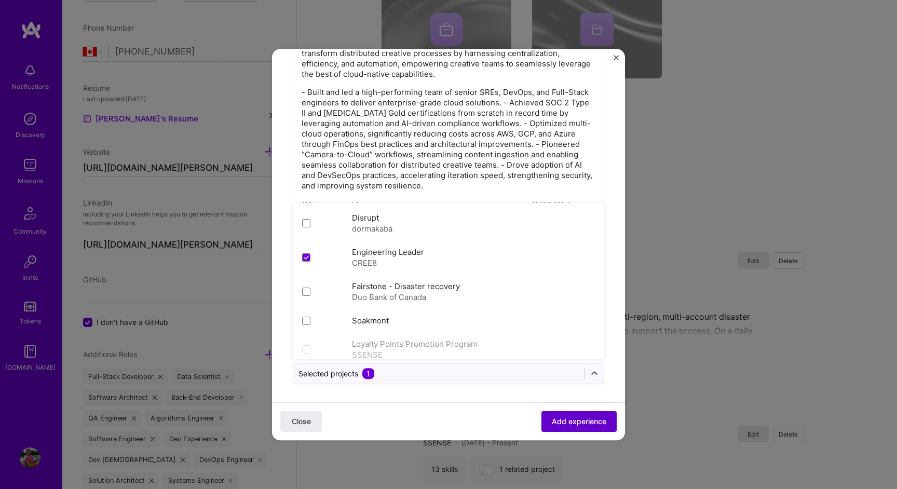
click at [549, 418] on button "Add experience" at bounding box center [579, 421] width 75 height 21
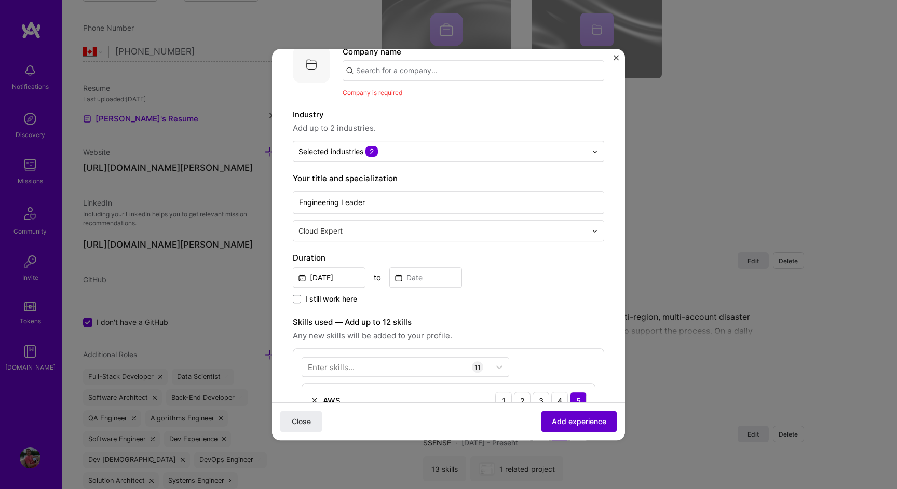
scroll to position [57, 0]
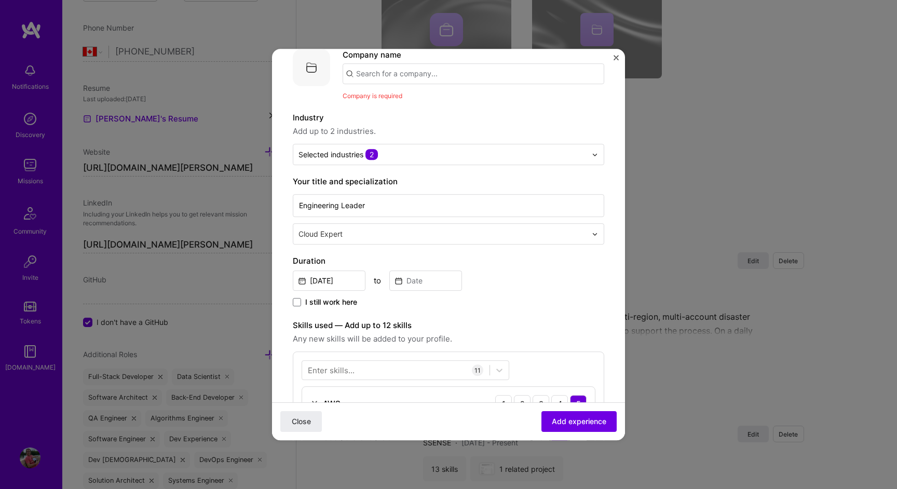
click at [461, 70] on input "text" at bounding box center [474, 73] width 262 height 21
type input "CREE8"
click at [436, 99] on div "CREE8 cree8.io" at bounding box center [421, 103] width 156 height 29
click at [572, 420] on span "Add experience" at bounding box center [579, 422] width 55 height 10
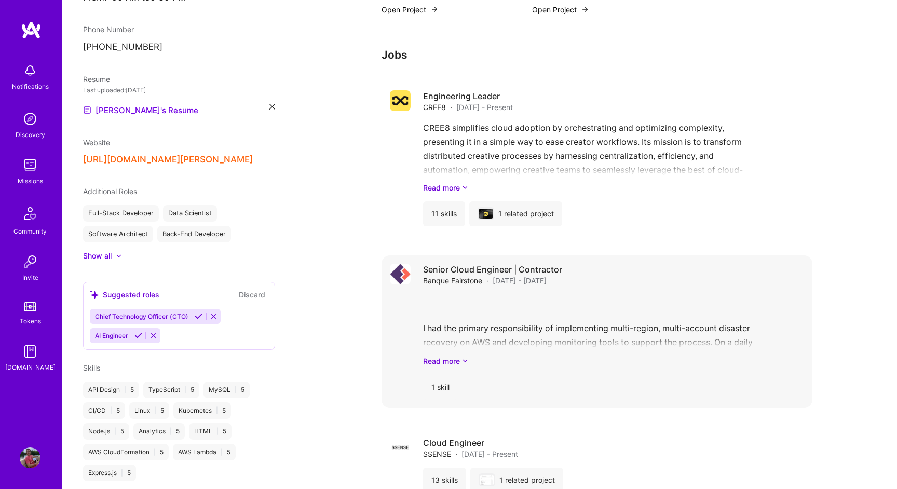
scroll to position [1544, 0]
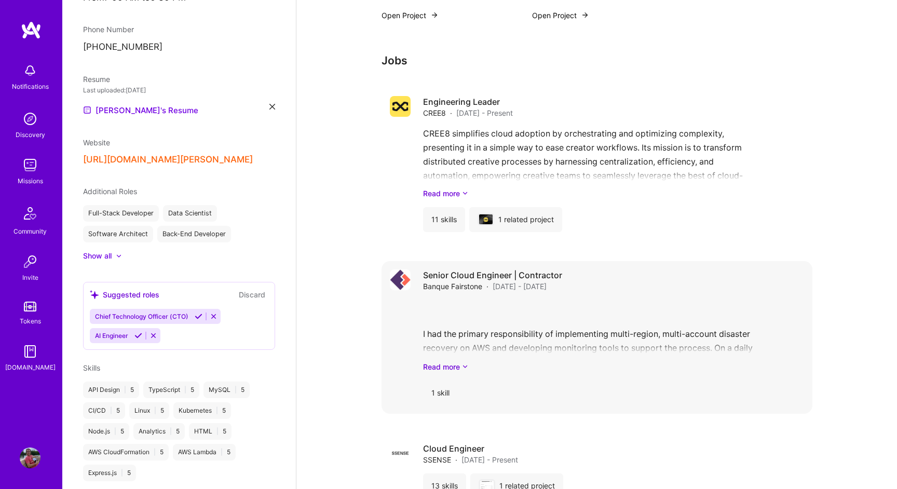
click at [610, 311] on div "I had the primary responsibility of implementing multi-region, multi-account di…" at bounding box center [613, 336] width 381 height 72
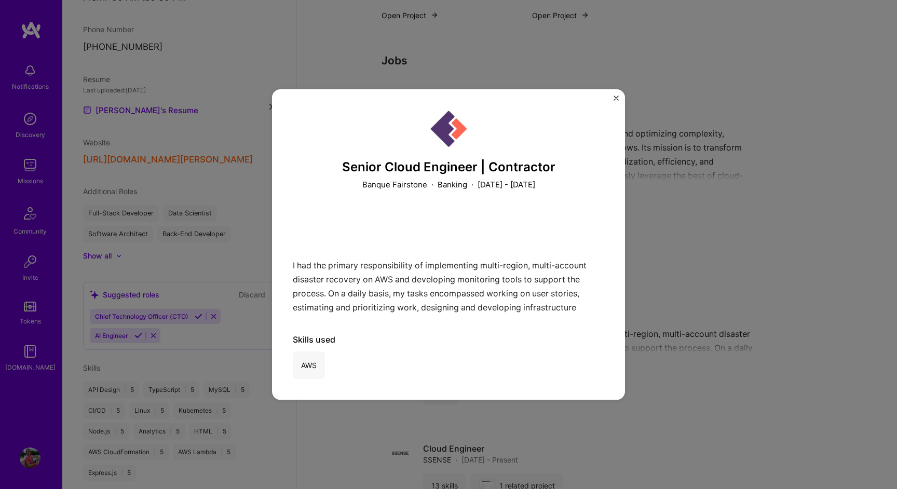
click at [618, 97] on img "Close" at bounding box center [616, 98] width 5 height 5
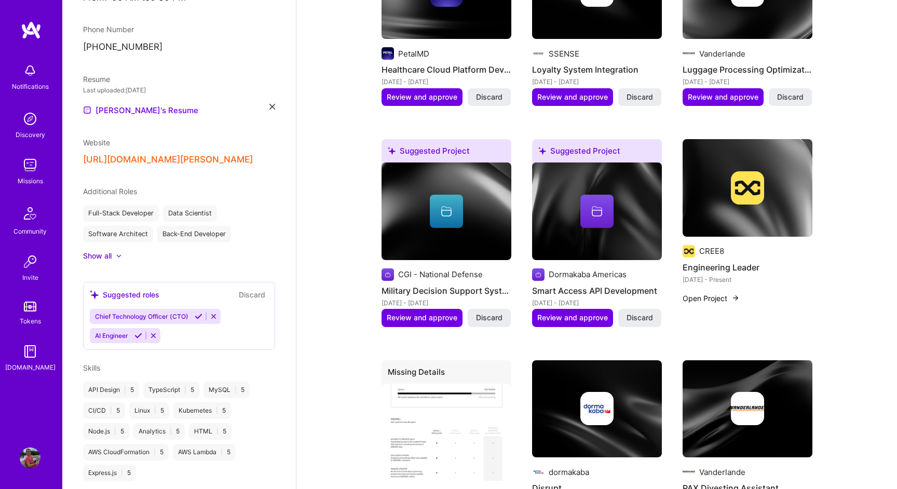
scroll to position [783, 0]
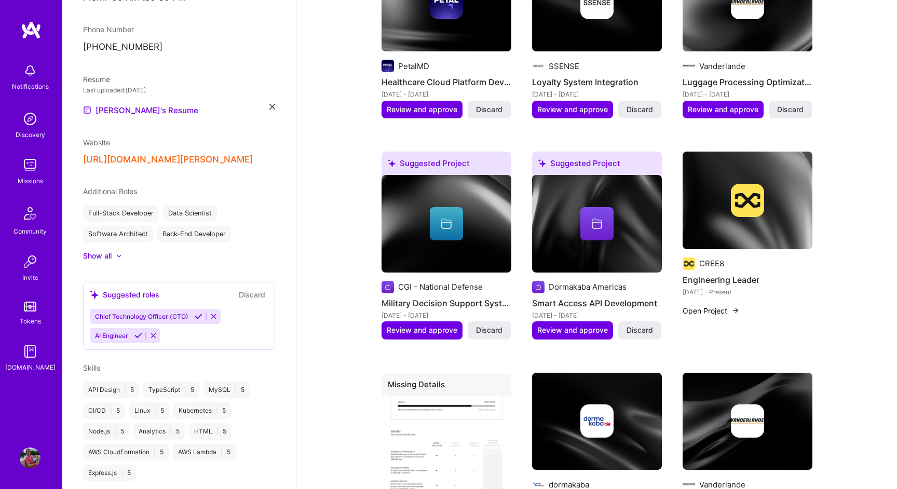
click at [714, 239] on div "CREE8 Engineering Leader Nov 2023 - Present Open Project" at bounding box center [748, 225] width 130 height 146
click at [771, 184] on div at bounding box center [748, 200] width 130 height 33
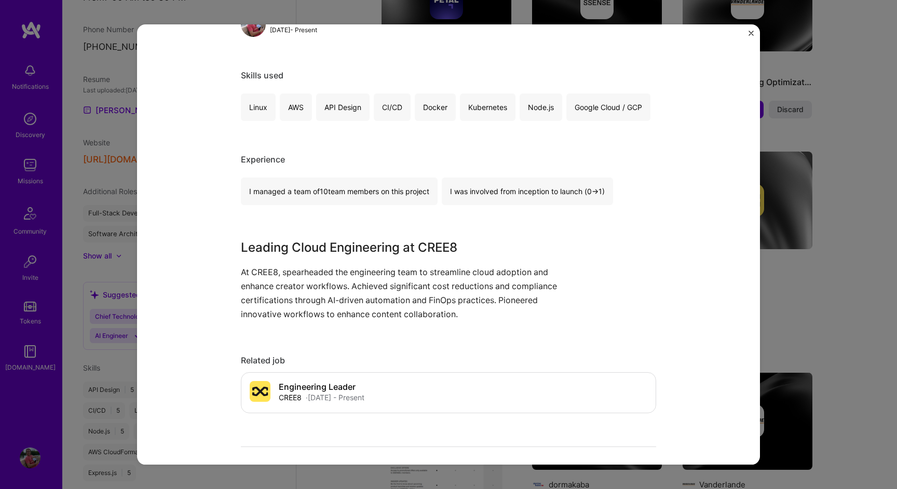
scroll to position [168, 0]
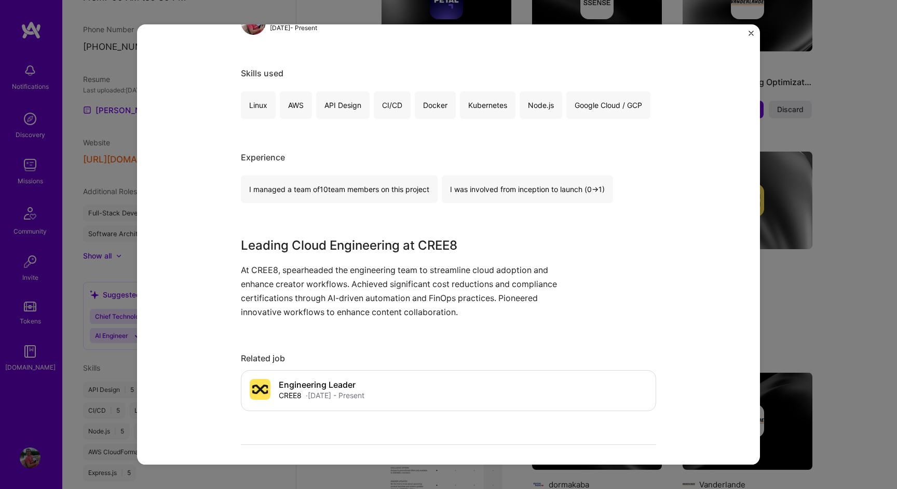
click at [437, 268] on p "At CREE8, spearheaded the engineering team to streamline cloud adoption and enh…" at bounding box center [410, 291] width 338 height 57
click at [431, 271] on p "At CREE8, spearheaded the engineering team to streamline cloud adoption and enh…" at bounding box center [410, 291] width 338 height 57
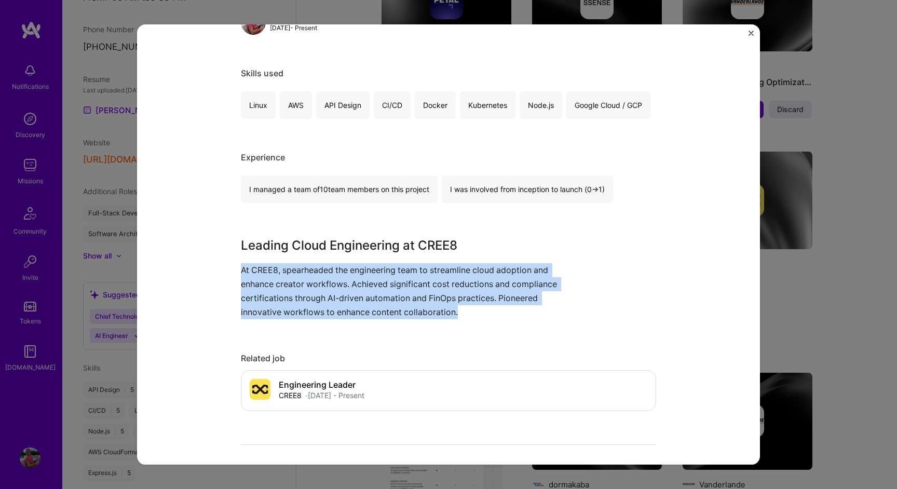
click at [431, 271] on p "At CREE8, spearheaded the engineering team to streamline cloud adoption and enh…" at bounding box center [410, 291] width 338 height 57
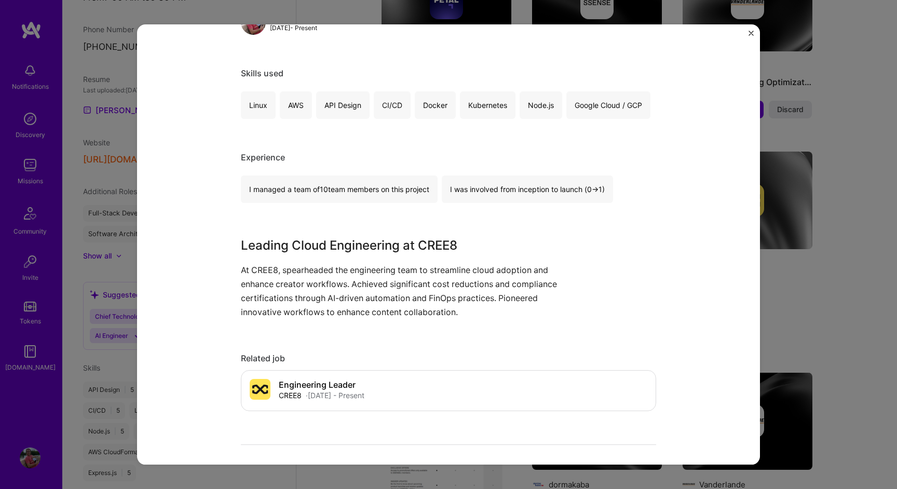
click at [431, 271] on p "At CREE8, spearheaded the engineering team to streamline cloud adoption and enh…" at bounding box center [410, 291] width 338 height 57
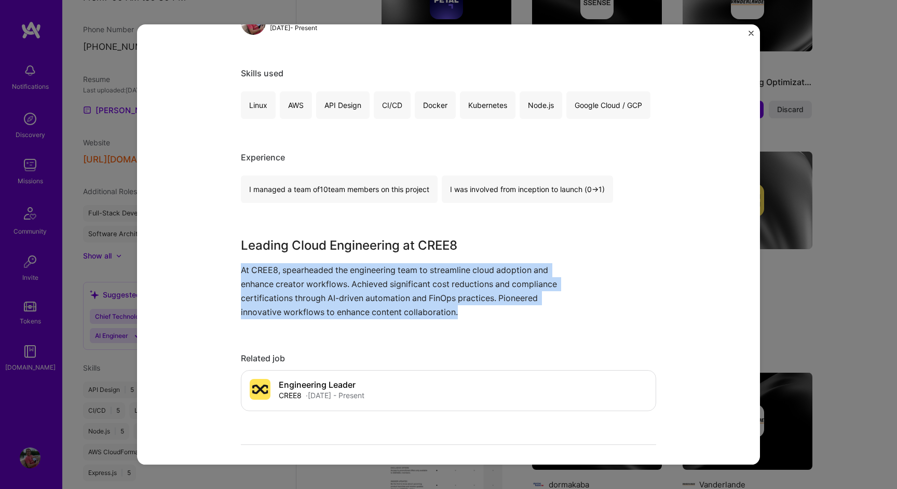
click at [490, 274] on p "At CREE8, spearheaded the engineering team to streamline cloud adoption and enh…" at bounding box center [410, 291] width 338 height 57
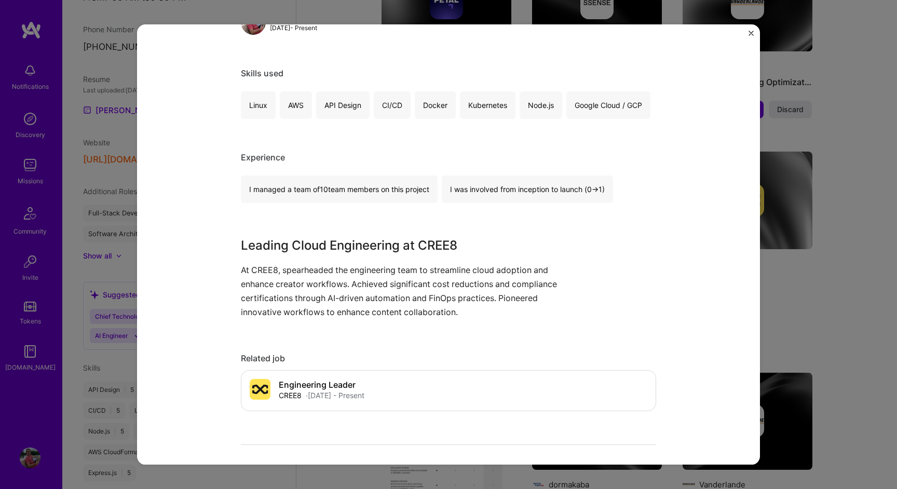
click at [490, 274] on p "At CREE8, spearheaded the engineering team to streamline cloud adoption and enh…" at bounding box center [410, 291] width 338 height 57
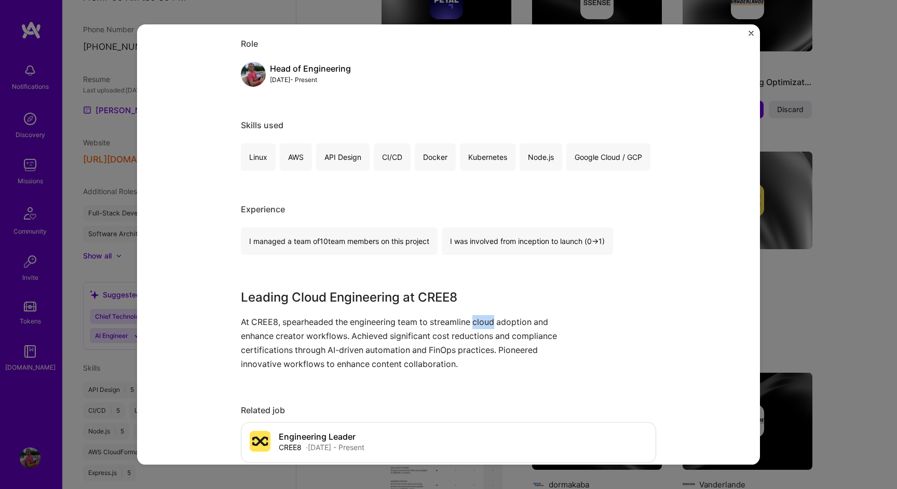
scroll to position [101, 0]
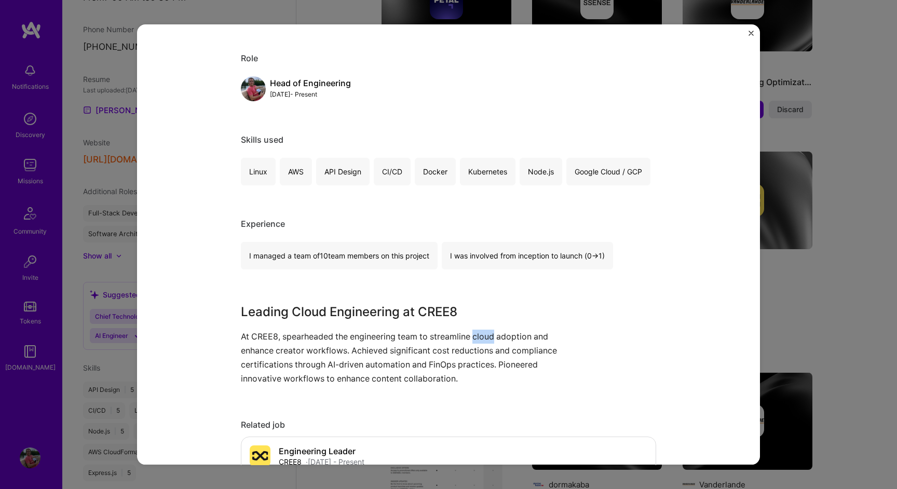
click at [828, 186] on div "Engineering Leader CREE8 Cloud Services, Enterprise Software Project link Role …" at bounding box center [448, 244] width 897 height 489
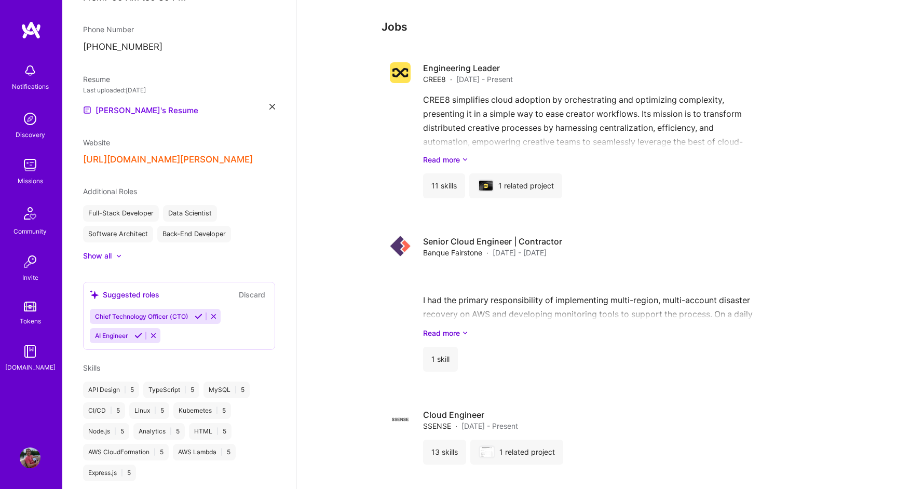
scroll to position [1579, 0]
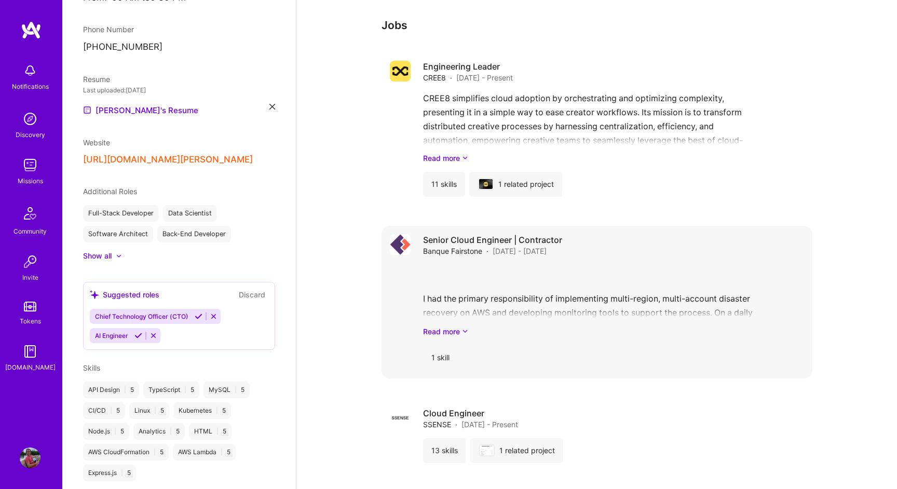
click at [774, 270] on div "I had the primary responsibility of implementing multi-region, multi-account di…" at bounding box center [613, 301] width 381 height 72
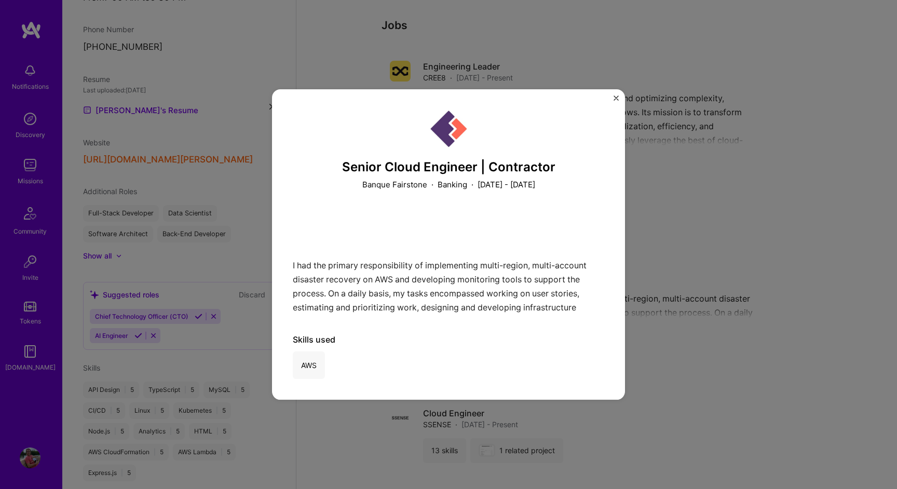
click at [662, 119] on div "Senior Cloud Engineer | Contractor Banque Fairstone · Banking · August 2022 - J…" at bounding box center [448, 244] width 897 height 489
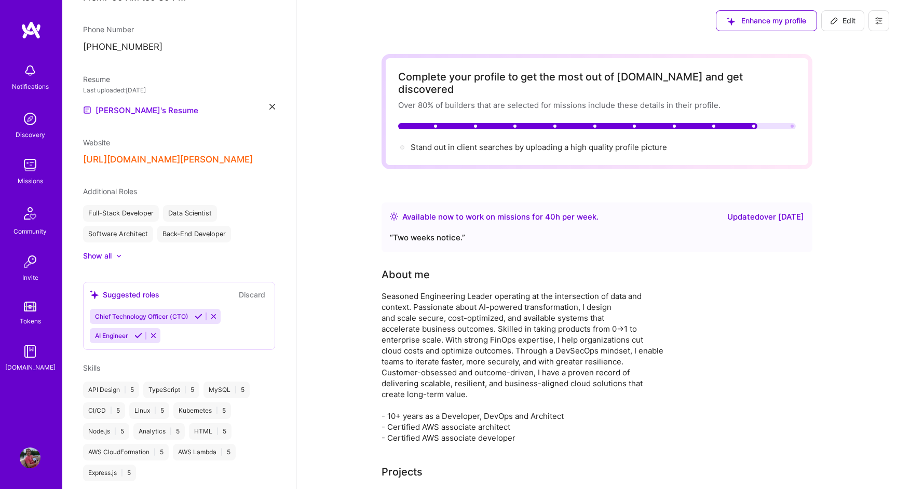
click at [852, 17] on span "Edit" at bounding box center [842, 21] width 25 height 10
select select "CA"
select select "Right Now"
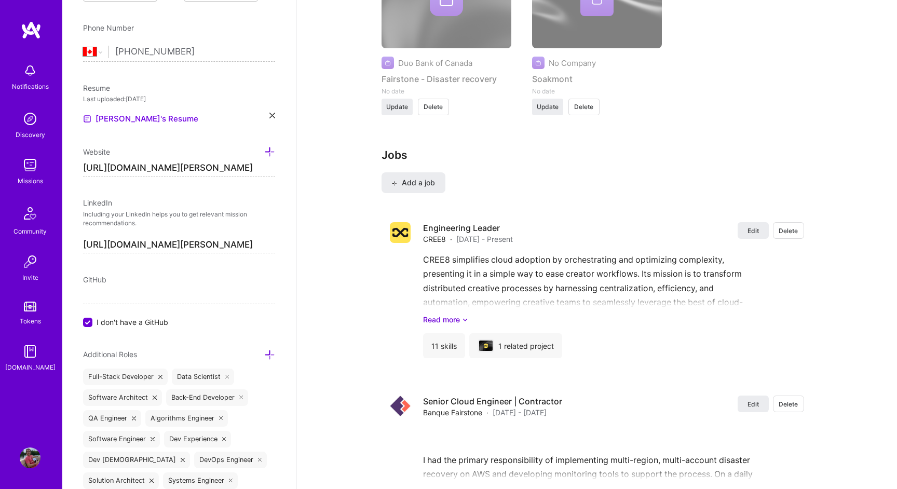
scroll to position [1905, 0]
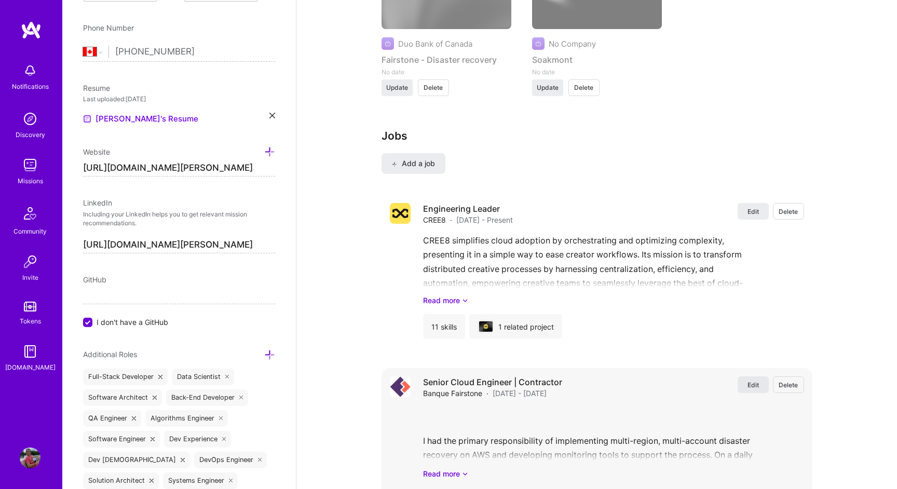
click at [759, 377] on button "Edit" at bounding box center [753, 385] width 31 height 17
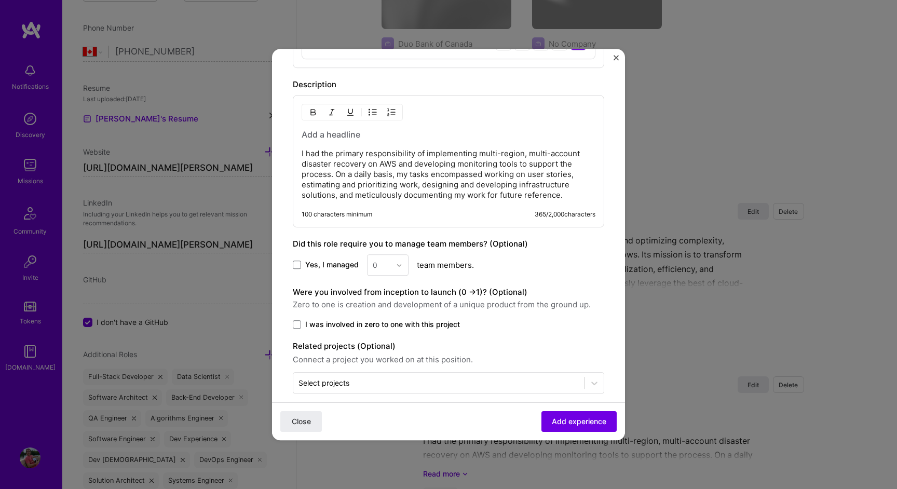
scroll to position [405, 0]
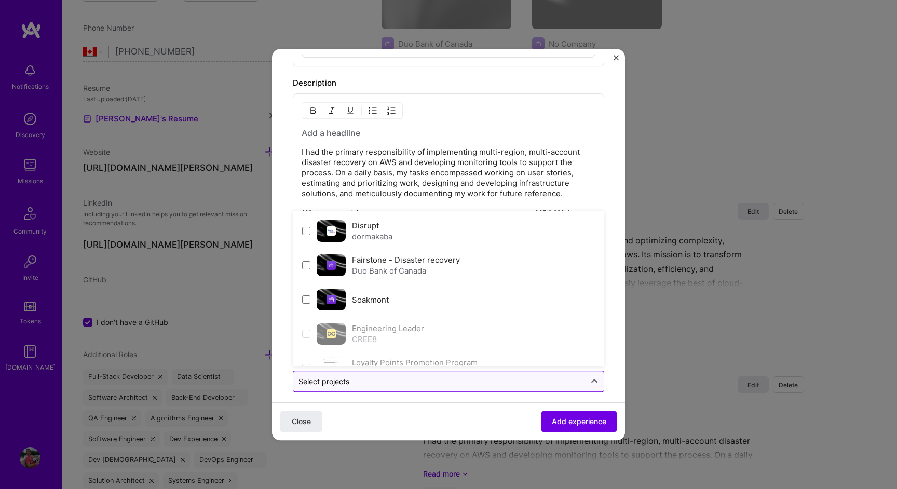
click at [400, 381] on input "text" at bounding box center [439, 381] width 281 height 11
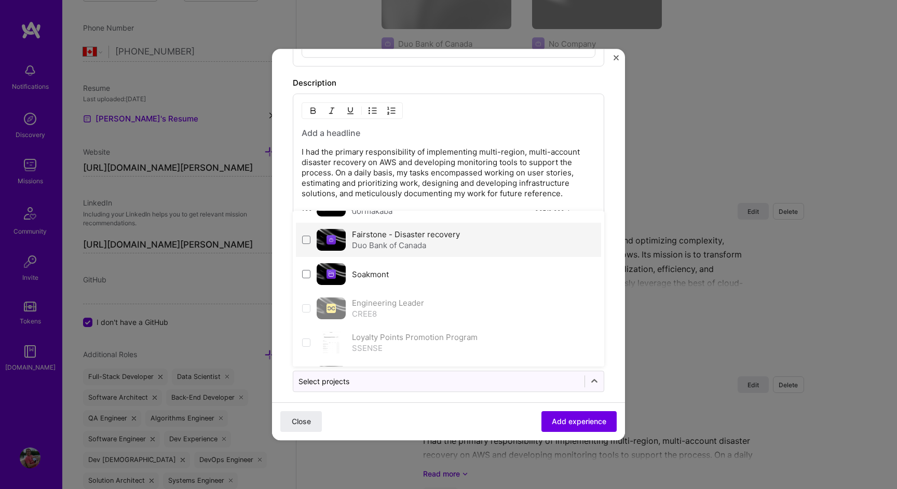
scroll to position [28, 0]
click at [447, 238] on div "Duo Bank of Canada" at bounding box center [406, 242] width 108 height 11
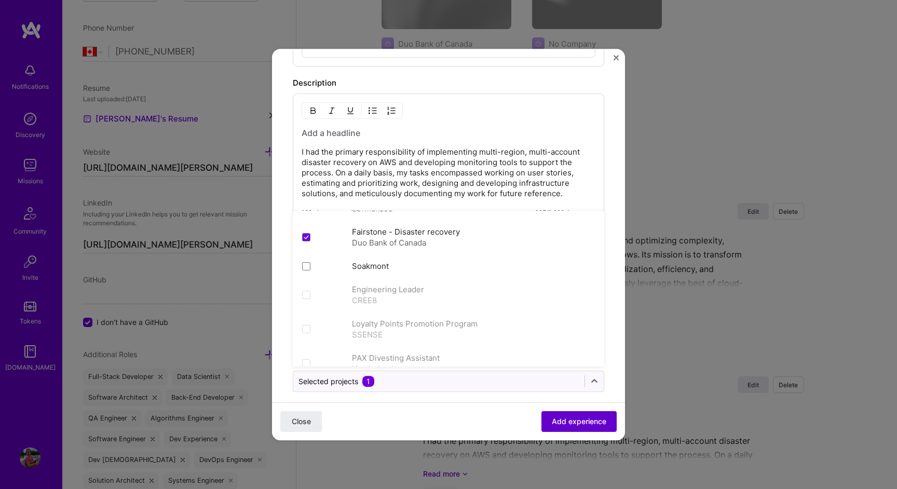
click at [581, 417] on span "Add experience" at bounding box center [579, 422] width 55 height 10
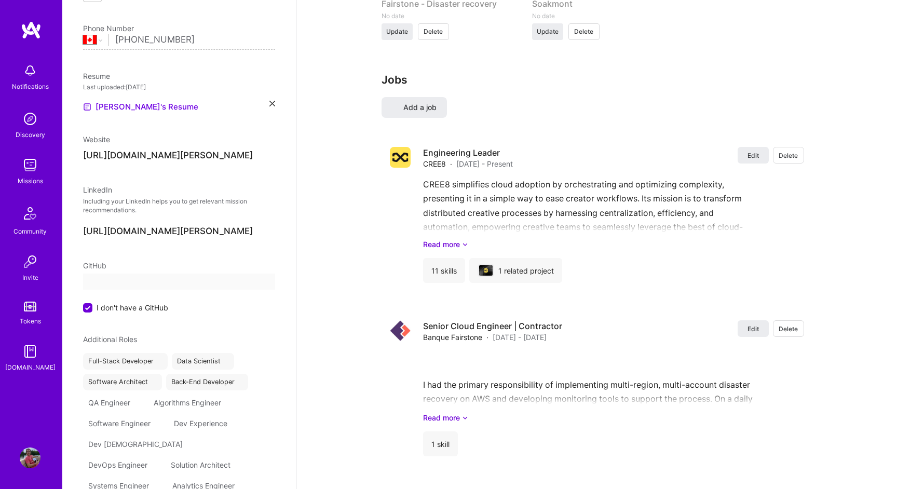
select select "CA"
select select "Right Now"
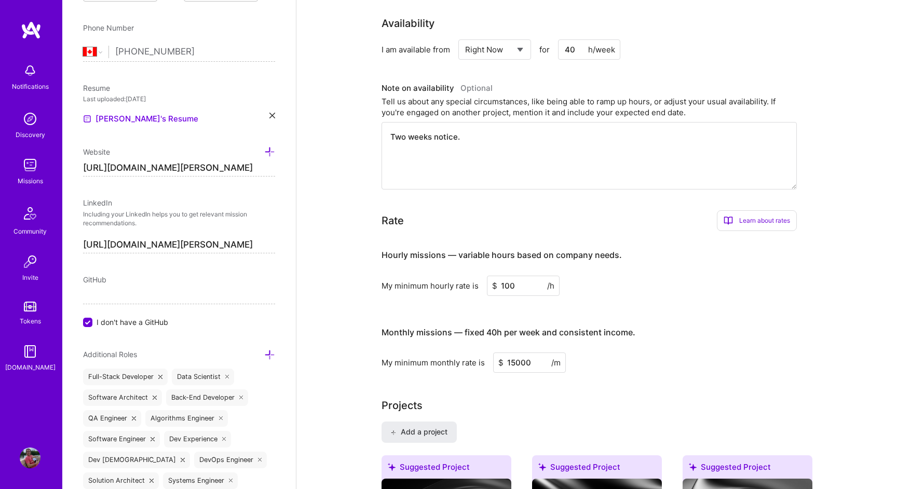
scroll to position [0, 0]
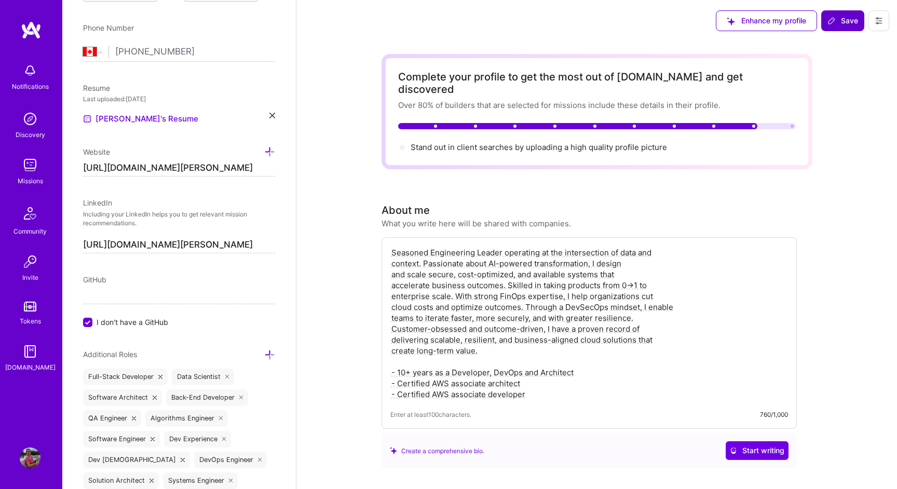
click at [852, 20] on span "Save" at bounding box center [843, 21] width 31 height 10
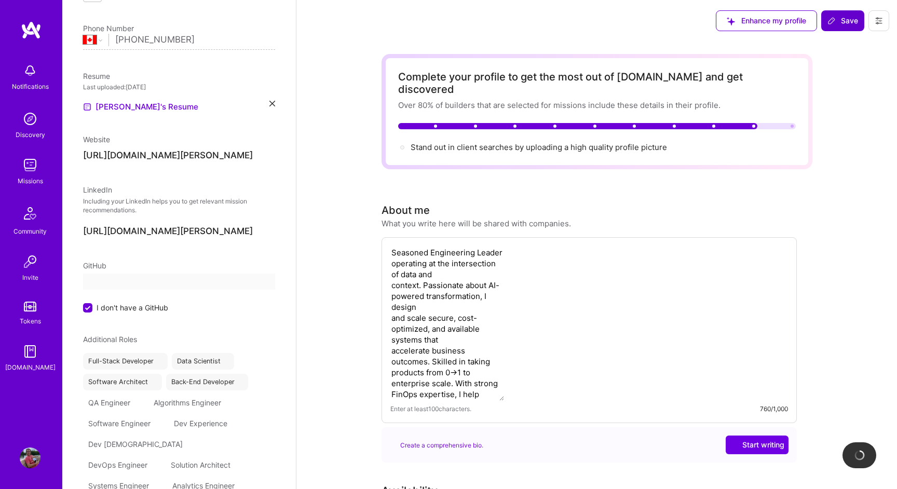
scroll to position [274, 0]
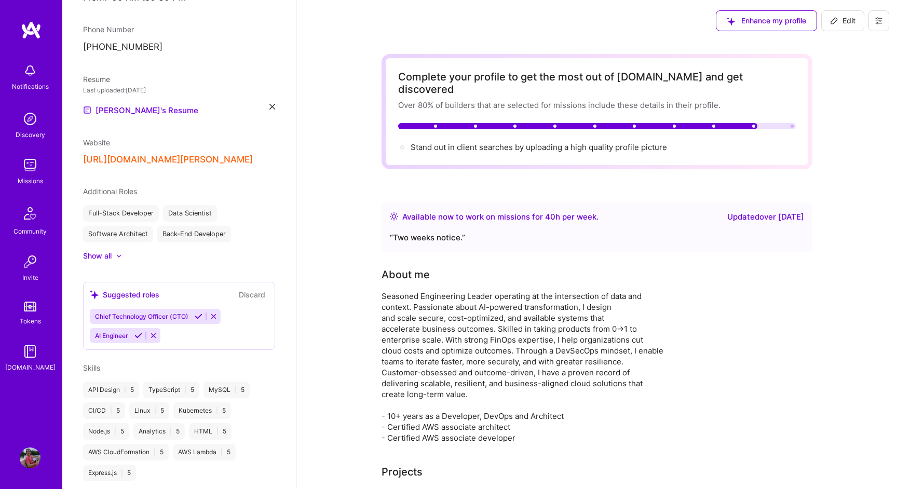
click at [29, 169] on img at bounding box center [30, 165] width 21 height 21
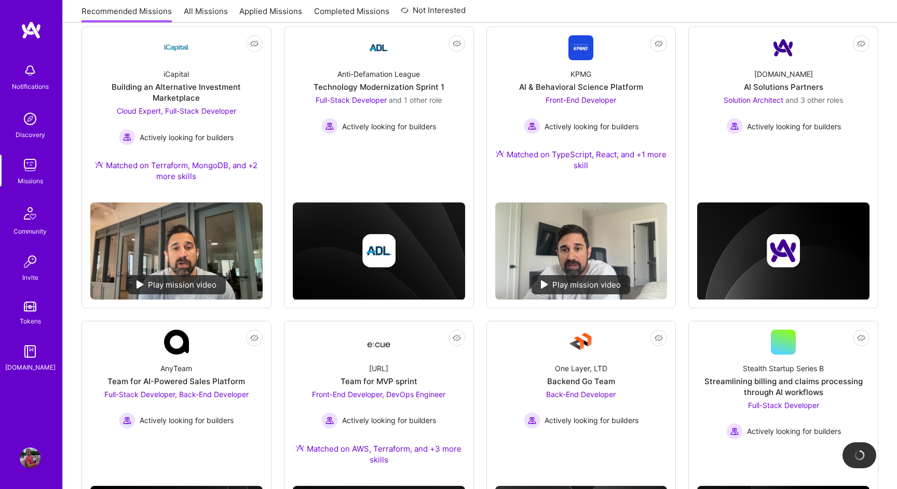
scroll to position [78, 0]
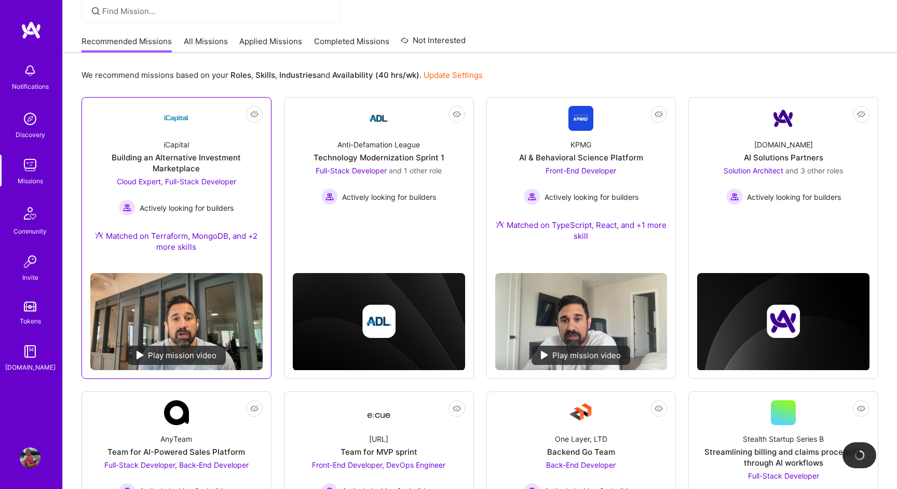
click at [197, 151] on div "iCapital Building an Alternative Investment Marketplace Cloud Expert, Full-Stac…" at bounding box center [176, 198] width 172 height 134
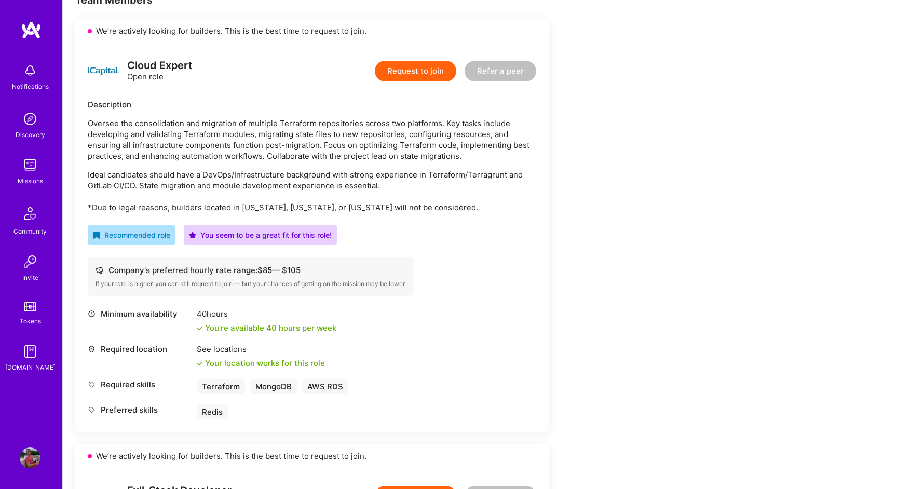
scroll to position [212, 0]
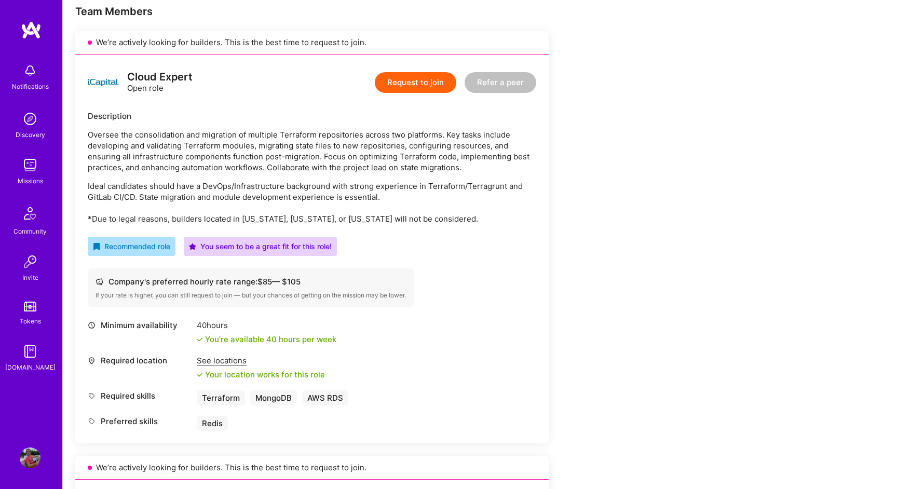
click at [329, 136] on p "Oversee the consolidation and migration of multiple Terraform repositories acro…" at bounding box center [312, 151] width 449 height 44
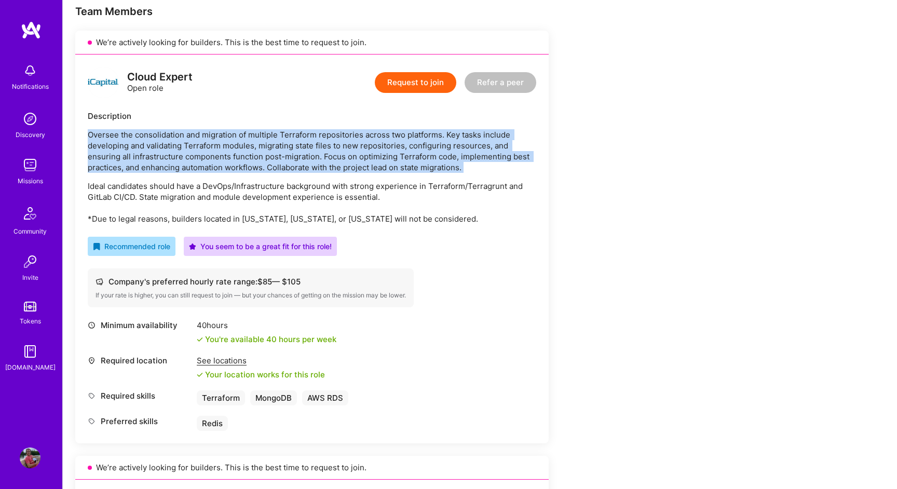
click at [329, 136] on p "Oversee the consolidation and migration of multiple Terraform repositories acro…" at bounding box center [312, 151] width 449 height 44
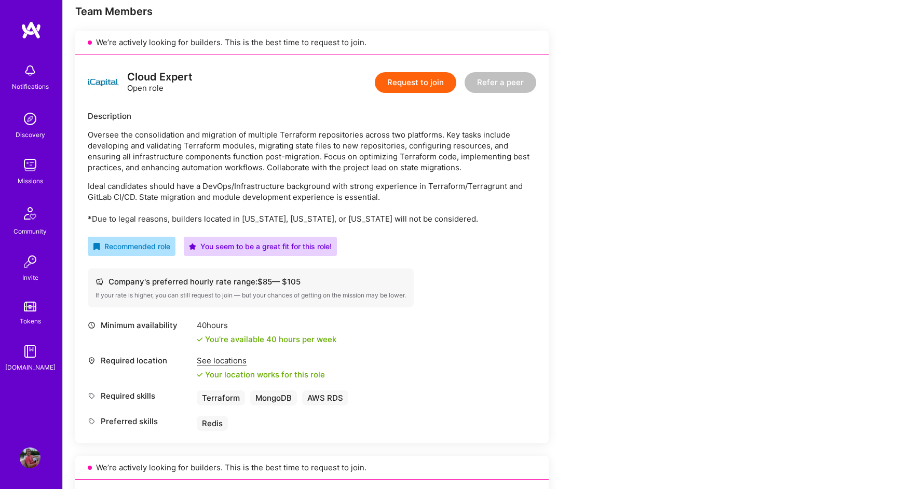
click at [329, 136] on p "Oversee the consolidation and migration of multiple Terraform repositories acro…" at bounding box center [312, 151] width 449 height 44
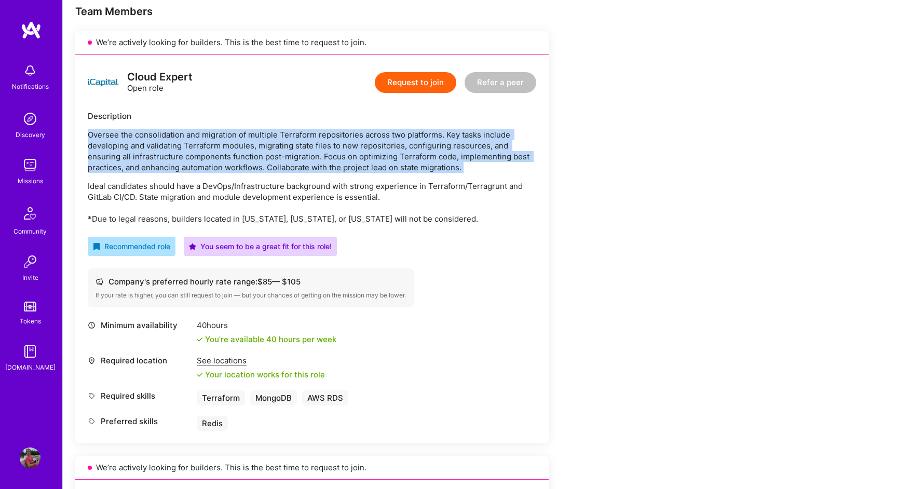
click at [329, 136] on p "Oversee the consolidation and migration of multiple Terraform repositories acro…" at bounding box center [312, 151] width 449 height 44
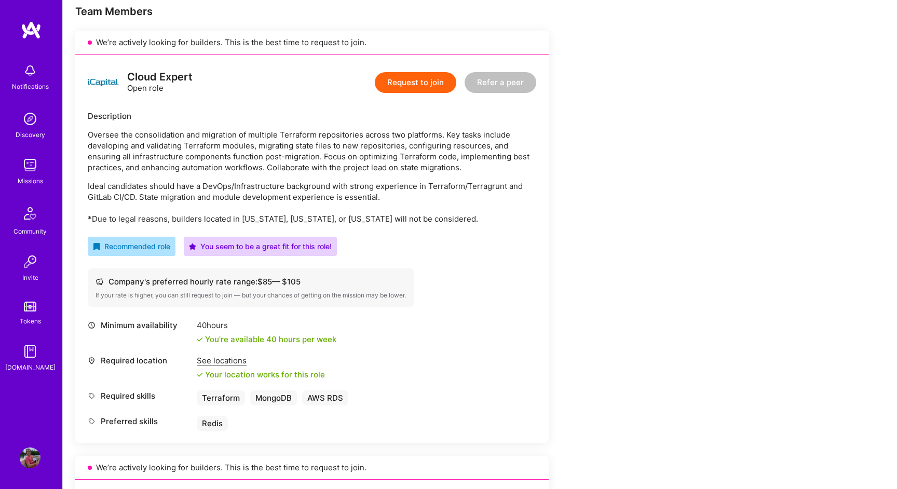
click at [329, 136] on p "Oversee the consolidation and migration of multiple Terraform repositories acro…" at bounding box center [312, 151] width 449 height 44
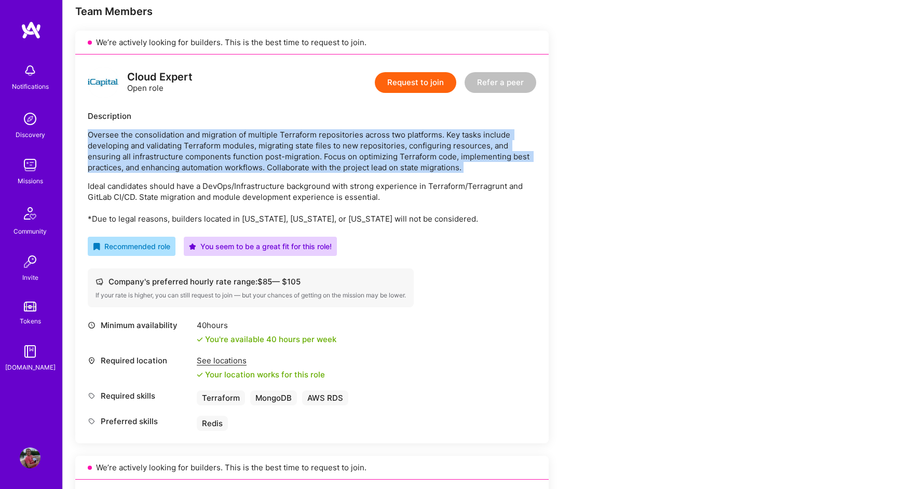
click at [329, 136] on p "Oversee the consolidation and migration of multiple Terraform repositories acro…" at bounding box center [312, 151] width 449 height 44
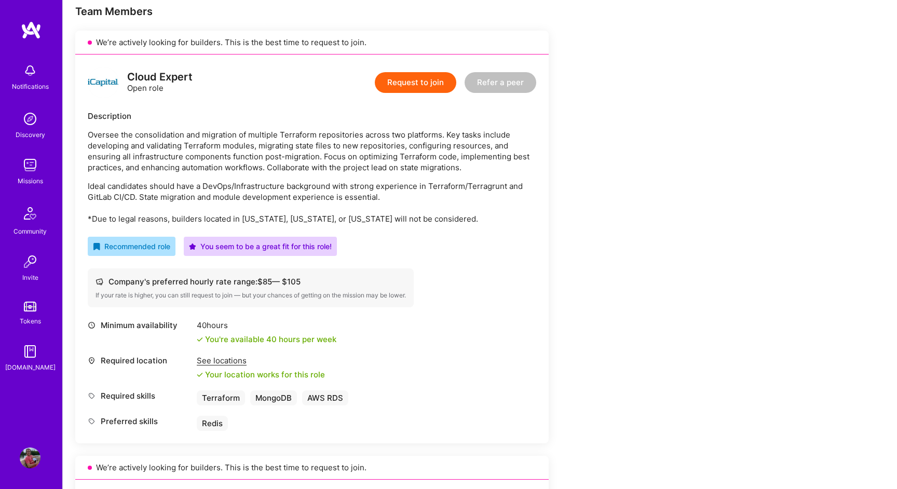
click at [329, 136] on p "Oversee the consolidation and migration of multiple Terraform repositories acro…" at bounding box center [312, 151] width 449 height 44
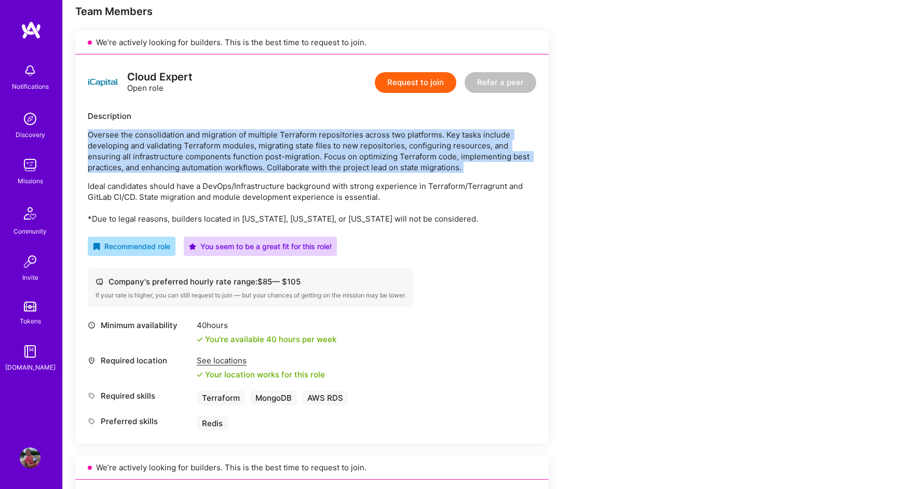
click at [329, 136] on p "Oversee the consolidation and migration of multiple Terraform repositories acro…" at bounding box center [312, 151] width 449 height 44
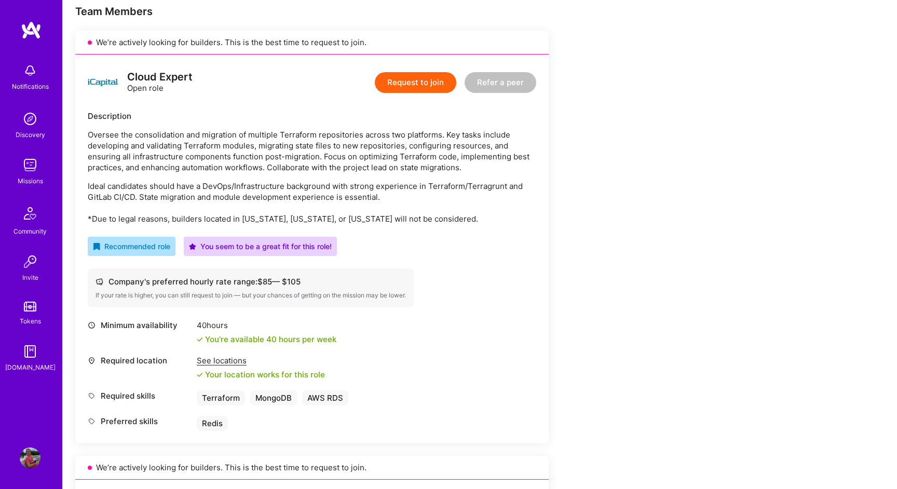
click at [329, 136] on p "Oversee the consolidation and migration of multiple Terraform repositories acro…" at bounding box center [312, 151] width 449 height 44
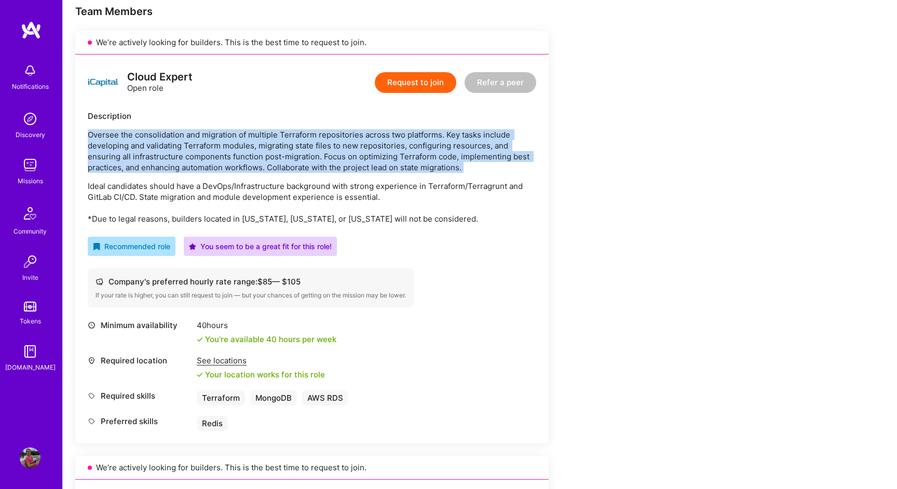
click at [329, 136] on p "Oversee the consolidation and migration of multiple Terraform repositories acro…" at bounding box center [312, 151] width 449 height 44
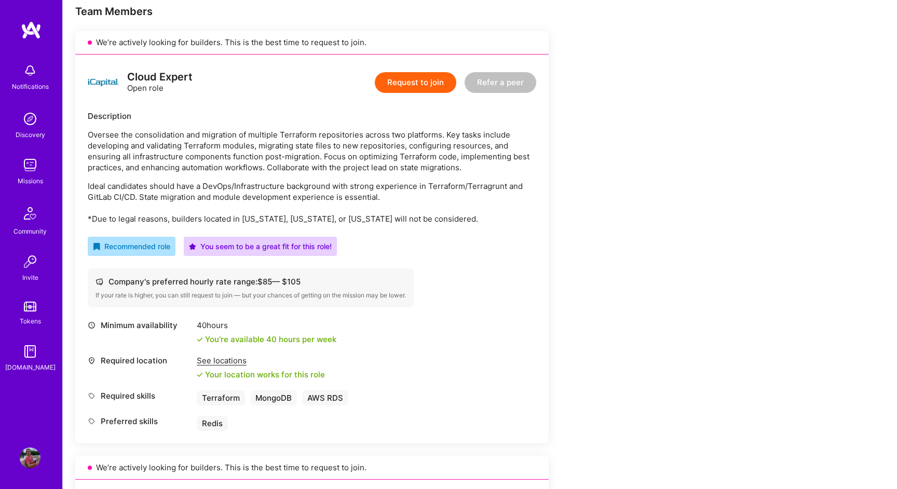
click at [329, 136] on p "Oversee the consolidation and migration of multiple Terraform repositories acro…" at bounding box center [312, 151] width 449 height 44
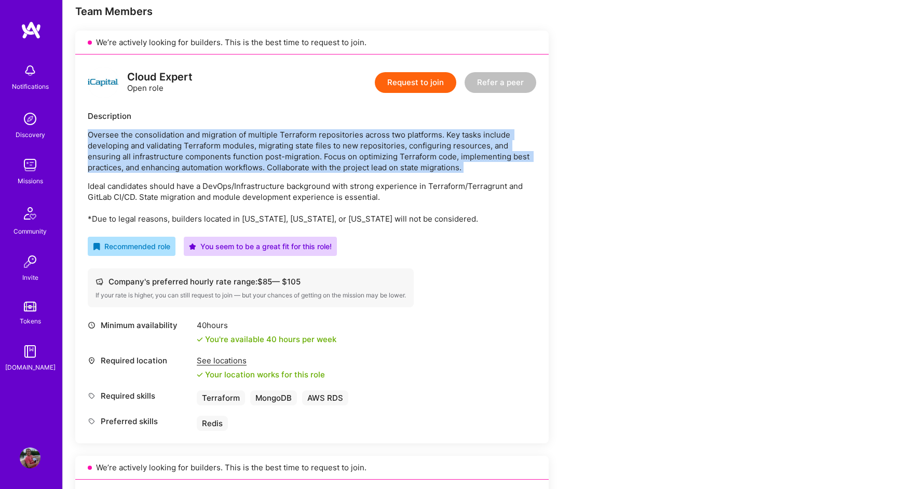
click at [329, 136] on p "Oversee the consolidation and migration of multiple Terraform repositories acro…" at bounding box center [312, 151] width 449 height 44
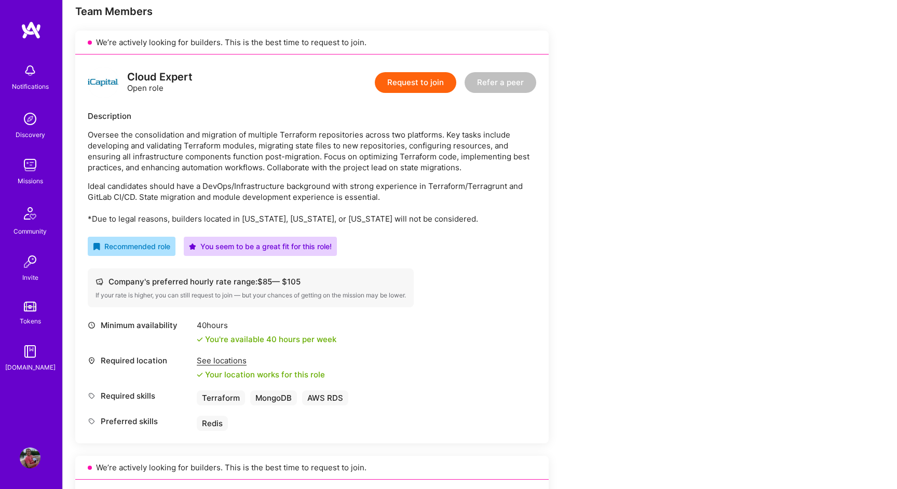
click at [329, 136] on p "Oversee the consolidation and migration of multiple Terraform repositories acro…" at bounding box center [312, 151] width 449 height 44
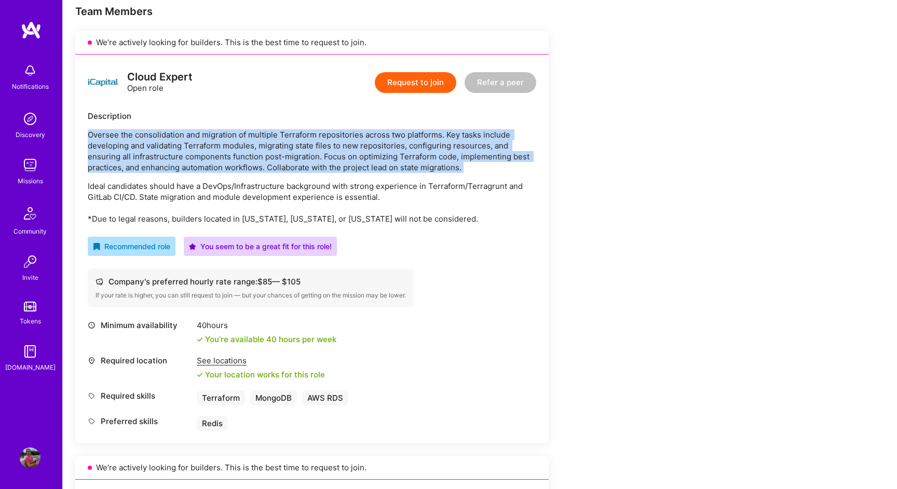
click at [329, 136] on p "Oversee the consolidation and migration of multiple Terraform repositories acro…" at bounding box center [312, 151] width 449 height 44
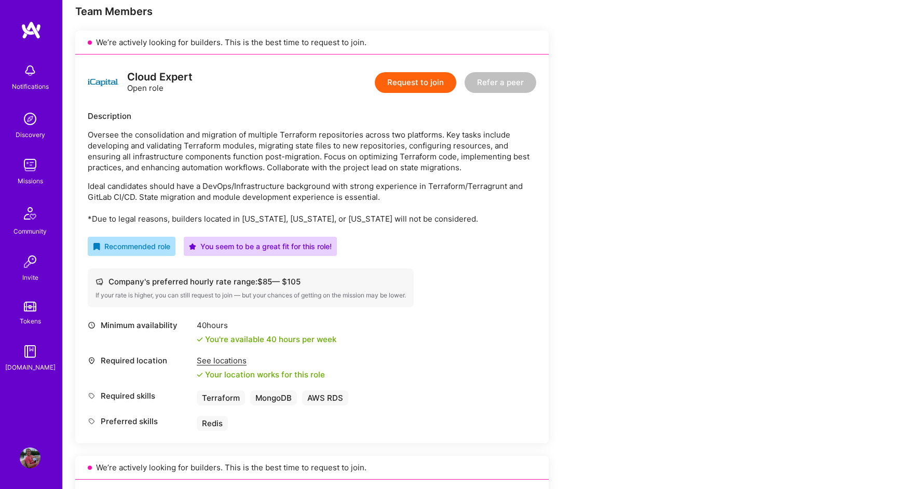
click at [274, 187] on p "Ideal candidates should have a DevOps/Infrastructure background with strong exp…" at bounding box center [312, 203] width 449 height 44
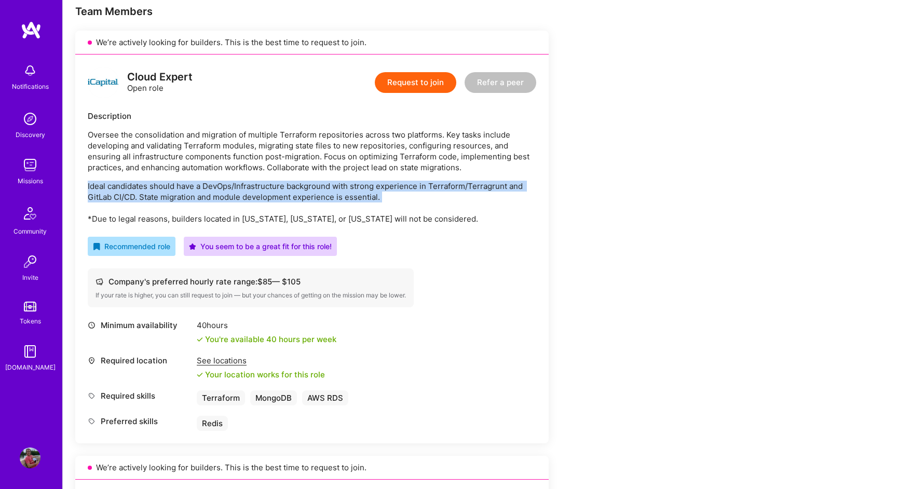
click at [274, 187] on p "Ideal candidates should have a DevOps/Infrastructure background with strong exp…" at bounding box center [312, 203] width 449 height 44
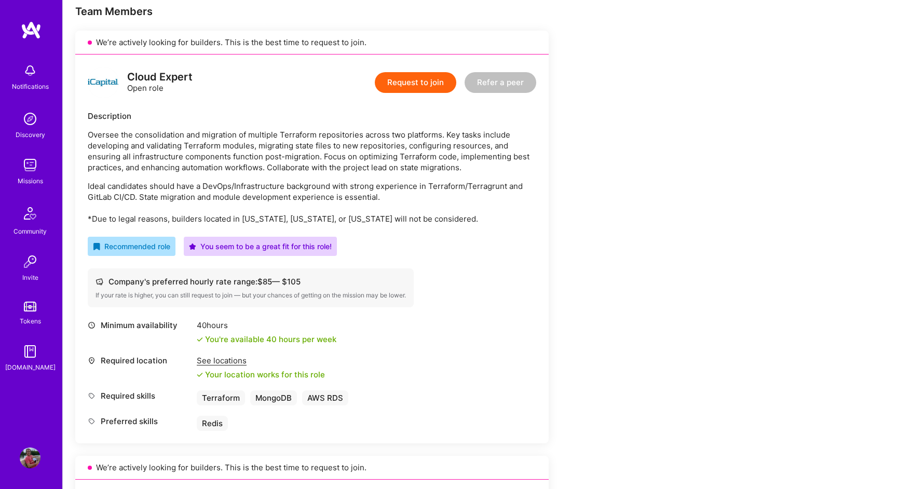
click at [274, 187] on p "Ideal candidates should have a DevOps/Infrastructure background with strong exp…" at bounding box center [312, 203] width 449 height 44
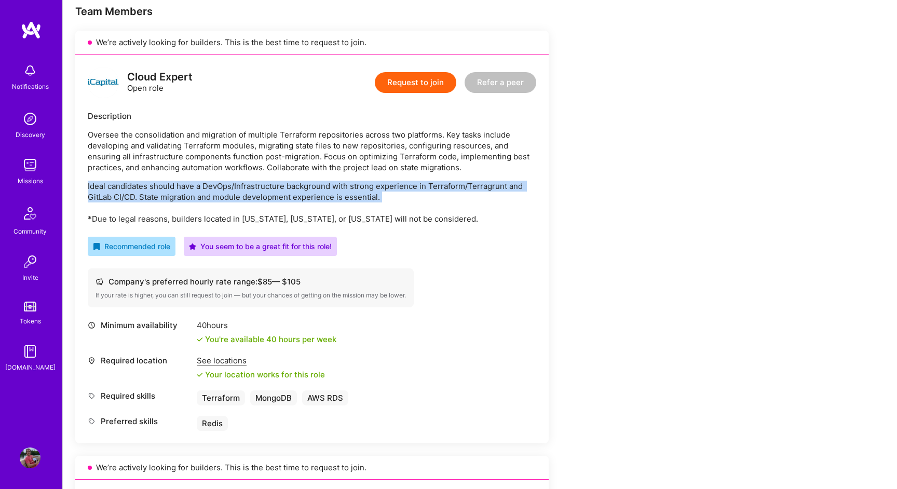
click at [435, 90] on button "Request to join" at bounding box center [416, 82] width 82 height 21
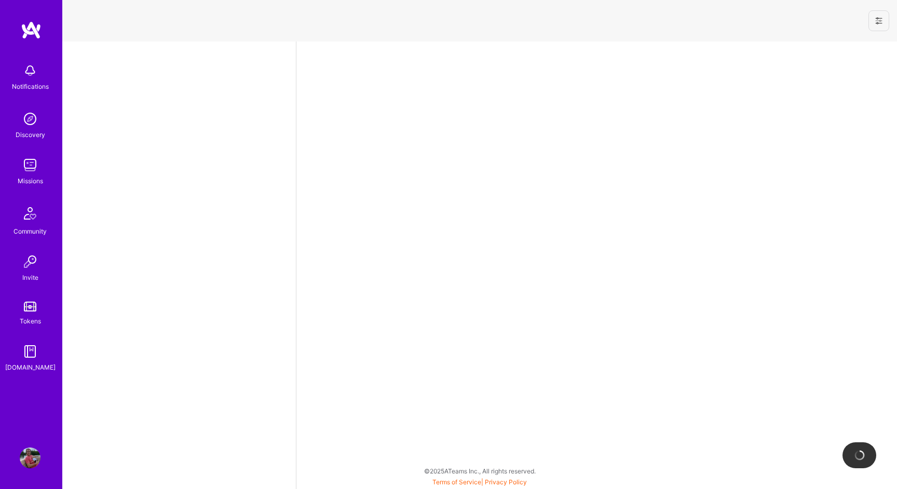
select select "CA"
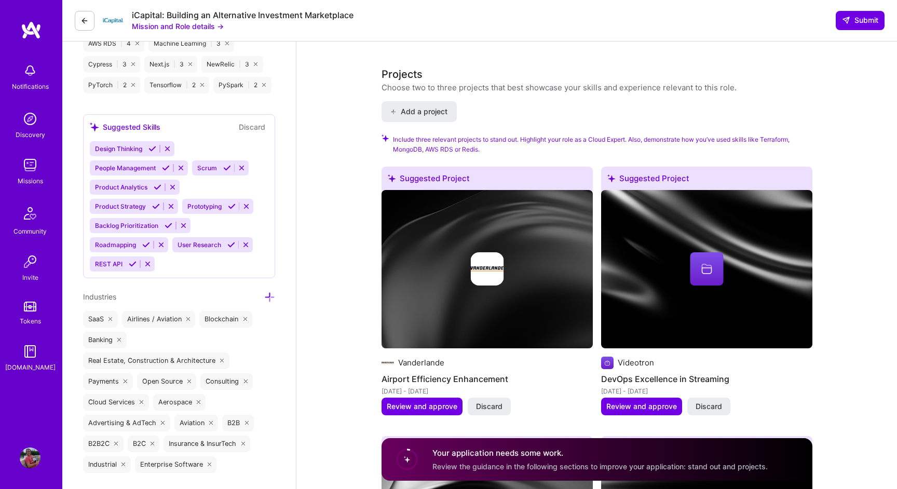
scroll to position [1034, 0]
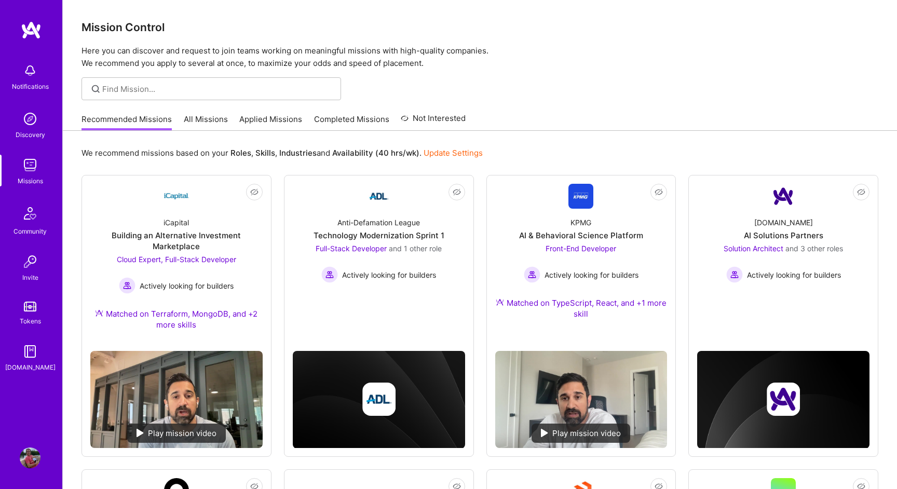
click at [28, 464] on img at bounding box center [30, 458] width 21 height 21
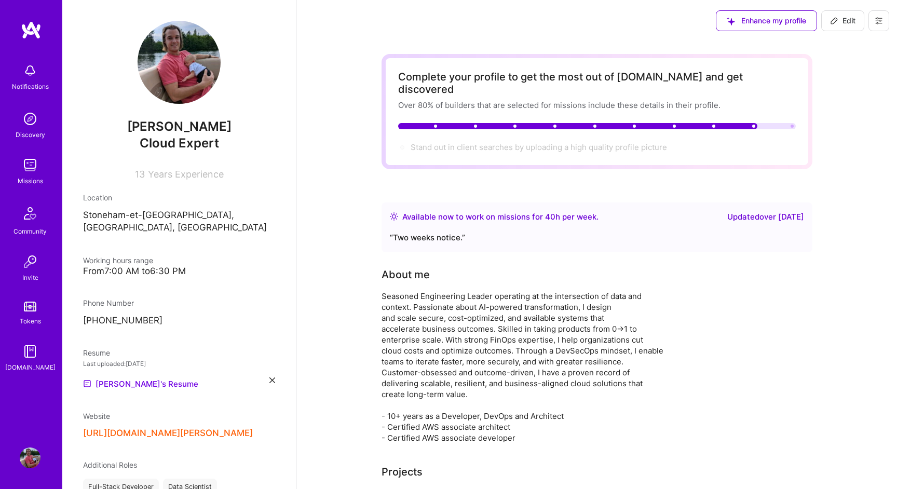
click at [273, 378] on icon at bounding box center [273, 381] width 6 height 6
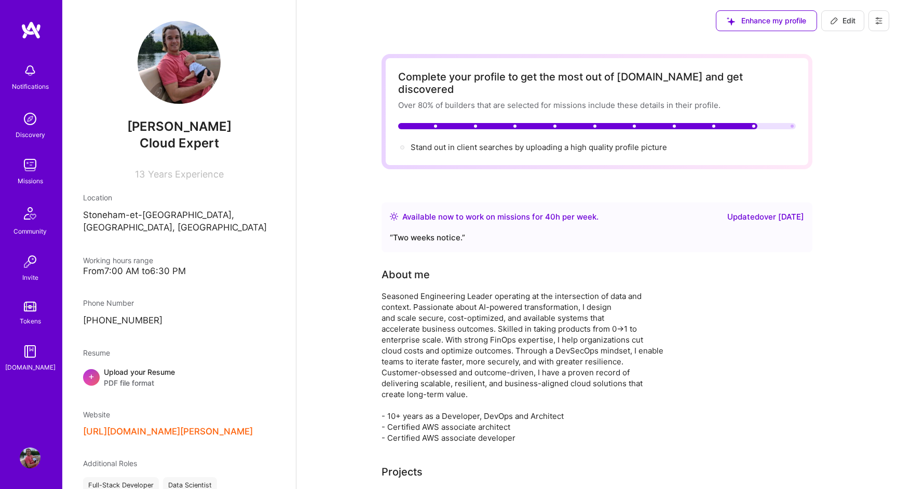
click at [156, 367] on div "Upload your Resume PDF file format" at bounding box center [139, 378] width 71 height 22
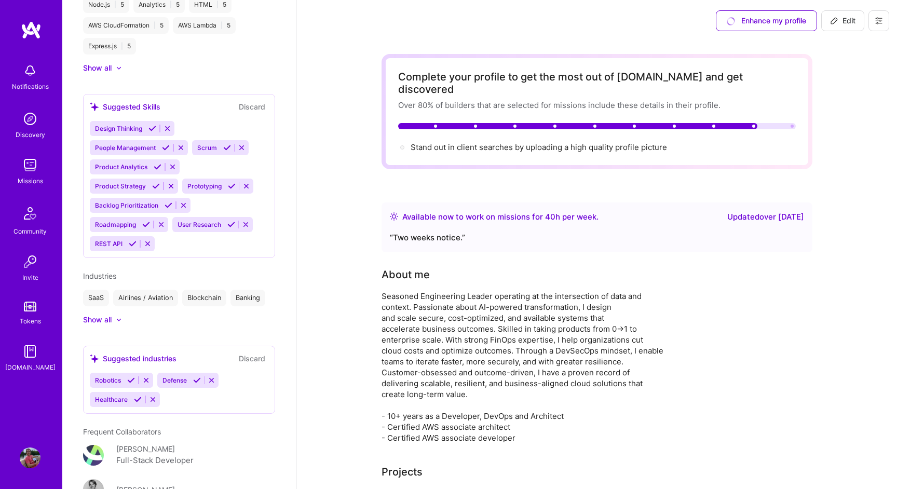
scroll to position [704, 0]
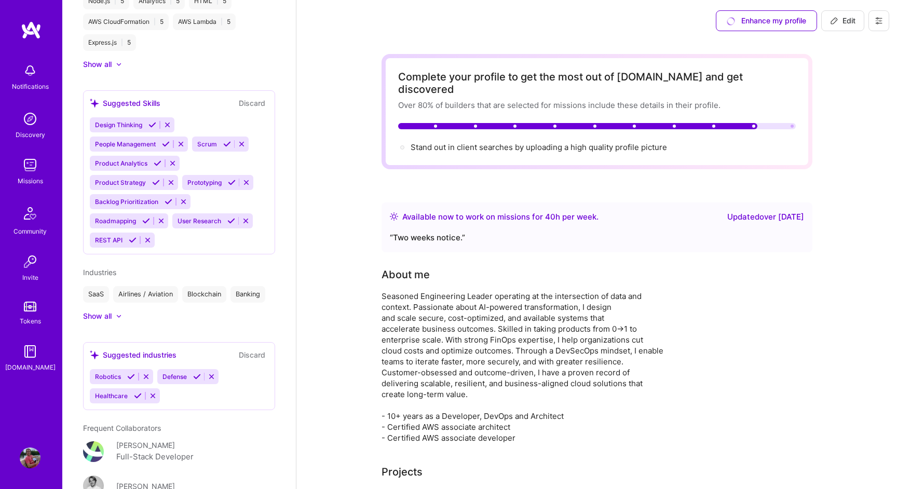
click at [108, 237] on span "REST API" at bounding box center [109, 240] width 28 height 8
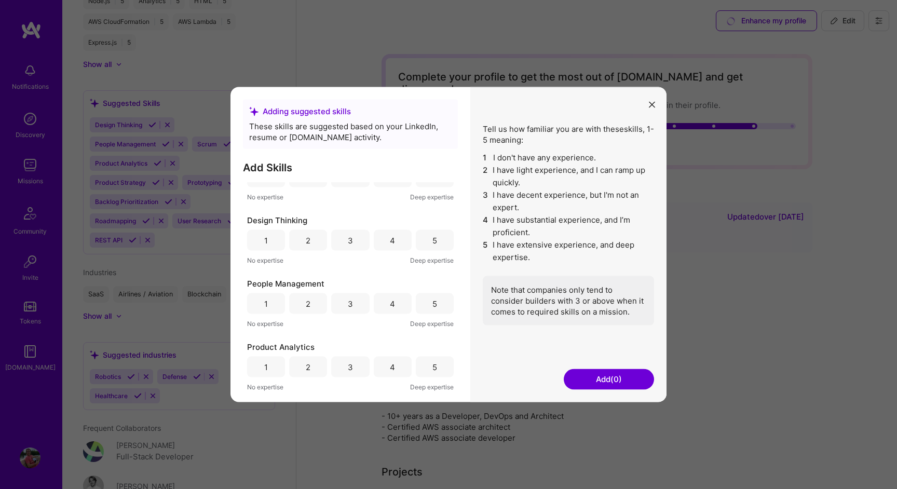
scroll to position [1, 0]
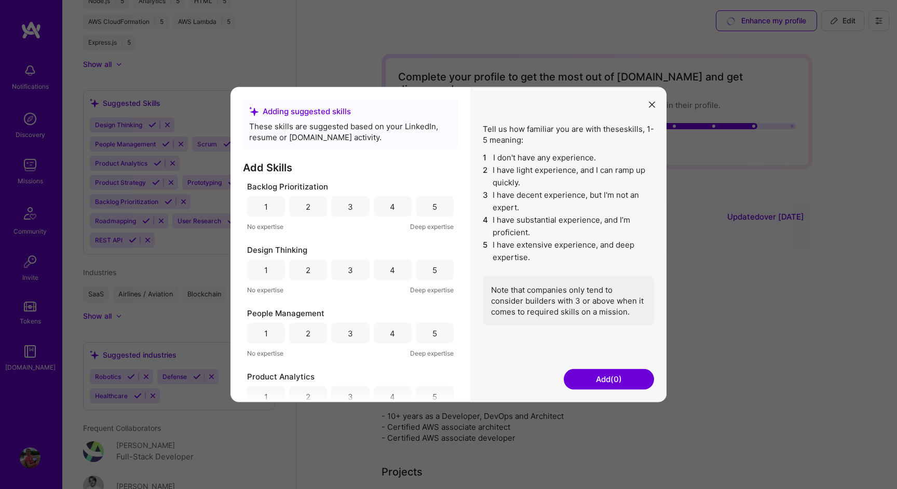
click at [436, 207] on div "5" at bounding box center [435, 206] width 38 height 21
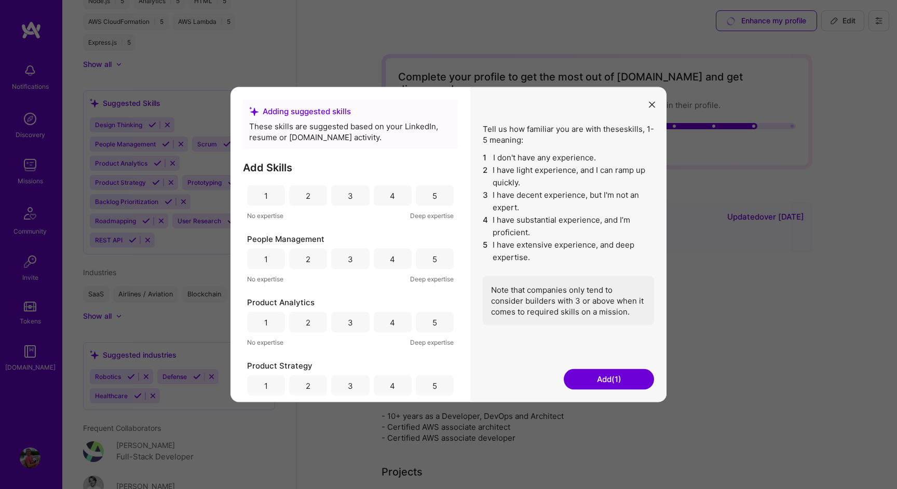
scroll to position [76, 0]
click at [393, 259] on div "4" at bounding box center [393, 258] width 38 height 21
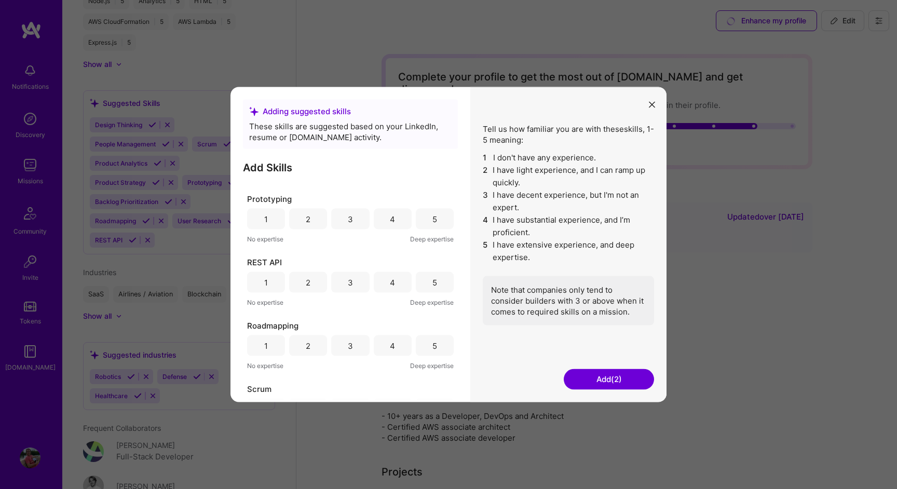
scroll to position [316, 0]
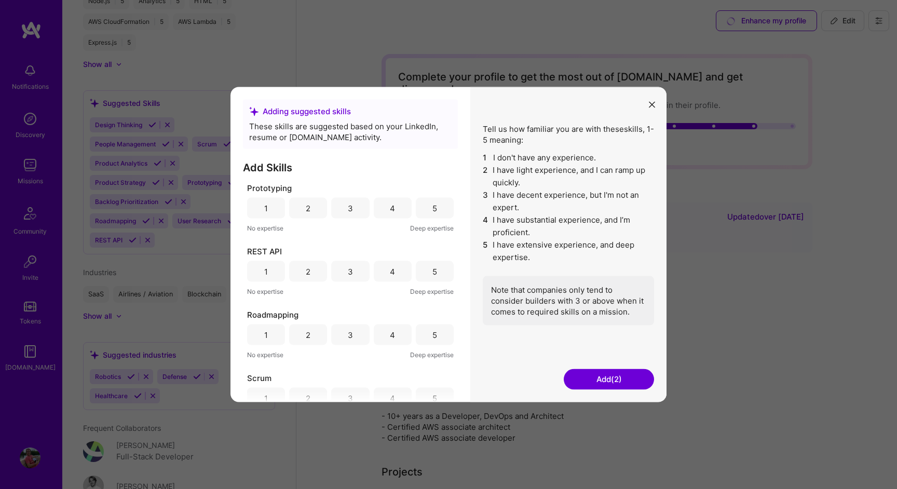
click at [424, 274] on div "5" at bounding box center [435, 271] width 38 height 21
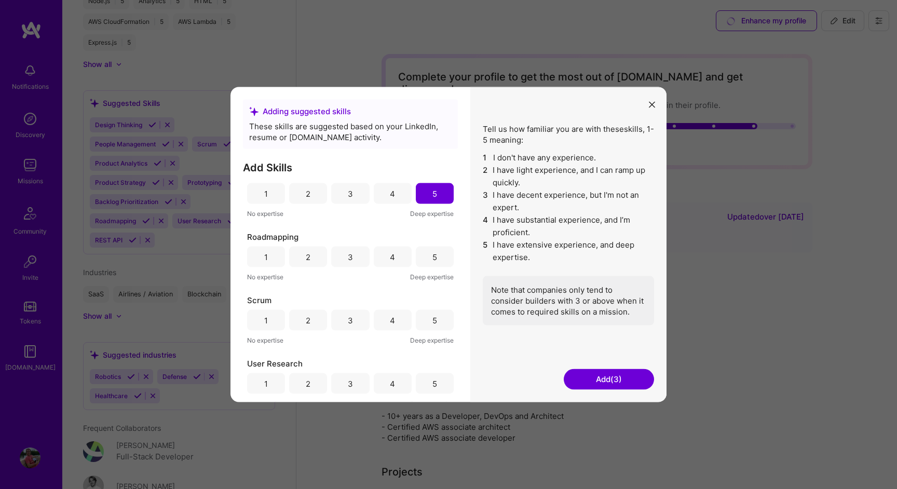
scroll to position [401, 0]
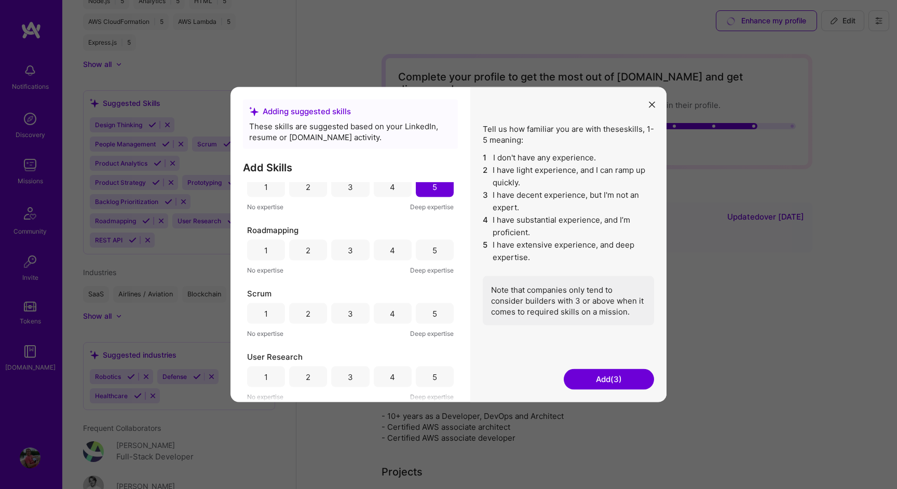
click at [631, 374] on button "Add (3)" at bounding box center [609, 379] width 90 height 21
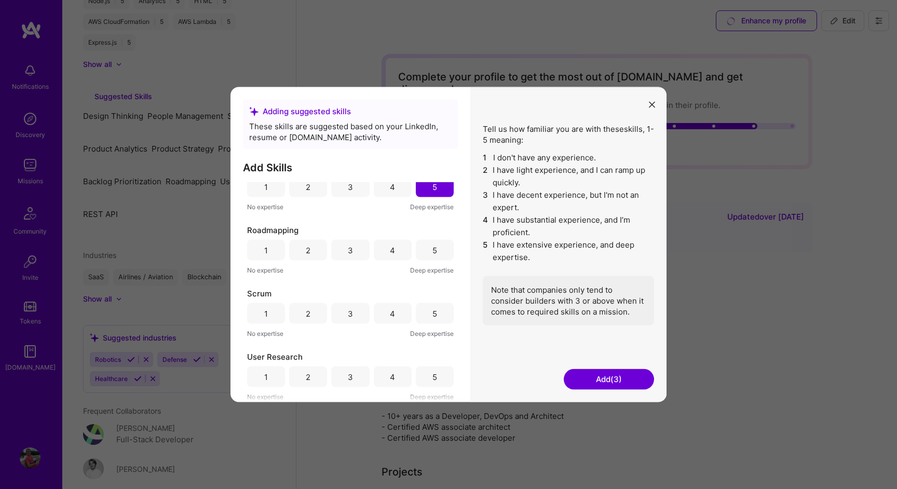
scroll to position [623, 0]
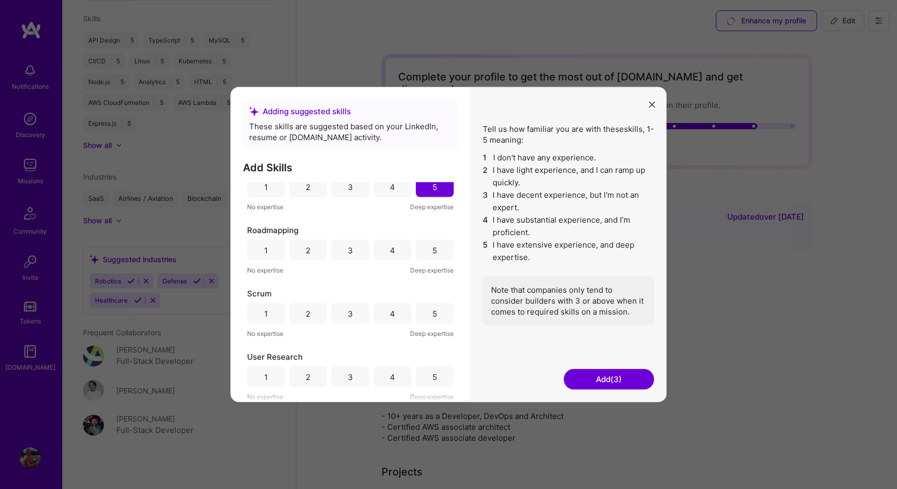
click at [625, 377] on button "Add (3)" at bounding box center [609, 379] width 90 height 21
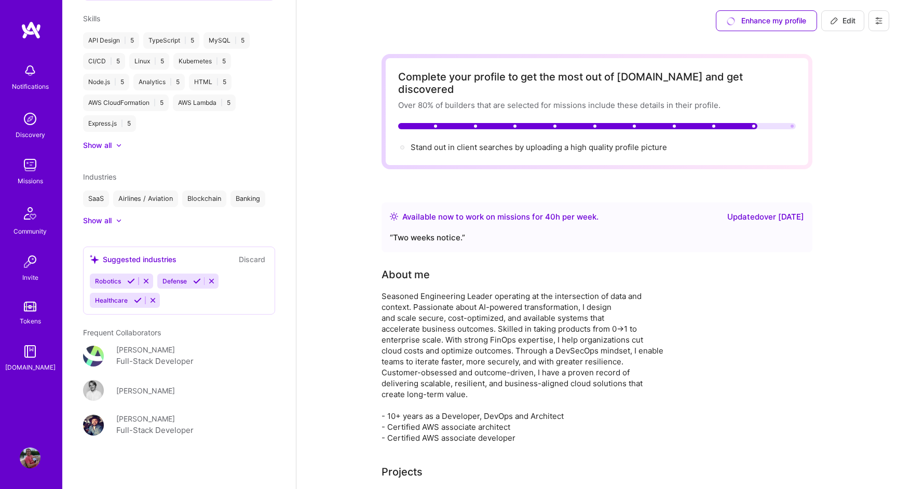
scroll to position [704, 0]
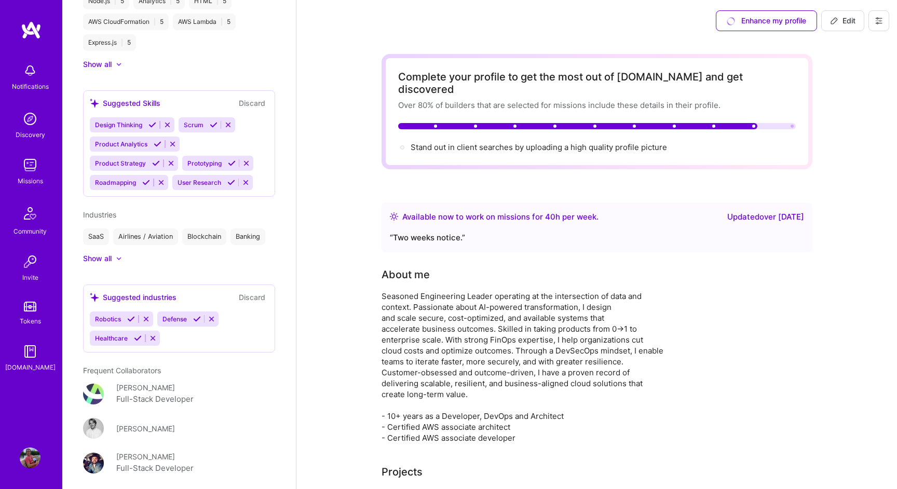
click at [42, 143] on div "Notifications Discovery Missions Community Invite Tokens A.Guide" at bounding box center [31, 215] width 62 height 315
click at [24, 108] on div "Notifications Discovery Missions Community Invite Tokens A.Guide" at bounding box center [31, 215] width 62 height 315
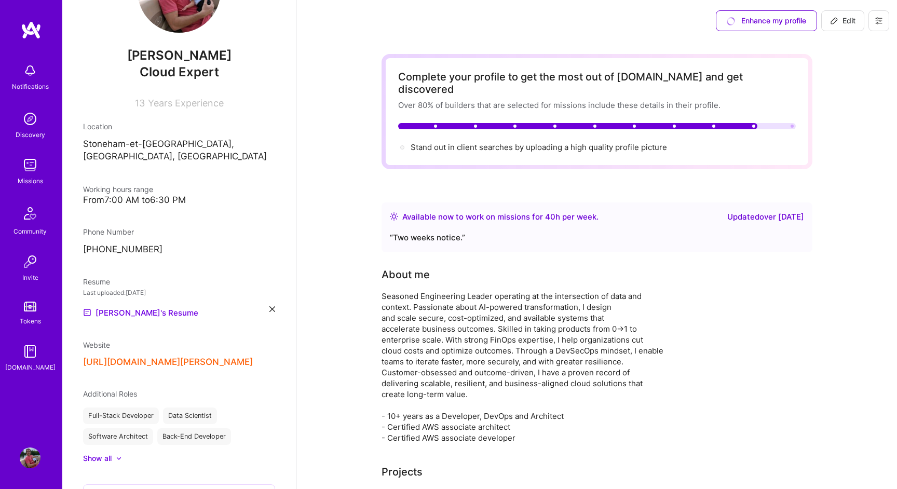
scroll to position [0, 0]
